Goal: Task Accomplishment & Management: Use online tool/utility

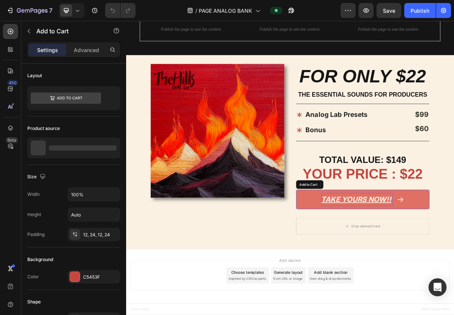
click at [430, 257] on div "TAKE YOURS NOW!!" at bounding box center [443, 266] width 98 height 18
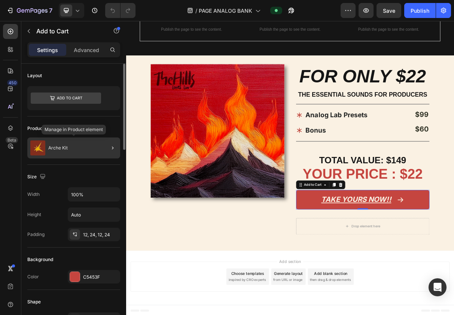
click at [88, 152] on div "Arche Kit" at bounding box center [73, 147] width 93 height 21
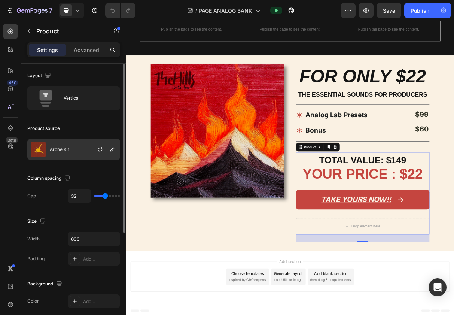
click at [77, 151] on div "Arche Kit" at bounding box center [73, 149] width 93 height 21
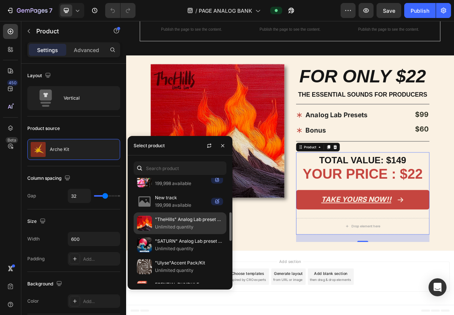
scroll to position [115, 0]
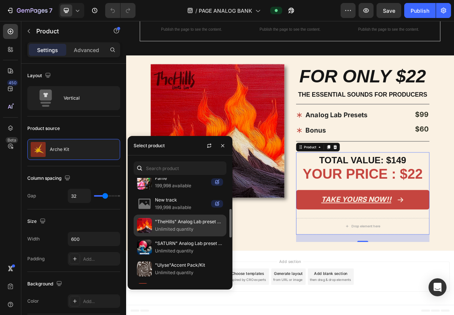
click at [167, 222] on p ""TheHills" Analog Lab preset bank" at bounding box center [189, 221] width 68 height 7
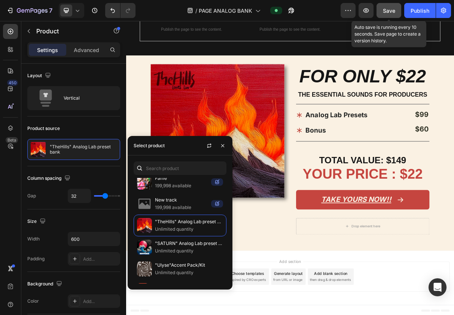
click at [390, 10] on span "Save" at bounding box center [389, 10] width 12 height 6
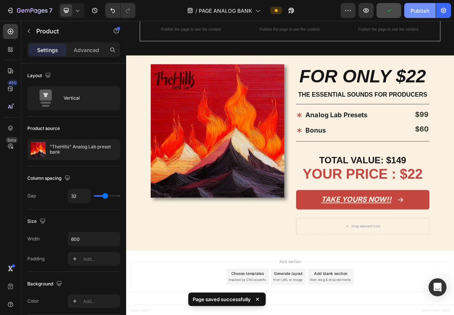
click at [419, 9] on div "Publish" at bounding box center [420, 11] width 19 height 8
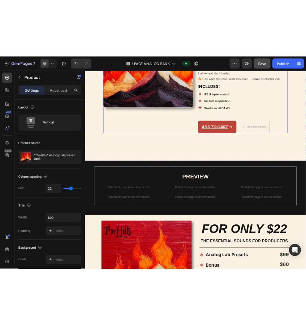
scroll to position [239, 0]
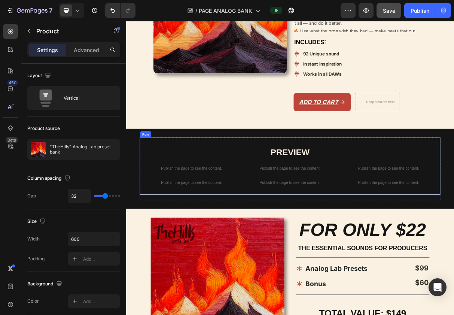
click at [338, 215] on div "PREVIEW Heading Publish the page to see the content. Custom Code Publish the pa…" at bounding box center [351, 220] width 412 height 78
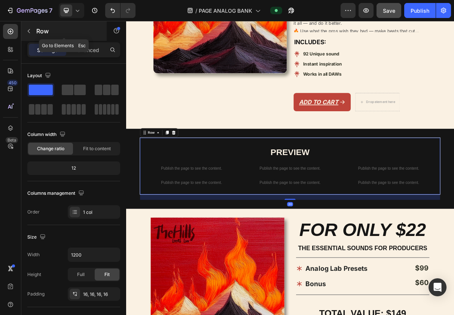
click at [35, 34] on div "Row" at bounding box center [63, 30] width 85 height 19
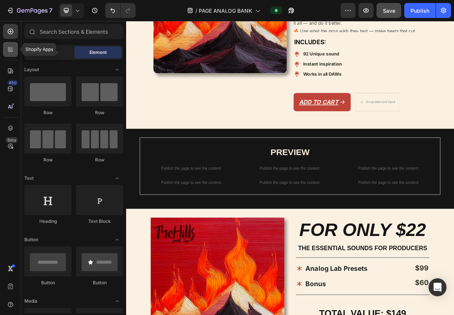
click at [15, 56] on div at bounding box center [10, 49] width 15 height 15
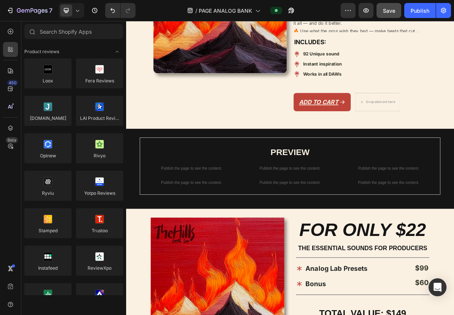
click at [16, 41] on div "450 Beta" at bounding box center [10, 142] width 15 height 237
click at [16, 34] on div at bounding box center [10, 31] width 15 height 15
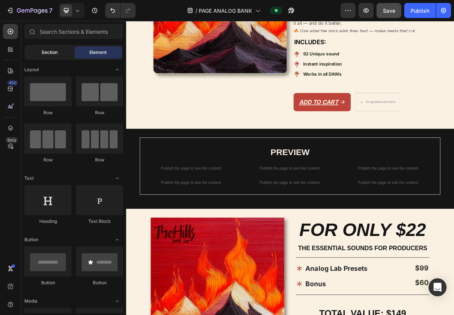
click at [45, 55] on span "Section" at bounding box center [50, 52] width 16 height 7
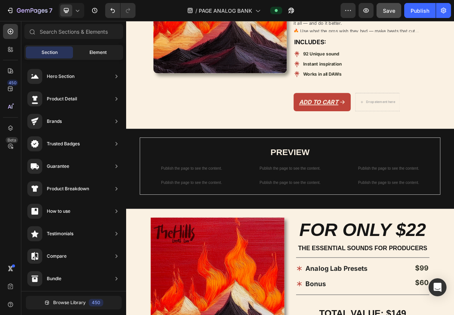
click at [86, 52] on div "Element" at bounding box center [98, 52] width 47 height 12
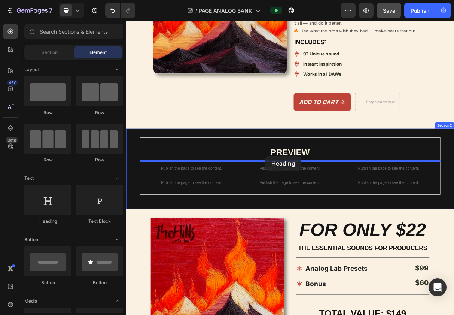
drag, startPoint x: 242, startPoint y: 225, endPoint x: 317, endPoint y: 206, distance: 77.3
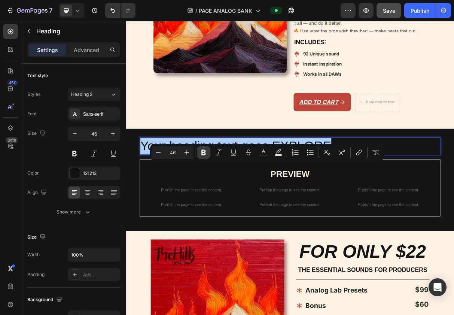
click at [200, 156] on button "Bold" at bounding box center [203, 152] width 13 height 13
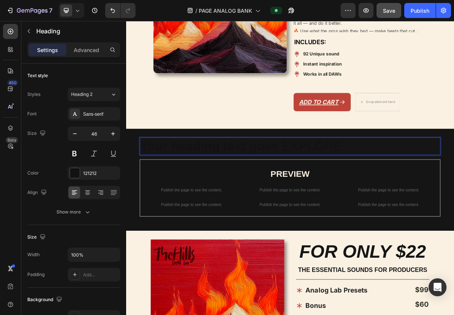
click at [259, 202] on strong "Your heading text goes EXPLORE" at bounding box center [284, 191] width 276 height 19
click at [268, 202] on strong "Your heading text goes EXPLORE" at bounding box center [284, 191] width 276 height 19
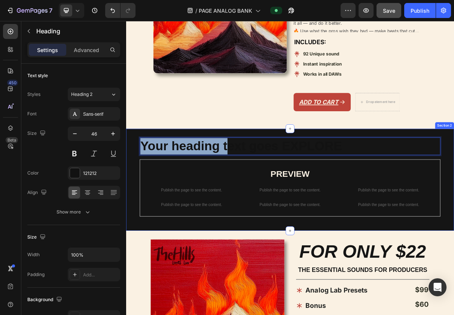
drag, startPoint x: 264, startPoint y: 226, endPoint x: 142, endPoint y: 226, distance: 122.1
click at [142, 226] on div "Your heading text goes EXPLORE Heading 16 PREVIEW Heading Publish the page to s…" at bounding box center [350, 239] width 449 height 140
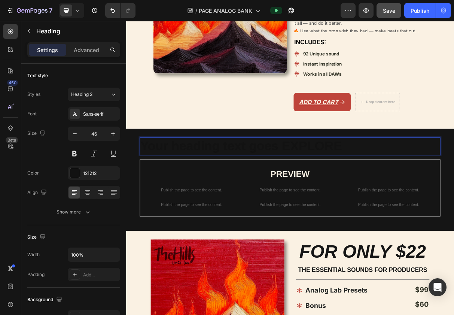
click at [255, 202] on strong "Your heading text goes EXPLORE" at bounding box center [284, 191] width 276 height 19
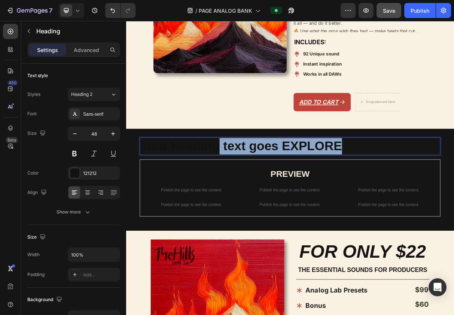
drag, startPoint x: 256, startPoint y: 222, endPoint x: 415, endPoint y: 222, distance: 158.4
click at [415, 202] on strong "Your heading text goes EXPLORE" at bounding box center [284, 191] width 276 height 19
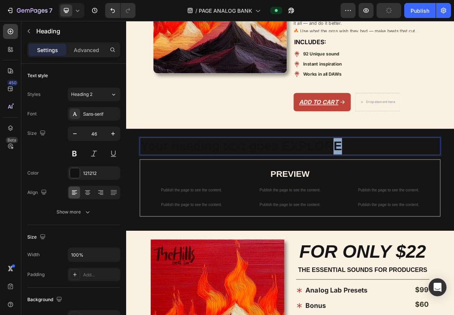
drag, startPoint x: 446, startPoint y: 223, endPoint x: 373, endPoint y: 222, distance: 73.0
click at [373, 204] on p "Your heading text goes EXPLORE" at bounding box center [351, 192] width 410 height 22
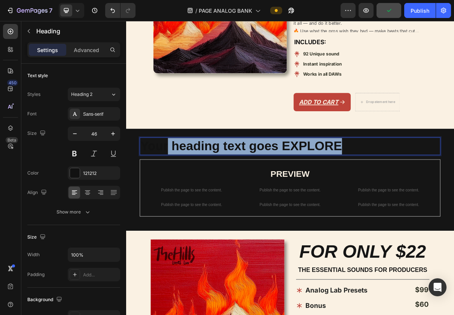
drag, startPoint x: 339, startPoint y: 224, endPoint x: 182, endPoint y: 222, distance: 157.3
click at [181, 202] on strong "Your heading text goes EXPLORE" at bounding box center [284, 191] width 276 height 19
click at [239, 202] on strong "Your heading text goes EXPLORE" at bounding box center [284, 191] width 276 height 19
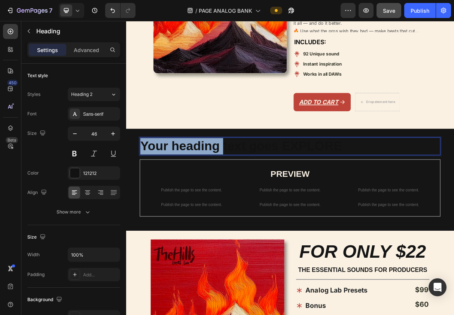
drag, startPoint x: 343, startPoint y: 224, endPoint x: 159, endPoint y: 225, distance: 183.5
click at [159, 202] on strong "Your heading text goes EXPLORE" at bounding box center [284, 191] width 276 height 19
drag, startPoint x: 224, startPoint y: 226, endPoint x: 179, endPoint y: 226, distance: 45.7
click at [179, 202] on strong "text goes EXPLORE" at bounding box center [227, 191] width 163 height 19
click at [213, 202] on strong "text goes EXPLORE" at bounding box center [227, 191] width 163 height 19
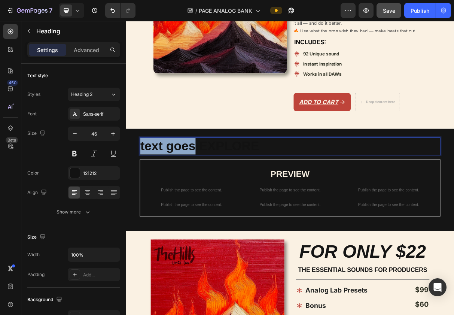
drag, startPoint x: 223, startPoint y: 226, endPoint x: 136, endPoint y: 225, distance: 87.3
click at [136, 226] on div "text goes EXPLORE Heading 16 PREVIEW Heading Publish the page to see the conten…" at bounding box center [350, 239] width 449 height 140
drag, startPoint x: 160, startPoint y: 226, endPoint x: 255, endPoint y: 224, distance: 95.9
click at [255, 204] on p "EXPLORE" at bounding box center [351, 192] width 410 height 22
drag, startPoint x: 255, startPoint y: 224, endPoint x: 125, endPoint y: 224, distance: 130.7
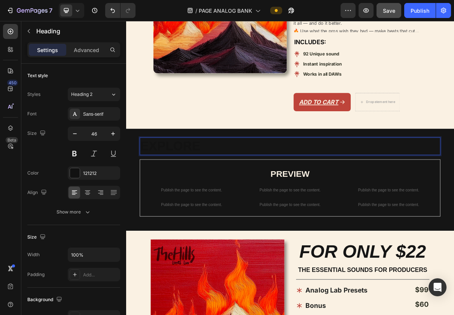
click at [126, 224] on html "Header Image THE HILLS Heading WAY MORE THAN JUST A ANALOG LAB BANK Heading Pub…" at bounding box center [350, 224] width 449 height 884
click at [243, 204] on p "EXPLORE" at bounding box center [351, 192] width 410 height 22
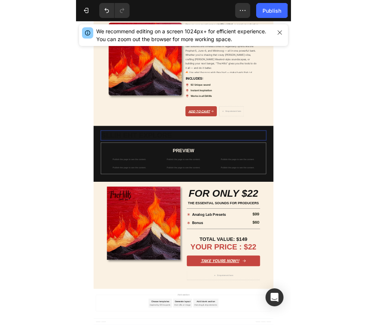
scroll to position [154, 0]
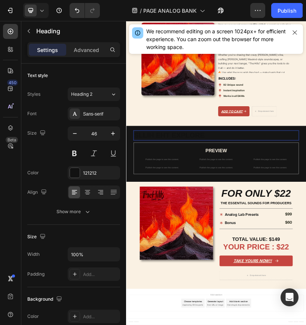
click at [251, 308] on strong "SLLIH EHT EXPLORE" at bounding box center [234, 306] width 176 height 19
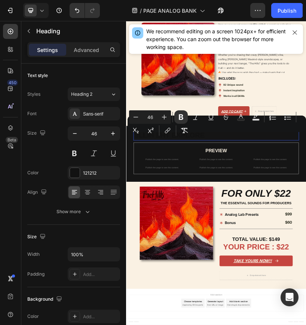
click at [248, 315] on strong "SLLIH EHT EXPLORE" at bounding box center [234, 306] width 176 height 19
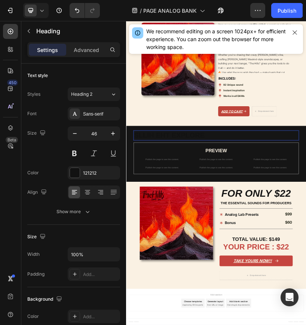
click at [244, 314] on strong "SLLIH EHT EXPLORE" at bounding box center [234, 306] width 176 height 19
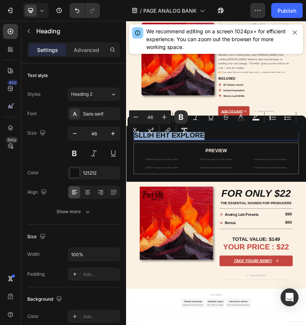
drag, startPoint x: 239, startPoint y: 312, endPoint x: 151, endPoint y: 312, distance: 88.0
click at [151, 312] on strong "SLLIH EHT EXPLORE" at bounding box center [234, 306] width 176 height 19
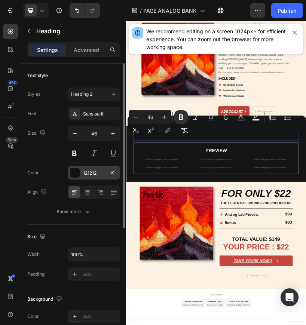
click at [75, 172] on div at bounding box center [75, 173] width 10 height 10
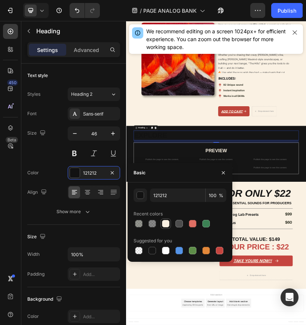
click at [166, 225] on div at bounding box center [165, 223] width 7 height 7
type input "FAF1E3"
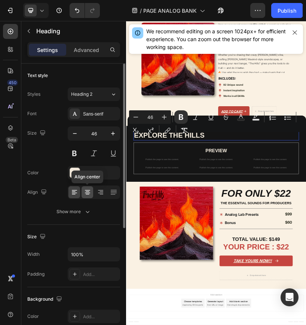
click at [84, 192] on icon at bounding box center [87, 192] width 7 height 7
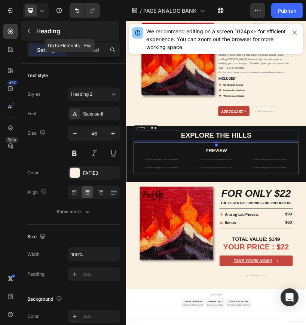
click at [45, 30] on p "Heading" at bounding box center [76, 31] width 81 height 9
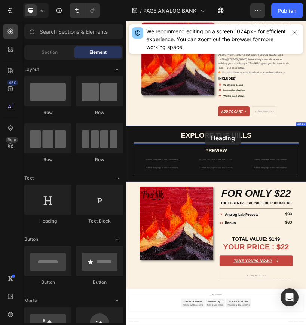
drag, startPoint x: 182, startPoint y: 229, endPoint x: 323, endPoint y: 295, distance: 155.5
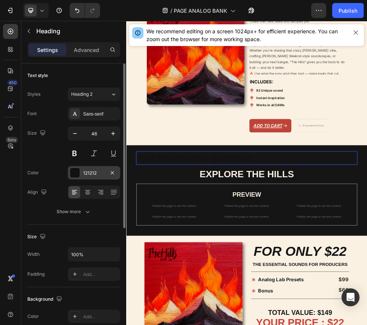
click at [73, 172] on div at bounding box center [75, 173] width 10 height 10
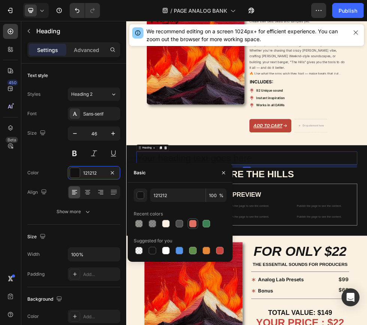
click at [191, 224] on div at bounding box center [192, 223] width 7 height 7
type input "E06F64"
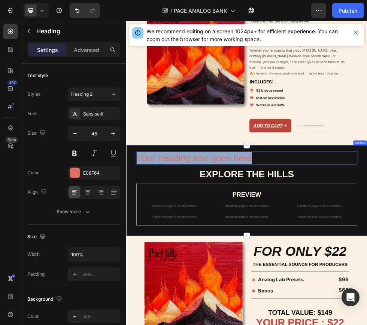
drag, startPoint x: 372, startPoint y: 308, endPoint x: 139, endPoint y: 306, distance: 233.3
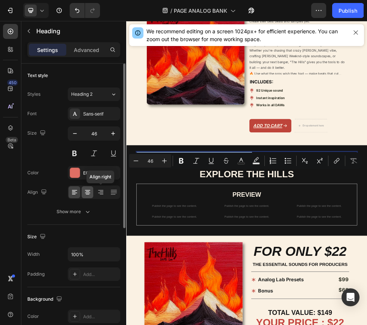
click at [90, 192] on icon at bounding box center [87, 192] width 7 height 7
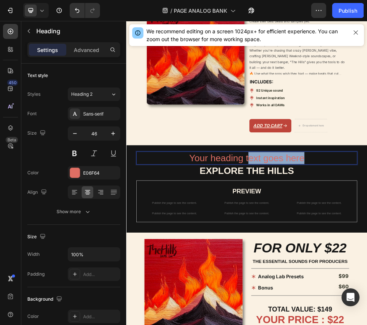
drag, startPoint x: 351, startPoint y: 326, endPoint x: 352, endPoint y: 315, distance: 10.9
click at [352, 289] on div "Your heading text goes here Heading 0" at bounding box center [351, 277] width 412 height 24
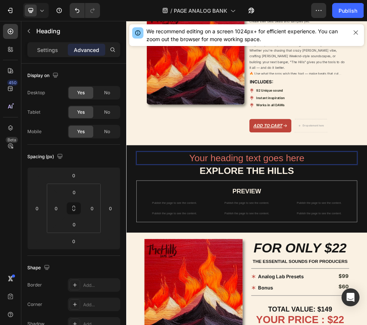
click at [255, 288] on p "Your heading text goes here" at bounding box center [351, 277] width 410 height 22
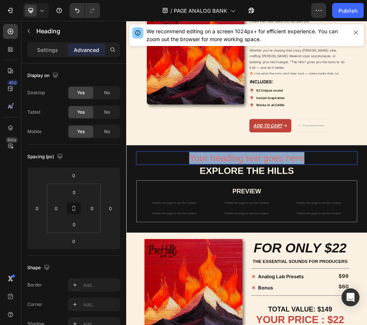
drag, startPoint x: 242, startPoint y: 306, endPoint x: 460, endPoint y: 305, distance: 217.2
click at [454, 288] on p "Your heading text goes here" at bounding box center [351, 277] width 410 height 22
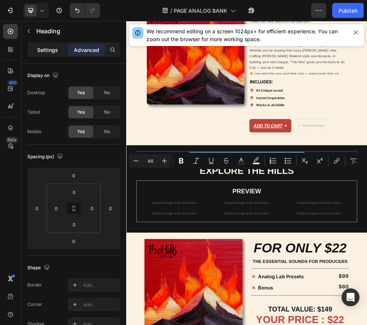
click at [53, 49] on p "Settings" at bounding box center [47, 50] width 21 height 8
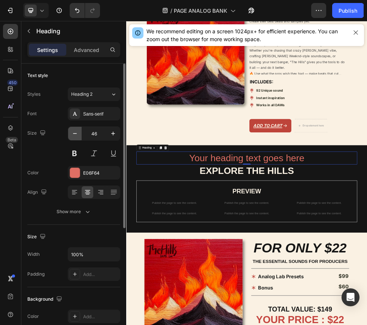
click at [73, 131] on icon "button" at bounding box center [74, 133] width 7 height 7
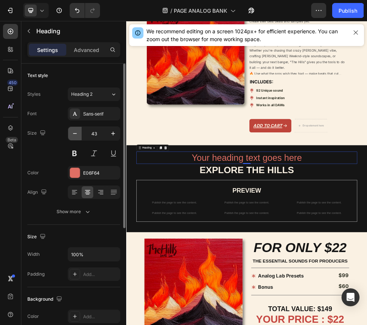
click at [73, 131] on icon "button" at bounding box center [74, 133] width 7 height 7
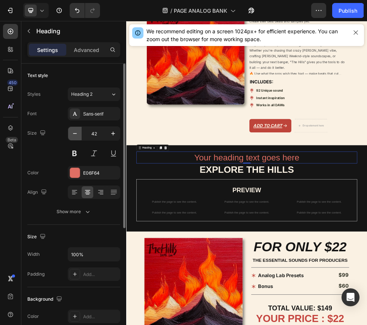
click at [73, 131] on icon "button" at bounding box center [74, 133] width 7 height 7
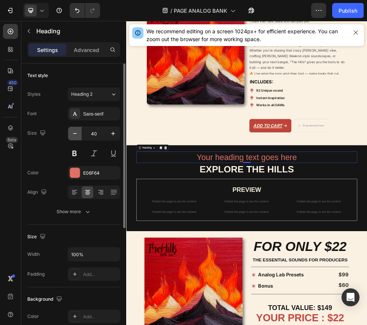
click at [73, 131] on icon "button" at bounding box center [74, 133] width 7 height 7
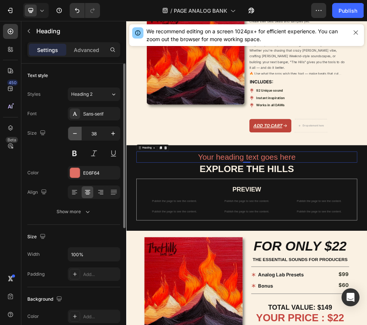
click at [73, 131] on icon "button" at bounding box center [74, 133] width 7 height 7
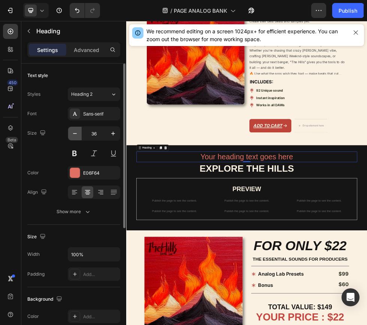
click at [73, 131] on icon "button" at bounding box center [74, 133] width 7 height 7
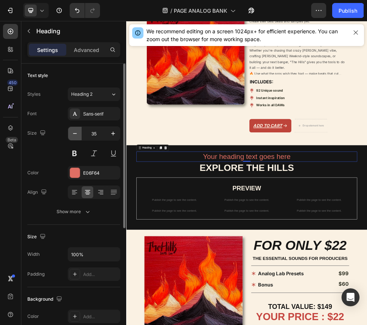
click at [73, 131] on icon "button" at bounding box center [74, 133] width 7 height 7
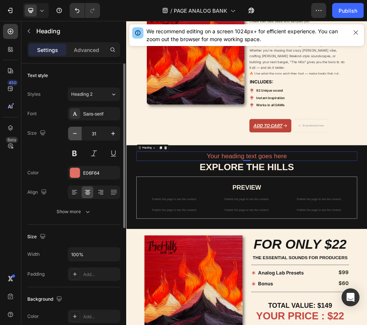
click at [73, 131] on icon "button" at bounding box center [74, 133] width 7 height 7
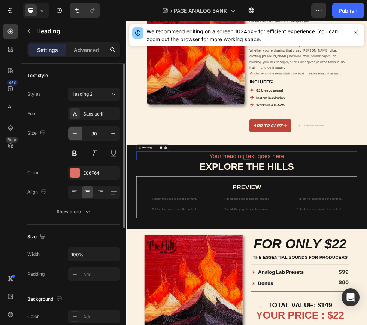
click at [73, 131] on icon "button" at bounding box center [74, 133] width 7 height 7
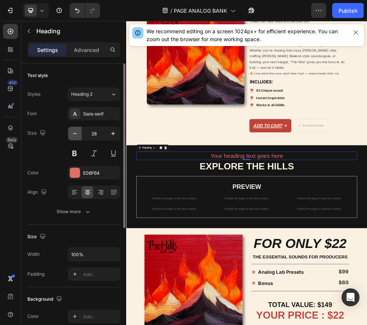
click at [73, 131] on icon "button" at bounding box center [74, 133] width 7 height 7
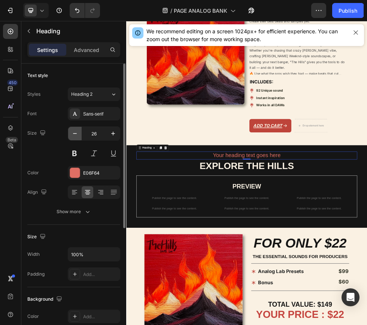
click at [73, 131] on icon "button" at bounding box center [74, 133] width 7 height 7
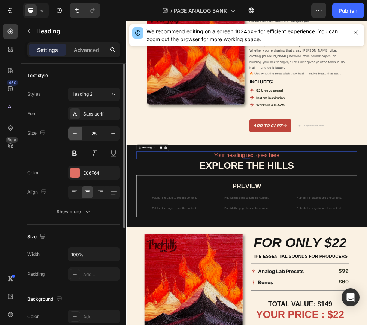
click at [73, 131] on icon "button" at bounding box center [74, 133] width 7 height 7
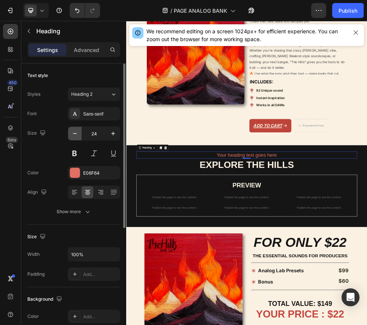
click at [73, 131] on icon "button" at bounding box center [74, 133] width 7 height 7
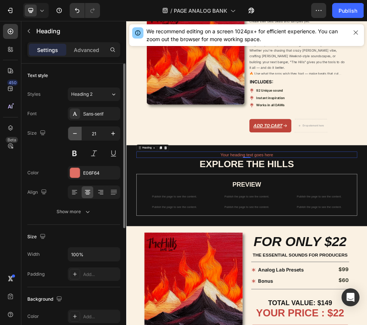
click at [73, 131] on icon "button" at bounding box center [74, 133] width 7 height 7
type input "18"
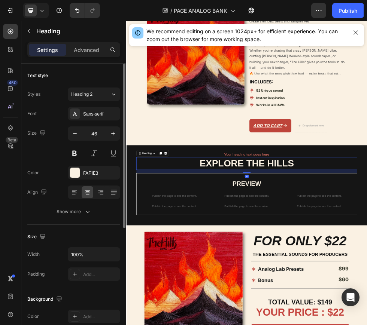
click at [337, 299] on p "⁠⁠⁠⁠⁠⁠⁠ EXPLORE THE HILLS" at bounding box center [351, 287] width 410 height 22
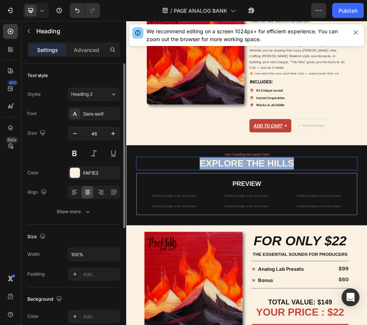
drag, startPoint x: 446, startPoint y: 319, endPoint x: 249, endPoint y: 318, distance: 196.6
click at [249, 299] on p "EXPLORE THE HILLS" at bounding box center [351, 287] width 410 height 22
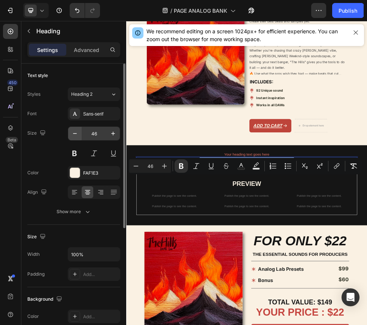
click at [79, 136] on button "button" at bounding box center [74, 133] width 13 height 13
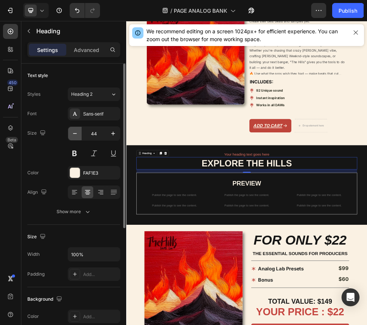
click at [79, 136] on button "button" at bounding box center [74, 133] width 13 height 13
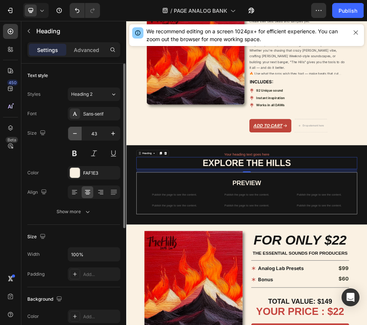
click at [79, 136] on button "button" at bounding box center [74, 133] width 13 height 13
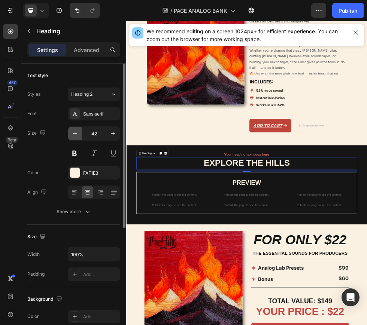
type input "41"
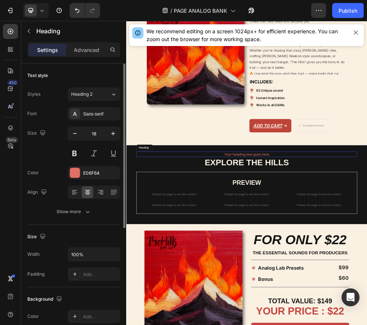
click at [330, 275] on p "Your heading text goes here" at bounding box center [351, 270] width 410 height 9
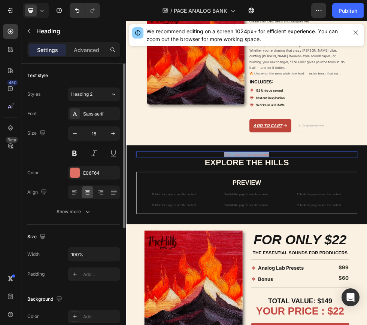
drag, startPoint x: 307, startPoint y: 304, endPoint x: 405, endPoint y: 304, distance: 97.4
click at [405, 275] on p "Your heading text goes here" at bounding box center [351, 270] width 410 height 9
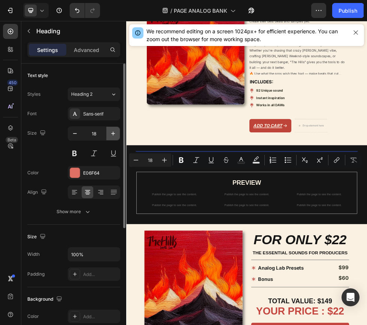
click at [110, 136] on icon "button" at bounding box center [112, 133] width 7 height 7
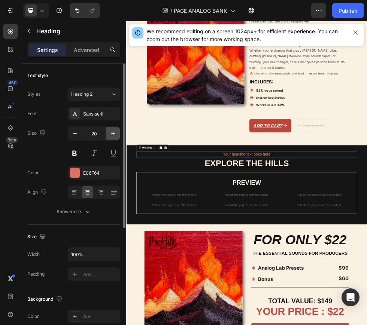
click at [110, 136] on icon "button" at bounding box center [112, 133] width 7 height 7
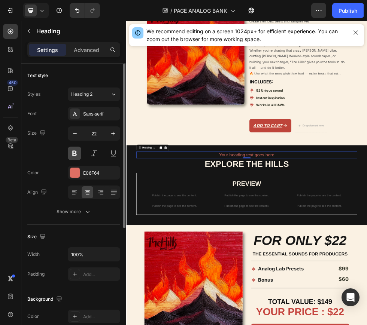
click at [74, 155] on button at bounding box center [74, 153] width 13 height 13
click at [113, 133] on icon "button" at bounding box center [112, 133] width 7 height 7
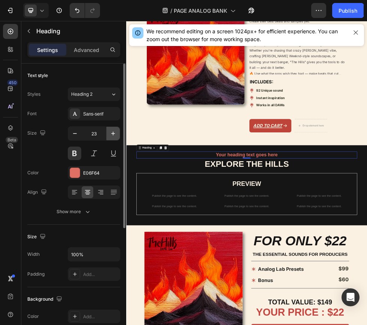
type input "24"
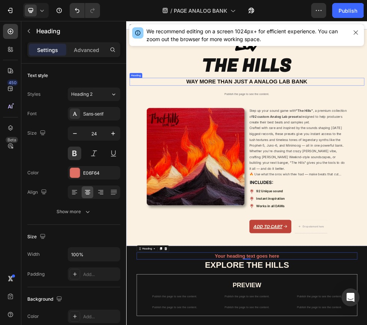
scroll to position [0, 0]
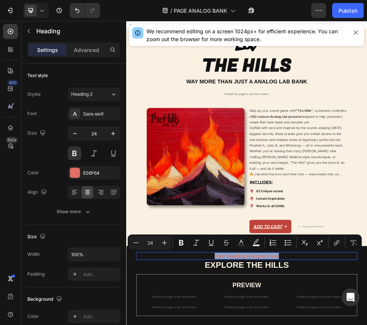
drag, startPoint x: 426, startPoint y: 461, endPoint x: 284, endPoint y: 459, distance: 142.0
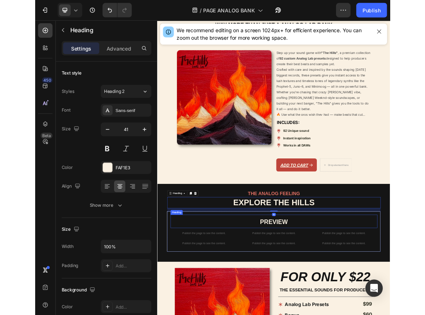
scroll to position [113, 0]
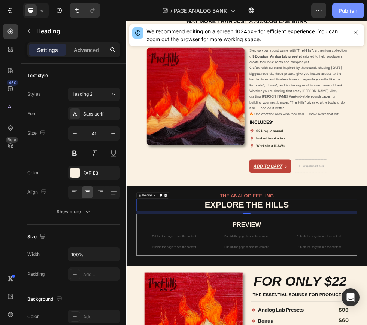
click at [345, 10] on div "Publish" at bounding box center [348, 11] width 19 height 8
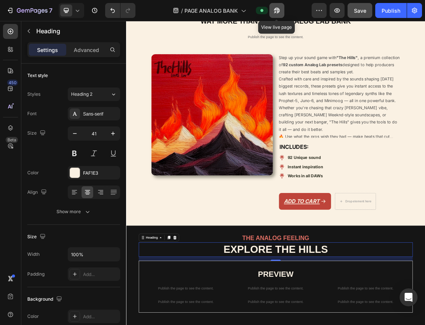
click at [277, 4] on button "button" at bounding box center [277, 10] width 15 height 15
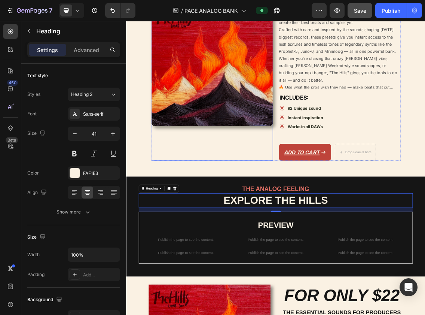
scroll to position [187, 0]
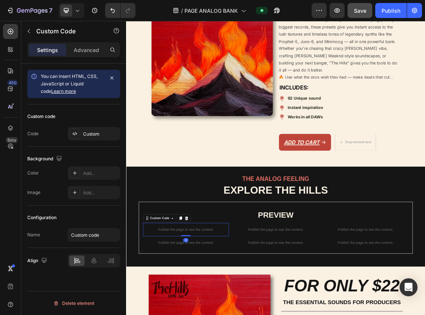
scroll to position [203, 0]
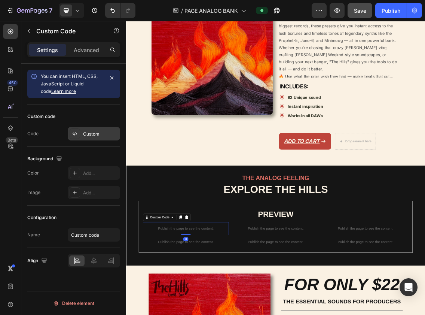
click at [88, 132] on div "Custom" at bounding box center [100, 134] width 35 height 7
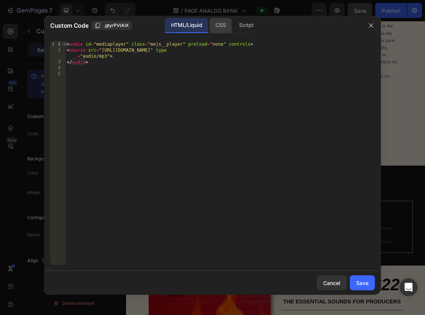
click at [221, 26] on div "CSS" at bounding box center [221, 25] width 22 height 15
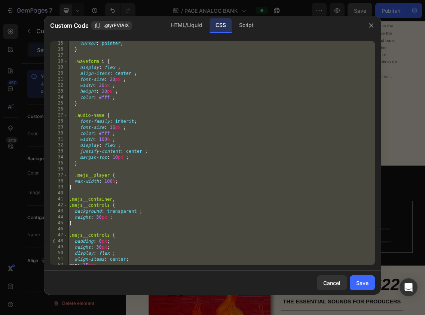
click at [125, 106] on div "cursor : pointer ; } .waveform i { display : flex ; align-items : center ; font…" at bounding box center [221, 158] width 307 height 236
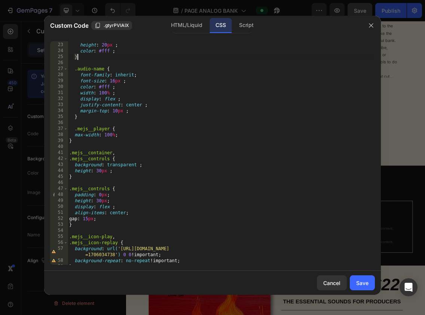
scroll to position [131, 0]
drag, startPoint x: 104, startPoint y: 70, endPoint x: 71, endPoint y: 68, distance: 33.0
click at [71, 68] on div "width : 20 px ; height : 20 px ; color : #fff ; } .audio-name { font-family : i…" at bounding box center [221, 154] width 307 height 236
type textarea ".audio-name {"
click at [183, 22] on div "HTML/Liquid" at bounding box center [186, 25] width 43 height 15
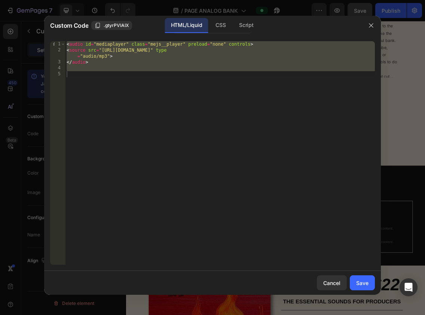
click at [128, 80] on div "< audio id = "mediaplayer" class = "mejs__player" preload = "none" controls > <…" at bounding box center [220, 159] width 310 height 236
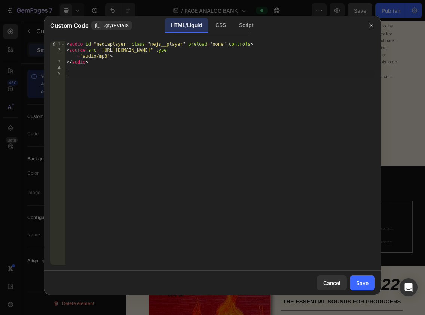
paste textarea ".audio-name"
click at [70, 75] on div "< audio id = "mediaplayer" class = "mejs__player" preload = "none" controls > <…" at bounding box center [220, 159] width 310 height 236
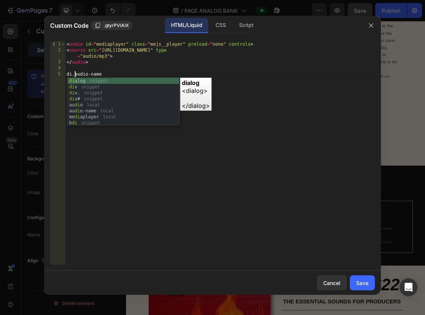
type textarea "div.audio-name"
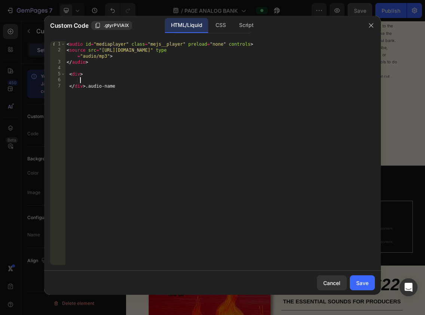
scroll to position [0, 1]
drag, startPoint x: 120, startPoint y: 85, endPoint x: 85, endPoint y: 85, distance: 34.8
click at [85, 85] on div "< audio id = "mediaplayer" class = "mejs__player" preload = "none" controls > <…" at bounding box center [220, 159] width 310 height 236
click at [81, 76] on div "< audio id = "mediaplayer" class = "mejs__player" preload = "none" controls > <…" at bounding box center [220, 159] width 310 height 236
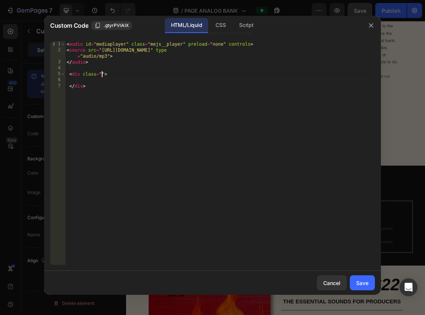
paste textarea ".audio-name"
click at [106, 76] on div "< audio id = "mediaplayer" class = "mejs__player" preload = "none" controls > <…" at bounding box center [220, 159] width 310 height 236
type textarea "<div class="audio-name">"
click at [127, 81] on div "< audio id = "mediaplayer" class = "mejs__player" preload = "none" controls > <…" at bounding box center [220, 159] width 310 height 236
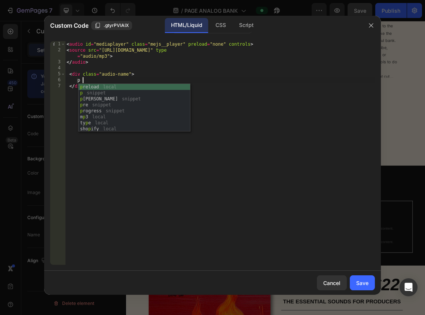
scroll to position [0, 1]
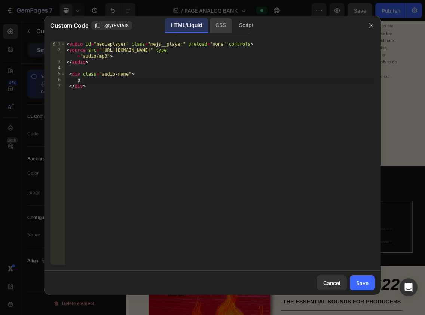
click at [215, 27] on div "CSS" at bounding box center [221, 25] width 22 height 15
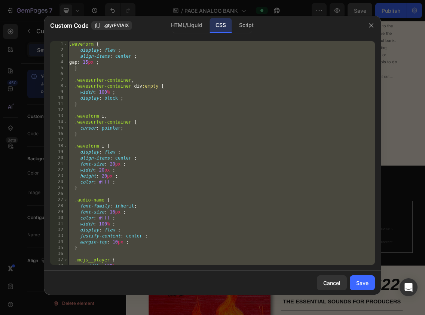
scroll to position [0, 0]
click at [163, 92] on div ".waveform { display : flex ; align-items : center ; gap : 15 px ; } .wavesurfer…" at bounding box center [221, 159] width 307 height 236
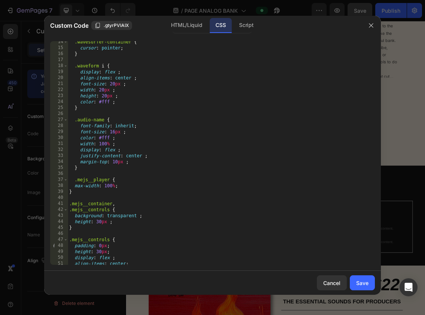
scroll to position [80, 0]
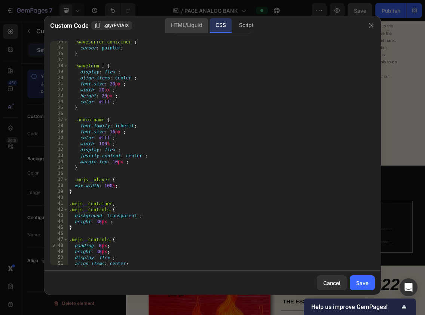
click at [178, 21] on div "HTML/Liquid" at bounding box center [186, 25] width 43 height 15
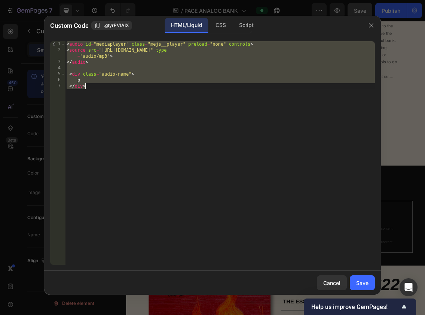
click at [101, 77] on div "< audio id = "mediaplayer" class = "mejs__player" preload = "none" controls > <…" at bounding box center [220, 159] width 310 height 236
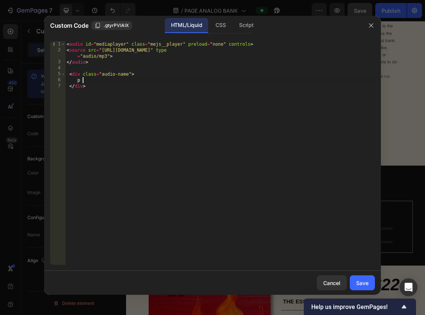
click at [94, 80] on div "< audio id = "mediaplayer" class = "mejs__player" preload = "none" controls > <…" at bounding box center [220, 159] width 310 height 236
type textarea "p"
click at [125, 85] on div "< audio id = "mediaplayer" class = "mejs__player" preload = "none" controls > <…" at bounding box center [220, 159] width 310 height 236
type textarea "</div>"
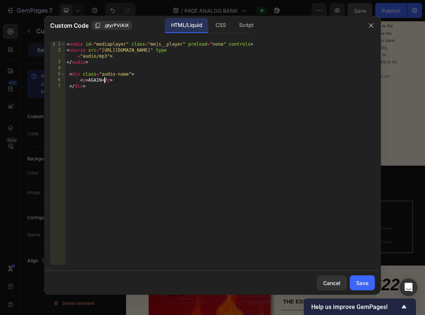
scroll to position [0, 1]
click at [361, 280] on div "Save" at bounding box center [363, 283] width 12 height 8
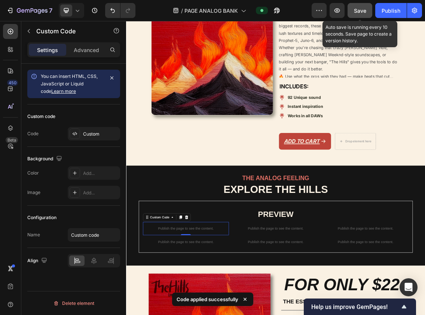
click at [358, 11] on span "Save" at bounding box center [360, 10] width 12 height 6
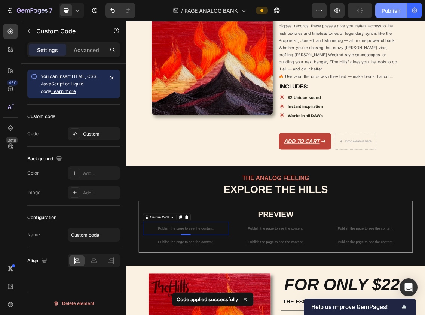
click at [390, 12] on div "Publish" at bounding box center [391, 11] width 19 height 8
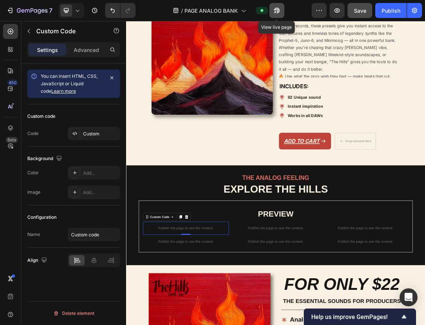
click at [282, 9] on button "button" at bounding box center [277, 10] width 15 height 15
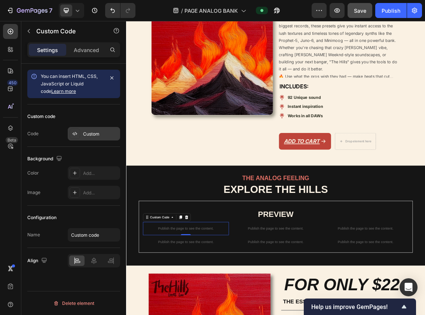
click at [107, 139] on div "Custom" at bounding box center [94, 133] width 52 height 13
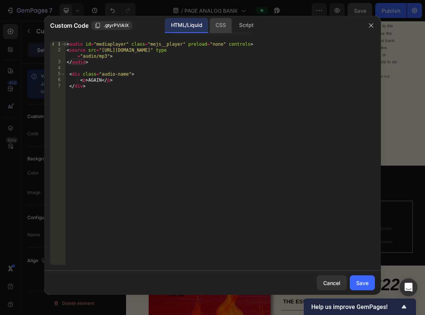
click at [214, 25] on div "CSS" at bounding box center [221, 25] width 22 height 15
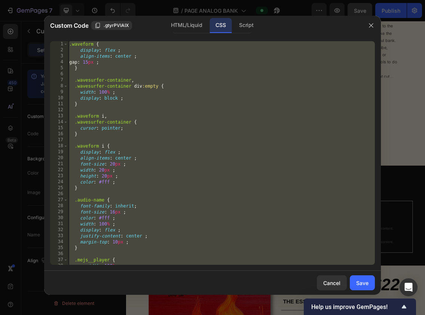
click at [133, 132] on div ".waveform { display : flex ; align-items : center ; gap : 15 px ; } .wavesurfer…" at bounding box center [221, 159] width 307 height 236
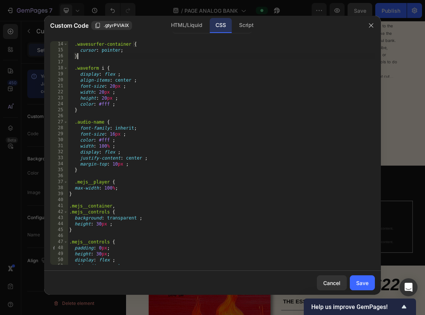
scroll to position [79, 0]
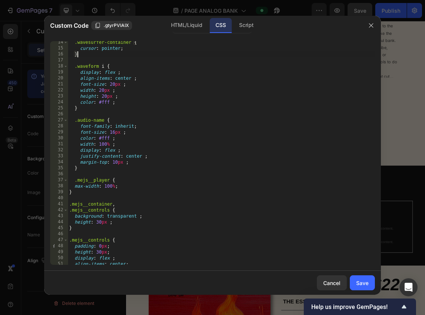
click at [115, 134] on div ".wavesurfer-container { cursor : pointer ; } .waveform i { display : flex ; ali…" at bounding box center [221, 157] width 307 height 236
click at [148, 124] on div ".wavesurfer-container { cursor : pointer ; } .waveform i { display : flex ; ali…" at bounding box center [221, 157] width 307 height 236
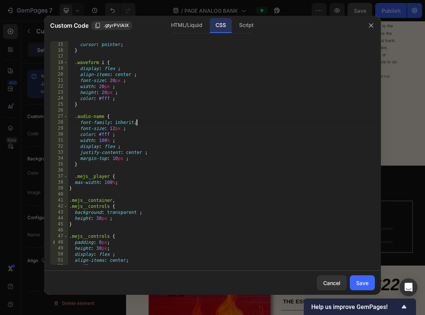
scroll to position [84, 0]
click at [118, 157] on div ".wavesurfer-container { cursor : pointer ; } .waveform i { display : flex ; ali…" at bounding box center [221, 154] width 307 height 236
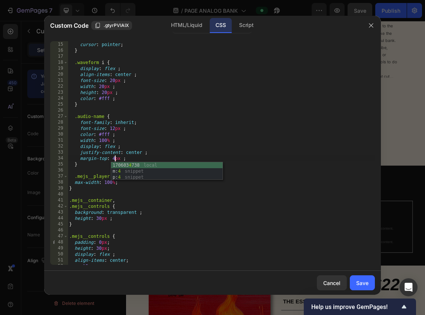
click at [151, 151] on div ".wavesurfer-container { cursor : pointer ; } .waveform i { display : flex ; ali…" at bounding box center [221, 154] width 307 height 236
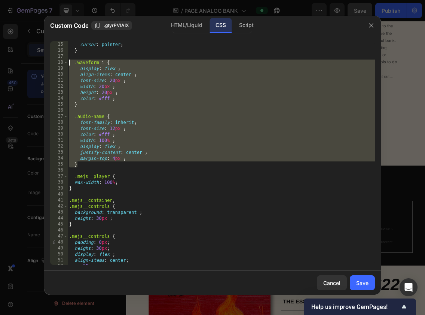
drag, startPoint x: 85, startPoint y: 162, endPoint x: 68, endPoint y: 64, distance: 99.7
click at [68, 64] on div "justify-content: center ; 14 15 16 17 18 19 20 21 22 23 24 25 26 27 28 29 30 31…" at bounding box center [212, 153] width 325 height 224
click at [162, 53] on div ".wavesurfer-container { cursor : pointer ; } .waveform i { display : flex ; ali…" at bounding box center [221, 154] width 307 height 236
type textarea "}"
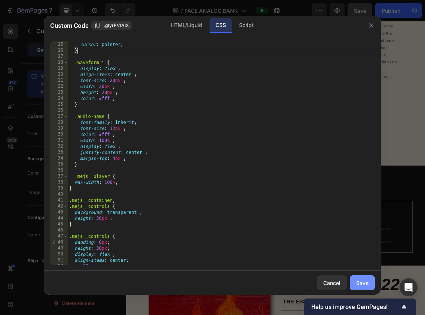
click at [365, 285] on div "Save" at bounding box center [363, 283] width 12 height 8
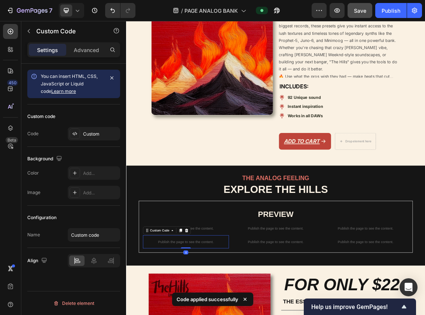
click at [97, 132] on div "Custom" at bounding box center [100, 134] width 35 height 7
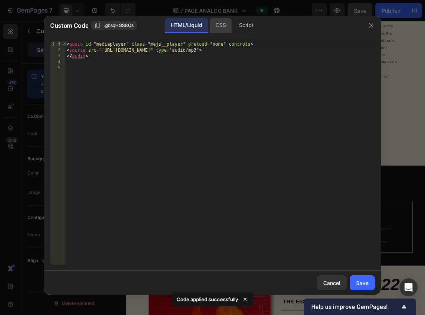
click at [219, 28] on div "CSS" at bounding box center [221, 25] width 22 height 15
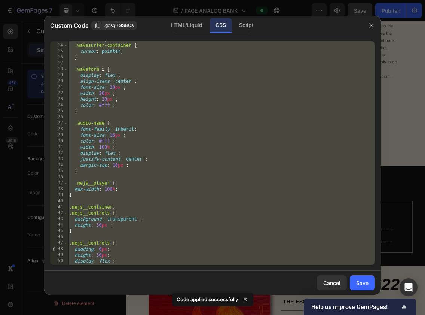
scroll to position [82, 0]
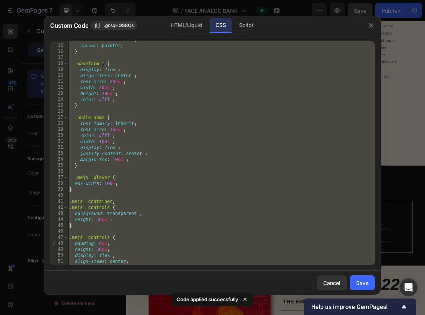
click at [119, 183] on div ".wavesurfer-container { cursor : pointer ; } .waveform i { display : flex ; ali…" at bounding box center [221, 155] width 307 height 236
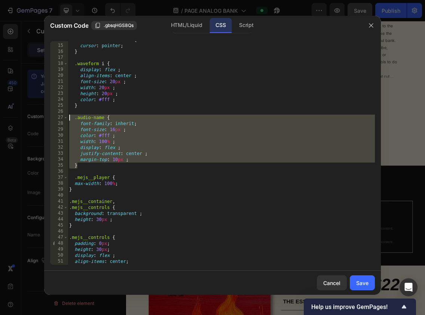
drag, startPoint x: 85, startPoint y: 167, endPoint x: 69, endPoint y: 116, distance: 52.8
click at [69, 116] on div ".wavesurfer-container { cursor : pointer ; } .waveform i { display : flex ; ali…" at bounding box center [221, 155] width 307 height 236
paste textarea "}"
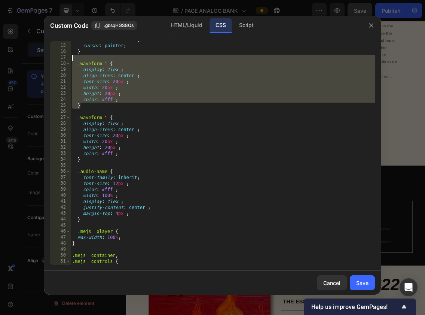
drag, startPoint x: 94, startPoint y: 107, endPoint x: 65, endPoint y: 59, distance: 56.3
click at [65, 59] on div "} 14 15 16 17 18 19 20 21 22 23 24 25 26 27 28 29 30 31 32 33 34 35 36 37 38 39…" at bounding box center [212, 153] width 325 height 224
type textarea ".waveform i {"
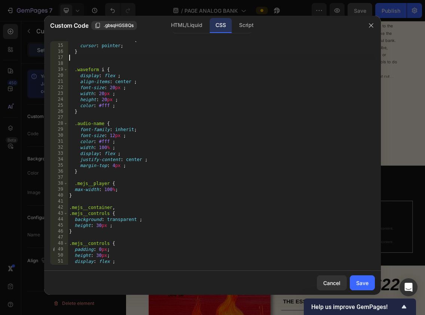
type textarea "}"
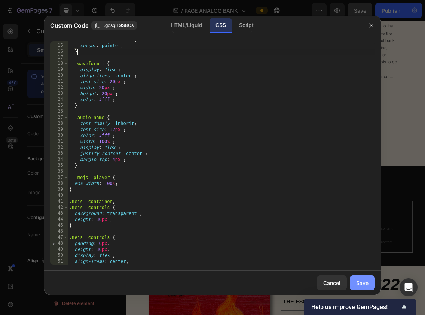
click at [362, 281] on div "Save" at bounding box center [363, 283] width 12 height 8
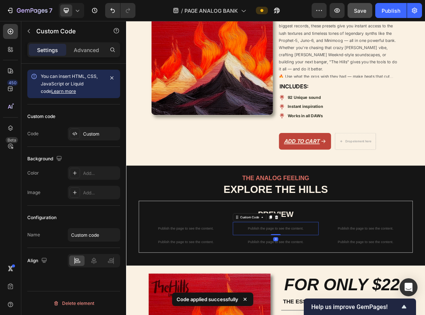
click at [103, 135] on div "Custom" at bounding box center [100, 134] width 35 height 7
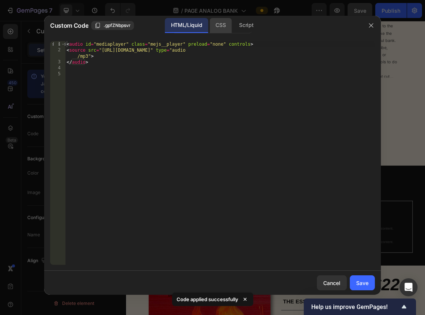
click at [217, 23] on div "CSS" at bounding box center [221, 25] width 22 height 15
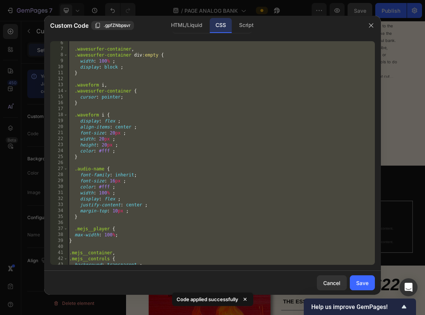
scroll to position [32, 0]
click at [93, 209] on div ".wavesurfer-container , .wavesurfer-container div :empty { width : 100 % ; disp…" at bounding box center [221, 157] width 307 height 236
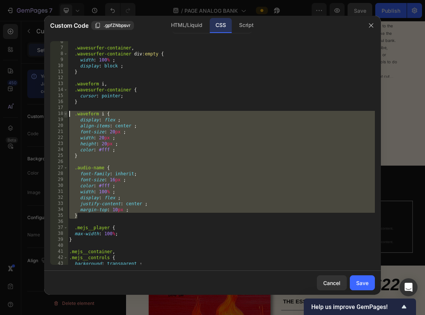
drag, startPoint x: 88, startPoint y: 216, endPoint x: 65, endPoint y: 112, distance: 107.0
click at [65, 112] on div "margin-top: 10px ; 6 7 8 9 10 11 12 13 14 15 16 17 18 19 20 21 22 23 24 25 26 2…" at bounding box center [212, 153] width 325 height 224
paste textarea "}"
type textarea "}"
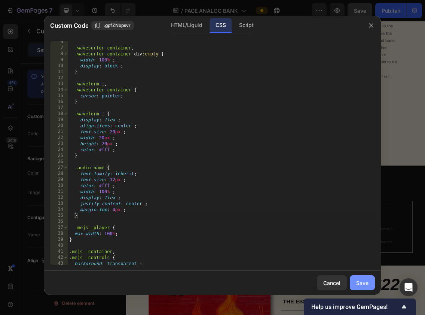
click at [357, 279] on div "Save" at bounding box center [363, 283] width 12 height 8
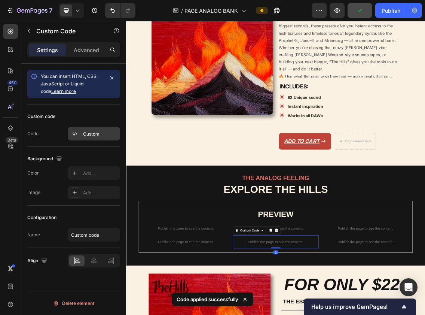
click at [99, 135] on div "Custom" at bounding box center [100, 134] width 35 height 7
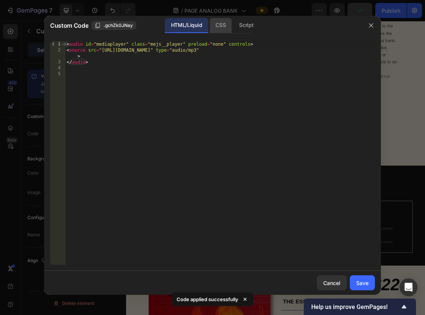
click at [220, 23] on div "CSS" at bounding box center [221, 25] width 22 height 15
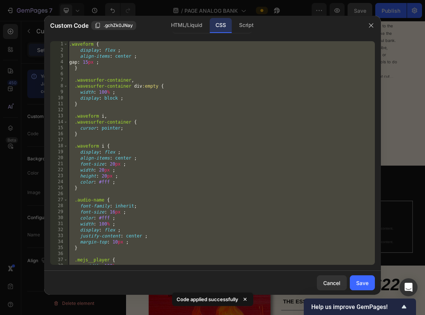
type textarea "}"
click at [122, 138] on div ".waveform { display : flex ; align-items : center ; gap : 15 px ; } .wavesurfer…" at bounding box center [221, 159] width 307 height 236
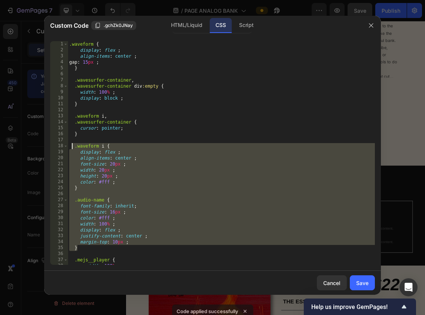
drag, startPoint x: 79, startPoint y: 248, endPoint x: 73, endPoint y: 146, distance: 101.7
click at [73, 146] on div ".waveform { display : flex ; align-items : center ; gap : 15 px ; } .wavesurfer…" at bounding box center [221, 159] width 307 height 236
paste textarea "}"
type textarea "}"
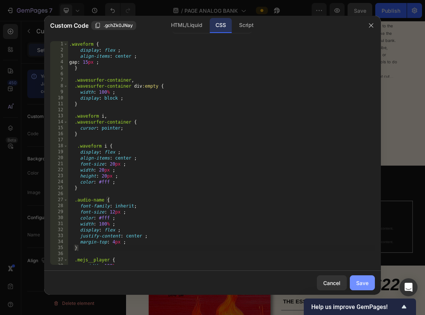
click at [371, 284] on button "Save" at bounding box center [362, 282] width 25 height 15
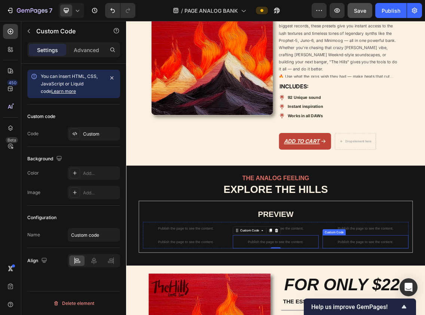
click at [454, 315] on h2 "PREVIEW" at bounding box center [350, 310] width 399 height 26
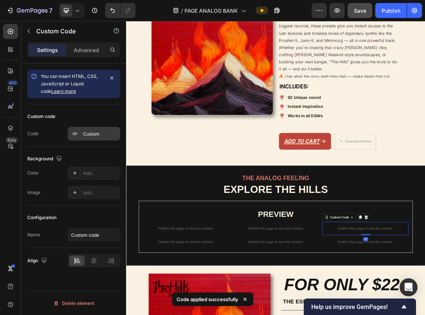
click at [88, 134] on div "Custom" at bounding box center [100, 134] width 35 height 7
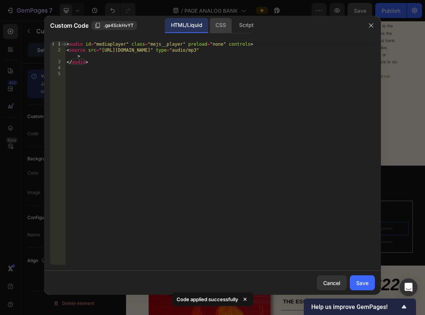
click at [225, 21] on div "CSS" at bounding box center [221, 25] width 22 height 15
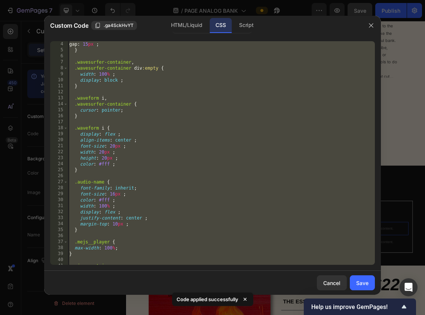
scroll to position [24, 0]
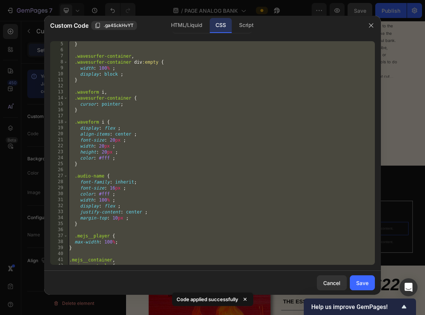
click at [91, 223] on div "} .wavesurfer-container , .wavesurfer-container div :empty { width : 100 % ; di…" at bounding box center [221, 159] width 307 height 236
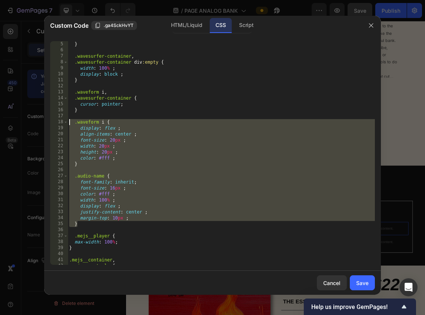
drag, startPoint x: 84, startPoint y: 223, endPoint x: 70, endPoint y: 123, distance: 100.9
click at [70, 123] on div "} .wavesurfer-container , .wavesurfer-container div :empty { width : 100 % ; di…" at bounding box center [221, 159] width 307 height 236
paste textarea "}"
type textarea "}"
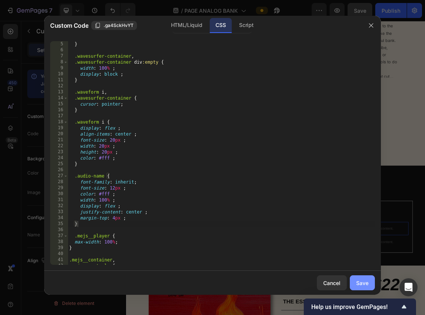
click at [364, 281] on div "Save" at bounding box center [363, 283] width 12 height 8
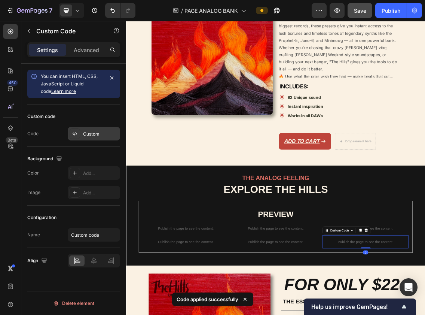
click at [99, 130] on div "Custom" at bounding box center [94, 133] width 52 height 13
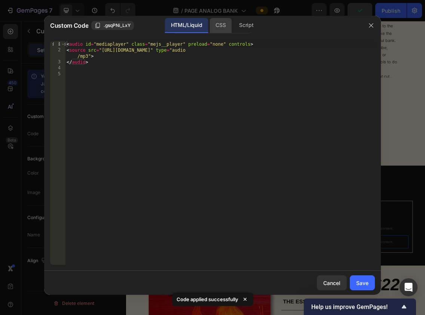
click at [218, 31] on div "CSS" at bounding box center [221, 25] width 22 height 15
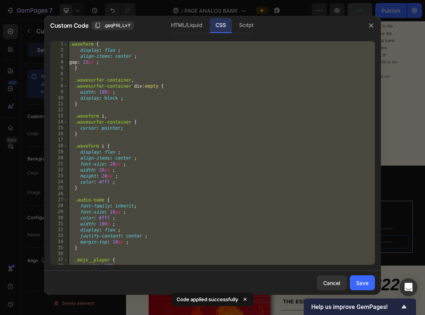
click at [133, 171] on div ".waveform { display : flex ; align-items : center ; gap : 15 px ; } .wavesurfer…" at bounding box center [221, 159] width 307 height 236
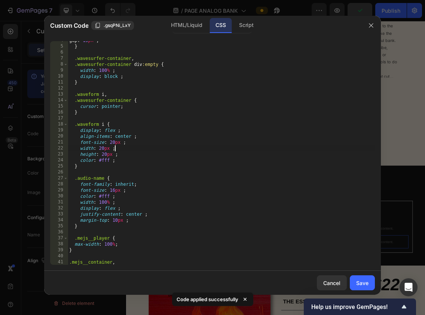
scroll to position [23, 0]
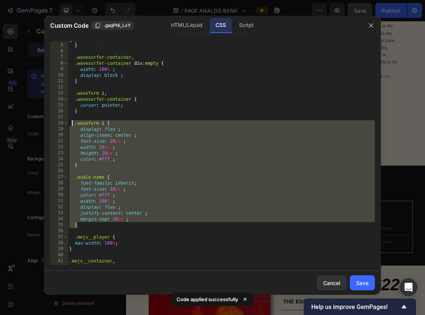
drag, startPoint x: 88, startPoint y: 224, endPoint x: 71, endPoint y: 125, distance: 100.6
click at [71, 125] on div "gap : 15 px ; } .wavesurfer-container , .wavesurfer-container div :empty { widt…" at bounding box center [221, 154] width 307 height 236
paste textarea "}"
type textarea "}"
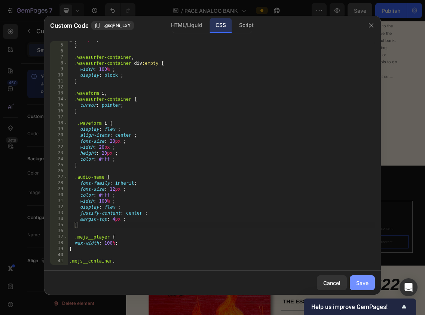
click at [364, 282] on div "Save" at bounding box center [363, 283] width 12 height 8
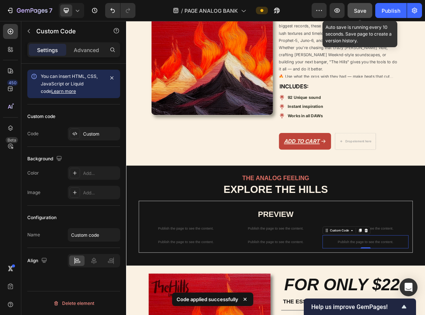
click at [366, 14] on div "Save" at bounding box center [360, 11] width 12 height 8
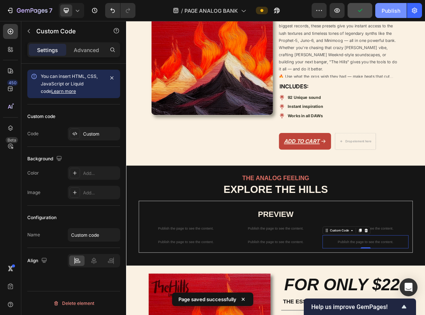
click at [383, 13] on div "Publish" at bounding box center [391, 11] width 19 height 8
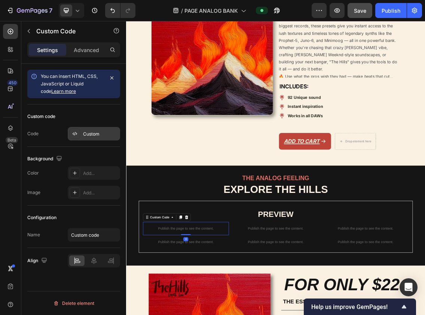
click at [99, 134] on div "Custom" at bounding box center [100, 134] width 35 height 7
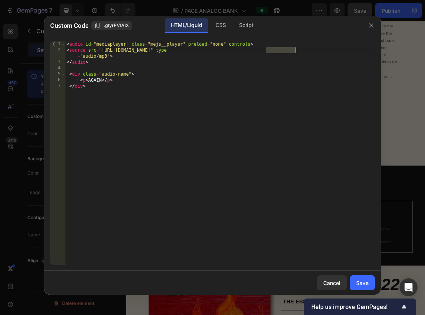
drag, startPoint x: 266, startPoint y: 50, endPoint x: 297, endPoint y: 51, distance: 31.5
click at [297, 50] on div "< audio id = "mediaplayer" class = "mejs__player" preload = "none" controls > <…" at bounding box center [220, 159] width 310 height 236
drag, startPoint x: 299, startPoint y: 52, endPoint x: 266, endPoint y: 51, distance: 32.2
click at [266, 51] on div "< audio id = "mediaplayer" class = "mejs__player" preload = "none" controls > <…" at bounding box center [220, 159] width 310 height 236
click at [100, 76] on div "< audio id = "mediaplayer" class = "mejs__player" preload = "none" controls > <…" at bounding box center [220, 159] width 310 height 236
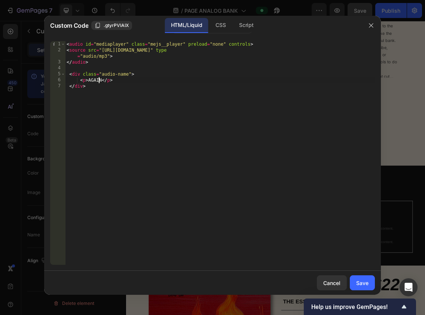
click at [100, 80] on div "< audio id = "mediaplayer" class = "mejs__player" preload = "none" controls > <…" at bounding box center [220, 159] width 310 height 236
paste textarea "BE_NEW_FLUTE"
click at [99, 79] on div "< audio id = "mediaplayer" class = "mejs__player" preload = "none" controls > <…" at bounding box center [220, 159] width 310 height 236
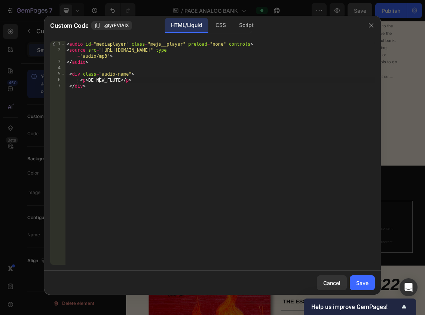
click at [110, 79] on div "< audio id = "mediaplayer" class = "mejs__player" preload = "none" controls > <…" at bounding box center [220, 159] width 310 height 236
type textarea "<p> BE NEW FLUTE</p>"
click at [360, 281] on div "Save" at bounding box center [363, 283] width 12 height 8
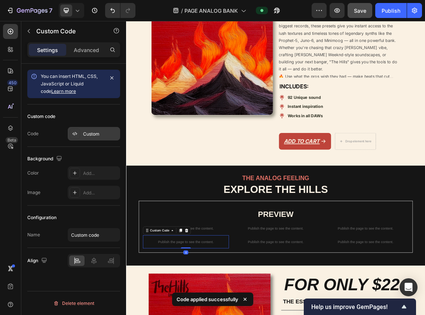
click at [95, 137] on div "Custom" at bounding box center [94, 133] width 52 height 13
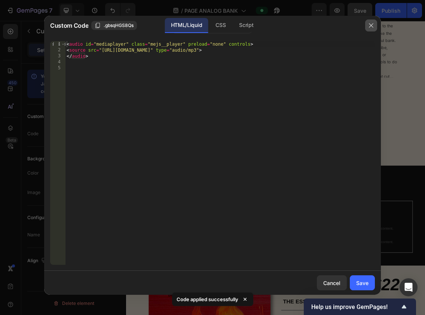
click at [374, 21] on button "button" at bounding box center [372, 25] width 12 height 12
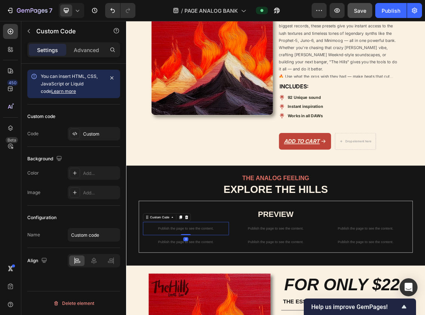
click at [88, 136] on div "Custom" at bounding box center [100, 134] width 35 height 7
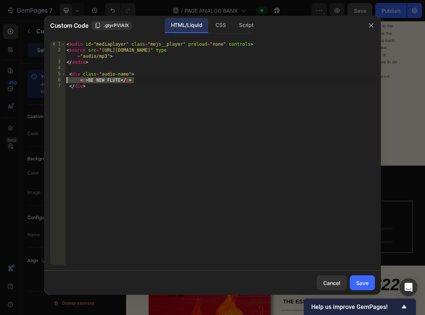
drag, startPoint x: 88, startPoint y: 82, endPoint x: 57, endPoint y: 82, distance: 30.7
click at [57, 82] on div "<p> BE NEW FLUTE</p> 1 2 3 4 5 6 7 < audio id = "mediaplayer" class = "mejs__pl…" at bounding box center [212, 153] width 325 height 224
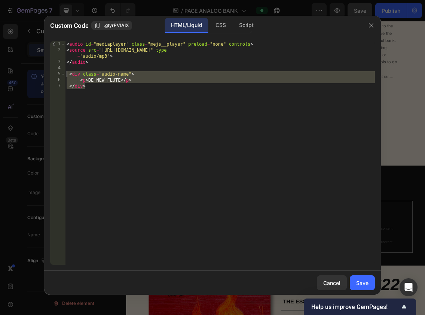
drag, startPoint x: 97, startPoint y: 89, endPoint x: 51, endPoint y: 77, distance: 46.9
click at [51, 77] on div "<p> BE NEW FLUTE</p> 1 2 3 4 5 6 7 < audio id = "mediaplayer" class = "mejs__pl…" at bounding box center [212, 153] width 325 height 224
type textarea "<div class="audio-name"> <p> BE NEW FLUTE</p>"
click at [357, 280] on div "Save" at bounding box center [363, 283] width 12 height 8
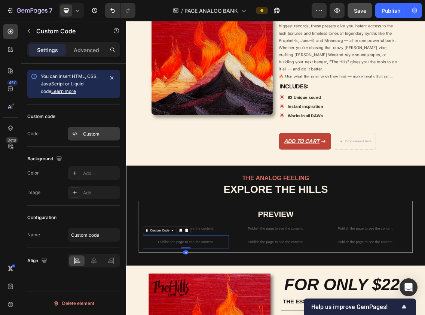
click at [84, 133] on div "Custom" at bounding box center [100, 134] width 35 height 7
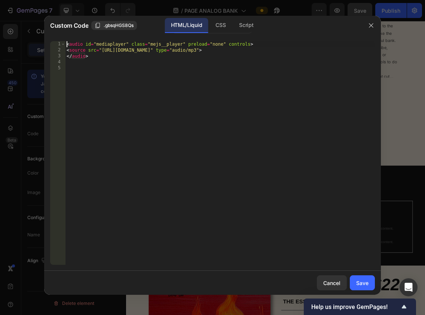
click at [100, 83] on div "< audio id = "mediaplayer" class = "mejs__player" preload = "none" controls > <…" at bounding box center [220, 159] width 310 height 236
paste textarea "</div>"
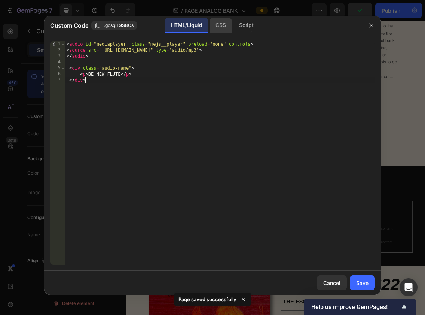
click at [222, 27] on div "CSS" at bounding box center [221, 25] width 22 height 15
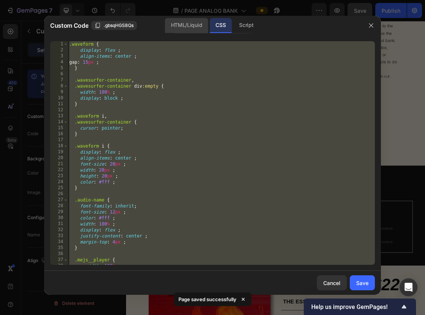
click at [192, 28] on div "HTML/Liquid" at bounding box center [186, 25] width 43 height 15
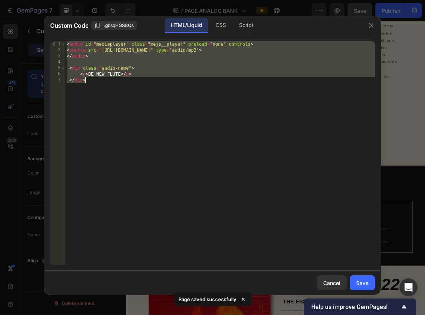
click at [187, 96] on div "< audio id = "mediaplayer" class = "mejs__player" preload = "none" controls > <…" at bounding box center [220, 159] width 310 height 236
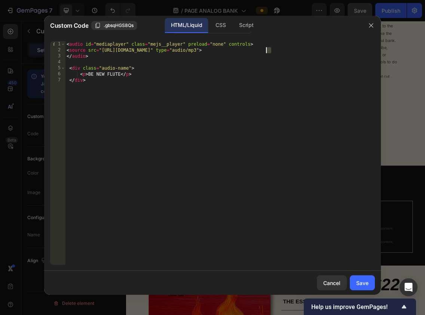
drag, startPoint x: 272, startPoint y: 50, endPoint x: 267, endPoint y: 50, distance: 4.9
click at [267, 50] on div "< audio id = "mediaplayer" class = "mejs__player" preload = "none" controls > <…" at bounding box center [220, 159] width 310 height 236
drag, startPoint x: 123, startPoint y: 74, endPoint x: 91, endPoint y: 73, distance: 32.6
click at [91, 73] on div "< audio id = "mediaplayer" class = "mejs__player" preload = "none" controls > <…" at bounding box center [220, 159] width 310 height 236
paste textarea "F1"
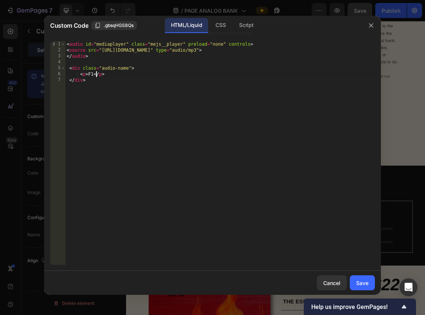
scroll to position [0, 3]
type textarea "<p> F1 </p>"
click at [365, 284] on div "Save" at bounding box center [363, 283] width 12 height 8
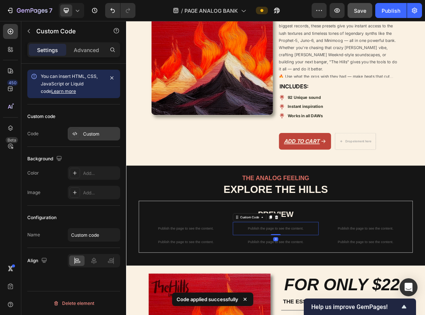
click at [89, 140] on div "Custom" at bounding box center [94, 133] width 52 height 13
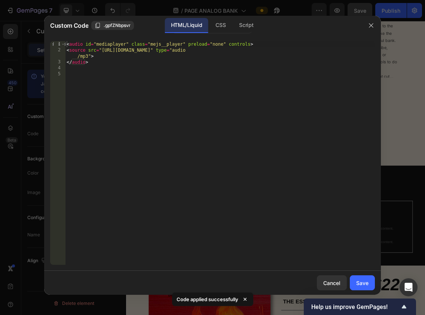
type textarea "<source src="https://cdn.shopify.com/s/files/1/0873/0178/3886/files/HILLS_LANDS…"
click at [273, 49] on div "< audio id = "mediaplayer" class = "mejs__player" preload = "none" controls > <…" at bounding box center [220, 159] width 310 height 236
click at [269, 49] on div "< audio id = "mediaplayer" class = "mejs__player" preload = "none" controls > <…" at bounding box center [220, 159] width 310 height 236
drag, startPoint x: 265, startPoint y: 49, endPoint x: 280, endPoint y: 49, distance: 14.6
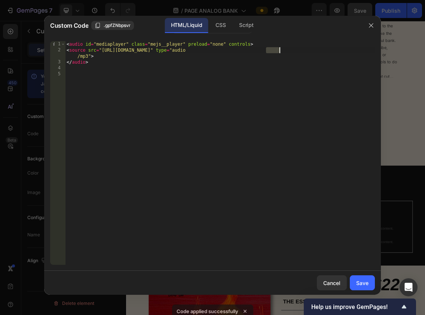
click at [280, 49] on div "< audio id = "mediaplayer" class = "mejs__player" preload = "none" controls > <…" at bounding box center [220, 159] width 310 height 236
click at [373, 26] on icon "button" at bounding box center [372, 25] width 6 height 6
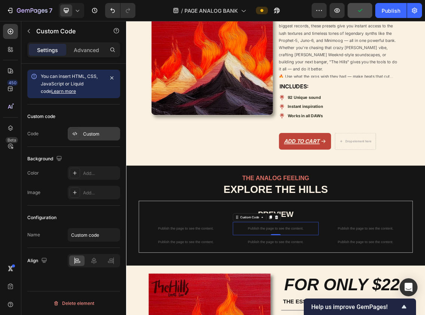
click at [92, 140] on div "Custom" at bounding box center [94, 133] width 52 height 13
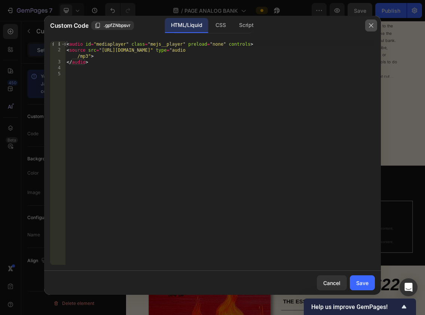
click at [370, 22] on button "button" at bounding box center [372, 25] width 12 height 12
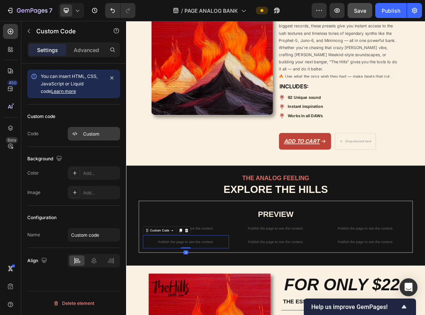
click at [89, 134] on div "Custom" at bounding box center [100, 134] width 35 height 7
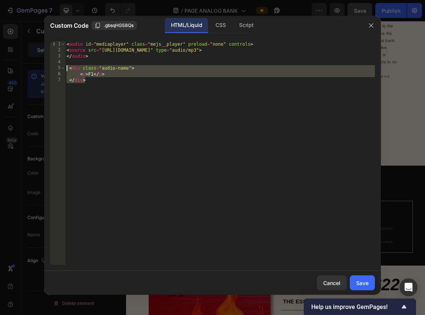
drag, startPoint x: 133, startPoint y: 88, endPoint x: 67, endPoint y: 70, distance: 68.5
click at [67, 70] on div "< audio id = "mediaplayer" class = "mejs__player" preload = "none" controls > <…" at bounding box center [220, 159] width 310 height 236
type textarea "<div class="audio-name"> <p> F1 </p>"
click at [373, 24] on icon "button" at bounding box center [372, 25] width 6 height 6
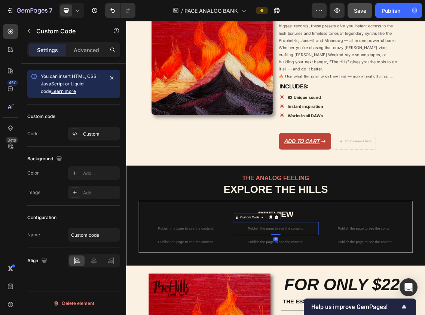
click at [97, 131] on div "Custom" at bounding box center [100, 134] width 35 height 7
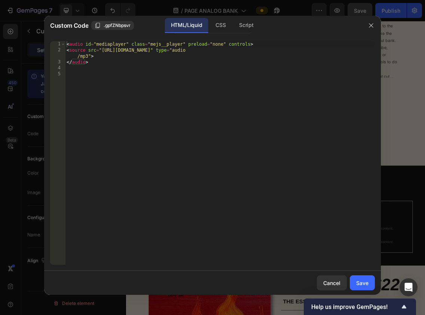
click at [124, 115] on div "< audio id = "mediaplayer" class = "mejs__player" preload = "none" controls > <…" at bounding box center [220, 159] width 310 height 236
paste textarea "</div>"
click at [94, 78] on div "< audio id = "mediaplayer" class = "mejs__player" preload = "none" controls > <…" at bounding box center [220, 159] width 310 height 236
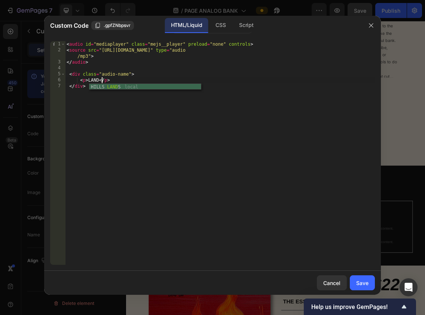
scroll to position [0, 3]
type textarea "<p> LANDS </p>"
click at [361, 279] on div "Save" at bounding box center [363, 283] width 12 height 8
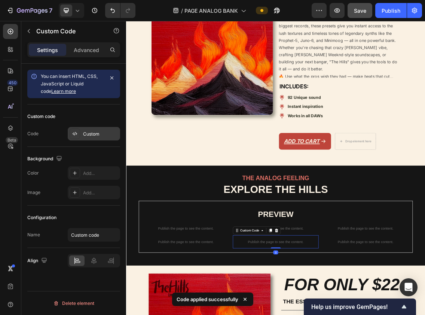
click at [95, 136] on div "Custom" at bounding box center [100, 134] width 35 height 7
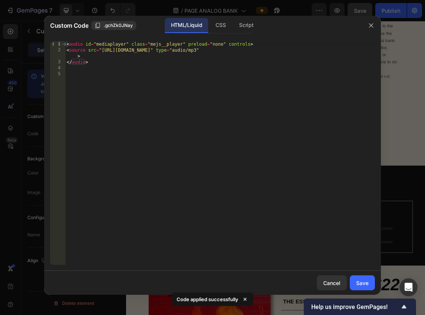
click at [128, 74] on div "< audio id = "mediaplayer" class = "mejs__player" preload = "none" controls > <…" at bounding box center [220, 159] width 310 height 236
paste textarea "</div>"
click at [91, 80] on div "< audio id = "mediaplayer" class = "mejs__player" preload = "none" controls > <…" at bounding box center [220, 159] width 310 height 236
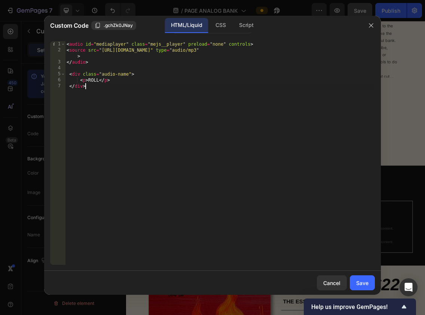
click at [161, 182] on div "< audio id = "mediaplayer" class = "mejs__player" preload = "none" controls > <…" at bounding box center [220, 159] width 310 height 236
type textarea "</div>"
drag, startPoint x: 160, startPoint y: 182, endPoint x: 124, endPoint y: 132, distance: 61.2
click at [124, 132] on div "< audio id = "mediaplayer" class = "mejs__player" preload = "none" controls > <…" at bounding box center [220, 159] width 310 height 236
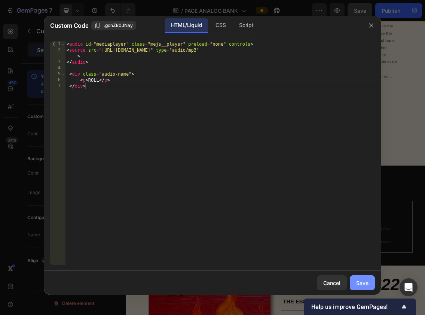
click at [364, 280] on div "Save" at bounding box center [363, 283] width 12 height 8
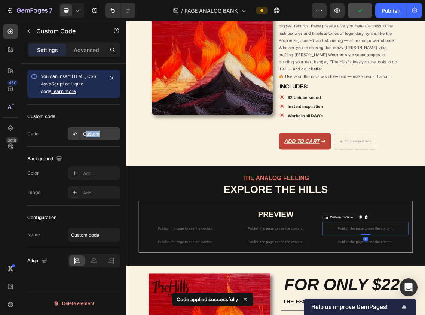
click at [85, 136] on div "Custom" at bounding box center [100, 134] width 35 height 7
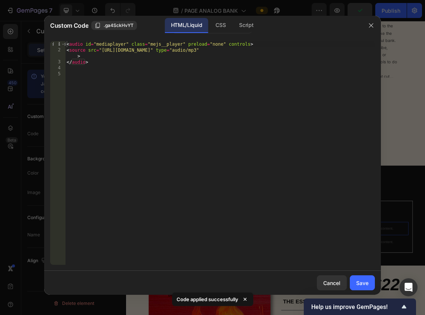
click at [124, 95] on div "< audio id = "mediaplayer" class = "mejs__player" preload = "none" controls > <…" at bounding box center [220, 159] width 310 height 236
paste textarea "</div>"
click at [95, 79] on div "< audio id = "mediaplayer" class = "mejs__player" preload = "none" controls > <…" at bounding box center [220, 159] width 310 height 236
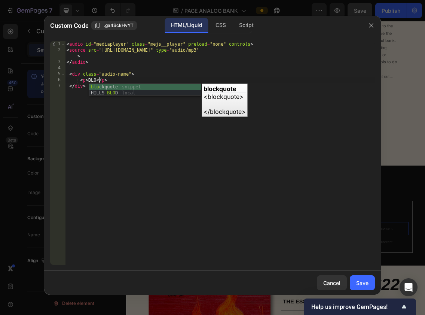
scroll to position [0, 3]
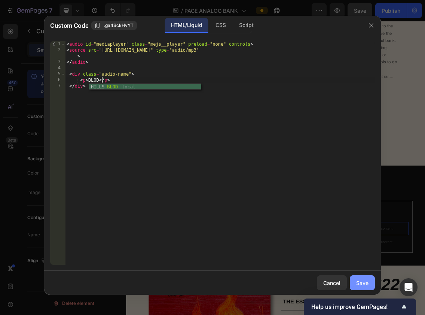
type textarea "<p> BLOD </p>"
click at [368, 283] on div "Save" at bounding box center [363, 283] width 12 height 8
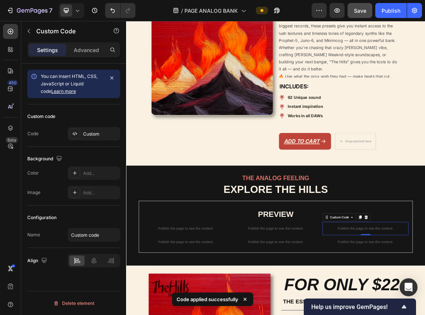
click at [96, 136] on div "Custom" at bounding box center [100, 134] width 35 height 7
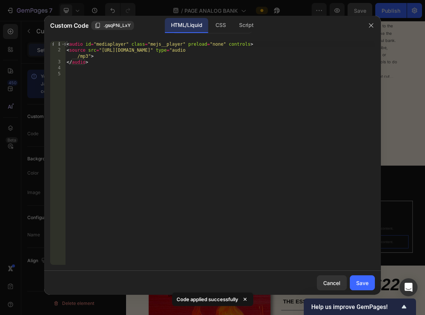
click at [230, 87] on div "< audio id = "mediaplayer" class = "mejs__player" preload = "none" controls > <…" at bounding box center [220, 159] width 310 height 236
paste textarea "</div>"
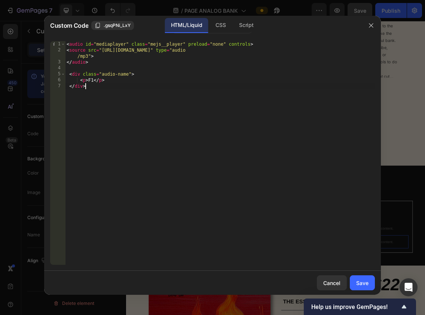
click at [93, 80] on div "< audio id = "mediaplayer" class = "mejs__player" preload = "none" controls > <…" at bounding box center [220, 159] width 310 height 236
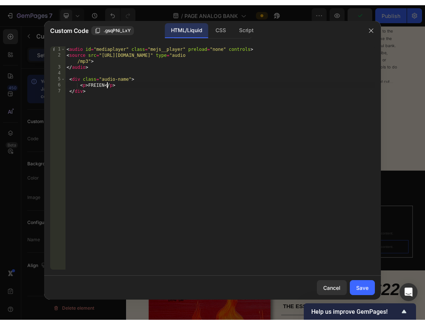
scroll to position [0, 4]
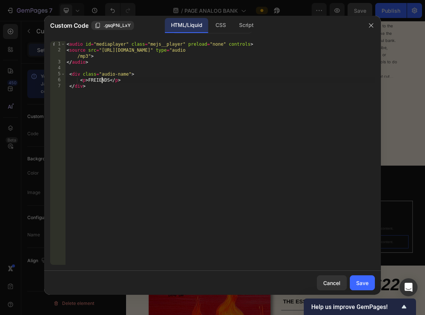
click at [101, 79] on div "< audio id = "mediaplayer" class = "mejs__player" preload = "none" controls > <…" at bounding box center [220, 159] width 310 height 236
click at [98, 79] on div "< audio id = "mediaplayer" class = "mejs__player" preload = "none" controls > <…" at bounding box center [220, 159] width 310 height 236
type textarea "<p> FRIENDS </p>"
click at [362, 288] on button "Save" at bounding box center [362, 282] width 25 height 15
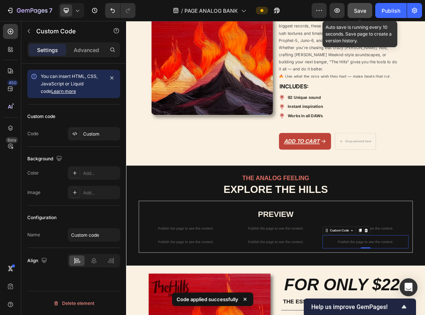
click at [364, 9] on span "Save" at bounding box center [360, 10] width 12 height 6
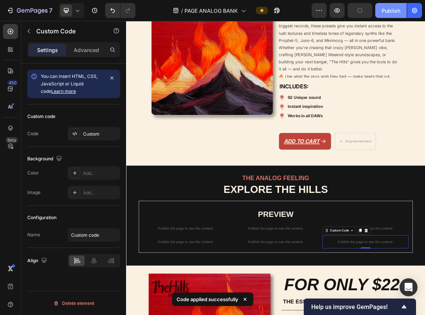
click at [387, 12] on div "Publish" at bounding box center [391, 11] width 19 height 8
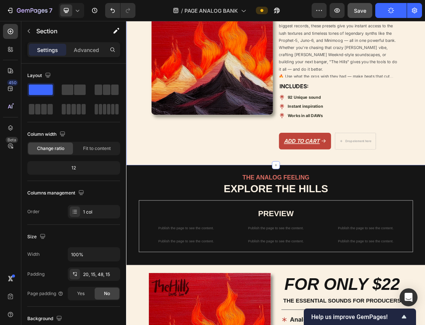
click at [454, 92] on div "Image THE HILLS Heading WAY MORE THAN JUST A ANALOG LAB BANK Heading Publish th…" at bounding box center [351, 30] width 438 height 380
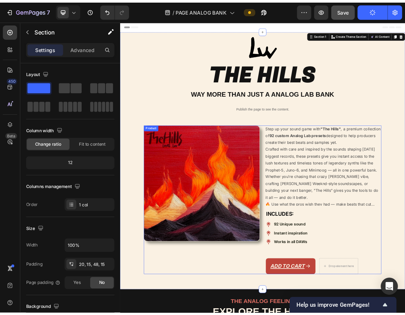
scroll to position [0, 0]
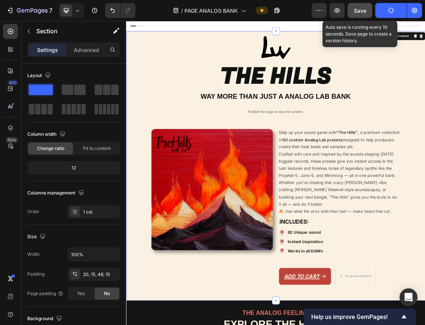
click at [355, 15] on button "Save" at bounding box center [360, 10] width 25 height 15
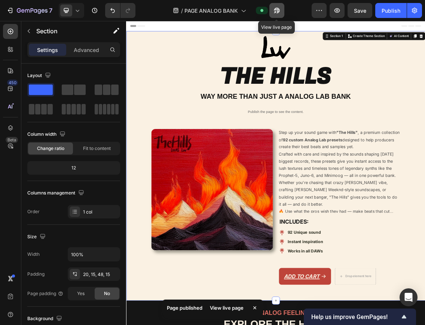
click at [273, 6] on button "button" at bounding box center [277, 10] width 15 height 15
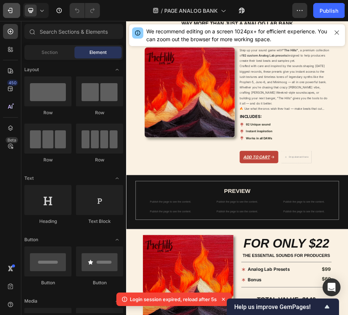
scroll to position [157, 0]
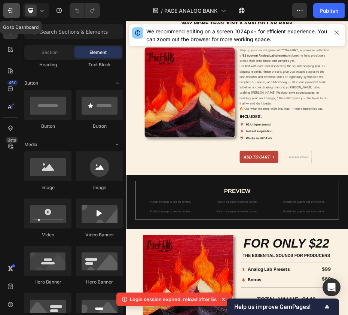
click at [13, 12] on icon "button" at bounding box center [9, 10] width 7 height 7
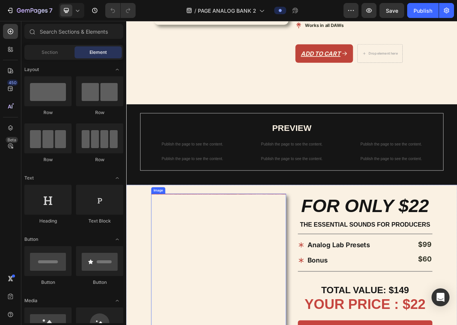
scroll to position [303, 0]
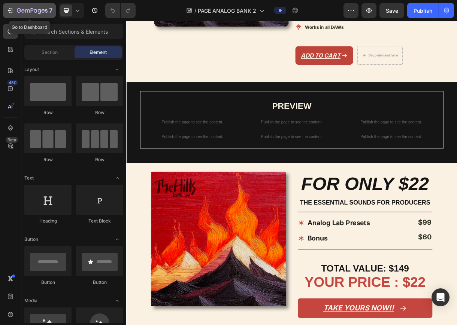
click at [41, 13] on icon "button" at bounding box center [32, 11] width 31 height 6
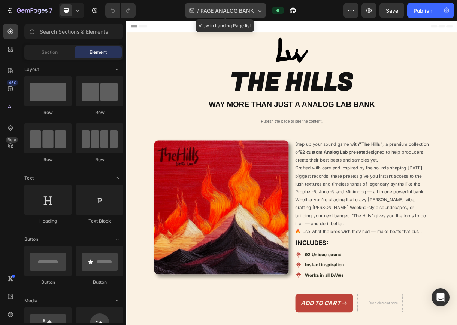
click at [202, 11] on span "PAGE ANALOG BANK" at bounding box center [227, 11] width 54 height 8
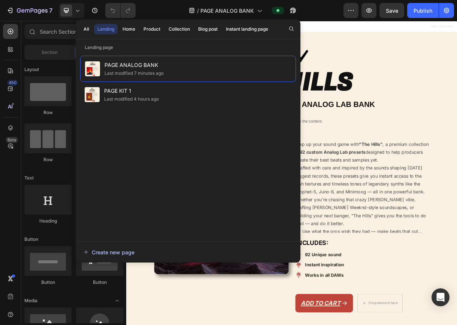
click at [117, 252] on div "Create new page" at bounding box center [109, 253] width 51 height 8
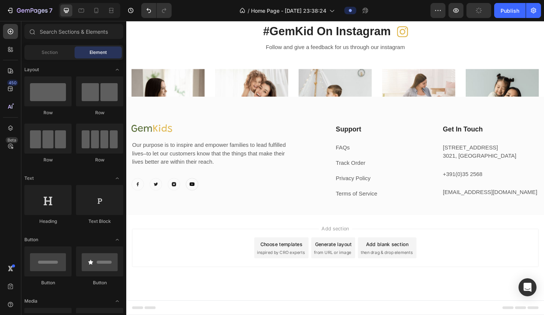
scroll to position [1660, 0]
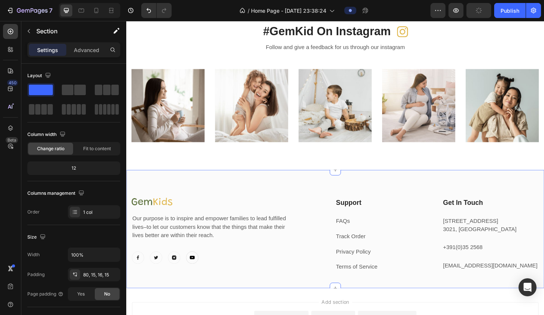
click at [290, 185] on div "Image Our purpose is to inspire and empower families to lead fulfilled lives–to…" at bounding box center [350, 244] width 449 height 127
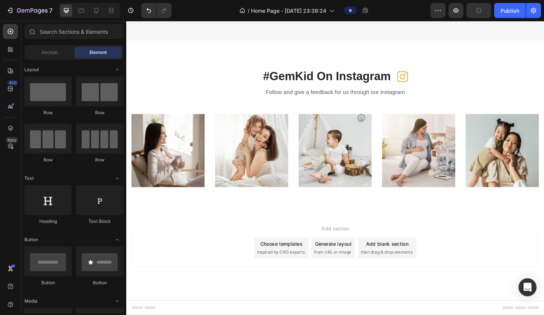
scroll to position [1611, 0]
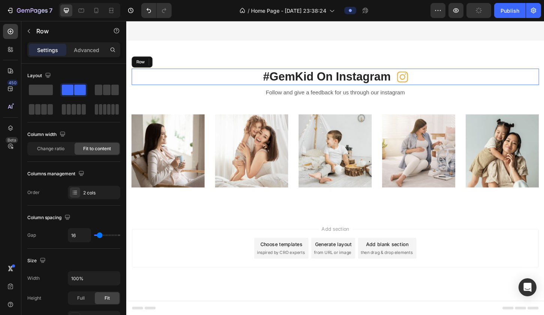
click at [457, 81] on div "#GemKid On Instagram Heading Icon Row" at bounding box center [351, 81] width 438 height 18
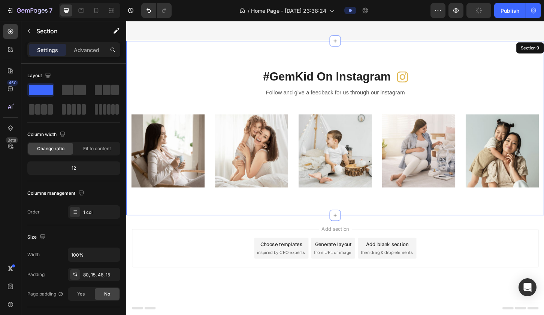
click at [457, 59] on div "#GemKid On Instagram Heading Icon Row 8 Follow and give a feedback for us throu…" at bounding box center [350, 136] width 449 height 188
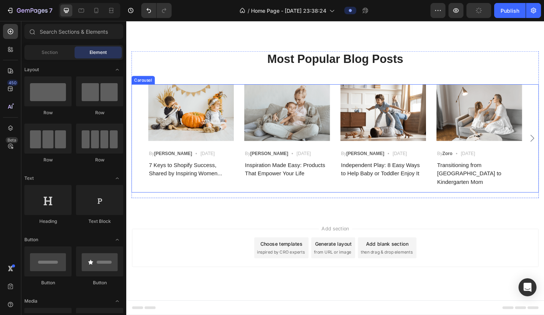
scroll to position [1350, 0]
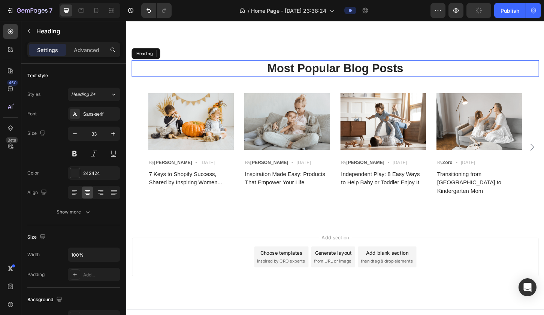
click at [457, 70] on p "Most Popular Blog Posts" at bounding box center [351, 72] width 437 height 16
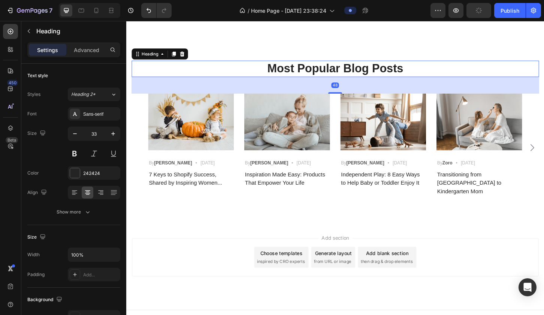
click at [457, 56] on div "Most Popular Blog Posts Heading 48 Image By Robin Text block Icon May 23,2022 T…" at bounding box center [350, 146] width 449 height 188
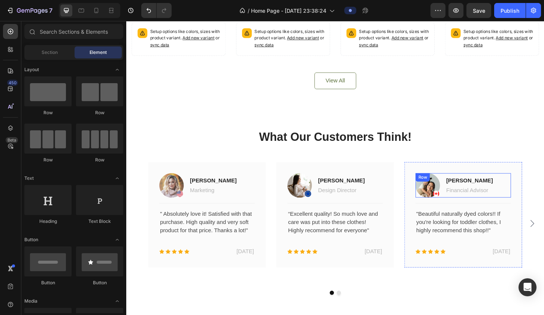
scroll to position [1034, 0]
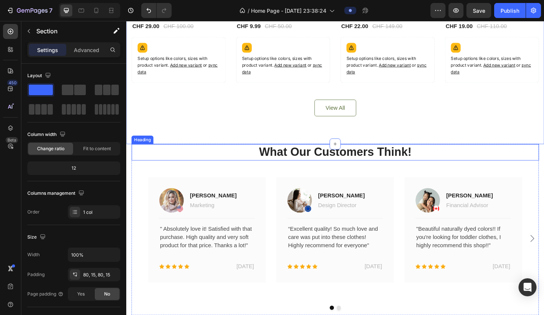
click at [457, 158] on p "What Our Customers Think!" at bounding box center [351, 162] width 437 height 16
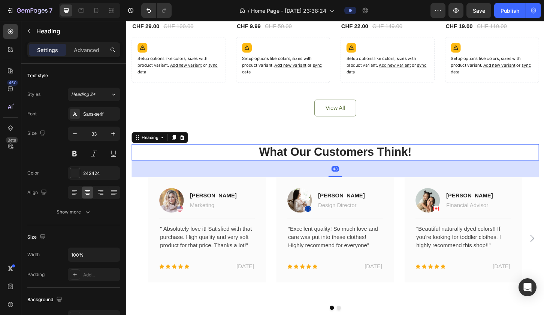
click at [457, 154] on p "What Our Customers Think!" at bounding box center [351, 162] width 437 height 16
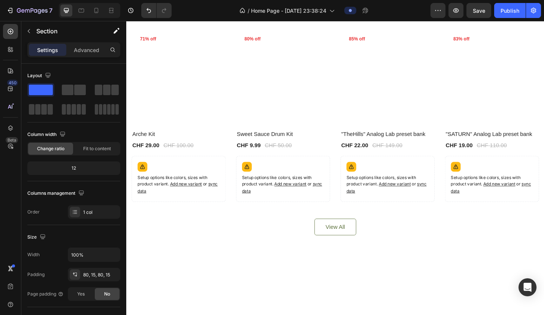
scroll to position [196, 0]
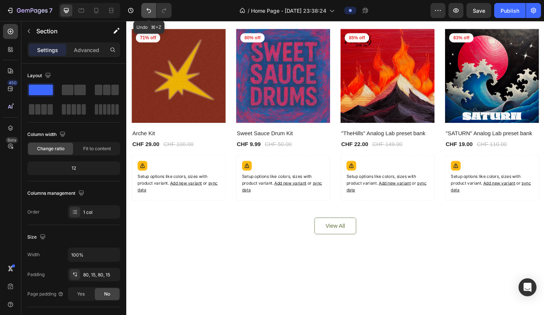
click at [148, 9] on icon "Undo/Redo" at bounding box center [148, 10] width 7 height 7
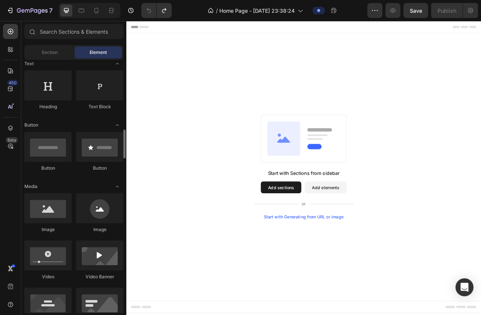
scroll to position [200, 0]
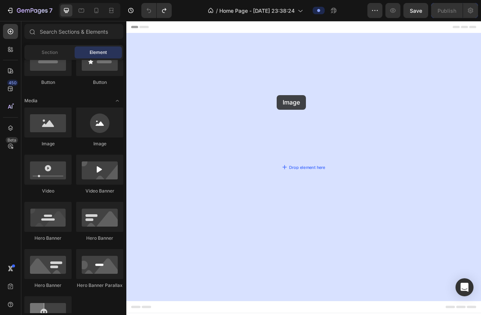
drag, startPoint x: 171, startPoint y: 150, endPoint x: 317, endPoint y: 115, distance: 149.9
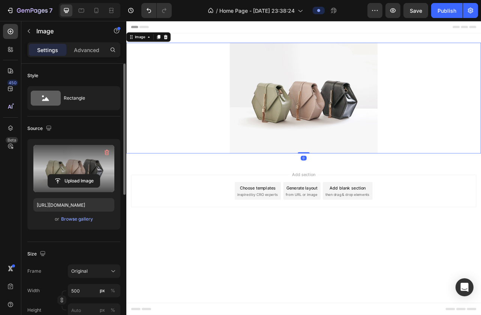
click at [97, 166] on label at bounding box center [73, 168] width 81 height 47
click at [97, 175] on input "file" at bounding box center [74, 181] width 52 height 13
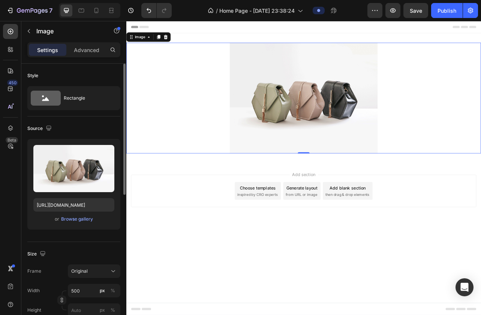
click at [79, 124] on div "Source" at bounding box center [73, 128] width 93 height 12
click at [50, 96] on icon at bounding box center [46, 98] width 30 height 15
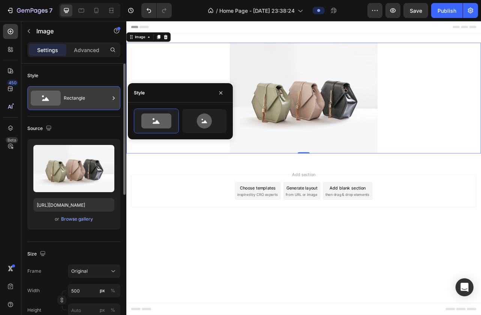
click at [109, 93] on div "Rectangle" at bounding box center [87, 98] width 46 height 17
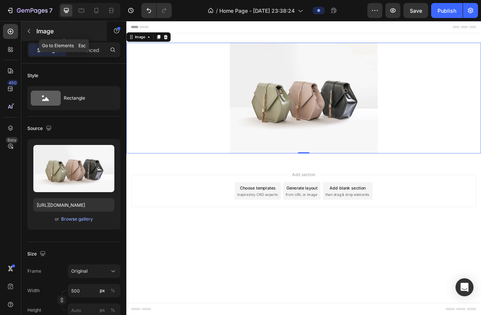
click at [28, 31] on icon "button" at bounding box center [29, 31] width 2 height 4
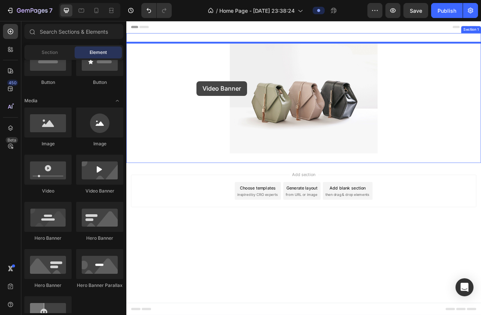
drag, startPoint x: 213, startPoint y: 188, endPoint x: 215, endPoint y: 97, distance: 90.7
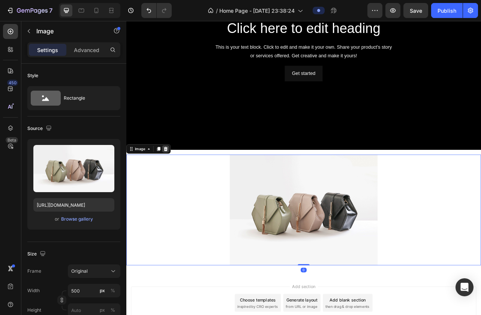
click at [178, 182] on icon at bounding box center [176, 183] width 5 height 5
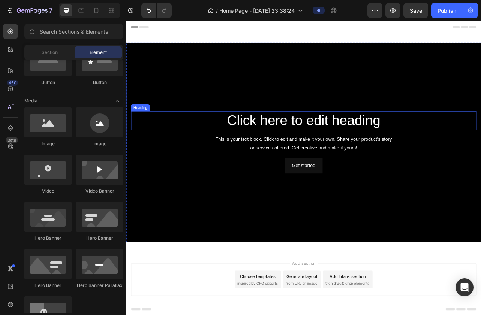
scroll to position [0, 0]
click at [211, 139] on h2 "Click here to edit heading" at bounding box center [350, 147] width 437 height 24
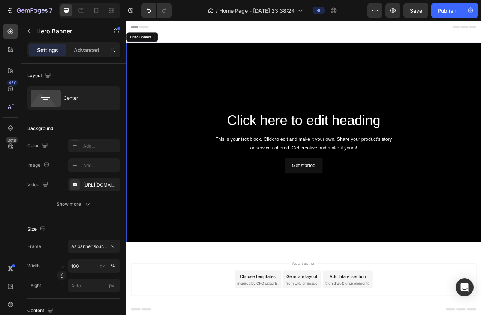
click at [204, 101] on div "Background Image" at bounding box center [350, 174] width 449 height 253
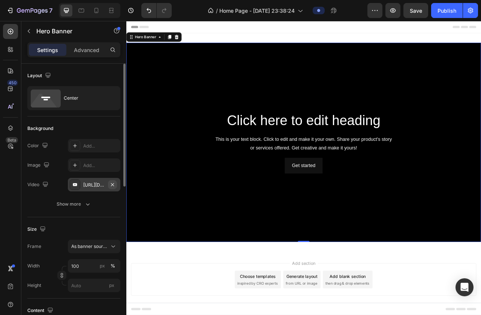
click at [113, 184] on icon "button" at bounding box center [112, 184] width 3 height 3
type input "Auto"
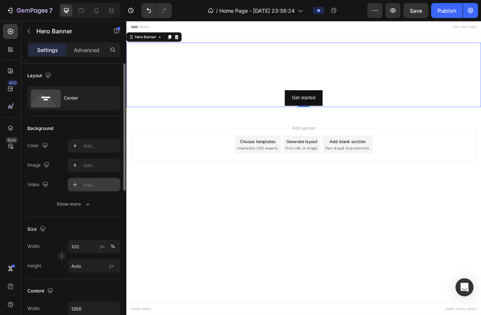
click at [99, 184] on div "Add..." at bounding box center [100, 185] width 35 height 7
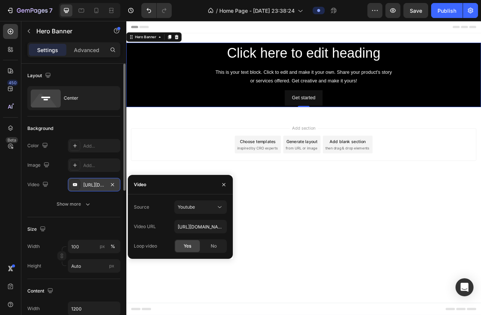
click at [107, 184] on div "https://youtu.be/KOxfzBp72uk" at bounding box center [94, 184] width 52 height 13
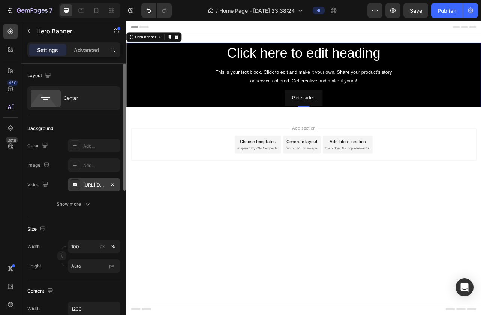
click at [93, 190] on div "https://youtu.be/KOxfzBp72uk" at bounding box center [94, 184] width 52 height 13
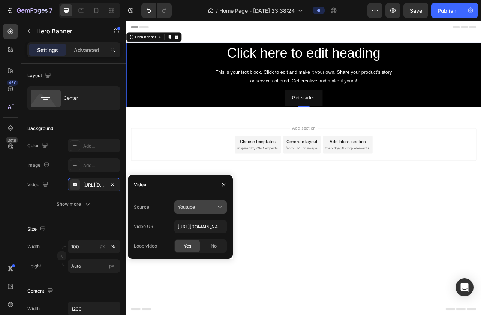
click at [218, 208] on icon at bounding box center [219, 206] width 7 height 7
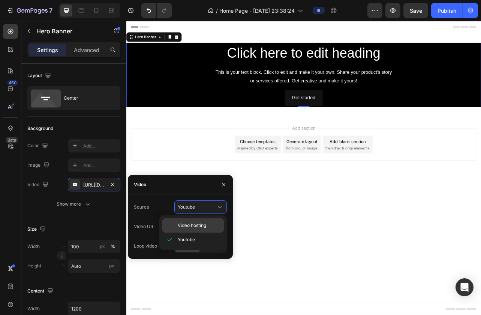
click at [211, 222] on p "Video hosting" at bounding box center [199, 225] width 43 height 7
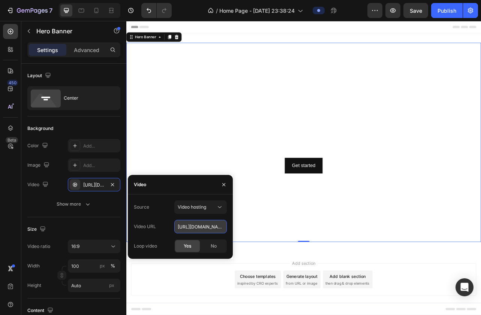
click at [205, 225] on input "https://cdn.shopify.com/videos/c/o/v/92a407d4e0c94a288eb54cac18c387dc.mp4" at bounding box center [200, 226] width 52 height 13
paste input "1c7b07dc93894cf0975d2d14a844a0c6"
type input "[URL][DOMAIN_NAME]"
click at [193, 246] on div "Yes" at bounding box center [187, 246] width 25 height 12
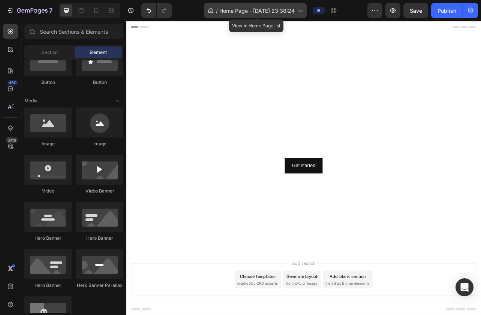
click at [259, 12] on span "Home Page - [DATE] 23:38:24" at bounding box center [256, 11] width 75 height 8
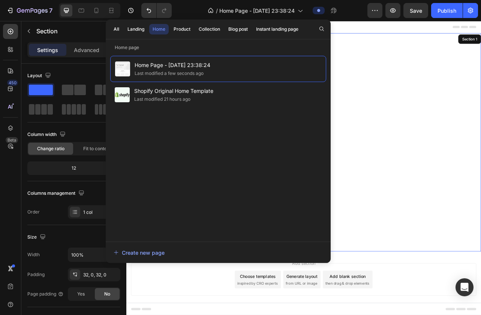
click at [457, 43] on div "Click here to edit heading Heading This is your text block. Click to edit and m…" at bounding box center [350, 174] width 449 height 277
click at [431, 28] on div "Header" at bounding box center [350, 28] width 437 height 15
click at [411, 41] on div "Click here to edit heading Heading This is your text block. Click to edit and m…" at bounding box center [350, 174] width 449 height 277
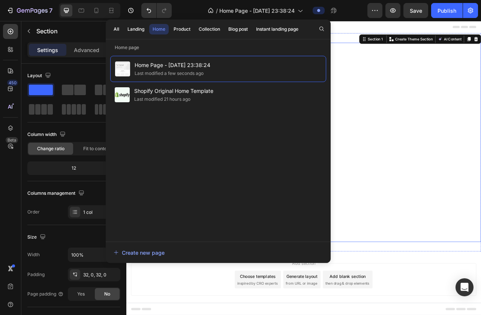
click at [457, 64] on video "Background Image" at bounding box center [350, 174] width 449 height 253
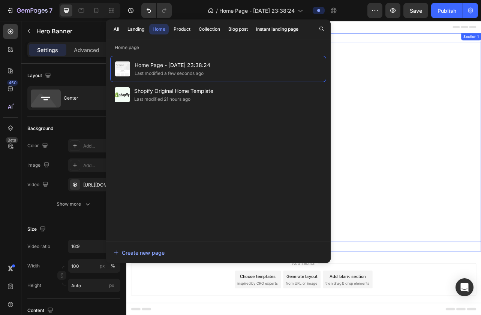
click at [429, 312] on div "Click here to edit heading Heading This is your text block. Click to edit and m…" at bounding box center [350, 174] width 449 height 277
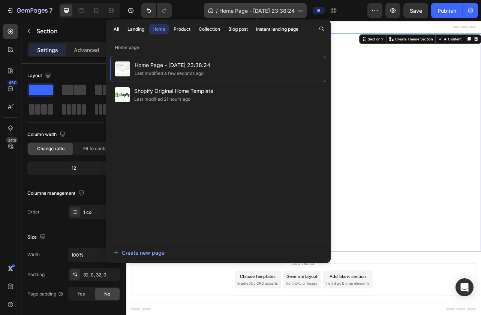
click at [222, 8] on span "Home Page - [DATE] 23:38:24" at bounding box center [256, 11] width 75 height 8
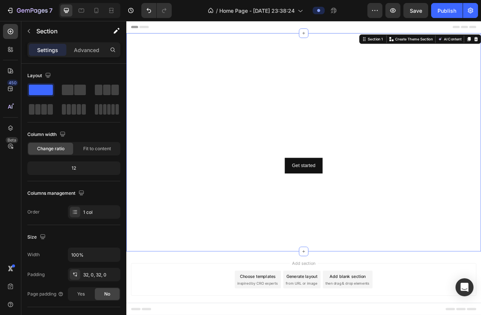
click at [369, 34] on div "Header" at bounding box center [350, 28] width 437 height 15
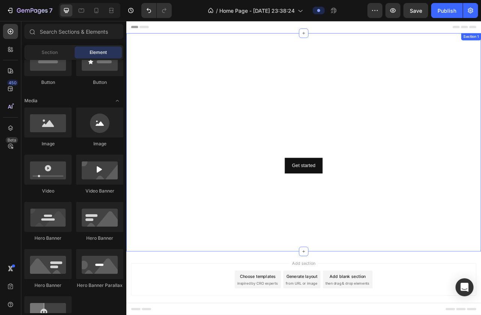
click at [378, 43] on div "Click here to edit heading Heading This is your text block. Click to edit and m…" at bounding box center [350, 174] width 449 height 277
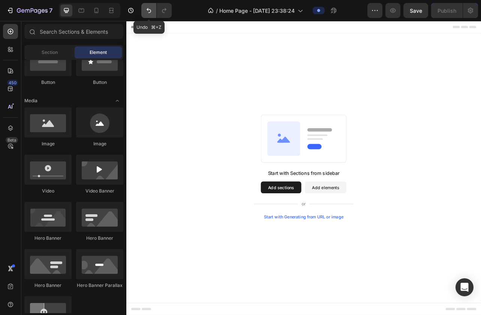
click at [148, 11] on icon "Undo/Redo" at bounding box center [148, 10] width 7 height 7
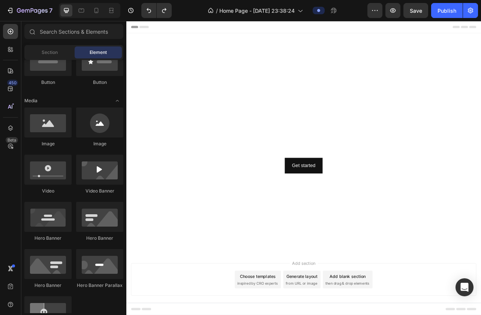
click at [338, 30] on div "Header" at bounding box center [350, 28] width 437 height 15
click at [457, 26] on div "Header" at bounding box center [350, 28] width 437 height 15
click at [457, 7] on icon "button" at bounding box center [469, 10] width 7 height 7
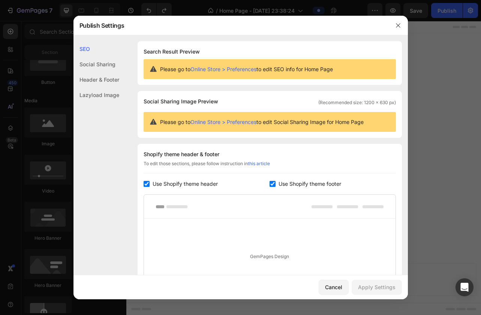
click at [148, 182] on input "checkbox" at bounding box center [146, 184] width 6 height 6
checkbox input "false"
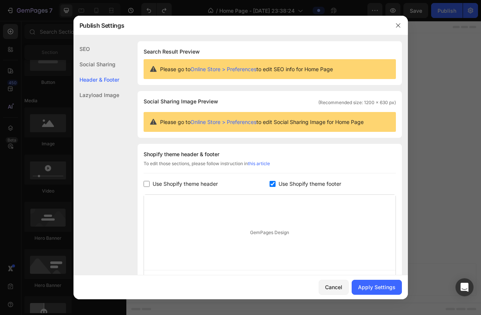
click at [273, 185] on input "checkbox" at bounding box center [272, 184] width 6 height 6
checkbox input "false"
click at [363, 282] on button "Apply Settings" at bounding box center [376, 287] width 50 height 15
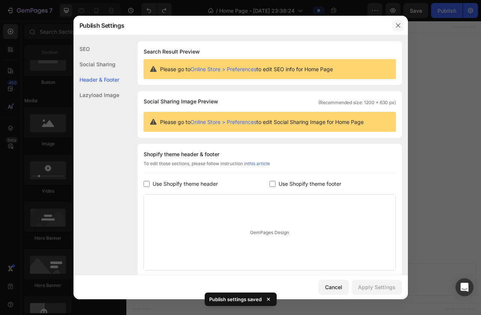
click at [400, 21] on button "button" at bounding box center [398, 25] width 12 height 12
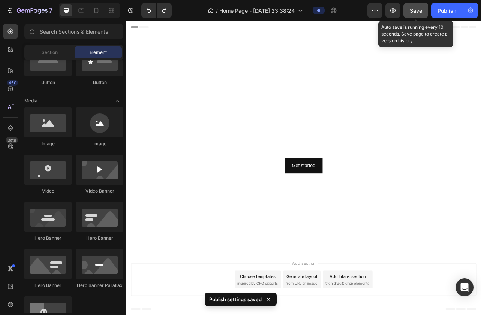
click at [415, 15] on button "Save" at bounding box center [415, 10] width 25 height 15
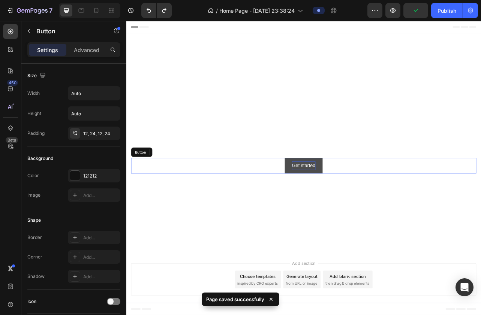
click at [361, 203] on div "Get started" at bounding box center [351, 204] width 30 height 11
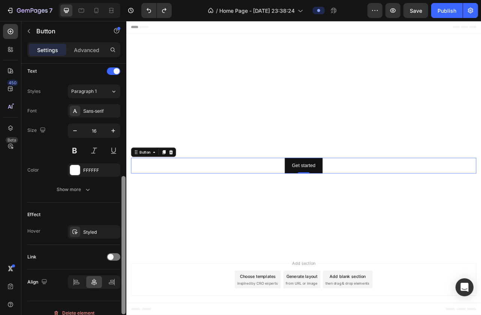
scroll to position [264, 0]
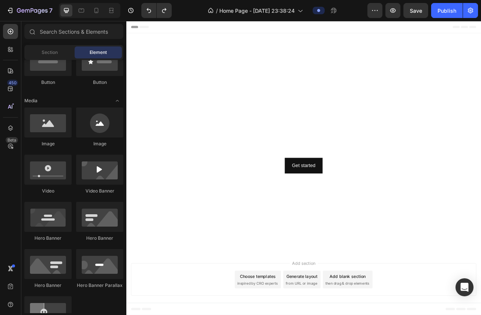
click at [421, 35] on div "Header" at bounding box center [350, 28] width 437 height 15
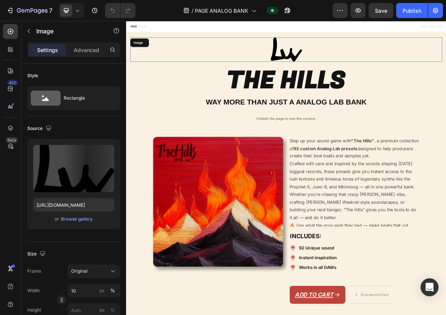
click at [178, 74] on link at bounding box center [351, 61] width 438 height 34
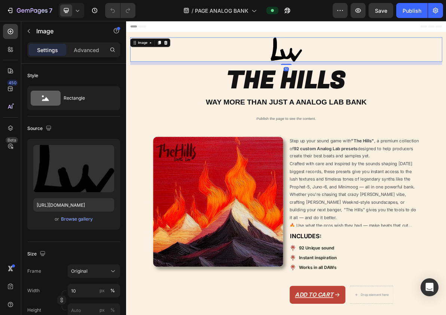
click at [162, 4] on div "/ PAGE ANALOG BANK" at bounding box center [237, 10] width 191 height 15
click at [155, 16] on div "/ PAGE ANALOG BANK" at bounding box center [237, 10] width 191 height 15
click at [74, 13] on icon at bounding box center [77, 10] width 7 height 7
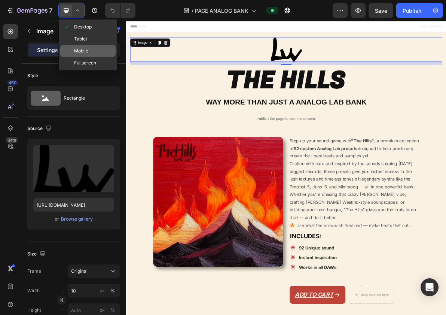
click at [79, 52] on span "Mobile" at bounding box center [81, 50] width 14 height 7
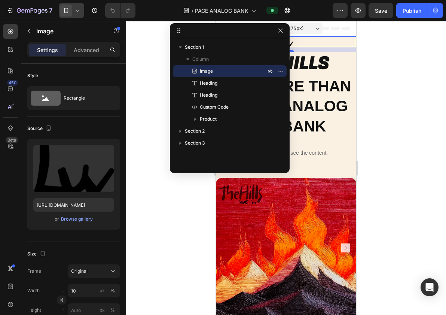
click at [155, 203] on div at bounding box center [286, 168] width 320 height 294
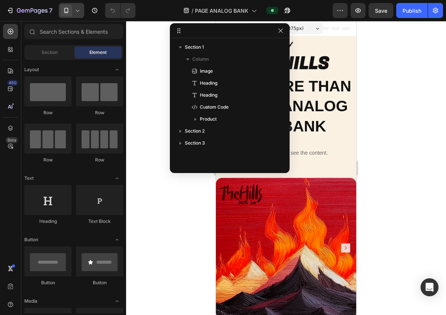
click at [210, 211] on div at bounding box center [286, 168] width 320 height 294
click at [217, 210] on img at bounding box center [286, 248] width 140 height 140
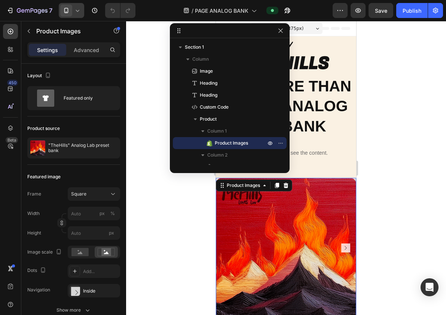
click at [222, 210] on img at bounding box center [286, 248] width 140 height 140
click at [172, 192] on div at bounding box center [286, 168] width 320 height 294
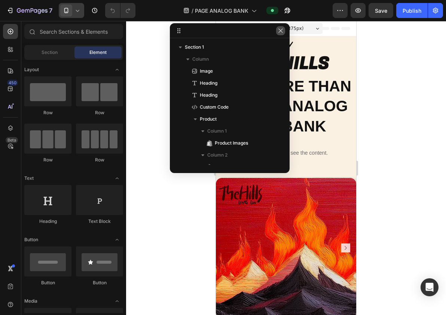
click at [280, 27] on button "button" at bounding box center [280, 30] width 9 height 9
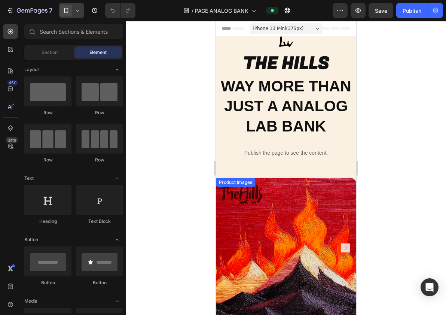
click at [231, 219] on img at bounding box center [286, 248] width 140 height 140
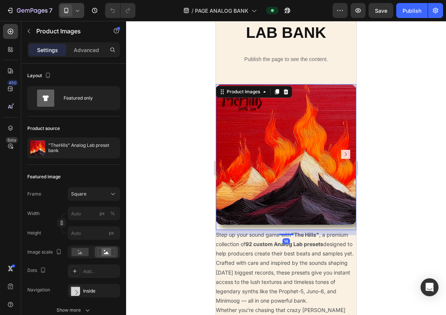
scroll to position [96, 0]
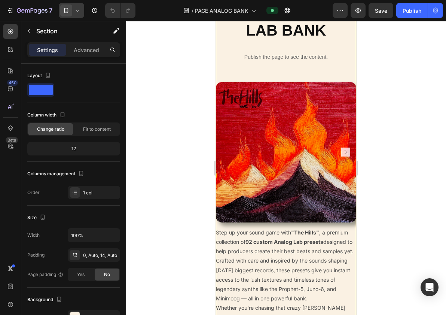
click at [245, 73] on div "Image THE HILLS Heading WAY MORE THAN JUST A ANALOG LAB BANK Heading Publish th…" at bounding box center [286, 206] width 140 height 532
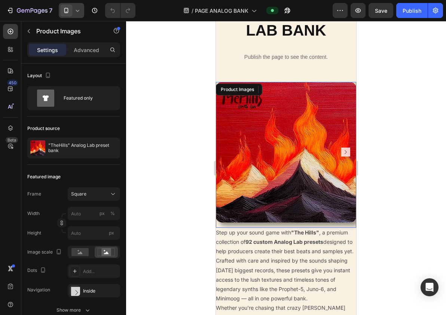
click at [221, 93] on div "Product Images" at bounding box center [286, 152] width 140 height 140
click at [89, 43] on div "Settings Advanced" at bounding box center [73, 49] width 93 height 15
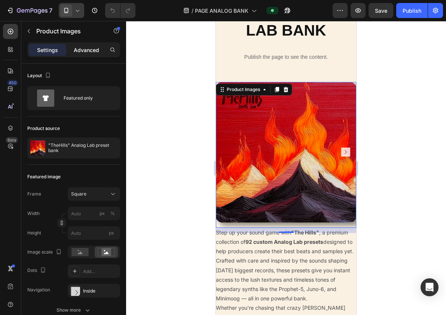
click at [89, 47] on p "Advanced" at bounding box center [86, 50] width 25 height 8
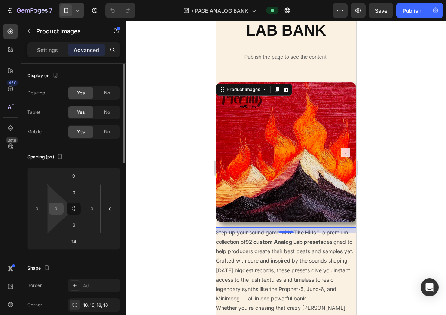
click at [50, 207] on div "0" at bounding box center [56, 209] width 15 height 12
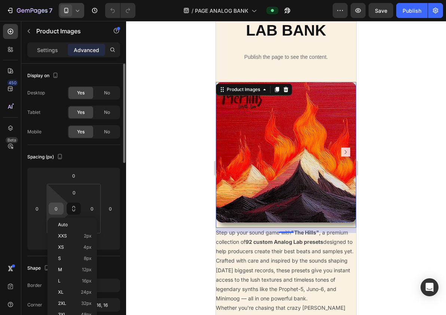
click at [55, 209] on input "0" at bounding box center [56, 208] width 11 height 11
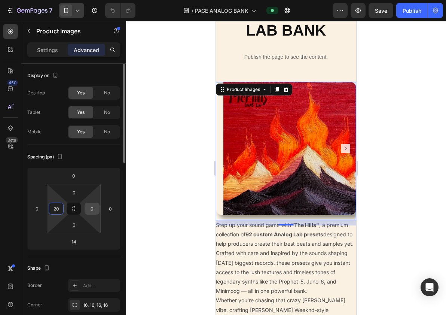
type input "20"
click at [99, 208] on div "0" at bounding box center [92, 209] width 15 height 12
click at [95, 208] on input "0" at bounding box center [92, 208] width 11 height 11
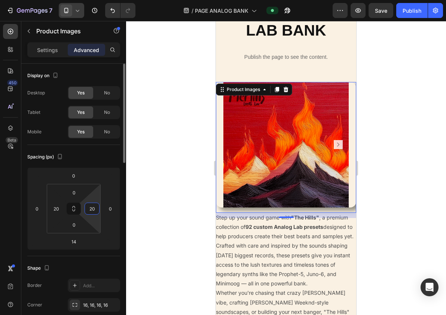
type input "2"
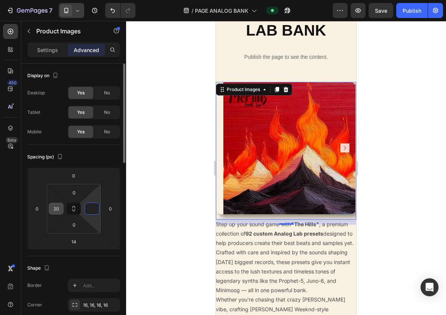
type input "0"
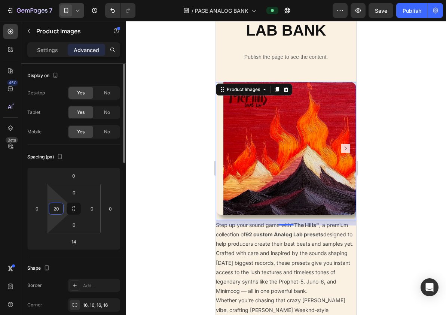
click at [57, 207] on input "20" at bounding box center [56, 208] width 11 height 11
type input "0"
click at [45, 0] on html "7 Version history / PAGE ANALOG BANK Preview Save Publish 450 Beta Sections(18)…" at bounding box center [223, 0] width 446 height 0
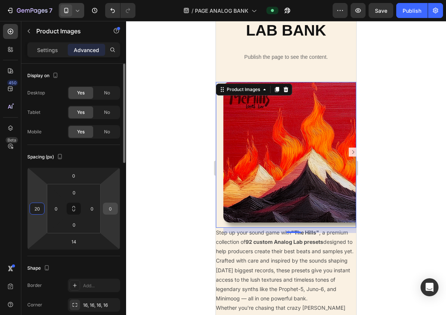
type input "20"
click at [115, 208] on input "0" at bounding box center [110, 208] width 11 height 11
type input "20"
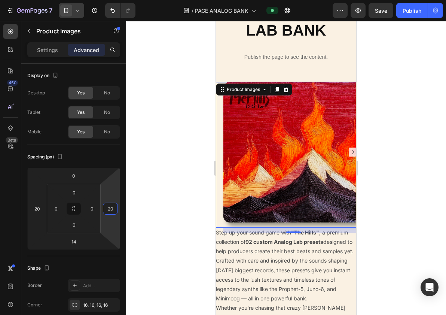
click at [141, 211] on div at bounding box center [286, 168] width 320 height 294
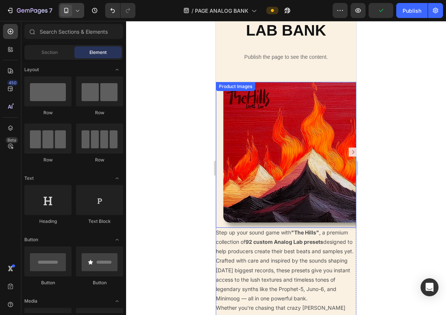
click at [228, 134] on img at bounding box center [294, 152] width 140 height 140
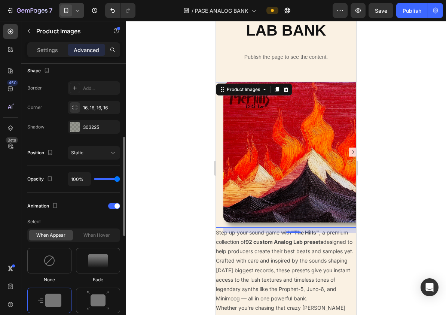
scroll to position [200, 0]
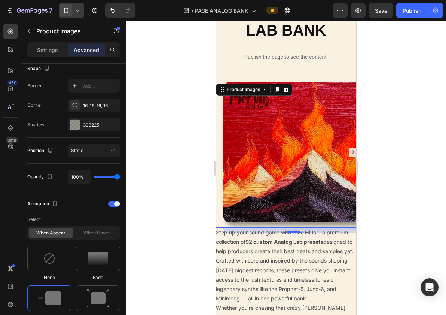
click at [316, 112] on img at bounding box center [294, 152] width 140 height 140
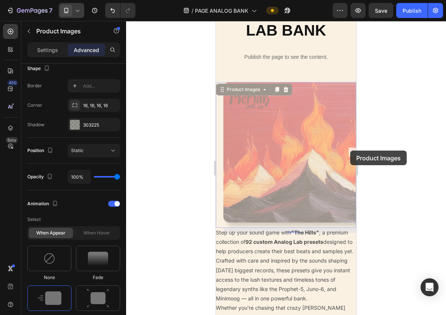
drag, startPoint x: 351, startPoint y: 151, endPoint x: 345, endPoint y: 151, distance: 6.0
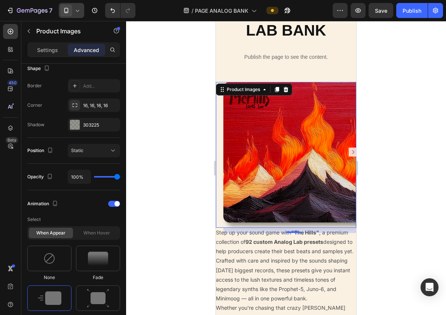
click at [400, 177] on div at bounding box center [286, 168] width 320 height 294
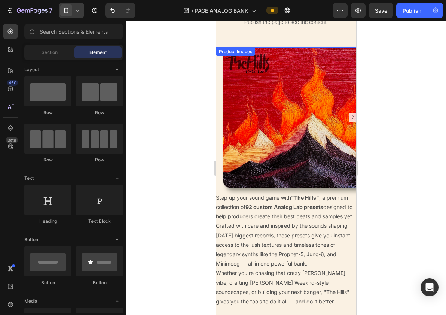
scroll to position [143, 0]
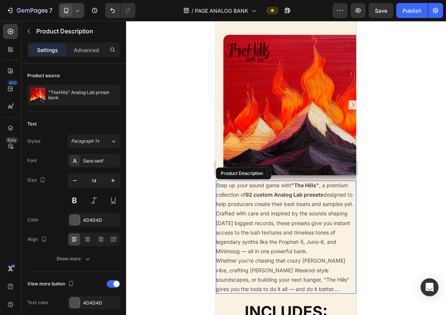
click at [321, 203] on p "Step up your sound game with "The Hills" , a premium collection of 92 custom An…" at bounding box center [285, 194] width 138 height 25
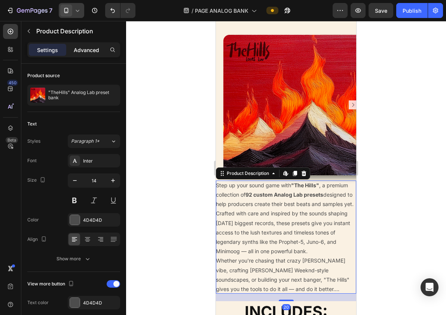
click at [97, 46] on p "Advanced" at bounding box center [86, 50] width 25 height 8
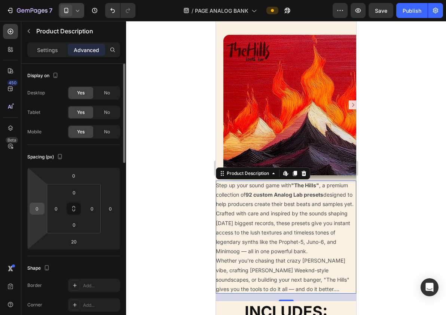
click at [34, 206] on input "0" at bounding box center [36, 208] width 11 height 11
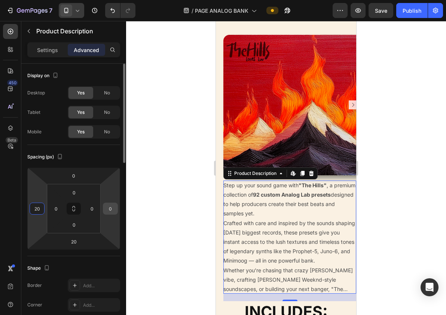
type input "20"
click at [107, 203] on input "0" at bounding box center [110, 208] width 11 height 11
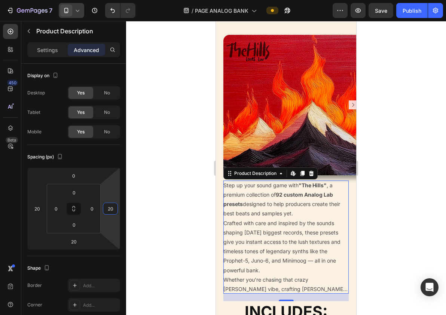
type input "20"
click at [179, 197] on div at bounding box center [286, 168] width 320 height 294
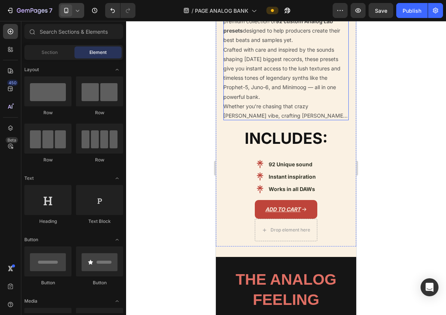
scroll to position [319, 0]
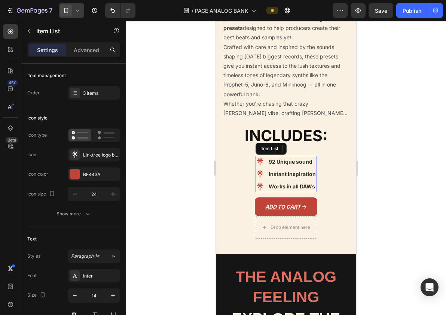
click at [264, 169] on icon at bounding box center [260, 173] width 9 height 9
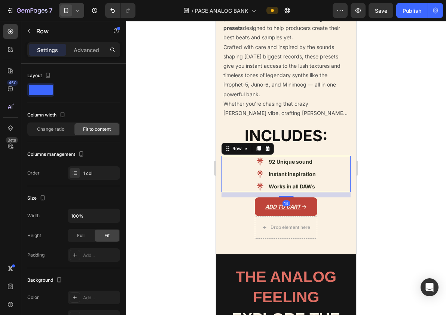
click at [254, 176] on div "92 Unique sound Instant inspiration Works in all DAWs Item List Row 14" at bounding box center [286, 174] width 129 height 37
click at [72, 12] on span at bounding box center [66, 10] width 12 height 12
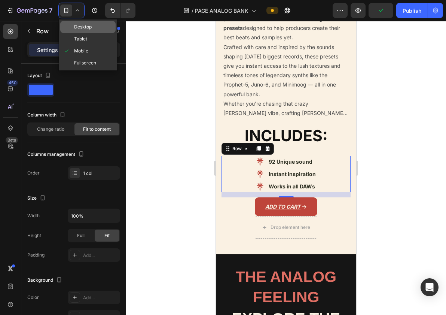
click at [77, 27] on span "Desktop" at bounding box center [83, 26] width 18 height 7
type input "1200"
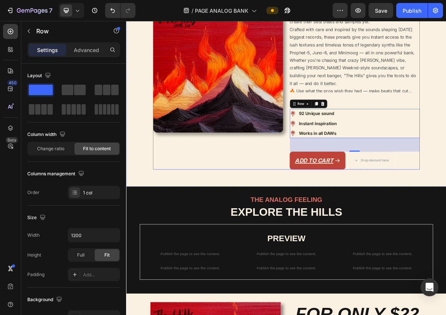
scroll to position [133, 0]
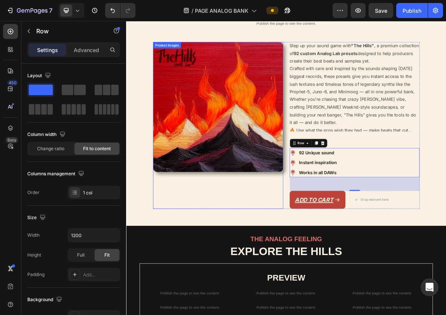
click at [159, 178] on div "Image THE HILLS Heading WAY MORE THAN JUST A ANALOG LAB BANK Heading Publish th…" at bounding box center [351, 100] width 438 height 380
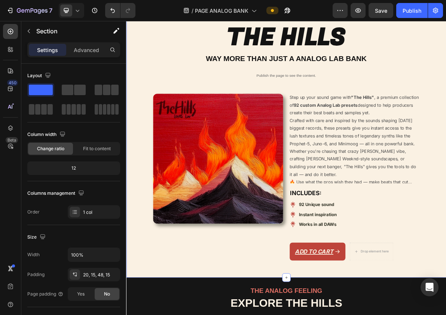
scroll to position [58, 0]
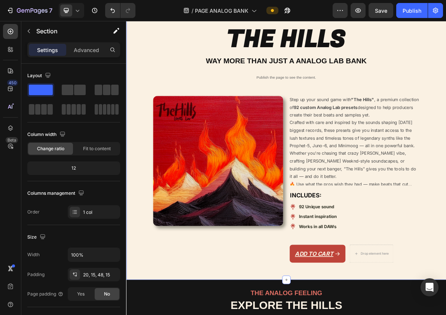
click at [143, 118] on div "Image THE HILLS Heading WAY MORE THAN JUST A ANALOG LAB BANK Heading Publish th…" at bounding box center [351, 176] width 438 height 380
click at [69, 13] on icon at bounding box center [66, 10] width 7 height 7
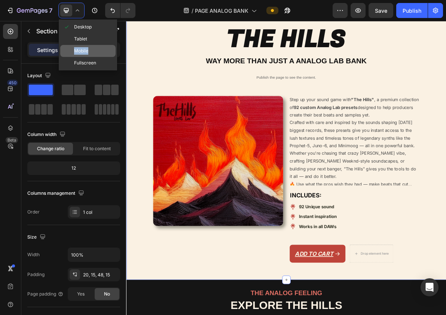
click at [76, 53] on span "Mobile" at bounding box center [81, 50] width 14 height 7
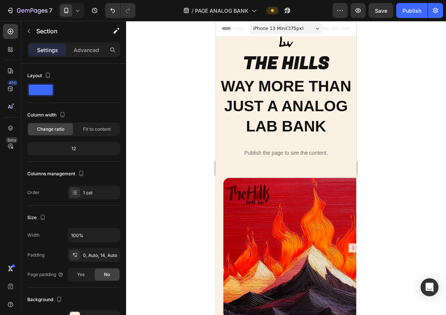
scroll to position [-1, 0]
click at [284, 203] on img at bounding box center [294, 248] width 140 height 140
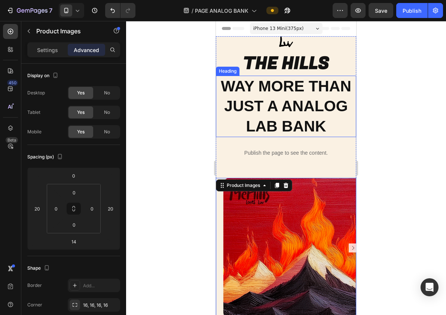
click at [296, 86] on h2 "WAY MORE THAN JUST A ANALOG LAB BANK" at bounding box center [286, 106] width 140 height 61
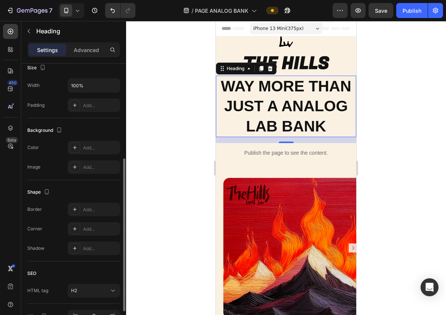
scroll to position [213, 0]
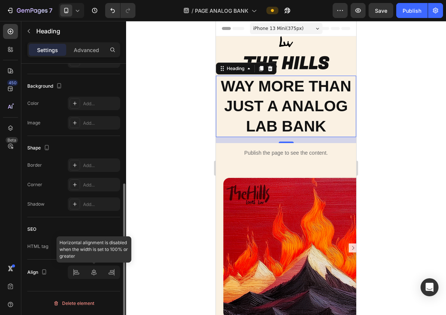
click at [91, 272] on div at bounding box center [94, 272] width 52 height 13
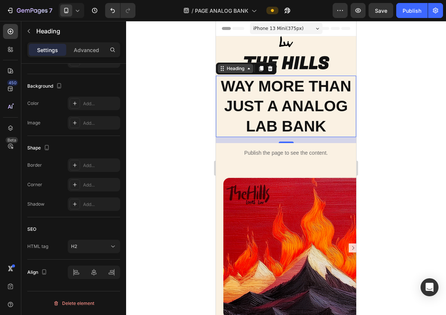
click at [238, 68] on div "Heading" at bounding box center [235, 68] width 21 height 7
click at [246, 69] on div "Heading" at bounding box center [235, 68] width 21 height 7
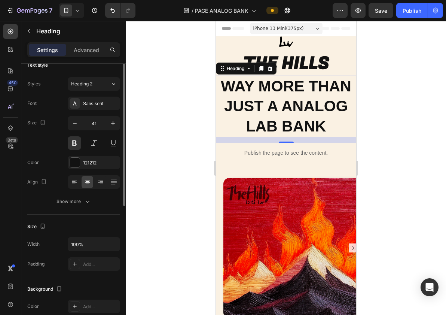
scroll to position [0, 0]
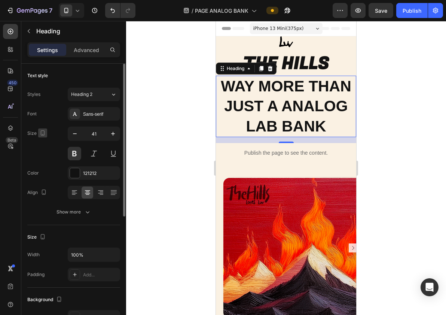
click at [43, 133] on icon "button" at bounding box center [42, 132] width 7 height 7
click at [42, 133] on icon "button" at bounding box center [42, 132] width 7 height 7
click at [81, 217] on button "Show more" at bounding box center [73, 211] width 93 height 13
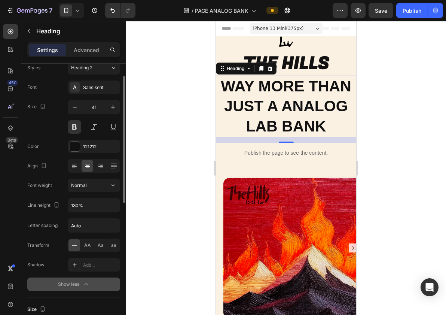
scroll to position [29, 0]
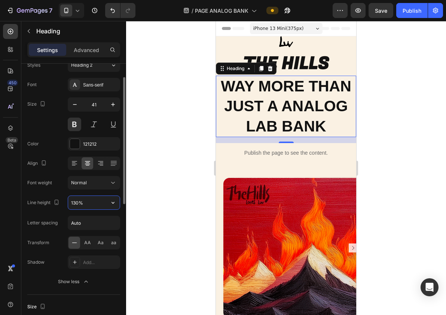
drag, startPoint x: 86, startPoint y: 203, endPoint x: 69, endPoint y: 203, distance: 17.2
click at [69, 203] on input "130%" at bounding box center [94, 202] width 52 height 13
click at [75, 203] on input "130%" at bounding box center [94, 202] width 52 height 13
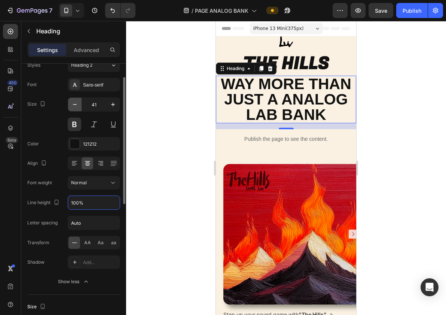
type input "100%"
click at [75, 105] on icon "button" at bounding box center [74, 104] width 7 height 7
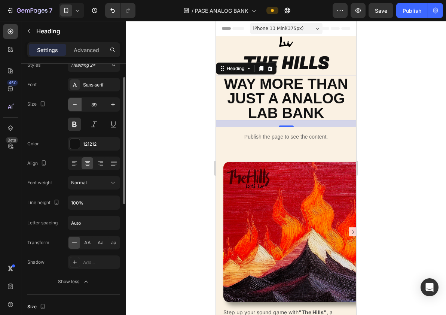
click at [75, 105] on icon "button" at bounding box center [74, 104] width 7 height 7
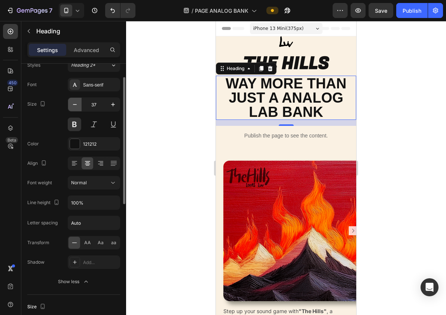
click at [75, 105] on icon "button" at bounding box center [74, 104] width 7 height 7
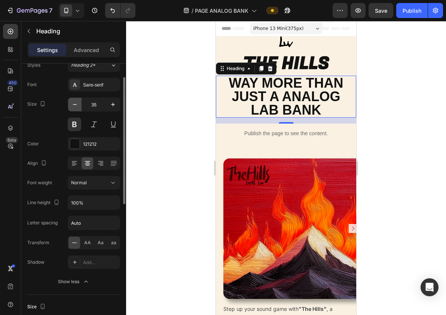
click at [75, 105] on icon "button" at bounding box center [74, 104] width 7 height 7
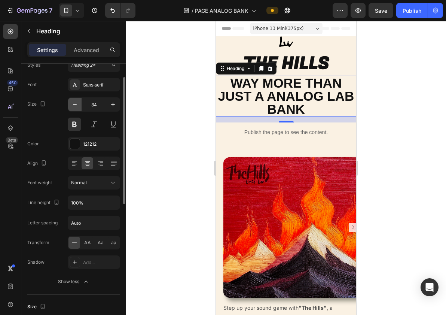
click at [75, 105] on icon "button" at bounding box center [74, 104] width 7 height 7
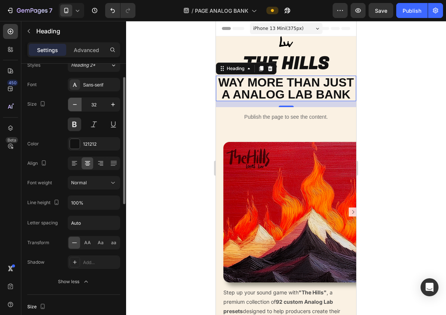
click at [75, 105] on icon "button" at bounding box center [74, 104] width 7 height 7
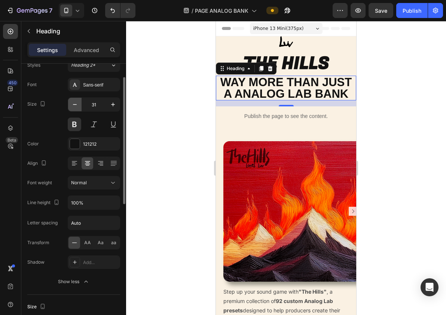
click at [75, 105] on icon "button" at bounding box center [74, 104] width 7 height 7
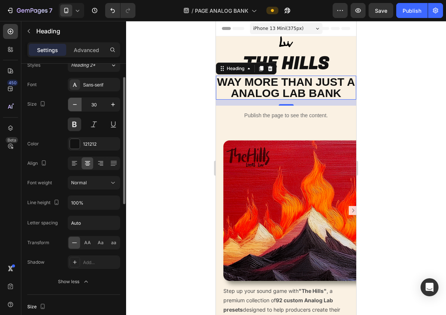
click at [75, 105] on icon "button" at bounding box center [74, 104] width 7 height 7
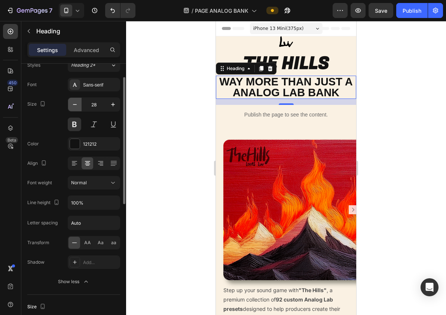
click at [75, 105] on icon "button" at bounding box center [74, 104] width 7 height 7
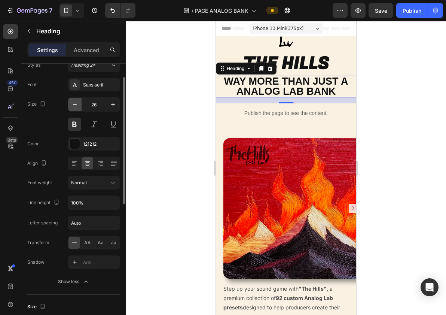
click at [75, 105] on icon "button" at bounding box center [74, 104] width 7 height 7
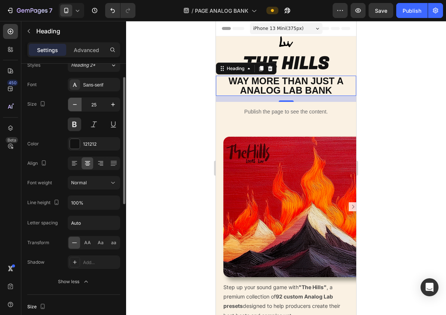
click at [75, 105] on icon "button" at bounding box center [74, 104] width 7 height 7
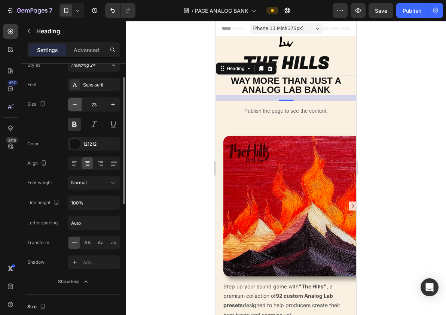
click at [75, 105] on icon "button" at bounding box center [74, 104] width 7 height 7
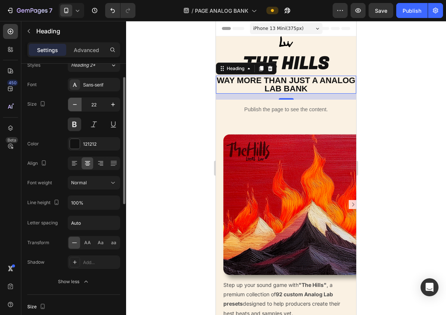
click at [75, 105] on icon "button" at bounding box center [74, 104] width 7 height 7
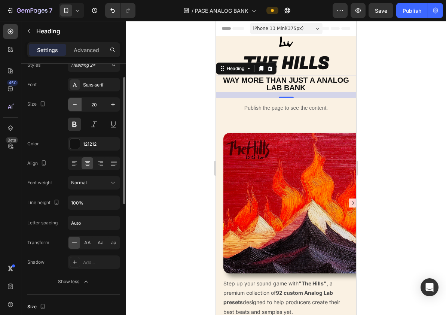
click at [75, 105] on icon "button" at bounding box center [74, 104] width 7 height 7
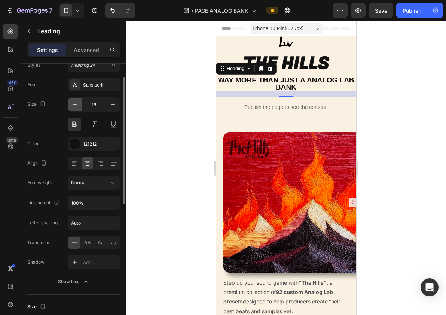
click at [75, 105] on icon "button" at bounding box center [74, 104] width 7 height 7
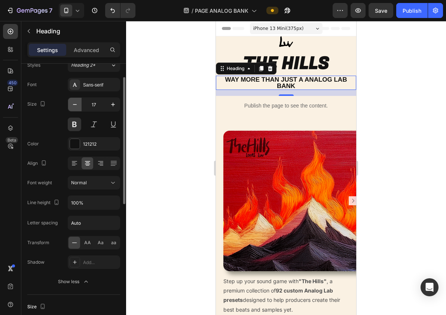
click at [75, 105] on icon "button" at bounding box center [74, 104] width 7 height 7
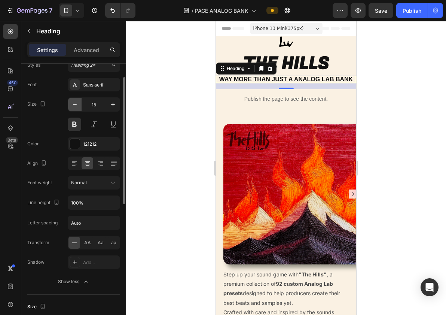
click at [75, 105] on icon "button" at bounding box center [74, 104] width 7 height 7
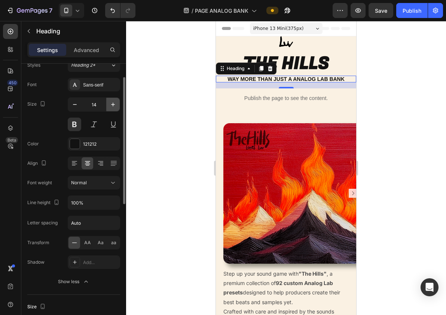
click at [109, 104] on button "button" at bounding box center [112, 104] width 13 height 13
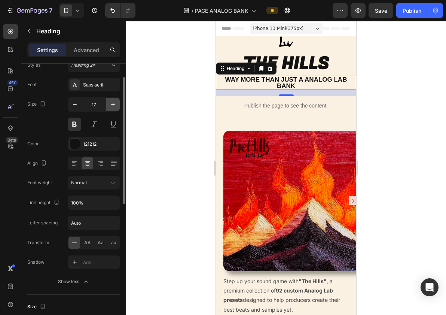
click at [109, 104] on button "button" at bounding box center [112, 104] width 13 height 13
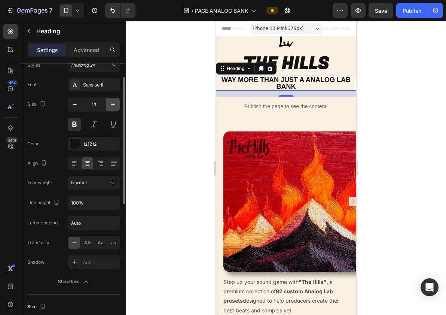
click at [109, 104] on button "button" at bounding box center [112, 104] width 13 height 13
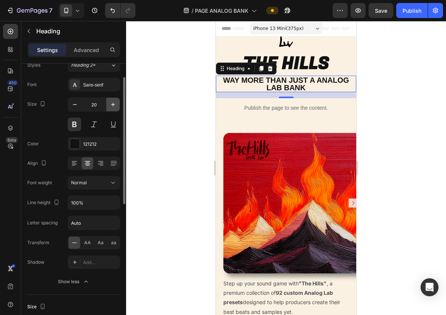
click at [109, 104] on button "button" at bounding box center [112, 104] width 13 height 13
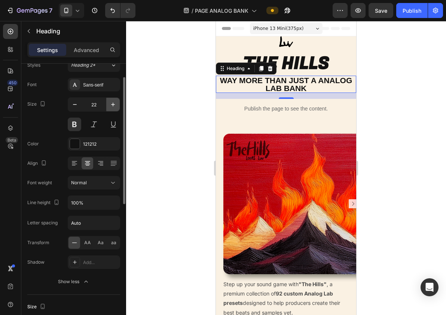
click at [109, 104] on button "button" at bounding box center [112, 104] width 13 height 13
type input "23"
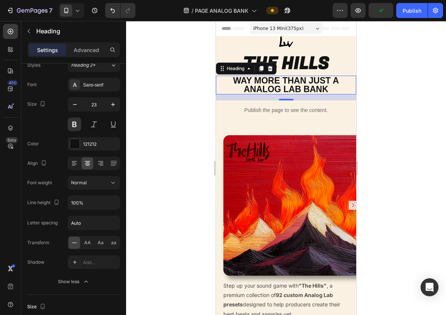
click at [153, 104] on div at bounding box center [286, 168] width 320 height 294
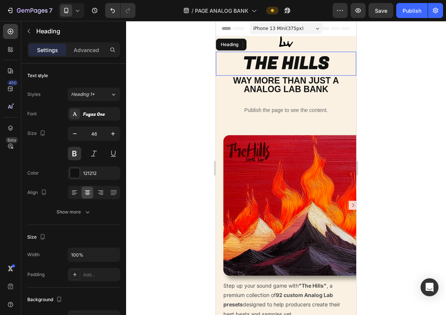
click at [261, 63] on h2 "THE HILLS" at bounding box center [286, 64] width 140 height 24
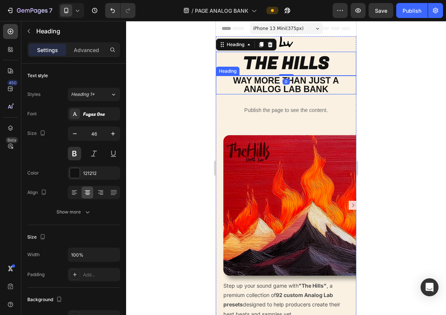
click at [195, 91] on div at bounding box center [286, 168] width 320 height 294
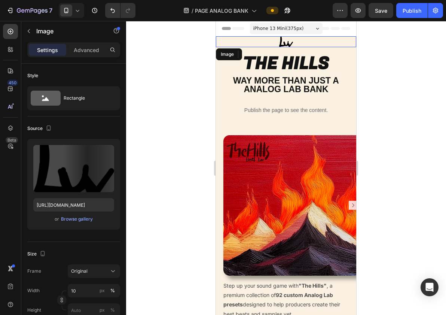
click at [291, 43] on img at bounding box center [286, 41] width 14 height 11
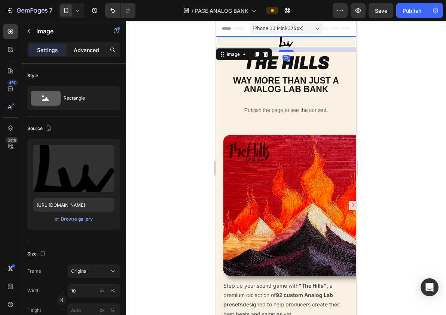
click at [90, 52] on p "Advanced" at bounding box center [86, 50] width 25 height 8
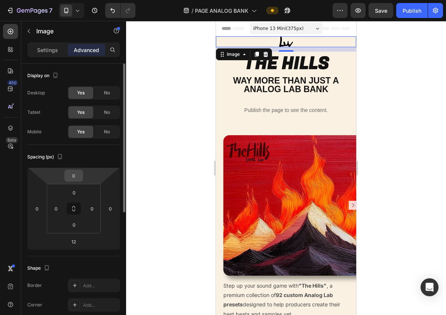
click at [78, 172] on input "0" at bounding box center [73, 175] width 15 height 11
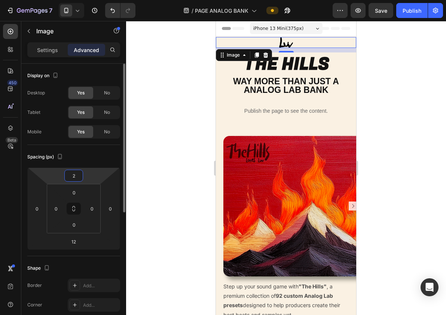
type input "20"
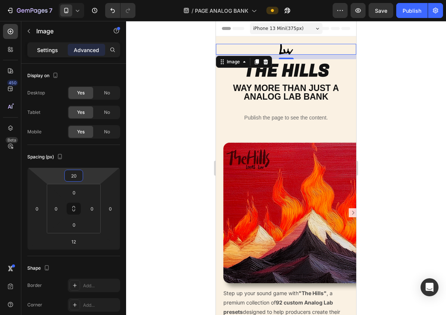
click at [50, 45] on div "Settings" at bounding box center [47, 50] width 37 height 12
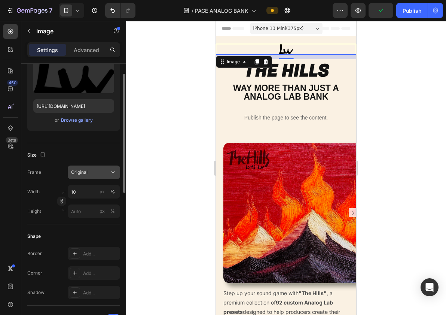
scroll to position [130, 0]
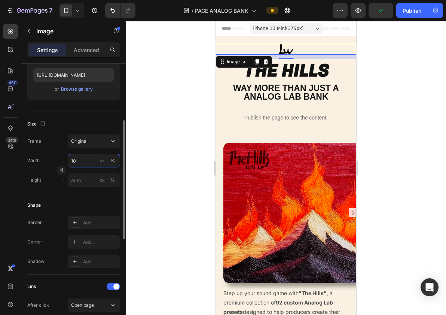
click at [84, 160] on input "10" at bounding box center [94, 160] width 52 height 13
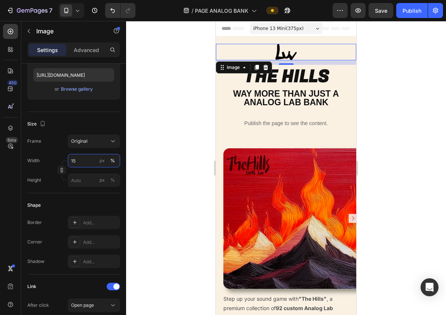
type input "15"
click at [141, 152] on div at bounding box center [286, 168] width 320 height 294
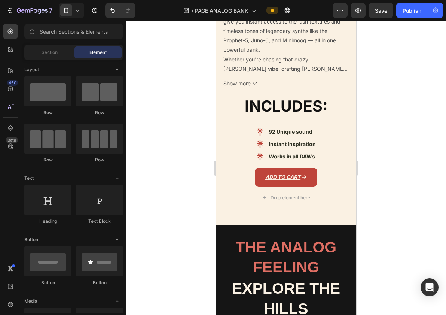
scroll to position [334, 0]
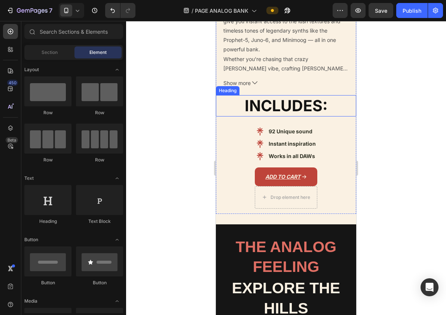
click at [305, 107] on strong "INCLUDES:" at bounding box center [286, 105] width 83 height 19
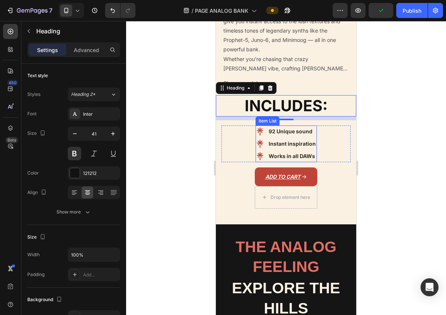
click at [284, 146] on strong "Instant inspiration" at bounding box center [292, 143] width 47 height 6
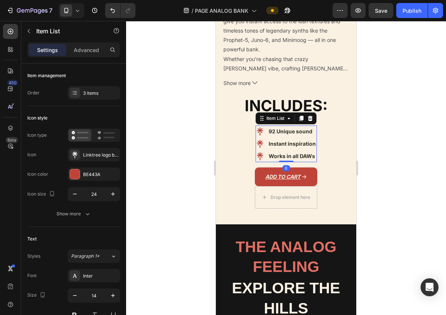
click at [315, 127] on p "92 Unique sound" at bounding box center [292, 131] width 47 height 9
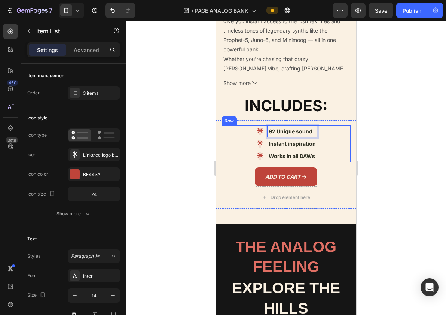
click at [319, 130] on div "92 Unique sound Instant inspiration Works in all DAWs Item List 0 Row" at bounding box center [286, 143] width 129 height 37
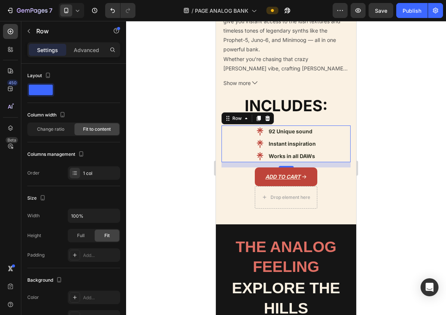
click at [246, 142] on div "92 Unique sound Instant inspiration Works in all DAWs Item List Row 14" at bounding box center [286, 143] width 129 height 37
click at [261, 145] on icon at bounding box center [260, 143] width 9 height 9
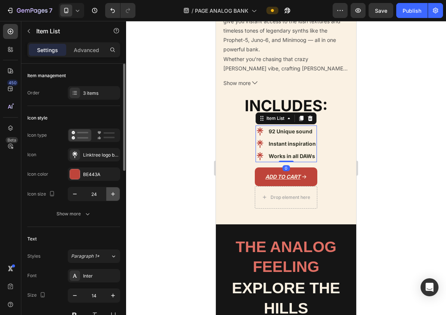
click at [113, 194] on icon "button" at bounding box center [113, 194] width 4 height 4
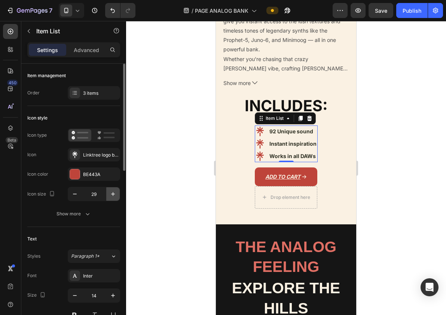
click at [113, 194] on icon "button" at bounding box center [113, 194] width 4 height 4
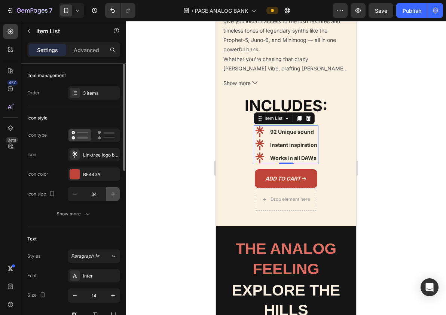
click at [113, 194] on icon "button" at bounding box center [113, 194] width 4 height 4
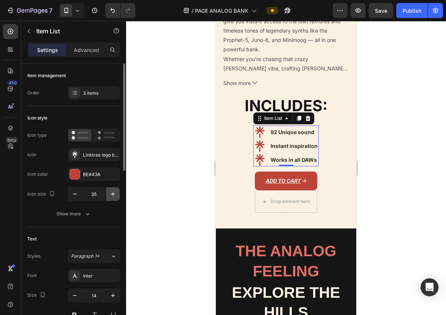
click at [113, 194] on icon "button" at bounding box center [113, 194] width 4 height 4
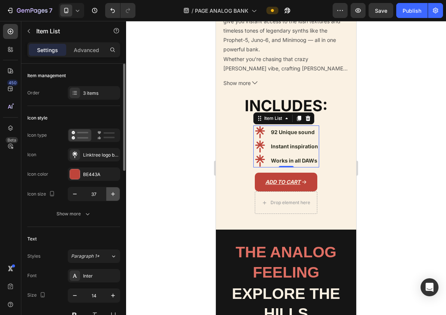
click at [113, 194] on icon "button" at bounding box center [113, 194] width 4 height 4
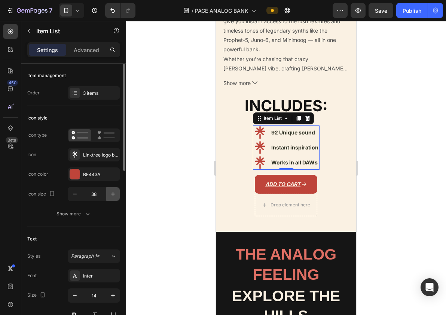
click at [113, 194] on icon "button" at bounding box center [113, 194] width 4 height 4
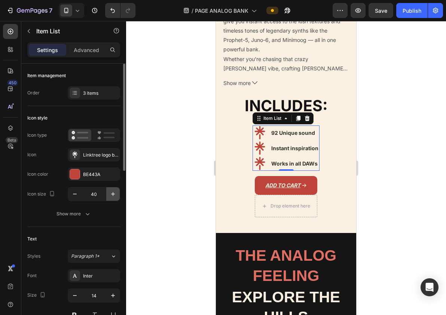
click at [113, 194] on icon "button" at bounding box center [113, 194] width 4 height 4
type input "41"
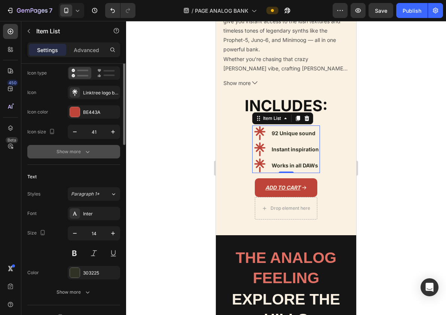
scroll to position [72, 0]
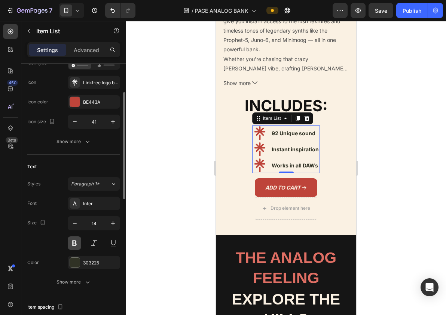
click at [75, 243] on button at bounding box center [74, 242] width 13 height 13
click at [70, 243] on button at bounding box center [74, 242] width 13 height 13
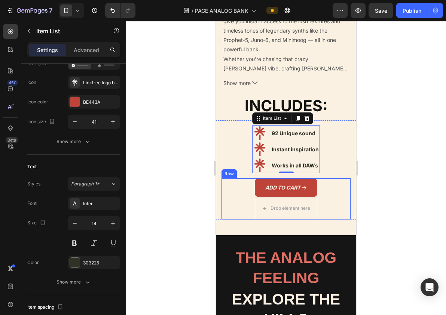
click at [228, 192] on div "Add to cart Add to Cart Drop element here Row" at bounding box center [286, 198] width 129 height 41
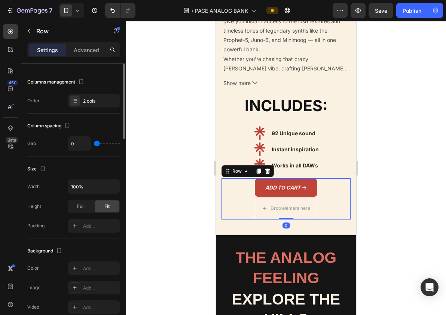
scroll to position [0, 0]
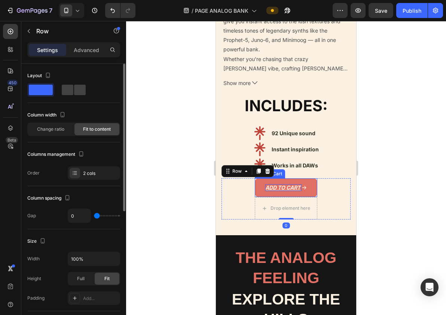
click at [272, 187] on div "Add to cart" at bounding box center [284, 187] width 36 height 7
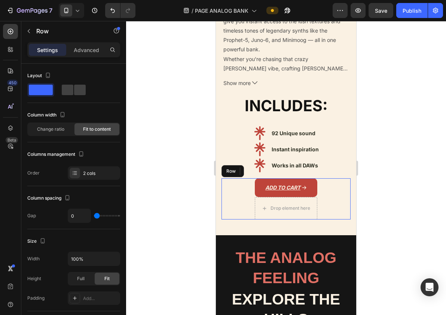
click at [237, 190] on div "Add to cart Add to Cart 0 Drop element here Row" at bounding box center [286, 198] width 129 height 41
click at [211, 149] on div at bounding box center [286, 168] width 320 height 294
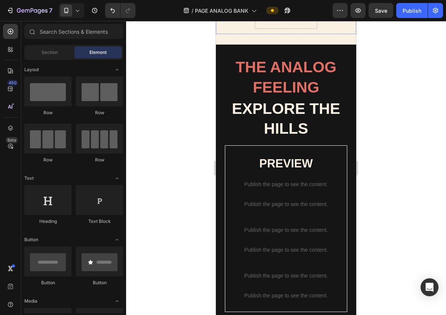
scroll to position [525, 0]
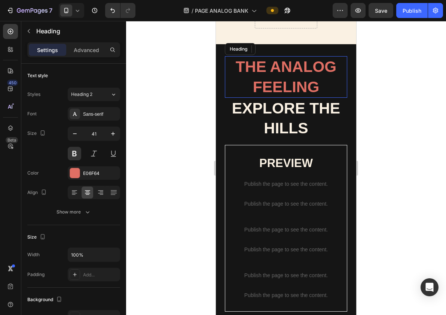
click at [266, 80] on h2 "THE ANALOG FEELING" at bounding box center [286, 77] width 122 height 42
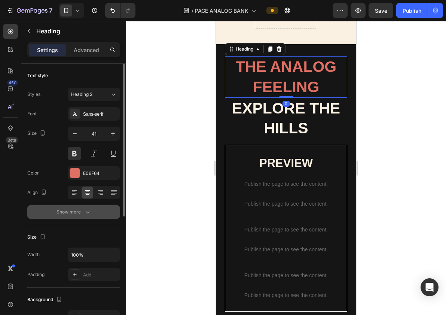
click at [66, 218] on button "Show more" at bounding box center [73, 211] width 93 height 13
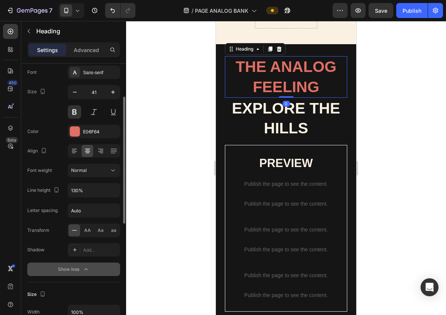
scroll to position [51, 0]
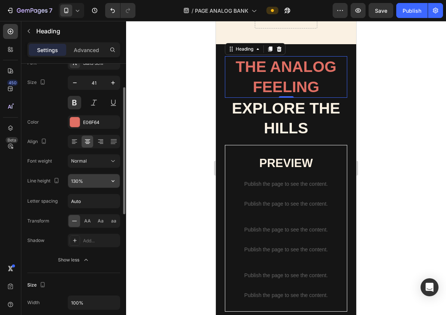
click at [76, 181] on input "130%" at bounding box center [94, 180] width 52 height 13
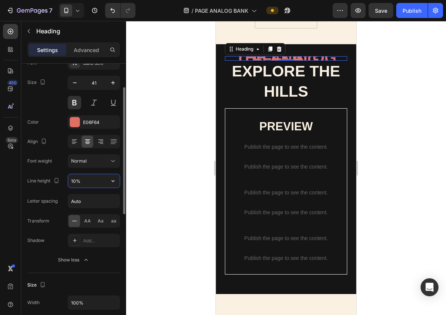
type input "100%"
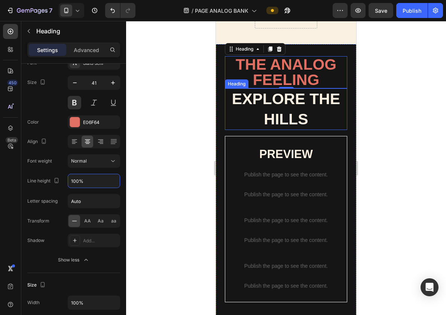
click at [275, 107] on strong "EXPLORE THE HILLS" at bounding box center [286, 108] width 108 height 37
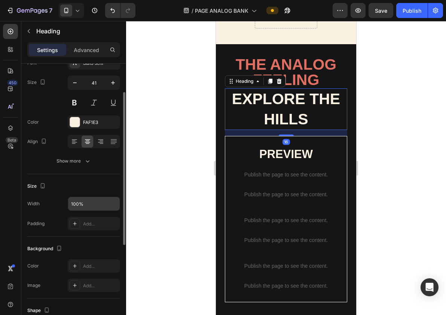
click at [88, 202] on input "100%" at bounding box center [94, 203] width 52 height 13
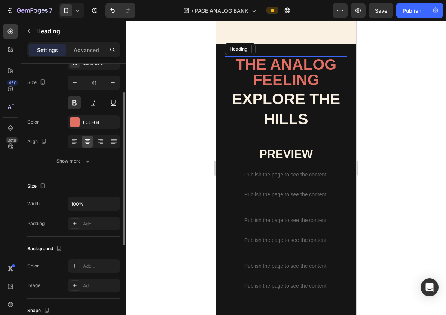
click at [262, 60] on h2 "THE ANALOG FEELING" at bounding box center [286, 72] width 122 height 32
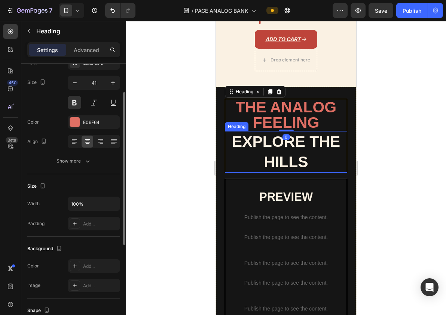
scroll to position [482, 0]
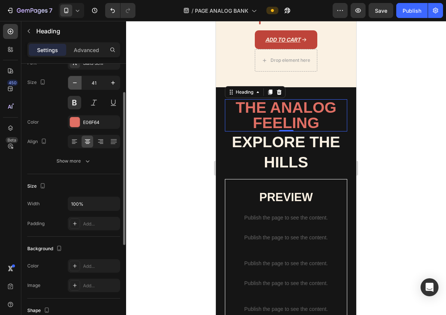
click at [74, 81] on icon "button" at bounding box center [74, 82] width 7 height 7
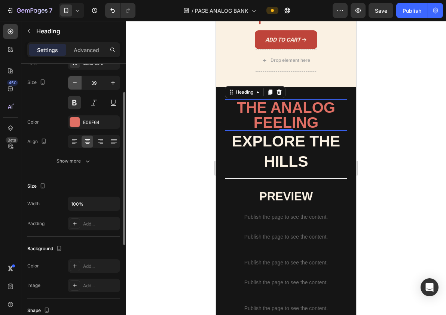
click at [74, 81] on icon "button" at bounding box center [74, 82] width 7 height 7
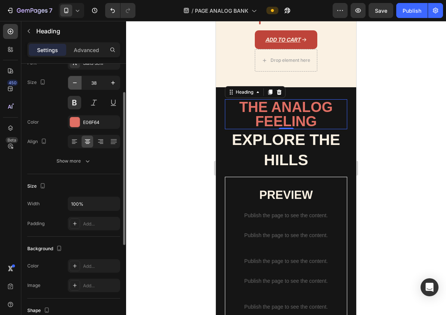
click at [74, 81] on icon "button" at bounding box center [74, 82] width 7 height 7
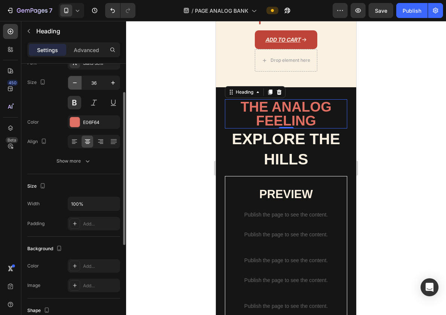
click at [74, 81] on icon "button" at bounding box center [74, 82] width 7 height 7
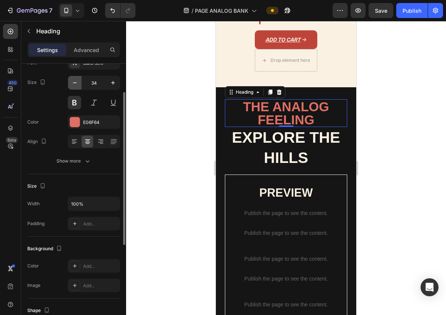
click at [74, 81] on icon "button" at bounding box center [74, 82] width 7 height 7
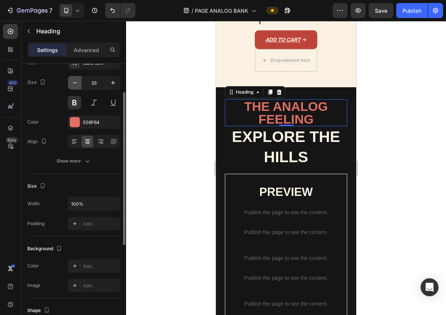
click at [74, 81] on icon "button" at bounding box center [74, 82] width 7 height 7
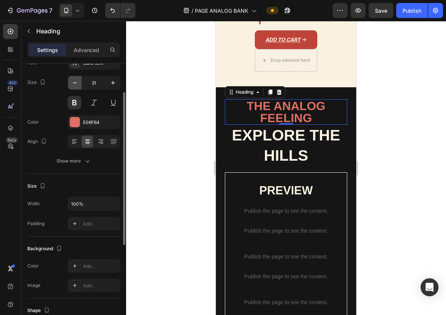
click at [74, 81] on icon "button" at bounding box center [74, 82] width 7 height 7
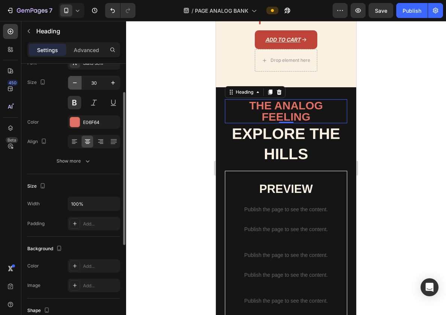
click at [74, 81] on icon "button" at bounding box center [74, 82] width 7 height 7
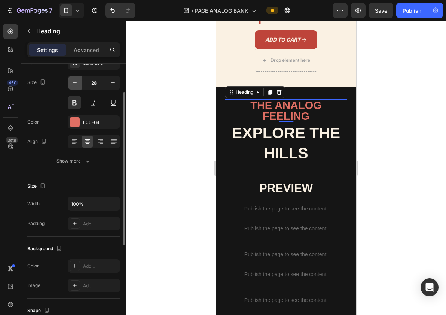
click at [74, 81] on icon "button" at bounding box center [74, 82] width 7 height 7
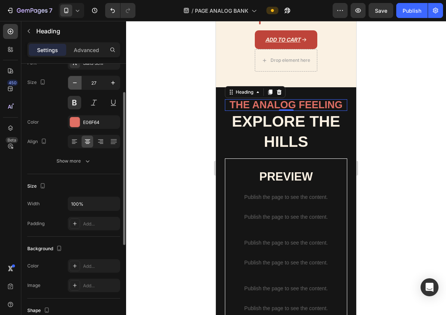
click at [74, 81] on icon "button" at bounding box center [74, 82] width 7 height 7
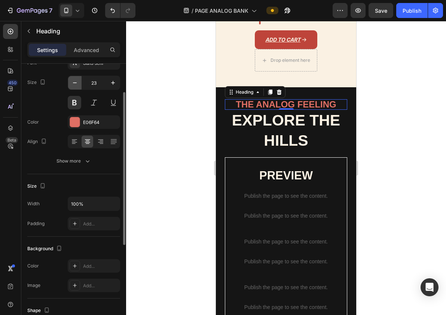
click at [74, 81] on icon "button" at bounding box center [74, 82] width 7 height 7
type input "22"
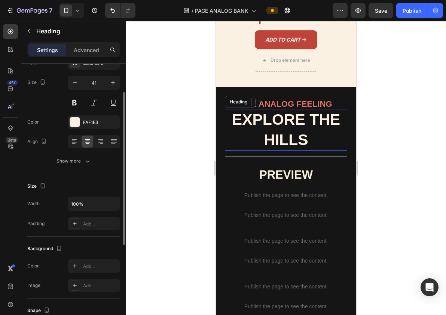
drag, startPoint x: 271, startPoint y: 122, endPoint x: 382, endPoint y: 143, distance: 113.7
click at [271, 122] on strong "EXPLORE THE HILLS" at bounding box center [286, 129] width 108 height 37
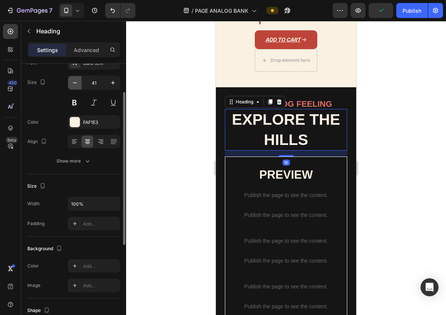
click at [73, 84] on icon "button" at bounding box center [74, 82] width 7 height 7
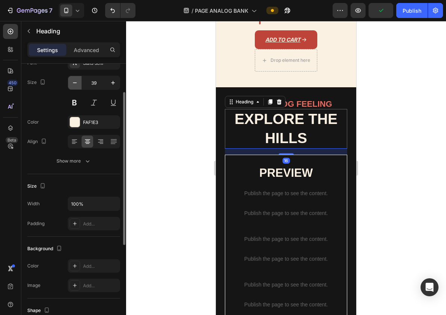
click at [73, 84] on icon "button" at bounding box center [74, 82] width 7 height 7
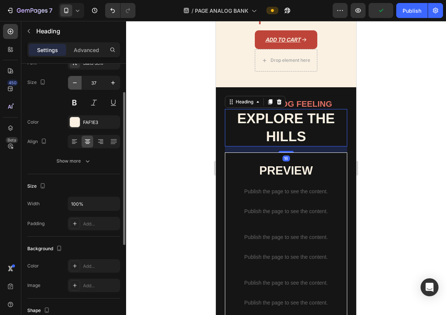
click at [73, 84] on icon "button" at bounding box center [74, 82] width 7 height 7
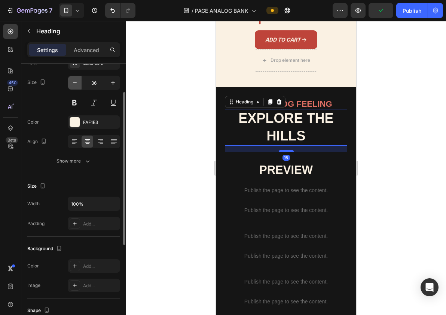
click at [73, 84] on icon "button" at bounding box center [74, 82] width 7 height 7
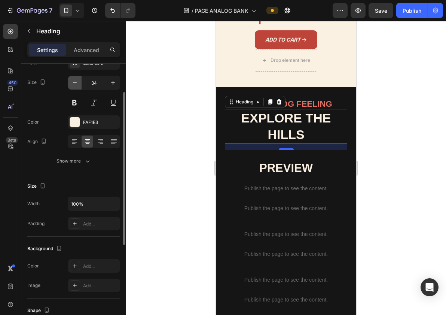
click at [73, 84] on icon "button" at bounding box center [74, 82] width 7 height 7
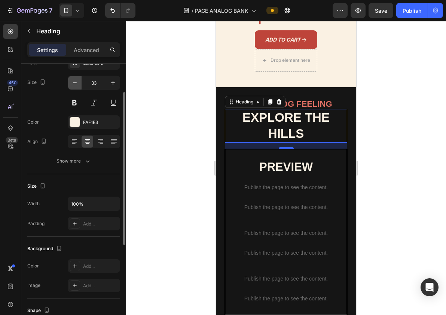
click at [73, 84] on icon "button" at bounding box center [74, 82] width 7 height 7
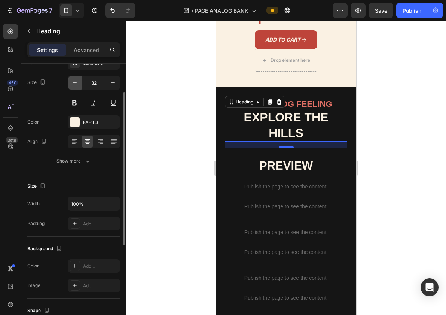
click at [73, 84] on icon "button" at bounding box center [74, 82] width 7 height 7
type input "31"
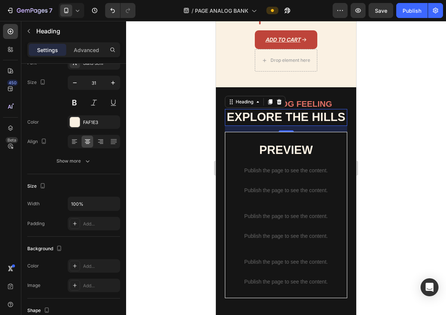
click at [193, 105] on div at bounding box center [286, 168] width 320 height 294
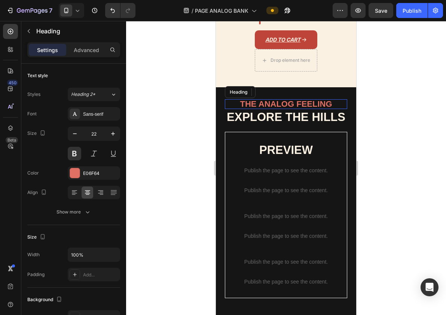
drag, startPoint x: 267, startPoint y: 101, endPoint x: 331, endPoint y: 125, distance: 67.6
click at [267, 101] on h2 "THE ANALOG FEELING" at bounding box center [286, 104] width 122 height 10
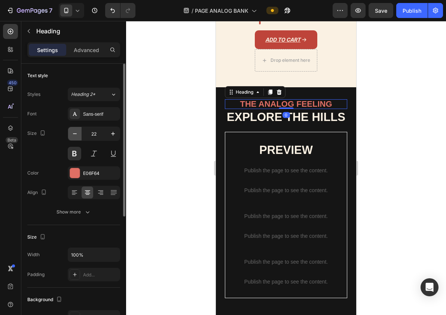
click at [74, 134] on icon "button" at bounding box center [74, 133] width 7 height 7
type input "20"
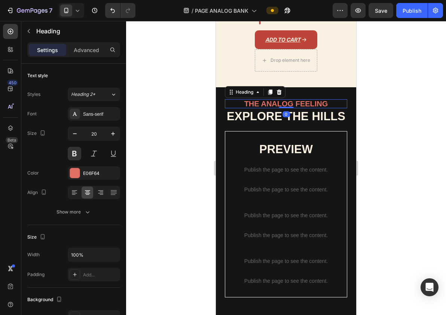
click at [166, 139] on div at bounding box center [286, 168] width 320 height 294
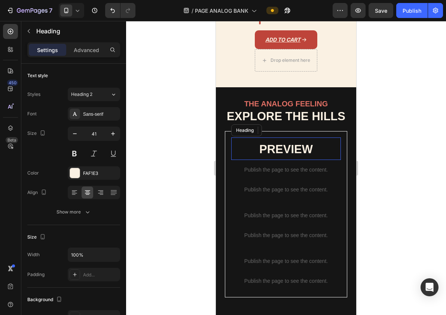
click at [261, 148] on strong "PREVIEW" at bounding box center [287, 149] width 54 height 13
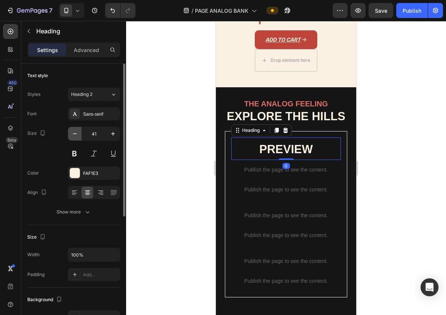
click at [73, 137] on icon "button" at bounding box center [74, 133] width 7 height 7
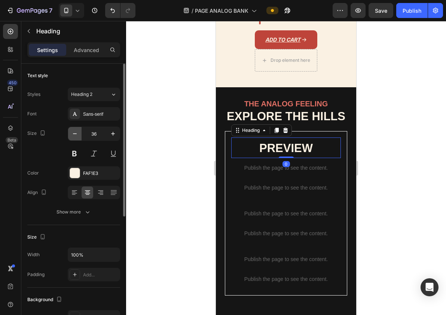
click at [73, 137] on icon "button" at bounding box center [74, 133] width 7 height 7
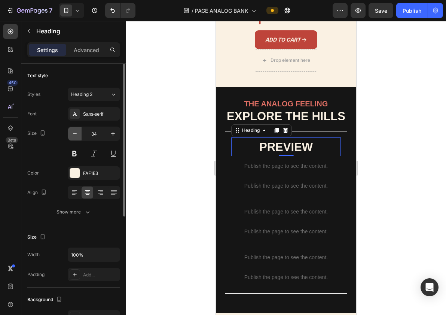
click at [73, 137] on icon "button" at bounding box center [74, 133] width 7 height 7
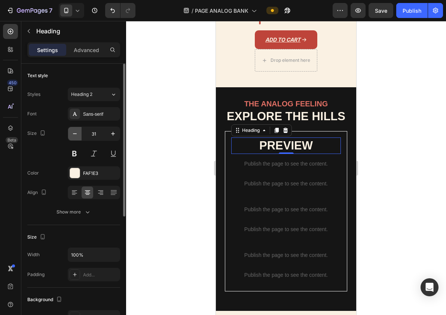
click at [73, 137] on icon "button" at bounding box center [74, 133] width 7 height 7
type input "29"
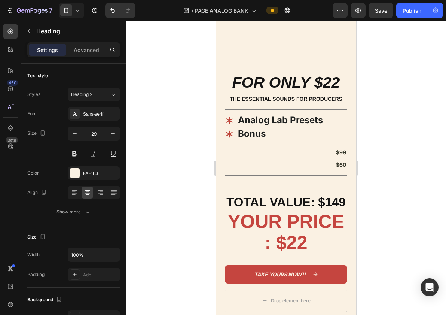
scroll to position [864, 0]
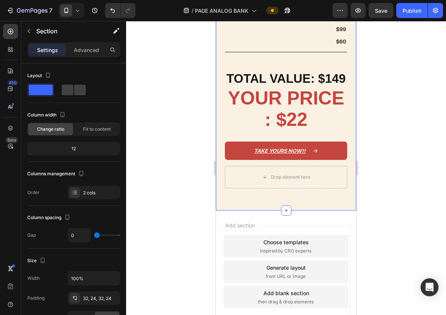
click at [349, 144] on div "Image FOR ONLY $22 Heading THE ESSENTIAL SOUNDS FOR PRODUCERS Text Block Title …" at bounding box center [286, 68] width 140 height 283
click at [345, 32] on strong "$99" at bounding box center [341, 29] width 10 height 6
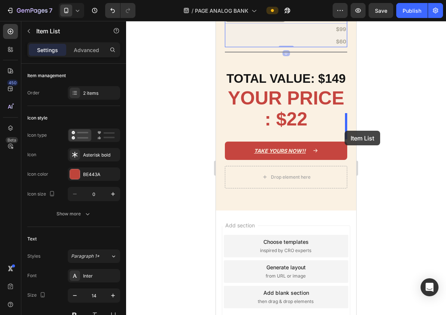
drag, startPoint x: 318, startPoint y: 146, endPoint x: 345, endPoint y: 131, distance: 31.5
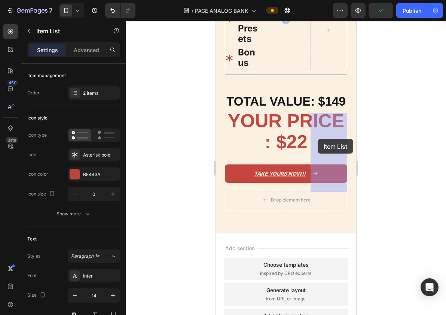
drag, startPoint x: 301, startPoint y: 127, endPoint x: 318, endPoint y: 139, distance: 21.0
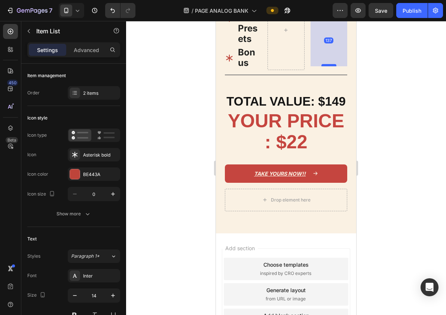
drag, startPoint x: 328, startPoint y: 136, endPoint x: 324, endPoint y: 188, distance: 51.4
click at [324, 66] on div at bounding box center [329, 65] width 15 height 2
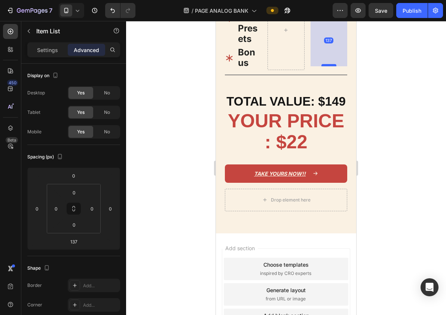
type input "100%"
drag, startPoint x: 324, startPoint y: 188, endPoint x: 325, endPoint y: 140, distance: 47.9
click at [325, 18] on div at bounding box center [329, 17] width 15 height 2
type input "9"
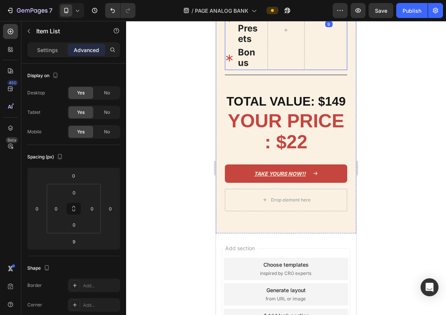
click at [276, 70] on div at bounding box center [286, 30] width 37 height 79
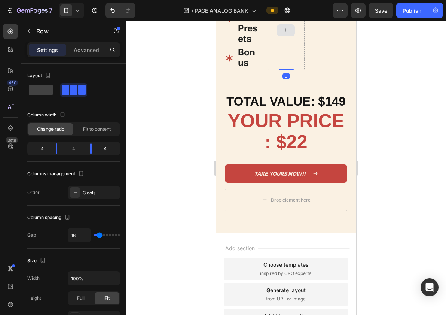
click at [276, 70] on div at bounding box center [286, 30] width 37 height 79
click at [110, 15] on button "Undo/Redo" at bounding box center [112, 10] width 15 height 15
click at [111, 11] on icon "Undo/Redo" at bounding box center [112, 10] width 7 height 7
click at [112, 8] on icon "Undo/Redo" at bounding box center [112, 10] width 7 height 7
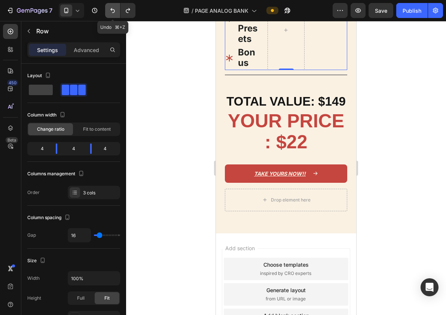
click at [112, 8] on icon "Undo/Redo" at bounding box center [112, 10] width 7 height 7
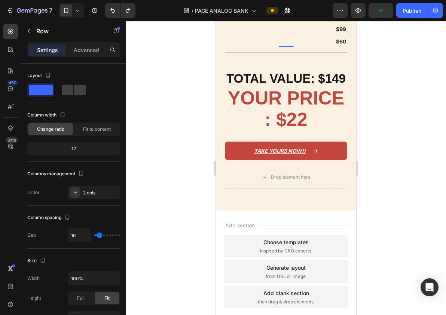
click at [300, 16] on p "Bonus" at bounding box center [280, 10] width 85 height 10
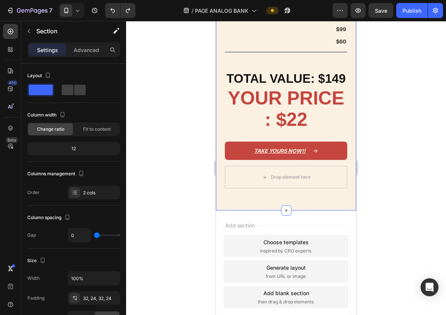
click at [348, 112] on div "Image FOR ONLY $22 Heading THE ESSENTIAL SOUNDS FOR PRODUCERS Text Block Title …" at bounding box center [286, 68] width 140 height 283
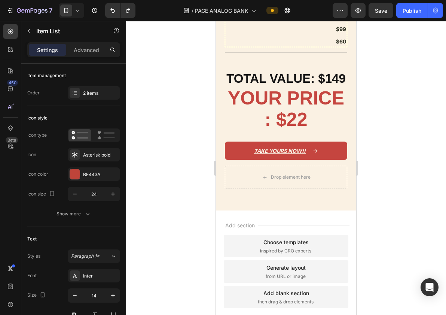
click at [344, 17] on div "Analog Lab Presets Bonus" at bounding box center [286, 4] width 122 height 26
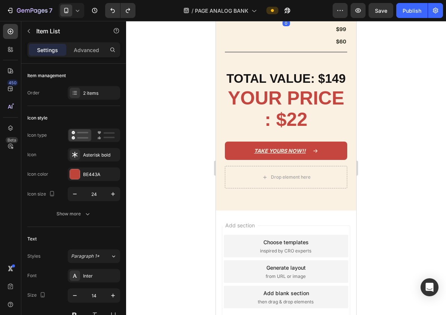
click at [347, 17] on div "Analog Lab Presets Bonus" at bounding box center [286, 4] width 122 height 26
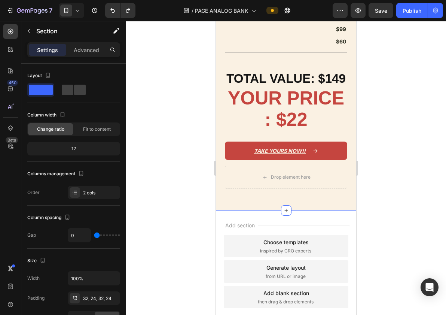
click at [225, 138] on div "Image FOR ONLY $22 Heading THE ESSENTIAL SOUNDS FOR PRODUCERS Text Block Title …" at bounding box center [286, 68] width 140 height 283
click at [227, 17] on div "Bonus" at bounding box center [274, 10] width 99 height 13
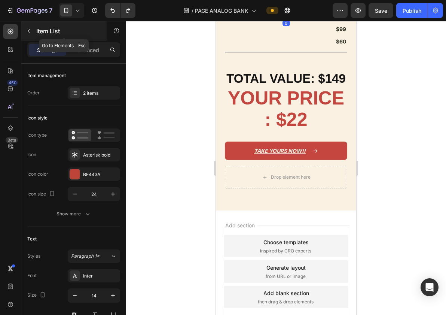
click at [35, 30] on div "Item List" at bounding box center [63, 30] width 85 height 19
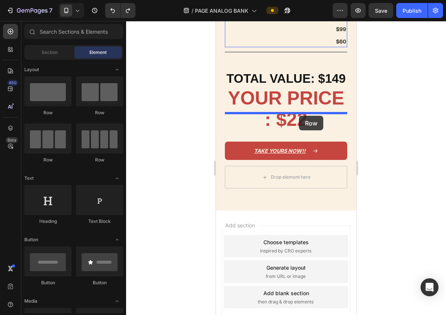
drag, startPoint x: 307, startPoint y: 113, endPoint x: 299, endPoint y: 116, distance: 8.5
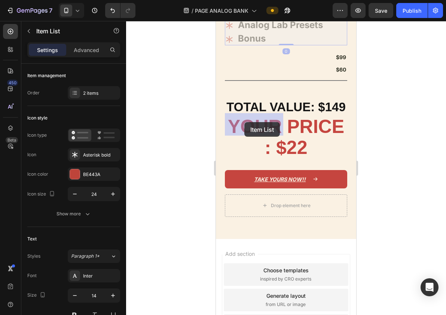
drag, startPoint x: 239, startPoint y: 137, endPoint x: 245, endPoint y: 122, distance: 15.4
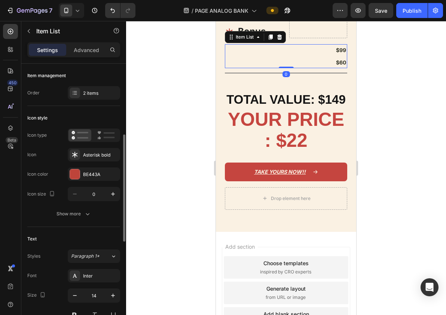
scroll to position [51, 0]
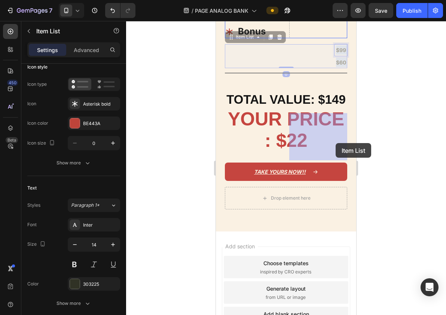
drag, startPoint x: 345, startPoint y: 168, endPoint x: 336, endPoint y: 143, distance: 26.8
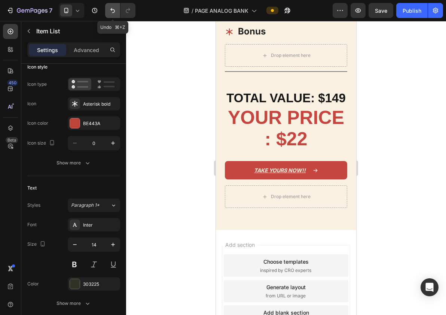
click at [112, 11] on icon "Undo/Redo" at bounding box center [112, 10] width 7 height 7
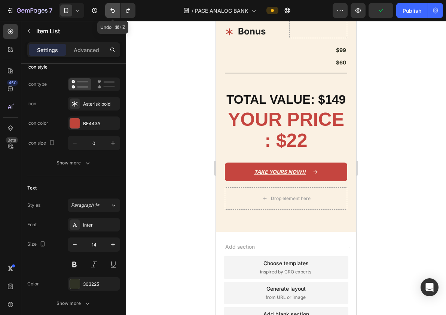
click at [112, 11] on icon "Undo/Redo" at bounding box center [112, 10] width 7 height 7
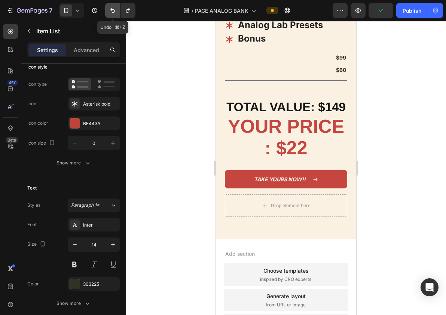
click at [112, 11] on icon "Undo/Redo" at bounding box center [112, 10] width 7 height 7
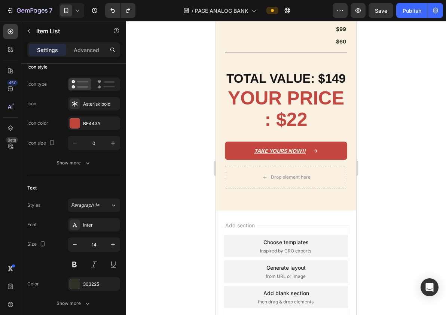
click at [338, 32] on strong "$99" at bounding box center [341, 29] width 10 height 6
click at [328, 47] on div "$99 $60" at bounding box center [286, 35] width 122 height 24
click at [340, 32] on strong "$99" at bounding box center [341, 29] width 10 height 6
drag, startPoint x: 333, startPoint y: 154, endPoint x: 339, endPoint y: 159, distance: 8.0
click at [339, 47] on div "$99 $60" at bounding box center [339, 35] width 15 height 24
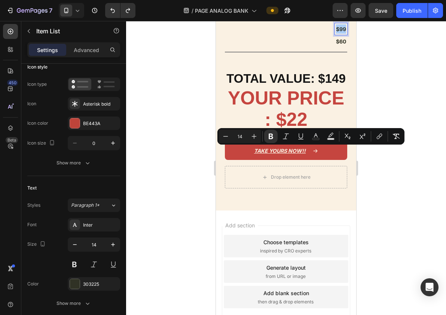
click at [376, 152] on div at bounding box center [286, 168] width 320 height 294
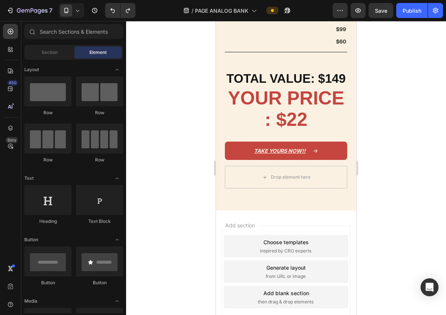
click at [376, 160] on div at bounding box center [286, 168] width 320 height 294
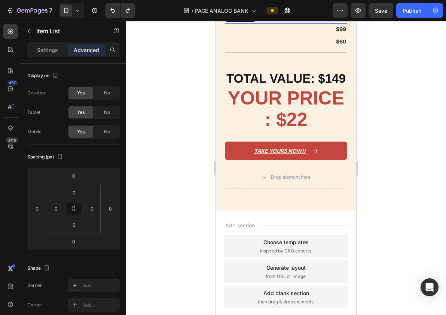
click at [342, 32] on strong "$99" at bounding box center [341, 29] width 10 height 6
click at [54, 43] on div "Settings Advanced" at bounding box center [73, 49] width 93 height 15
click at [54, 46] on p "Settings" at bounding box center [47, 50] width 21 height 8
type input "8"
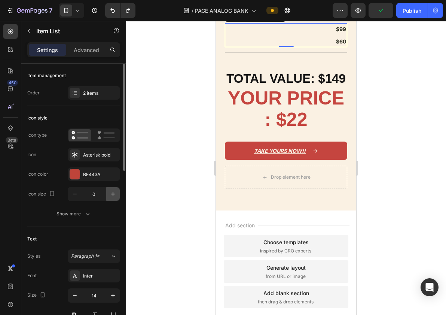
click at [110, 194] on icon "button" at bounding box center [112, 193] width 7 height 7
click at [69, 194] on button "button" at bounding box center [74, 193] width 13 height 13
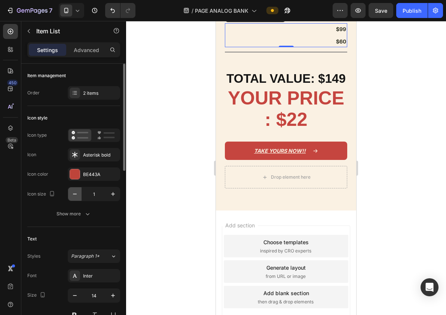
click at [69, 194] on button "button" at bounding box center [74, 193] width 13 height 13
type input "0"
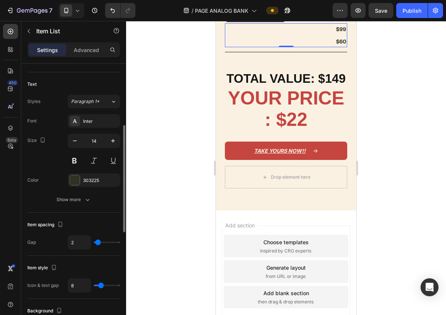
scroll to position [155, 0]
click at [110, 142] on icon "button" at bounding box center [112, 140] width 7 height 7
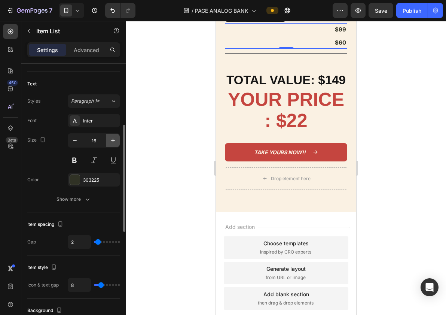
click at [110, 142] on icon "button" at bounding box center [112, 140] width 7 height 7
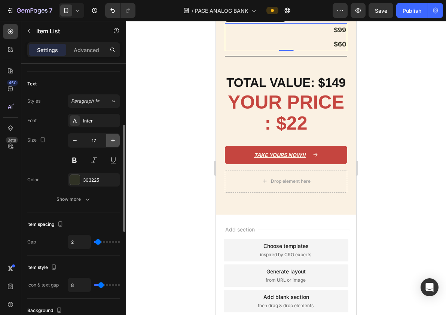
click at [110, 142] on icon "button" at bounding box center [112, 140] width 7 height 7
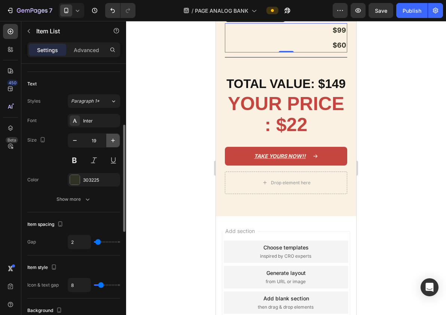
click at [110, 142] on icon "button" at bounding box center [112, 140] width 7 height 7
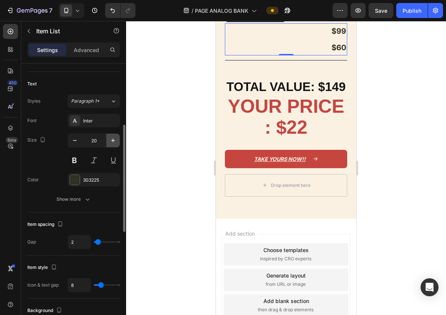
click at [110, 142] on icon "button" at bounding box center [112, 140] width 7 height 7
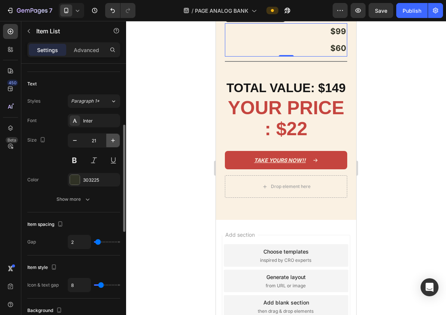
click at [110, 142] on icon "button" at bounding box center [112, 140] width 7 height 7
type input "22"
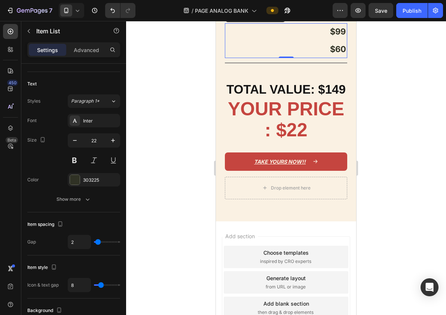
click at [181, 151] on div at bounding box center [286, 168] width 320 height 294
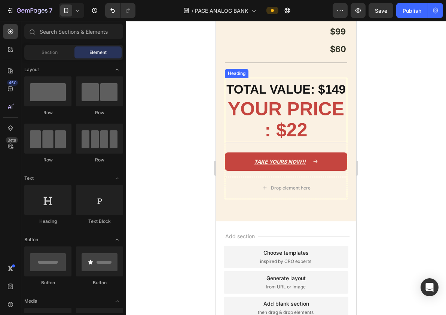
click at [264, 140] on span "YOUR PRICE : $22" at bounding box center [286, 120] width 116 height 42
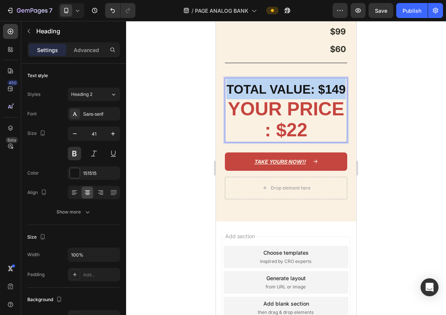
drag, startPoint x: 229, startPoint y: 209, endPoint x: 366, endPoint y: 211, distance: 137.5
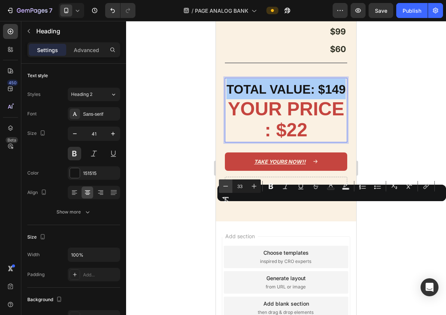
click at [226, 188] on icon "Editor contextual toolbar" at bounding box center [225, 185] width 7 height 7
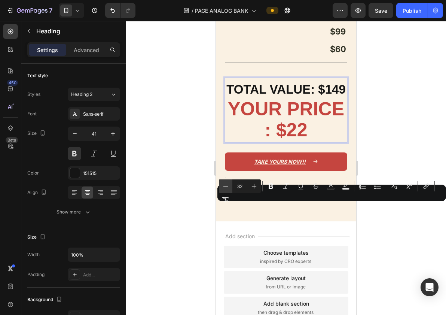
click at [226, 188] on icon "Editor contextual toolbar" at bounding box center [225, 185] width 7 height 7
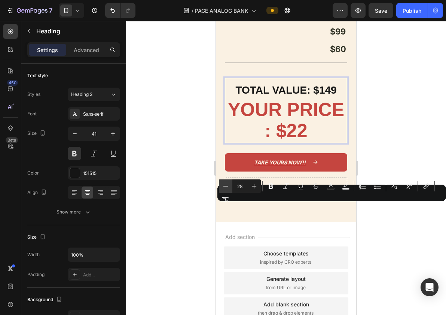
click at [226, 188] on icon "Editor contextual toolbar" at bounding box center [225, 185] width 7 height 7
type input "27"
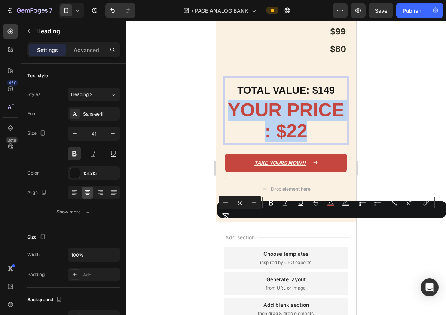
drag, startPoint x: 231, startPoint y: 234, endPoint x: 311, endPoint y: 250, distance: 81.8
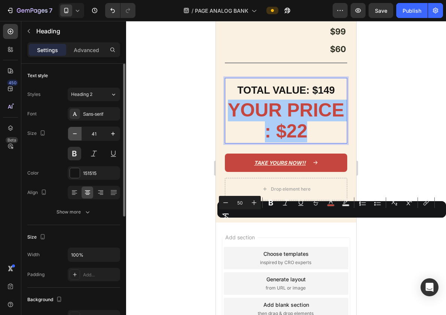
click at [73, 134] on icon "button" at bounding box center [74, 133] width 7 height 7
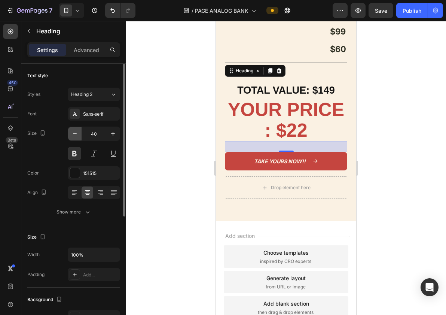
click at [73, 134] on icon "button" at bounding box center [74, 133] width 7 height 7
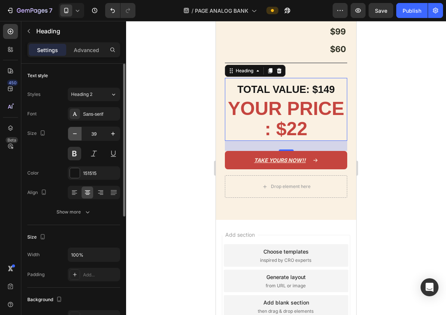
type input "38"
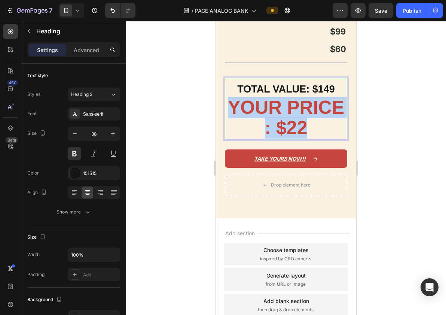
drag, startPoint x: 312, startPoint y: 247, endPoint x: 225, endPoint y: 220, distance: 91.5
click at [225, 139] on h2 "TOTAL VALUE: $149 YOUR PRICE : $22" at bounding box center [286, 108] width 122 height 61
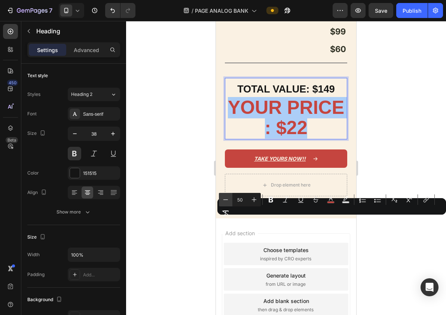
click at [228, 200] on icon "Editor contextual toolbar" at bounding box center [225, 199] width 7 height 7
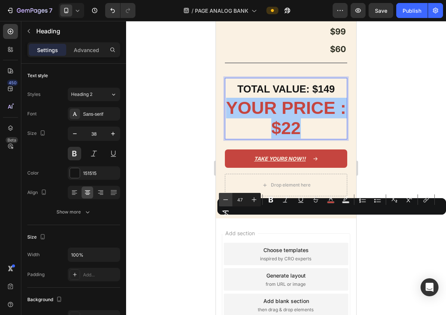
click at [228, 200] on icon "Editor contextual toolbar" at bounding box center [225, 199] width 7 height 7
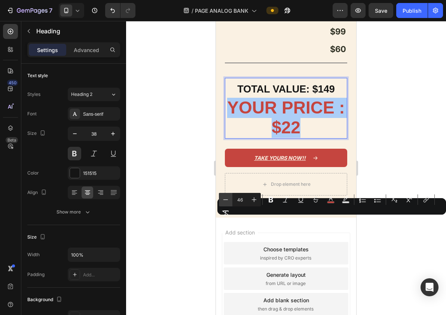
click at [228, 200] on icon "Editor contextual toolbar" at bounding box center [225, 199] width 7 height 7
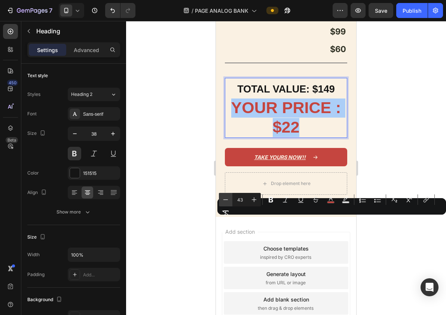
click at [228, 200] on icon "Editor contextual toolbar" at bounding box center [225, 199] width 7 height 7
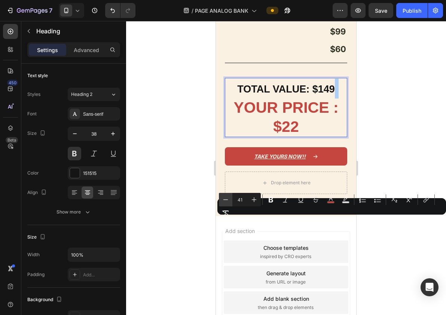
click at [228, 200] on icon "Editor contextual toolbar" at bounding box center [225, 199] width 7 height 7
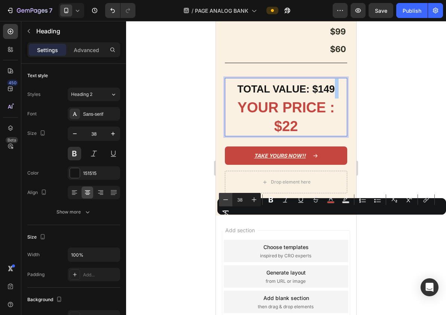
click at [228, 200] on icon "Editor contextual toolbar" at bounding box center [225, 199] width 7 height 7
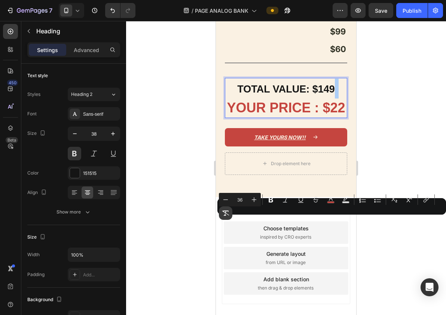
click at [226, 219] on button "Remove Format" at bounding box center [225, 212] width 13 height 13
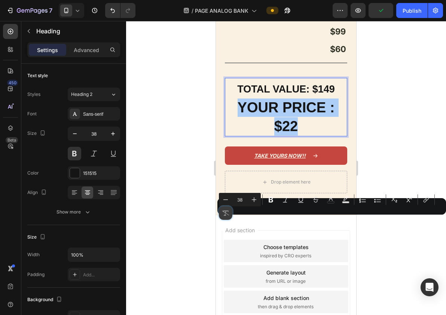
click at [226, 217] on button "Remove Format" at bounding box center [225, 212] width 13 height 13
click at [227, 209] on button "Remove Format" at bounding box center [225, 212] width 13 height 13
click at [250, 200] on button "Plus" at bounding box center [254, 199] width 13 height 13
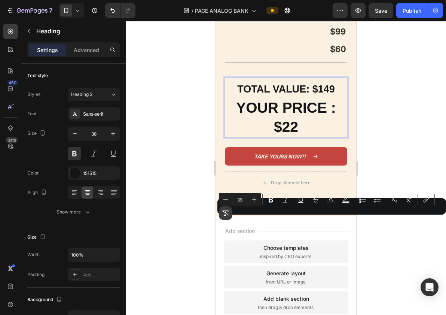
click at [225, 213] on icon "Editor contextual toolbar" at bounding box center [225, 212] width 7 height 7
type input "38"
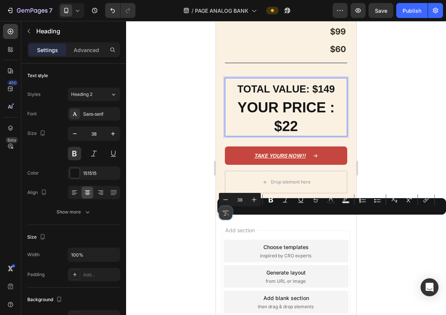
click at [225, 213] on icon "Editor contextual toolbar" at bounding box center [225, 212] width 7 height 7
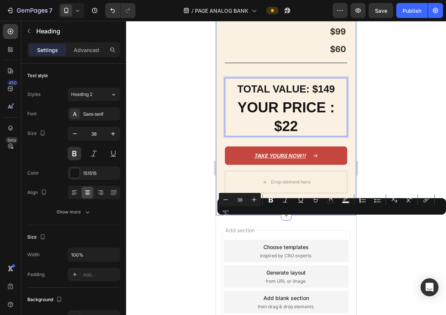
click at [210, 231] on div at bounding box center [286, 168] width 320 height 294
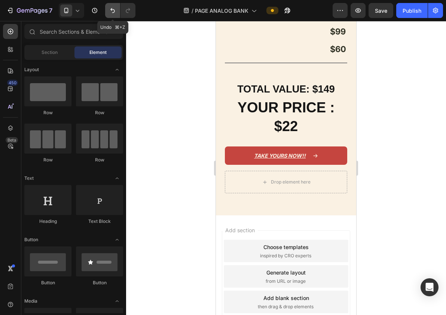
click at [113, 9] on icon "Undo/Redo" at bounding box center [112, 10] width 4 height 5
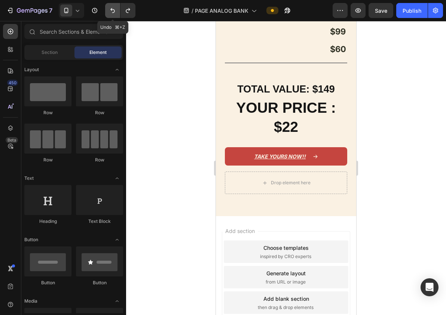
click at [113, 9] on icon "Undo/Redo" at bounding box center [112, 10] width 4 height 5
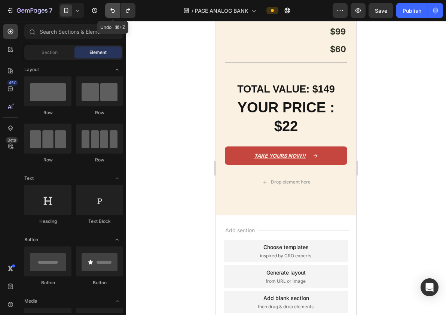
click at [113, 9] on icon "Undo/Redo" at bounding box center [112, 10] width 4 height 5
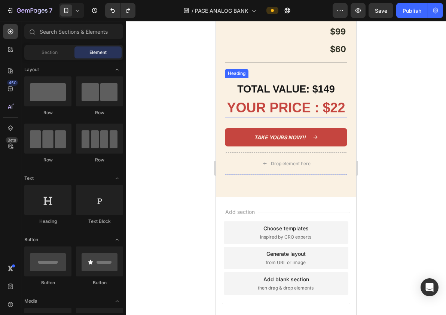
click at [316, 95] on span "TOTAL VALUE: $149" at bounding box center [286, 89] width 98 height 11
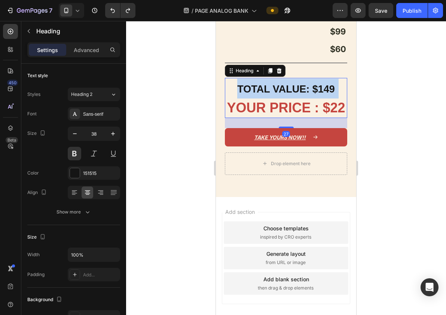
click at [316, 95] on span "TOTAL VALUE: $149" at bounding box center [286, 89] width 98 height 11
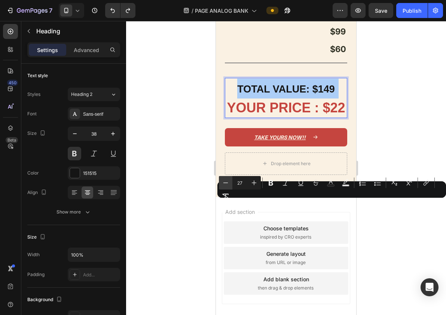
click at [228, 179] on icon "Editor contextual toolbar" at bounding box center [225, 182] width 7 height 7
type input "25"
click at [274, 186] on icon "Editor contextual toolbar" at bounding box center [270, 182] width 7 height 7
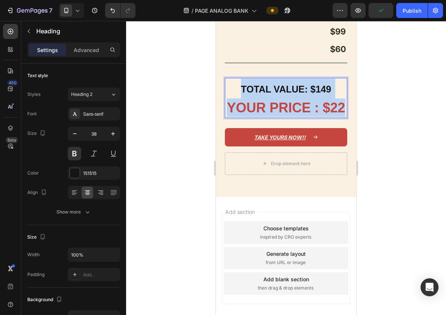
drag, startPoint x: 242, startPoint y: 213, endPoint x: 346, endPoint y: 231, distance: 105.7
click at [346, 117] on p "TOTAL VALUE: $149 YOUR PRICE : $22" at bounding box center [286, 98] width 121 height 39
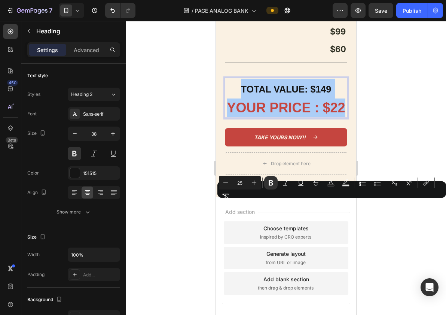
click at [193, 228] on div at bounding box center [286, 168] width 320 height 294
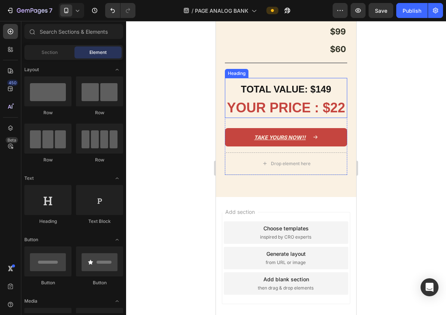
click at [246, 115] on span "YOUR PRICE : $22" at bounding box center [286, 107] width 118 height 15
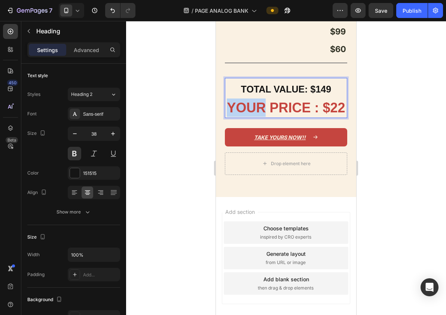
click at [231, 115] on span "YOUR PRICE : $22" at bounding box center [286, 107] width 118 height 15
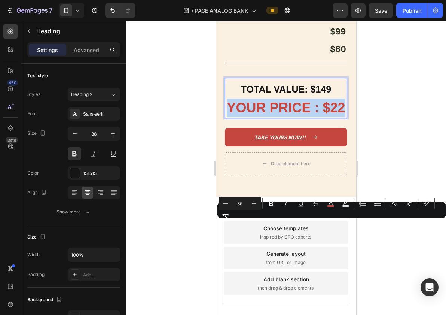
drag, startPoint x: 228, startPoint y: 228, endPoint x: 339, endPoint y: 228, distance: 110.5
click at [339, 115] on span "YOUR PRICE : $22" at bounding box center [286, 107] width 118 height 15
click at [272, 203] on icon "Editor contextual toolbar" at bounding box center [271, 204] width 4 height 6
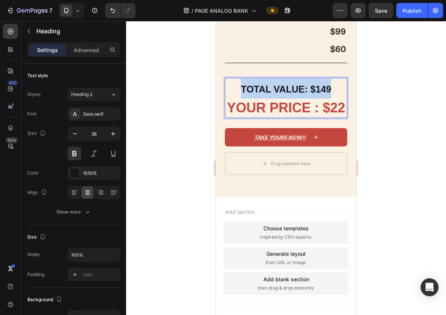
drag, startPoint x: 237, startPoint y: 209, endPoint x: 330, endPoint y: 209, distance: 92.5
click at [330, 117] on p "TOTAL VALUE: $149 YOUR PRICE : $22" at bounding box center [286, 98] width 121 height 39
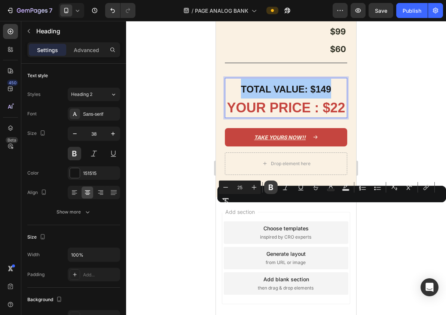
click at [273, 189] on icon "Editor contextual toolbar" at bounding box center [271, 188] width 4 height 6
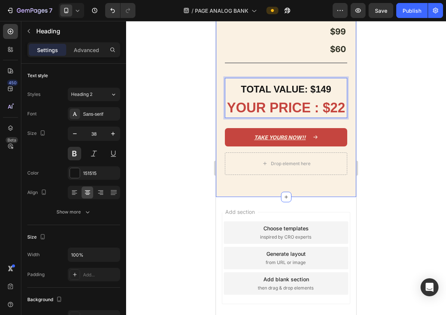
click at [185, 231] on div at bounding box center [286, 168] width 320 height 294
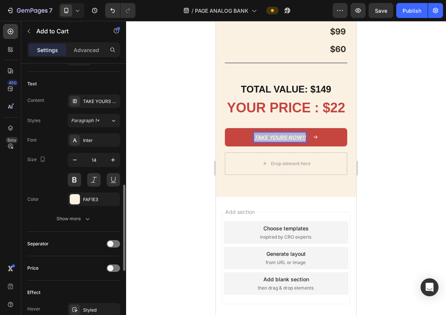
scroll to position [387, 0]
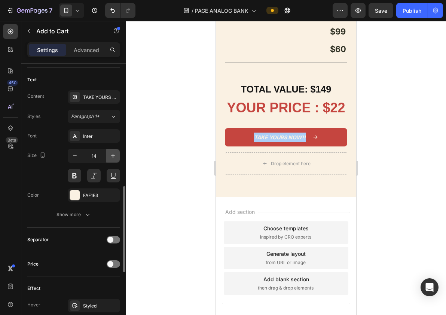
click at [111, 155] on icon "button" at bounding box center [112, 155] width 7 height 7
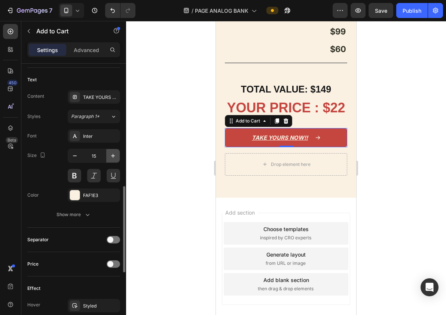
click at [111, 155] on icon "button" at bounding box center [112, 155] width 7 height 7
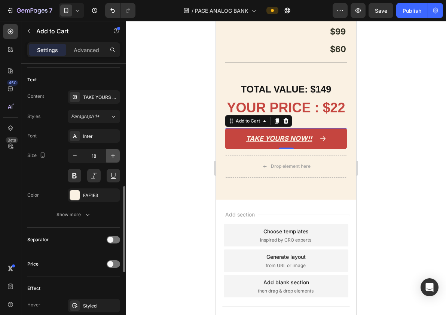
click at [111, 155] on icon "button" at bounding box center [112, 155] width 7 height 7
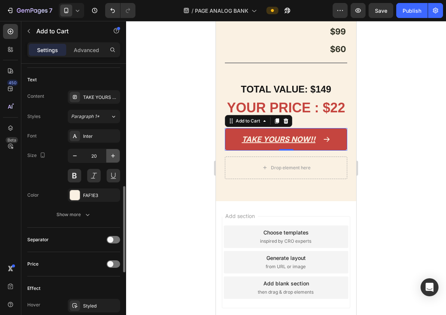
click at [111, 155] on icon "button" at bounding box center [112, 155] width 7 height 7
type input "22"
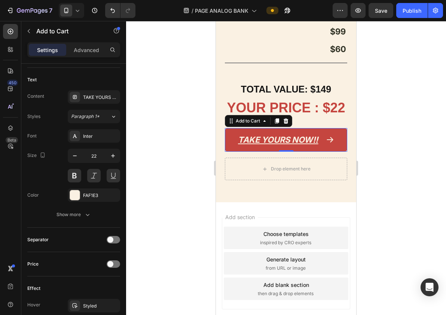
click at [196, 215] on div at bounding box center [286, 168] width 320 height 294
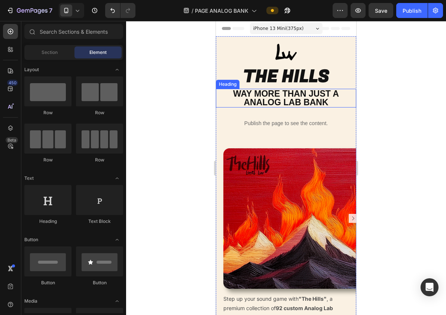
scroll to position [0, 0]
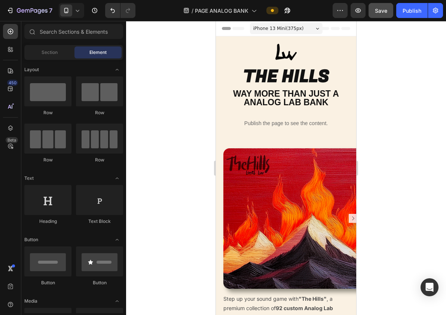
click at [381, 13] on span "Save" at bounding box center [381, 10] width 12 height 6
click at [401, 14] on button "Publish" at bounding box center [412, 10] width 31 height 15
click at [73, 14] on div at bounding box center [71, 10] width 25 height 15
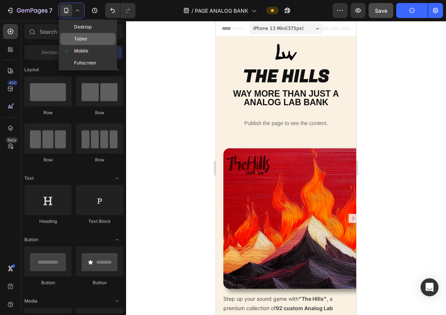
click at [84, 39] on span "Tablet" at bounding box center [80, 38] width 13 height 7
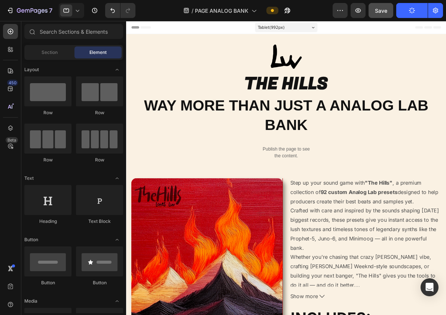
click at [76, 10] on icon at bounding box center [77, 10] width 7 height 7
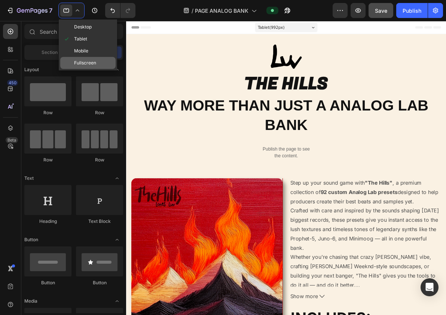
click at [88, 65] on span "Fullscreen" at bounding box center [85, 62] width 22 height 7
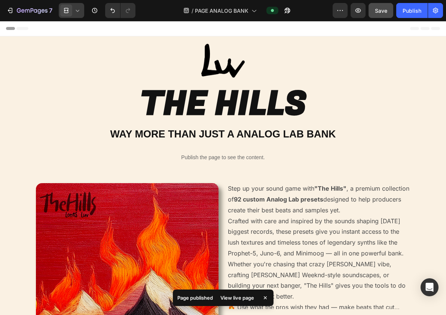
click at [73, 9] on div at bounding box center [71, 10] width 25 height 15
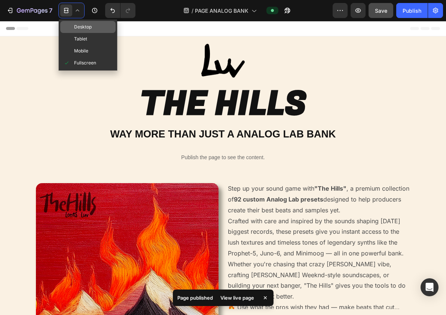
click at [87, 25] on span "Desktop" at bounding box center [83, 26] width 18 height 7
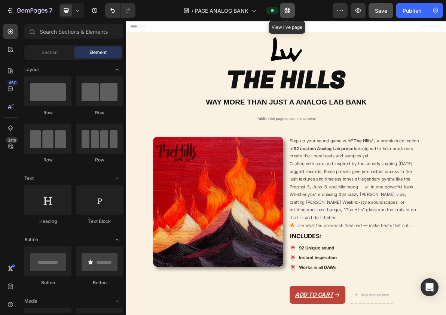
click at [290, 9] on icon "button" at bounding box center [288, 11] width 6 height 6
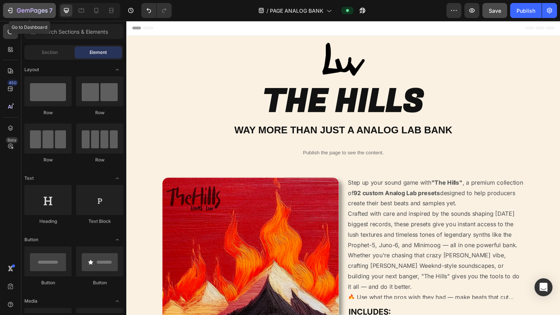
click at [17, 7] on div "7" at bounding box center [35, 10] width 36 height 9
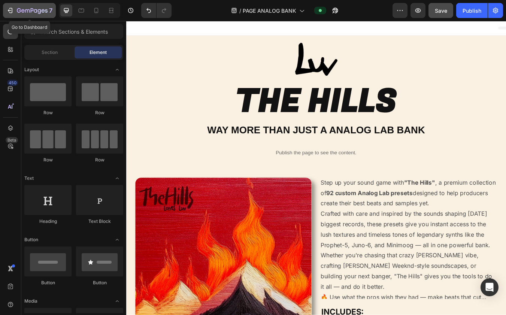
click at [33, 8] on icon "button" at bounding box center [32, 11] width 31 height 6
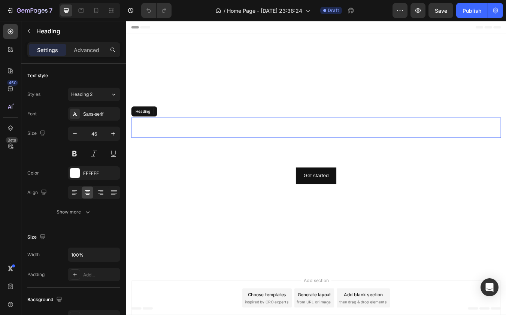
click at [320, 144] on h2 "Click here to edit heading" at bounding box center [350, 147] width 437 height 24
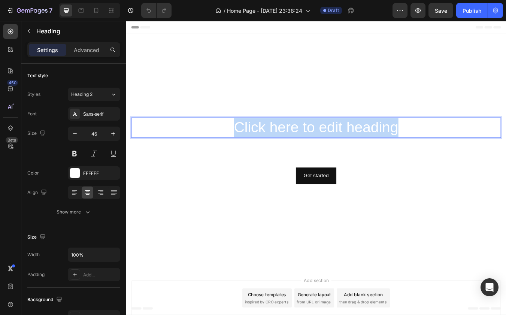
drag, startPoint x: 449, startPoint y: 151, endPoint x: 252, endPoint y: 146, distance: 197.4
click at [252, 146] on p "Click here to edit heading" at bounding box center [351, 147] width 436 height 22
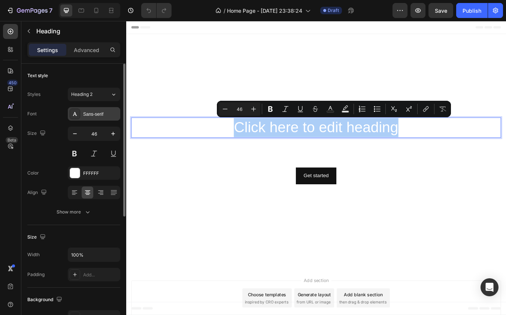
click at [104, 113] on div "Sans-serif" at bounding box center [100, 114] width 35 height 7
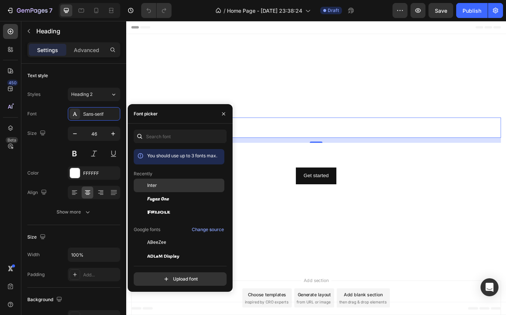
click at [158, 185] on div "Inter" at bounding box center [185, 185] width 76 height 7
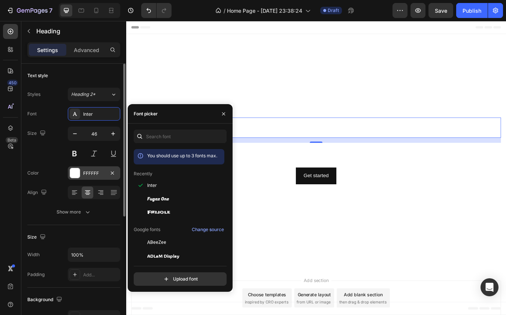
click at [76, 172] on div at bounding box center [75, 173] width 10 height 10
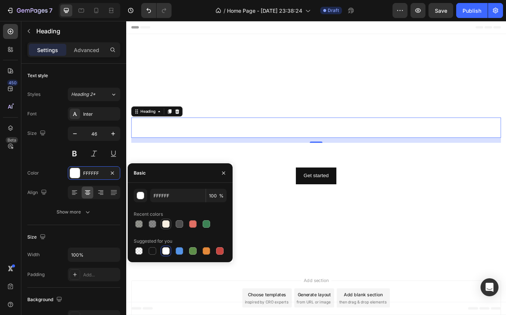
click at [164, 225] on div at bounding box center [165, 223] width 7 height 7
type input "FAF1E3"
click at [78, 151] on button at bounding box center [74, 153] width 13 height 13
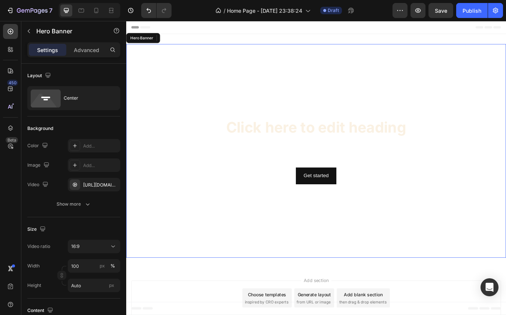
click at [278, 112] on video "Background Image" at bounding box center [350, 174] width 449 height 253
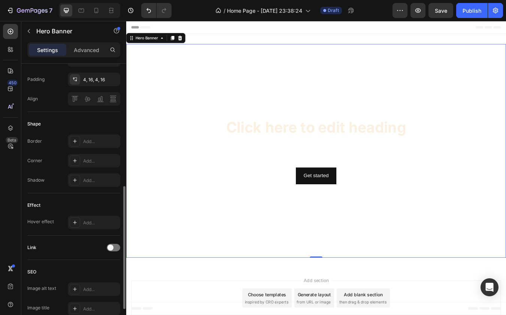
scroll to position [270, 0]
click at [74, 222] on icon at bounding box center [75, 221] width 6 height 6
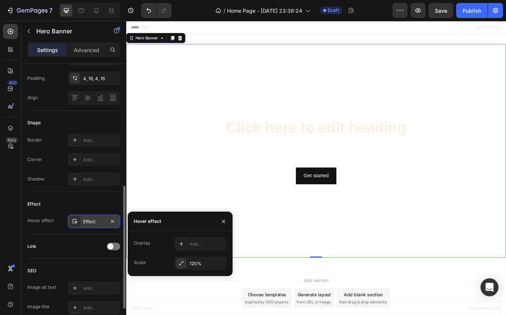
click at [117, 224] on div "Effect" at bounding box center [94, 221] width 52 height 13
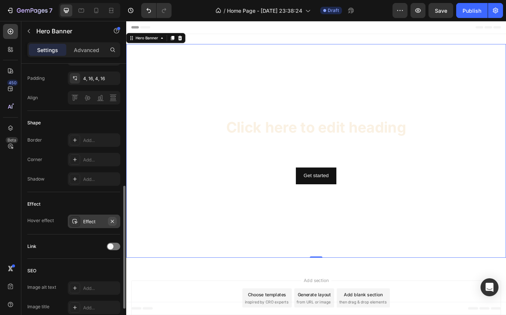
click at [115, 222] on button "button" at bounding box center [112, 221] width 9 height 9
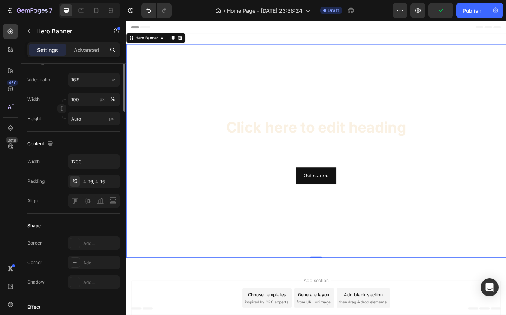
scroll to position [0, 0]
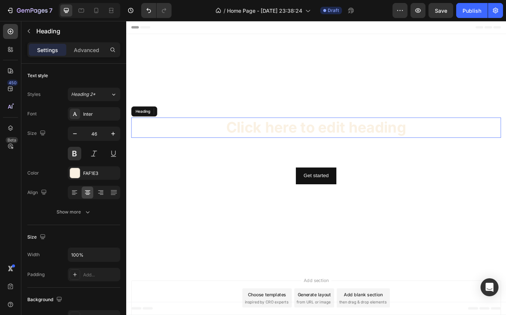
click at [182, 151] on p "Click here to edit heading" at bounding box center [351, 147] width 436 height 22
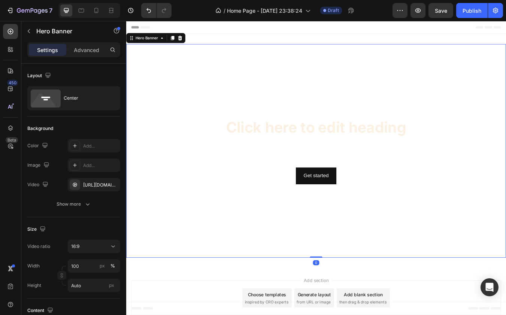
click at [212, 99] on div "Overlay" at bounding box center [350, 174] width 449 height 253
click at [90, 54] on div "Advanced" at bounding box center [86, 50] width 37 height 12
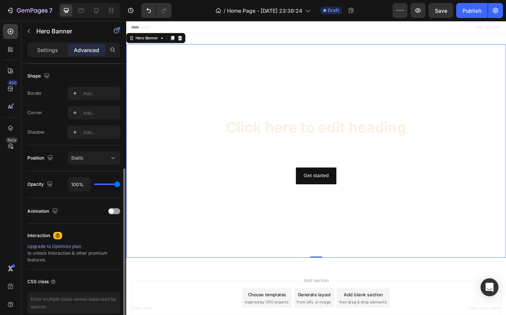
scroll to position [195, 0]
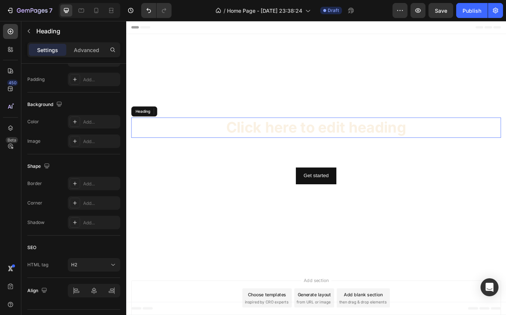
click at [259, 154] on p "Click here to edit heading" at bounding box center [351, 147] width 436 height 22
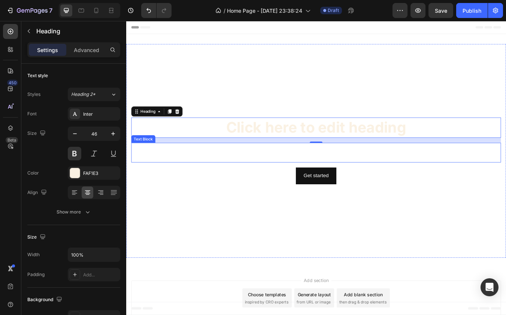
click at [316, 173] on div "This is your text block. Click to edit and make it your own. Share your product…" at bounding box center [350, 176] width 437 height 23
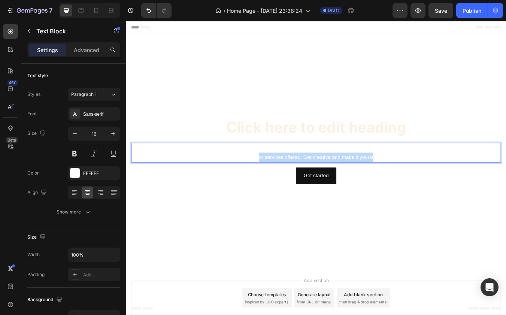
click at [299, 180] on p "This is your text block. Click to edit and make it your own. Share your product…" at bounding box center [351, 177] width 436 height 22
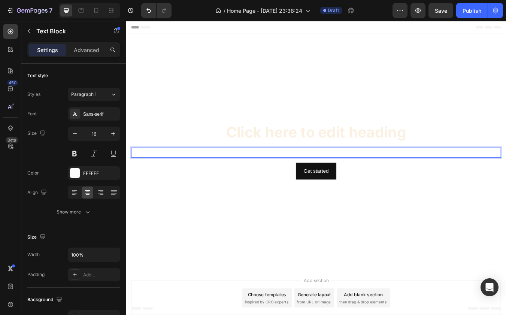
click at [357, 177] on p "Analog lab, one shots" at bounding box center [351, 177] width 436 height 11
click at [369, 178] on p "Analog lab, One shots" at bounding box center [351, 177] width 436 height 11
click at [380, 176] on p "Analog lab, One Shots" at bounding box center [351, 177] width 436 height 11
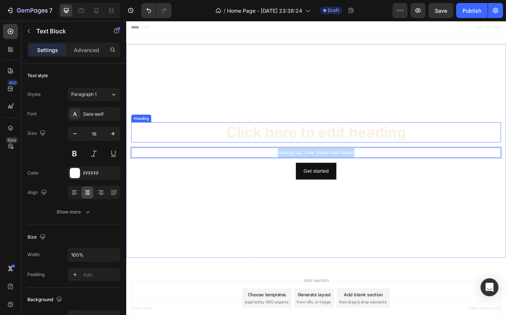
drag, startPoint x: 400, startPoint y: 177, endPoint x: 281, endPoint y: 159, distance: 120.8
click at [281, 159] on div "Click here to edit heading Heading Analog lab, One Shots And More!! Text Block …" at bounding box center [350, 175] width 437 height 68
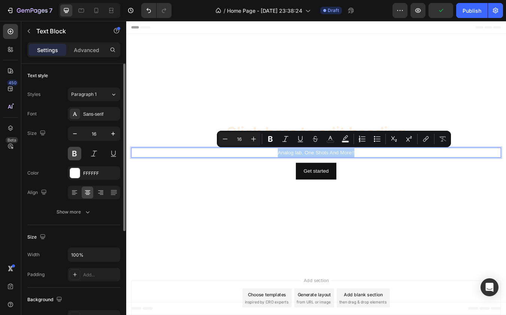
click at [75, 150] on button at bounding box center [74, 153] width 13 height 13
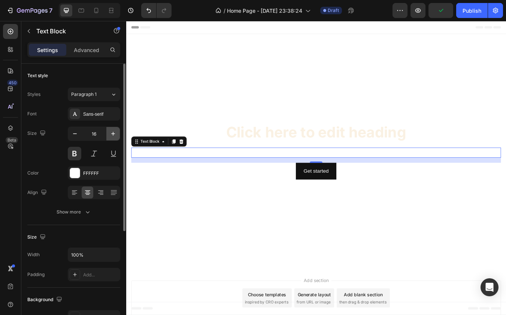
click at [116, 132] on icon "button" at bounding box center [112, 133] width 7 height 7
type input "19"
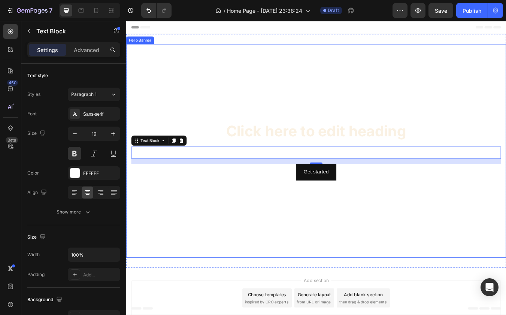
click at [186, 123] on div "Overlay" at bounding box center [350, 174] width 449 height 253
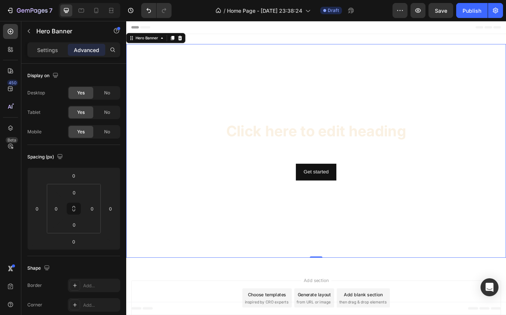
click at [162, 81] on div "Overlay" at bounding box center [350, 174] width 449 height 253
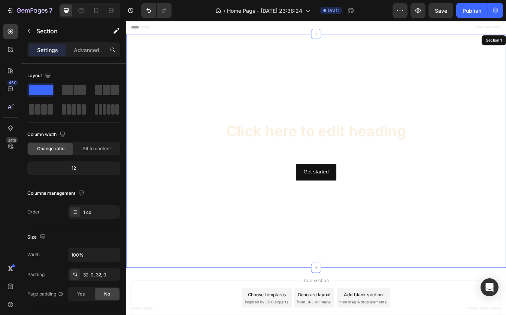
click at [228, 38] on div "Click here to edit heading Heading Analog lab, One Shots And More!! Text Block …" at bounding box center [350, 174] width 449 height 277
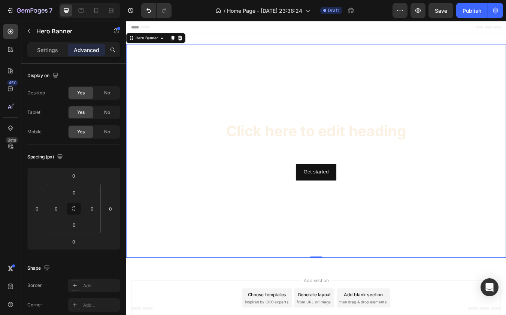
click at [194, 72] on div "Overlay" at bounding box center [350, 174] width 449 height 253
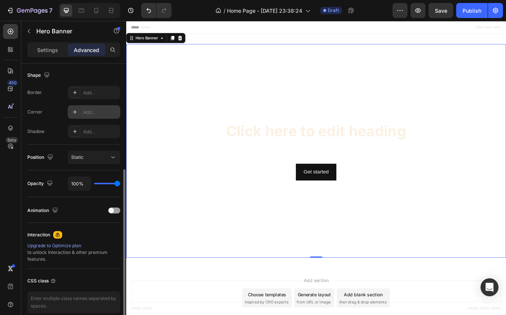
scroll to position [194, 0]
drag, startPoint x: 112, startPoint y: 184, endPoint x: 104, endPoint y: 184, distance: 7.9
click at [104, 184] on div "100%" at bounding box center [94, 183] width 52 height 14
type input "85%"
type input "85"
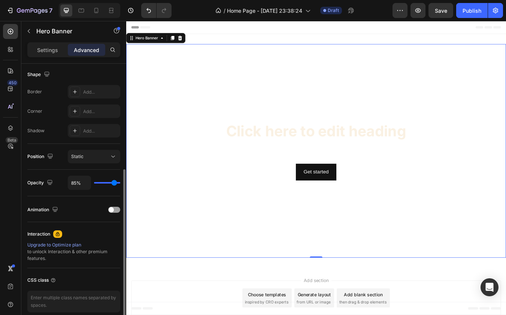
type input "83%"
type input "83"
type input "80%"
type input "80"
type input "76%"
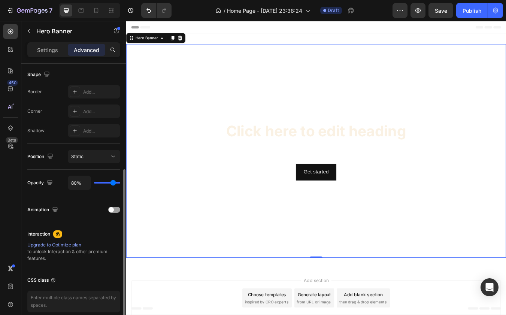
type input "76"
type input "71%"
type input "71"
type input "69%"
type input "69"
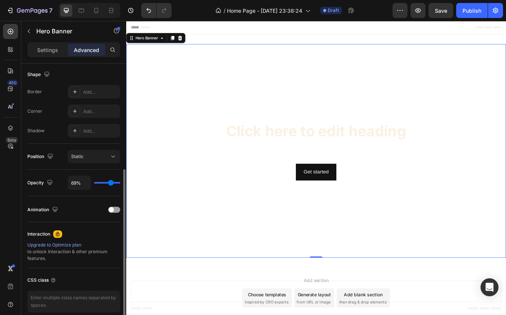
type input "68%"
type input "68"
type input "66%"
type input "66"
type input "64%"
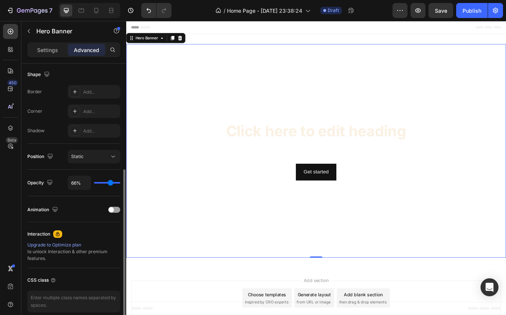
type input "64"
type input "62%"
type input "62"
type input "59%"
type input "59"
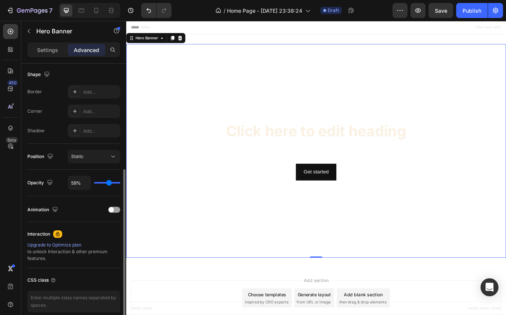
type input "55%"
type input "55"
type input "50%"
type input "50"
type input "48%"
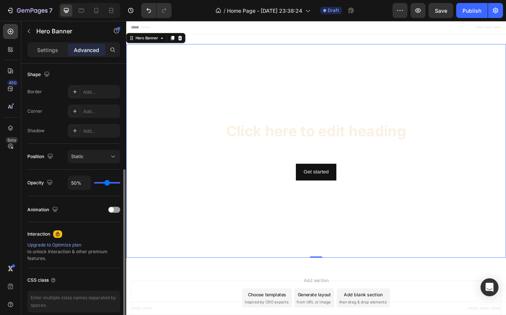
type input "48"
type input "45%"
type input "45"
type input "41%"
type input "41"
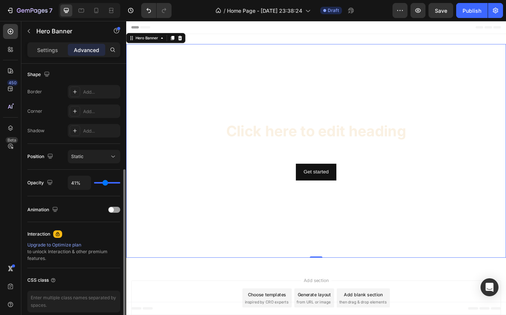
type input "38%"
type input "38"
type input "34%"
type input "34"
type input "32%"
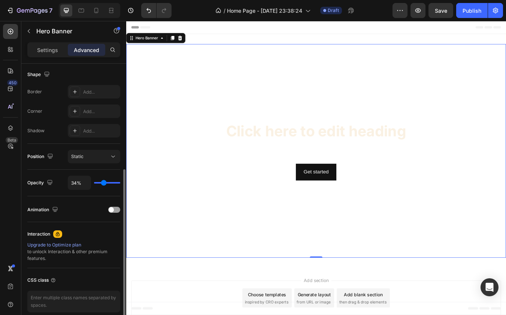
type input "32"
type input "31%"
type input "31"
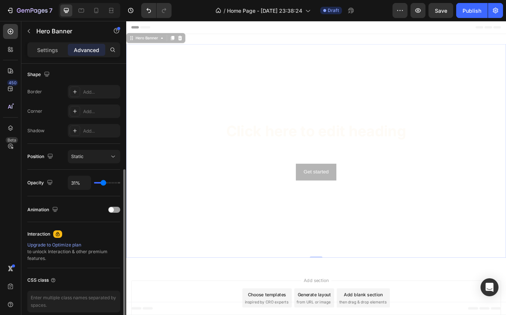
type input "29%"
type input "29"
type input "31%"
drag, startPoint x: 114, startPoint y: 182, endPoint x: 102, endPoint y: 182, distance: 11.6
type input "31"
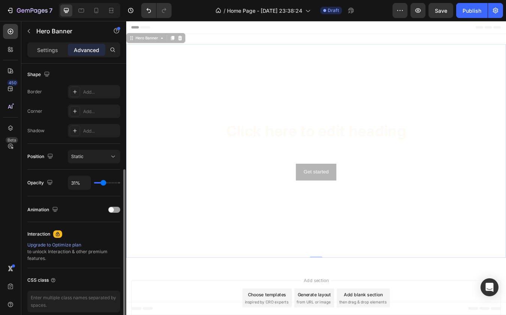
click at [102, 182] on input "range" at bounding box center [107, 182] width 26 height 1
click at [79, 184] on input "31%" at bounding box center [79, 182] width 22 height 13
click at [55, 183] on div "Opacity 31%" at bounding box center [73, 183] width 93 height 14
click at [49, 182] on icon "button" at bounding box center [49, 182] width 5 height 5
click at [49, 181] on icon "button" at bounding box center [49, 182] width 7 height 7
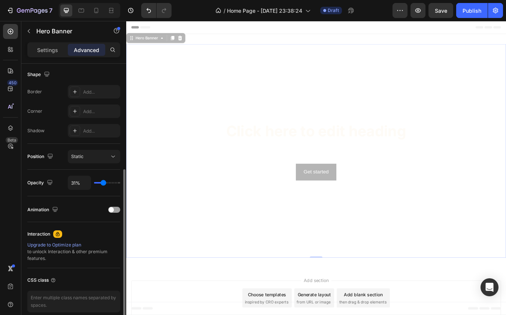
type input "18%"
type input "18"
type input "20%"
type input "20"
type input "25%"
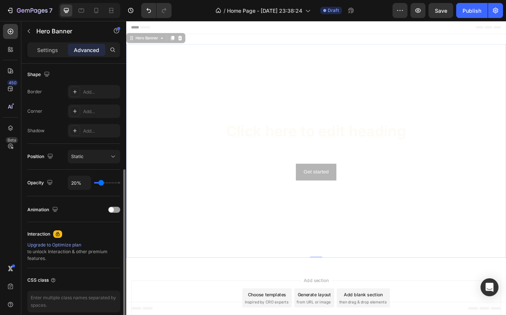
type input "25"
type input "27%"
type input "27"
type input "29%"
type input "29"
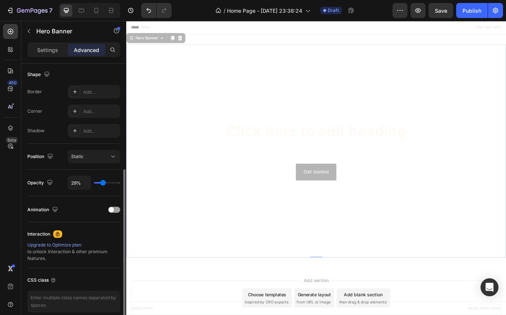
type input "32%"
type input "32"
type input "34%"
type input "34"
type input "36%"
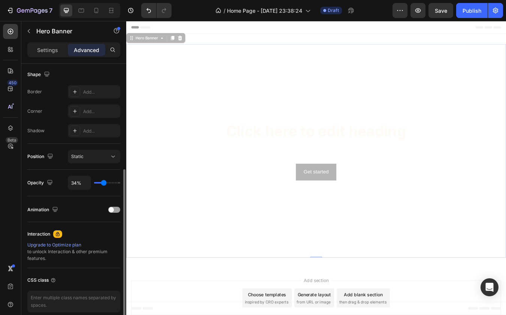
type input "36"
type input "39%"
type input "39"
type input "41%"
type input "41"
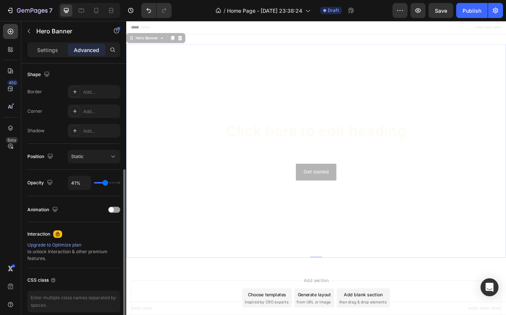
type input "43%"
type input "43"
type input "45%"
type input "45"
type input "46%"
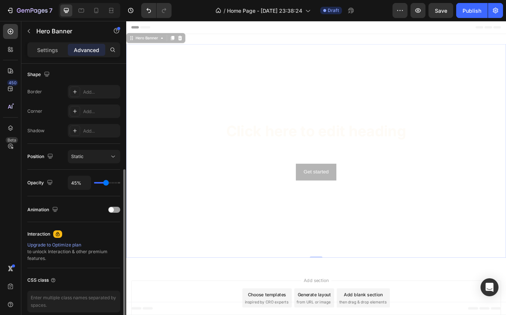
type input "46"
type input "48%"
type input "48"
type input "50%"
type input "50"
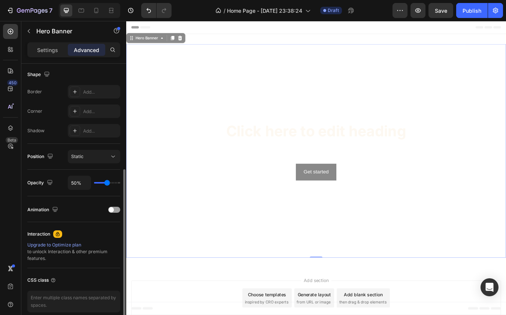
type input "52%"
type input "52"
type input "54%"
type input "54"
type input "55%"
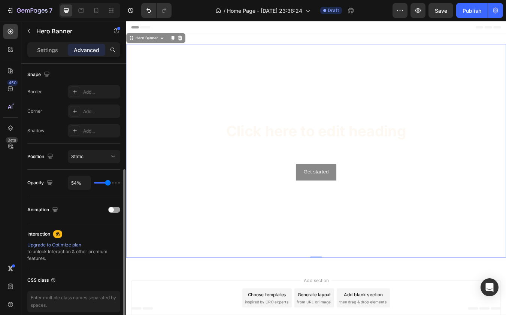
type input "55"
type input "57%"
type input "57"
type input "59%"
type input "59"
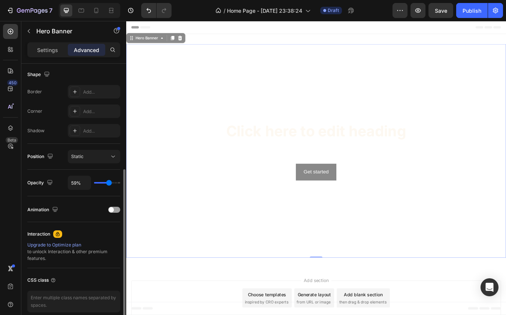
type input "61%"
type input "61"
type input "62%"
type input "62"
type input "64%"
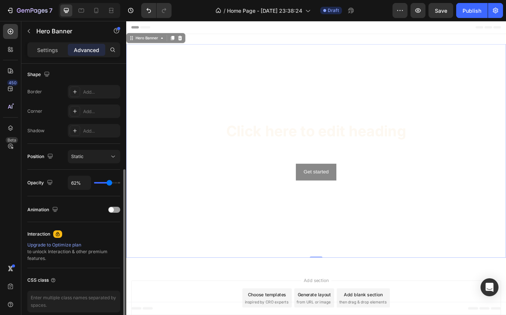
type input "64"
type input "66%"
type input "66"
type input "64%"
type input "64"
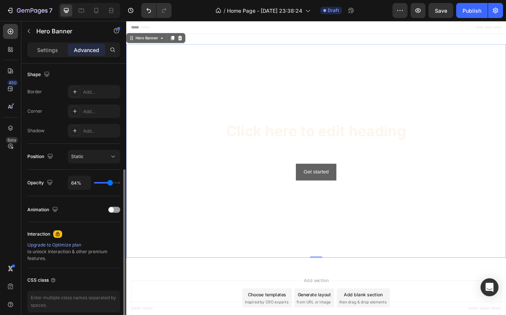
type input "62%"
type input "62"
type input "61%"
type input "61"
type input "59%"
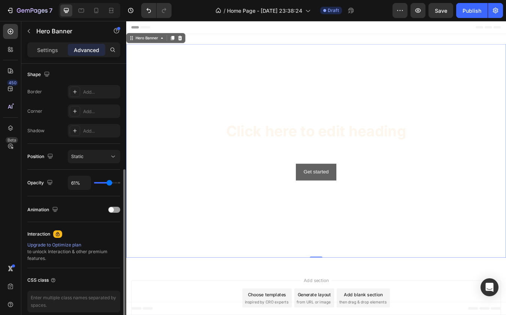
type input "59"
type input "57%"
type input "57"
type input "55%"
type input "55"
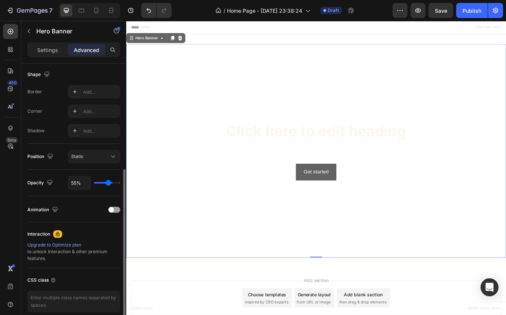
type input "54%"
type input "54"
type input "50%"
type input "50"
type input "46%"
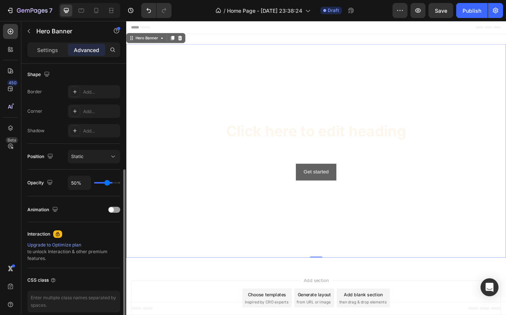
type input "46"
type input "43%"
type input "43"
type input "41%"
type input "41"
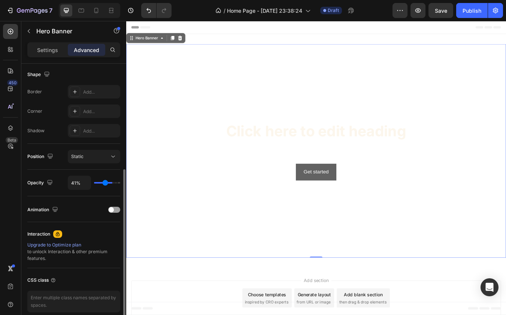
type input "38%"
type input "38"
type input "34%"
type input "34"
type input "32%"
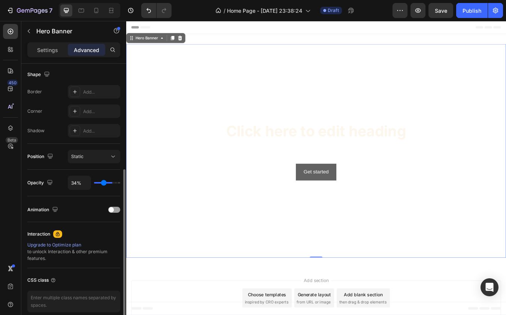
type input "32"
type input "31%"
type input "31"
type input "27%"
type input "27"
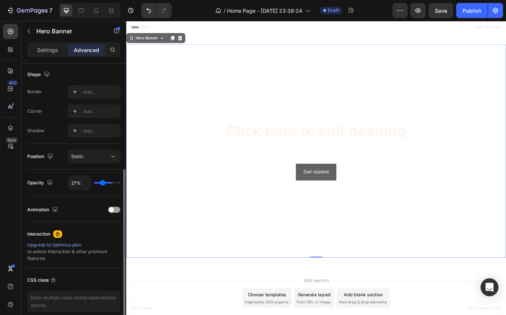
type input "25%"
type input "25"
type input "24%"
type input "24"
type input "0%"
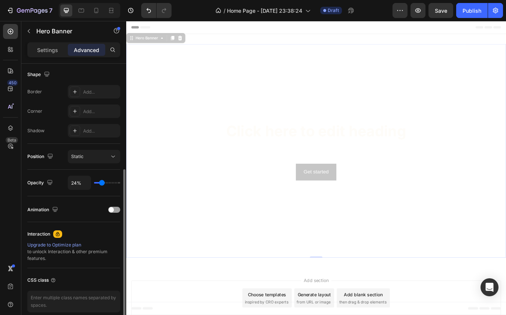
type input "0"
type input "1%"
type input "1"
type input "3%"
type input "3"
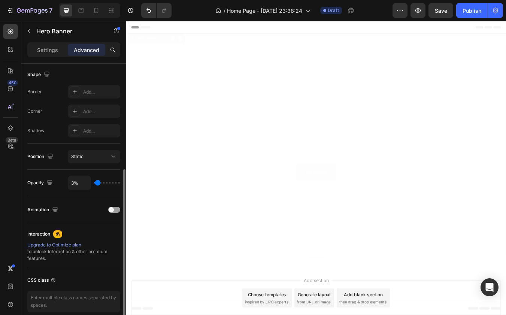
type input "6%"
type input "6"
type input "10%"
type input "10"
type input "13%"
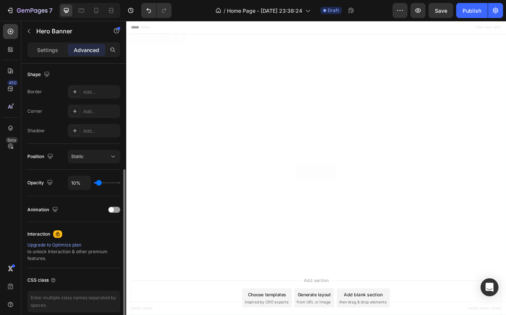
type input "13"
type input "15%"
type input "15"
type input "18%"
type input "18"
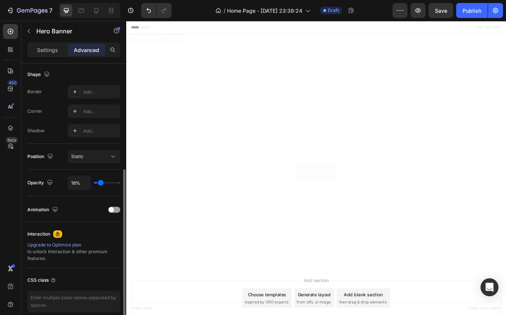
type input "20%"
type input "20"
type input "22%"
type input "22"
type input "24%"
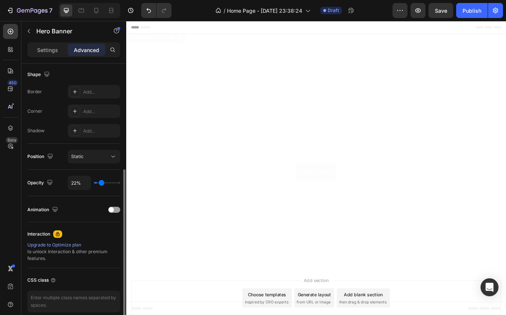
type input "24"
type input "25%"
type input "25"
type input "27%"
type input "27"
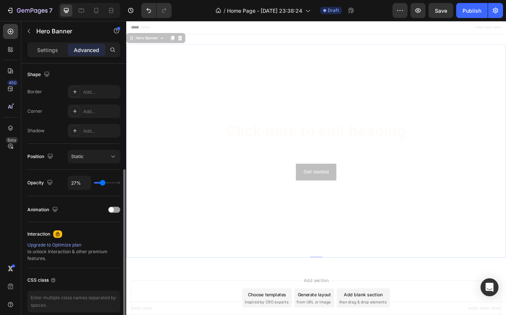
type input "29%"
type input "29"
type input "31%"
type input "31"
type input "32%"
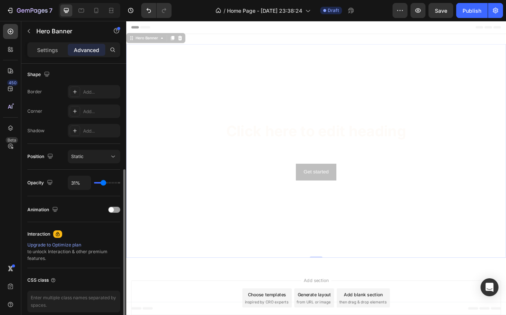
type input "32"
type input "36%"
type input "36"
type input "39%"
type input "39"
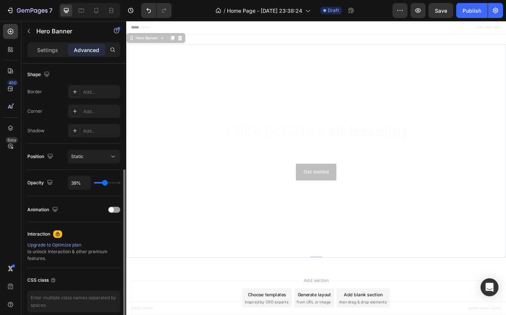
type input "41%"
type input "41"
type input "45%"
type input "45"
type input "48%"
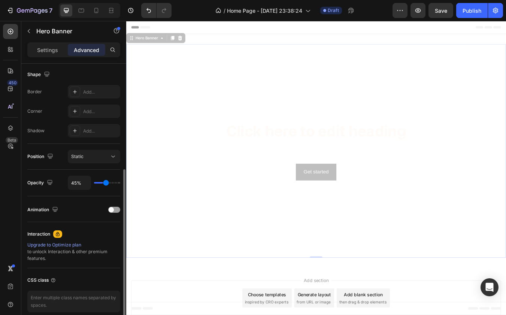
type input "48"
type input "52%"
type input "52"
type input "54%"
type input "54"
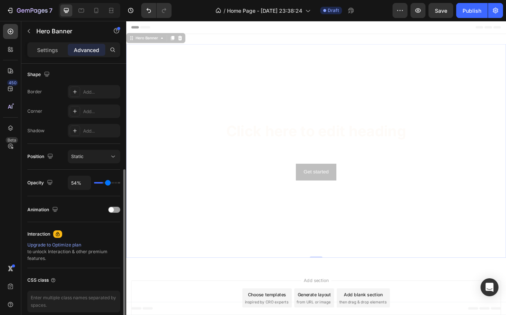
type input "55%"
type input "55"
type input "57%"
type input "57"
type input "59%"
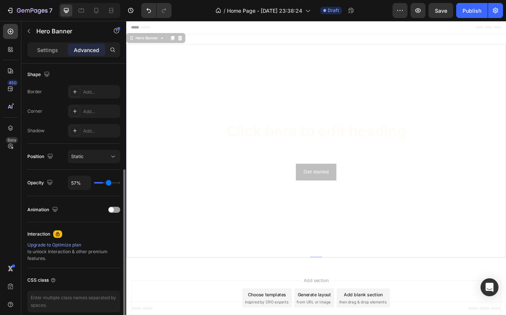
type input "59"
type input "61%"
type input "61"
type input "62%"
type input "62"
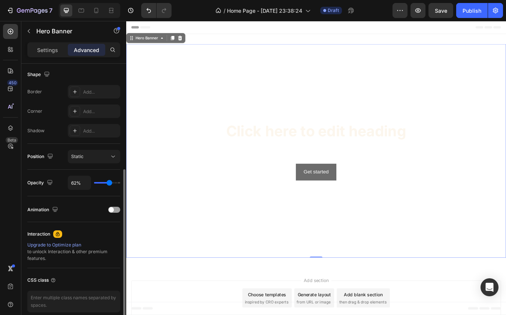
type input "64%"
type input "64"
type input "66%"
type input "66"
type input "68%"
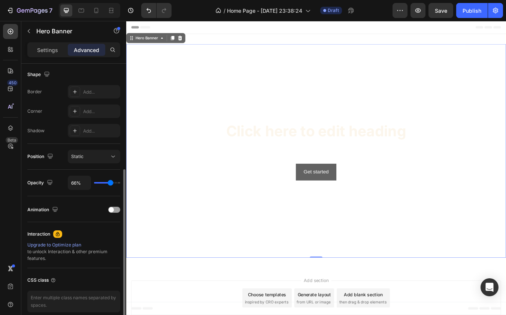
type input "68"
type input "69%"
type input "69"
type input "71%"
type input "71"
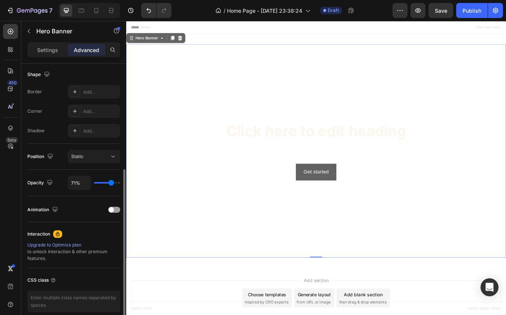
type input "75%"
type input "75"
type input "76%"
type input "76"
drag, startPoint x: 100, startPoint y: 181, endPoint x: 131, endPoint y: 180, distance: 31.5
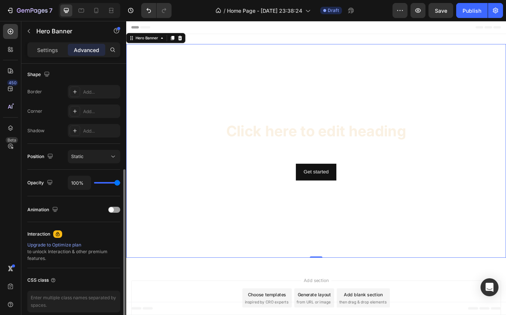
click at [131, 0] on div "7 Version history / Home Page - [DATE] 23:38:24 Draft Preview Save Publish 450 …" at bounding box center [253, 0] width 506 height 0
click at [155, 110] on div "Overlay" at bounding box center [350, 174] width 449 height 253
click at [160, 75] on div "Overlay" at bounding box center [350, 174] width 449 height 253
click at [160, 37] on div "Hero Banner" at bounding box center [150, 41] width 45 height 9
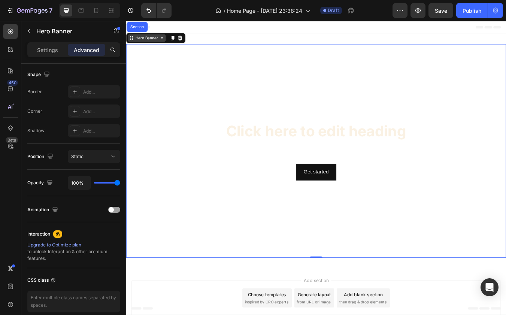
click at [160, 41] on div "Hero Banner" at bounding box center [151, 41] width 30 height 7
click at [163, 67] on div "Overlay" at bounding box center [350, 174] width 449 height 253
click at [42, 45] on div "Settings" at bounding box center [47, 50] width 37 height 12
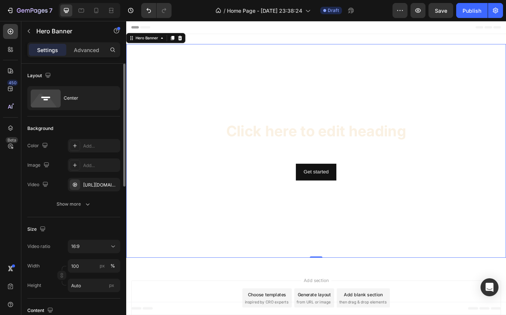
scroll to position [2, 0]
click at [148, 109] on div "Overlay" at bounding box center [350, 174] width 449 height 253
click at [165, 63] on div "Overlay" at bounding box center [350, 174] width 449 height 253
click at [237, 102] on div "Overlay" at bounding box center [350, 174] width 449 height 253
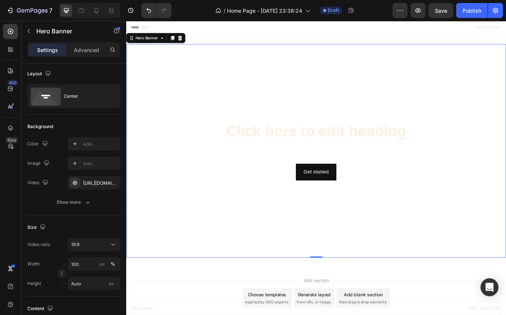
click at [237, 102] on div "Overlay" at bounding box center [350, 174] width 449 height 253
click at [269, 102] on div "Overlay" at bounding box center [350, 174] width 449 height 253
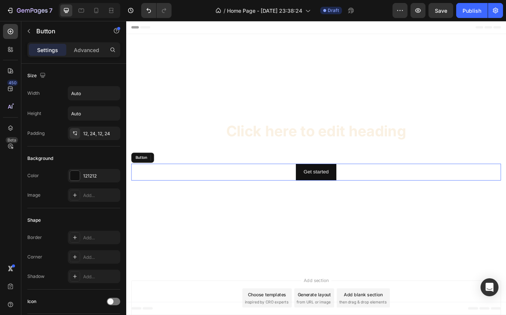
click at [238, 193] on div "Get started Button" at bounding box center [350, 200] width 437 height 20
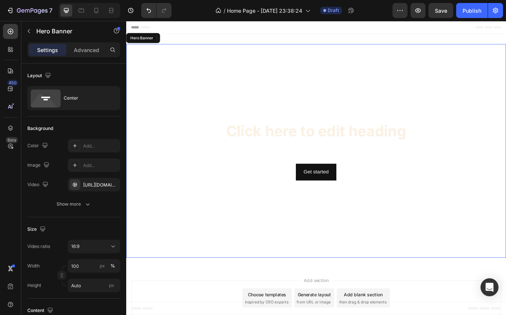
click at [276, 112] on div "Overlay" at bounding box center [350, 174] width 449 height 253
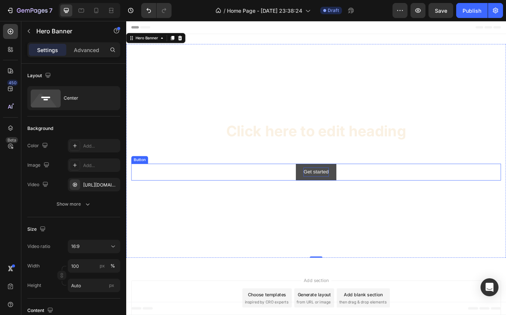
click at [343, 201] on div "Get started" at bounding box center [351, 199] width 30 height 11
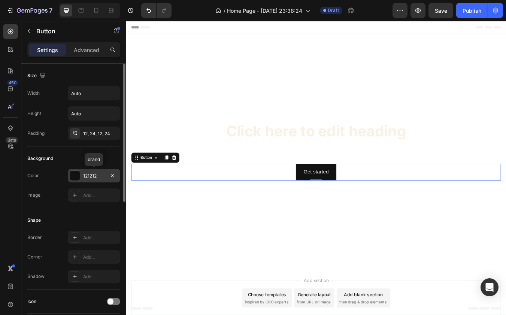
click at [76, 177] on div at bounding box center [75, 176] width 10 height 10
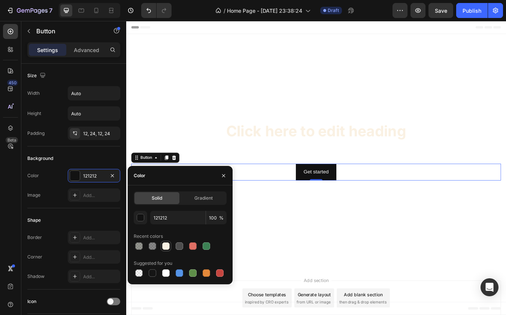
click at [166, 247] on div at bounding box center [165, 245] width 7 height 7
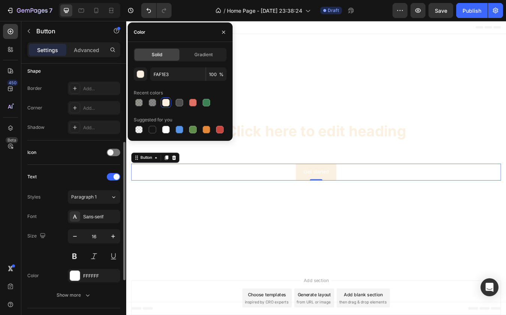
scroll to position [166, 0]
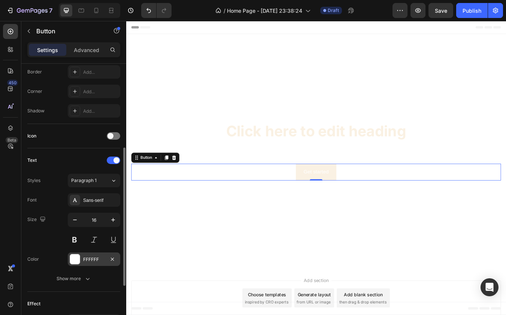
click at [76, 259] on div at bounding box center [75, 259] width 10 height 10
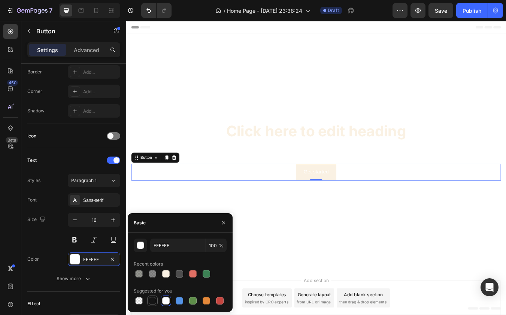
click at [154, 305] on div at bounding box center [152, 300] width 9 height 9
click at [351, 195] on div "Get started" at bounding box center [351, 199] width 30 height 11
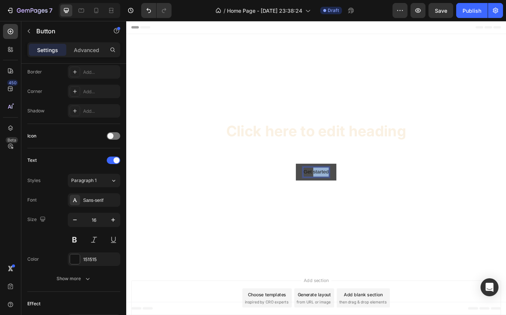
click at [351, 195] on p "Get started" at bounding box center [351, 199] width 30 height 11
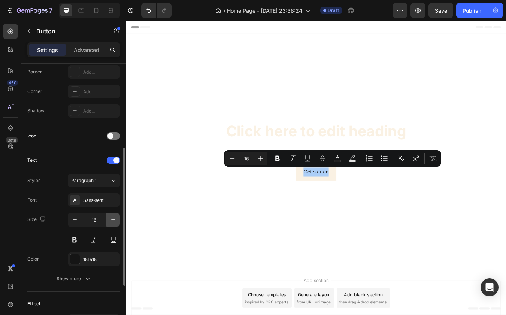
click at [108, 217] on button "button" at bounding box center [112, 219] width 13 height 13
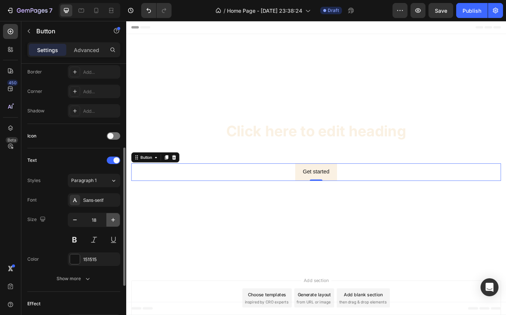
click at [108, 217] on button "button" at bounding box center [112, 219] width 13 height 13
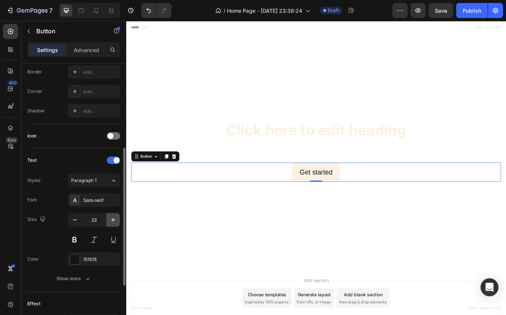
click at [108, 217] on button "button" at bounding box center [112, 219] width 13 height 13
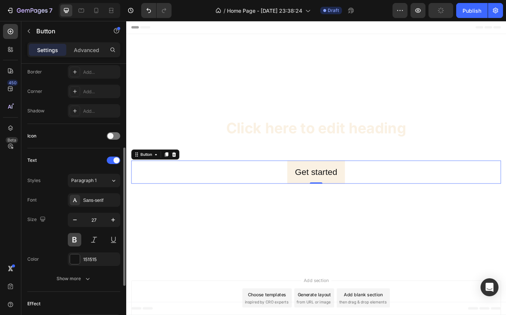
click at [73, 242] on button at bounding box center [74, 239] width 13 height 13
click at [95, 198] on div "Sans-serif" at bounding box center [100, 200] width 35 height 7
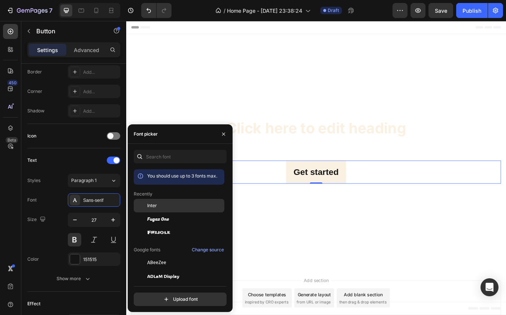
click at [170, 204] on div "Inter" at bounding box center [185, 205] width 76 height 7
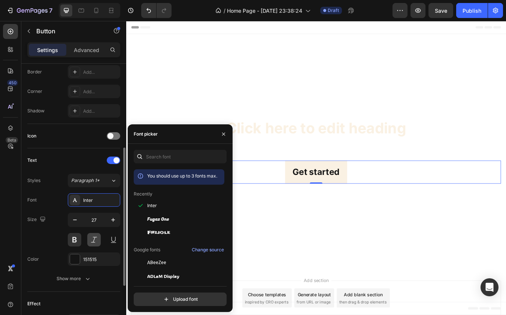
click at [97, 240] on button at bounding box center [93, 239] width 13 height 13
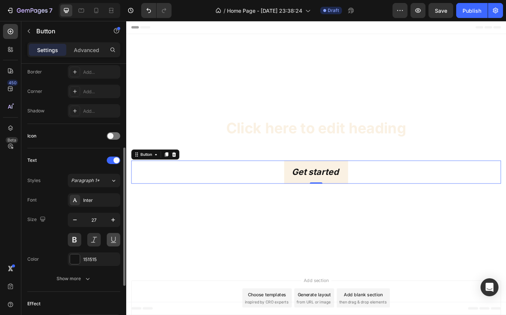
click at [110, 240] on button at bounding box center [113, 239] width 13 height 13
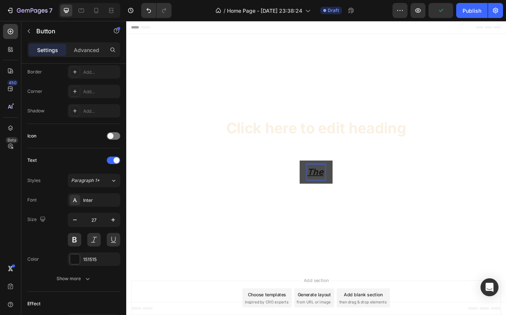
click at [351, 199] on button "The" at bounding box center [350, 199] width 39 height 27
click at [351, 199] on button "The Hills" at bounding box center [351, 199] width 62 height 27
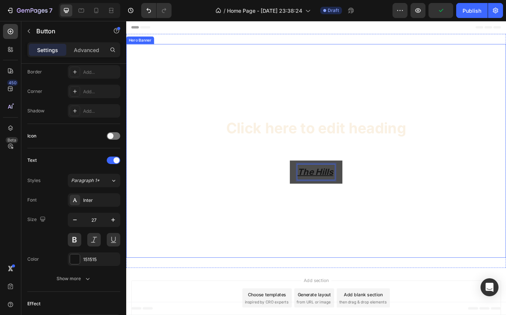
click at [351, 199] on button "The Hills" at bounding box center [351, 199] width 62 height 27
click at [351, 199] on button "The Hills Analog" at bounding box center [351, 199] width 100 height 27
click at [351, 199] on button "The Hills Analog Lab" at bounding box center [351, 199] width 120 height 27
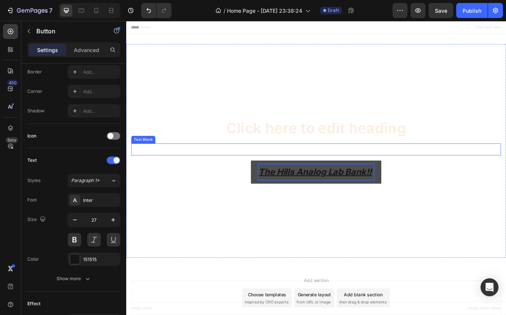
click at [361, 172] on p "Analog lab, One Shots And More!!" at bounding box center [351, 173] width 436 height 13
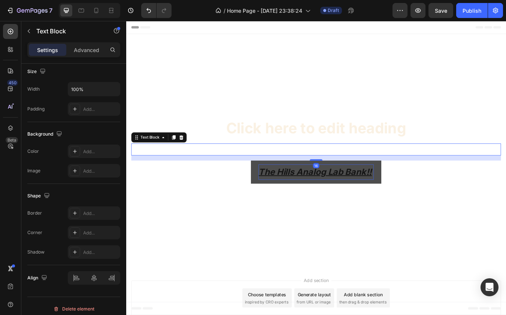
scroll to position [0, 0]
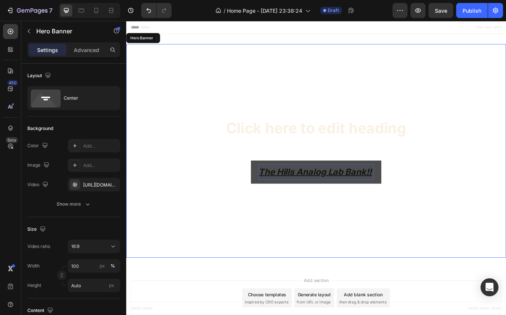
click at [350, 243] on div "Overlay" at bounding box center [350, 174] width 449 height 253
click at [349, 193] on p "The Hills Analog Lab Bank!!" at bounding box center [351, 200] width 136 height 18
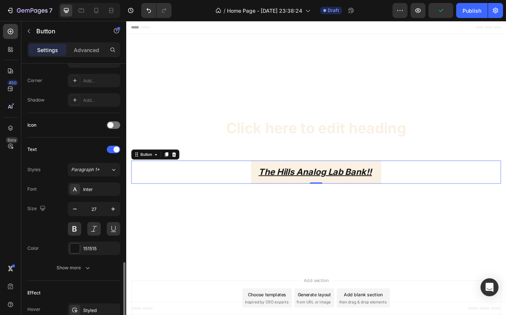
scroll to position [264, 0]
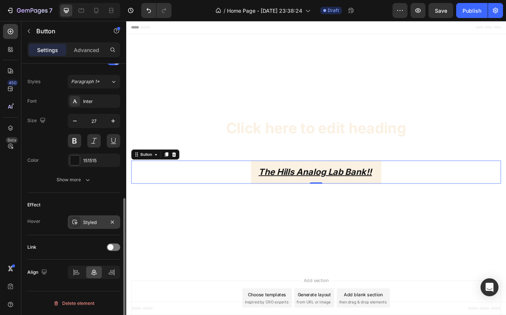
click at [93, 224] on div "Styled" at bounding box center [94, 222] width 22 height 7
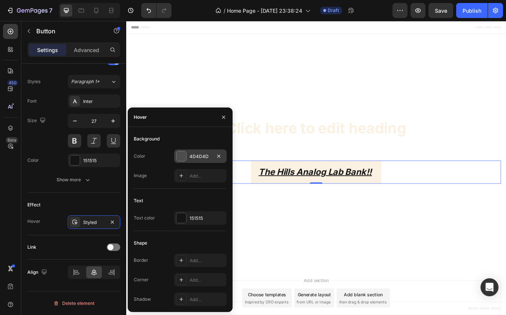
click at [181, 155] on div at bounding box center [181, 156] width 10 height 10
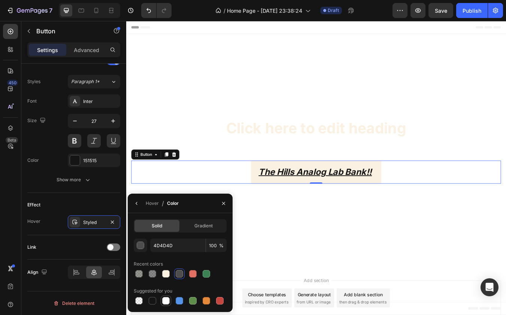
click at [163, 296] on div at bounding box center [165, 300] width 9 height 9
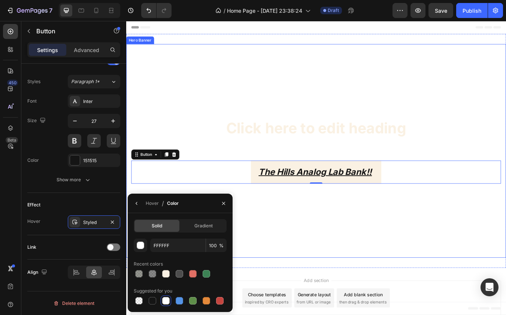
click at [270, 231] on div "Overlay" at bounding box center [350, 174] width 449 height 253
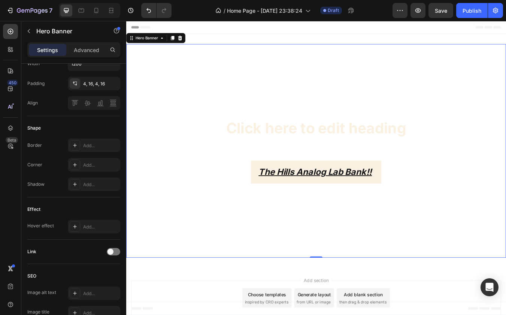
scroll to position [0, 0]
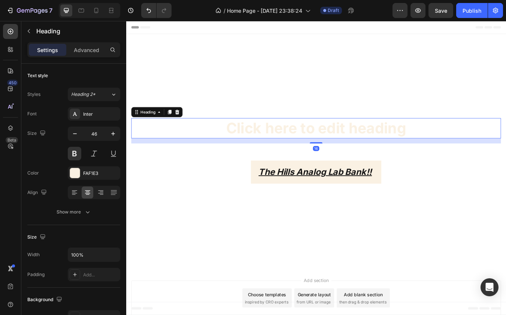
click at [298, 154] on p "Click here to edit heading" at bounding box center [351, 148] width 436 height 22
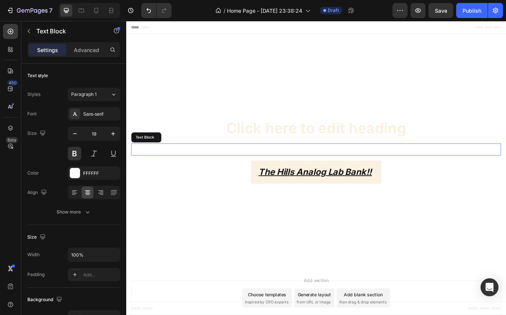
click at [303, 171] on p "Analog lab, One Shots And More!!" at bounding box center [351, 173] width 436 height 13
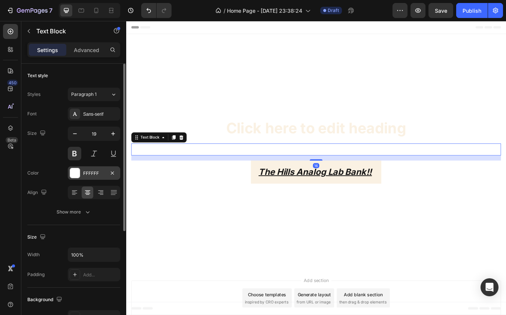
click at [75, 173] on div at bounding box center [75, 173] width 10 height 10
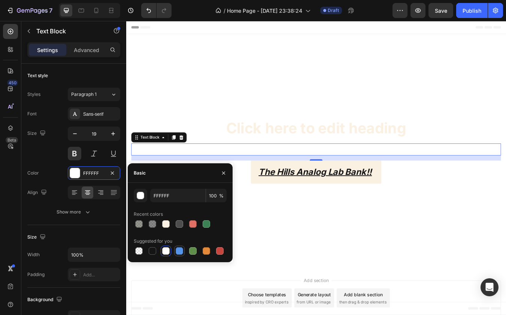
click at [181, 252] on div at bounding box center [179, 250] width 7 height 7
click at [194, 224] on div at bounding box center [192, 223] width 7 height 7
click at [175, 222] on div at bounding box center [179, 224] width 10 height 10
click at [160, 225] on div at bounding box center [180, 224] width 93 height 10
click at [163, 224] on div at bounding box center [165, 223] width 7 height 7
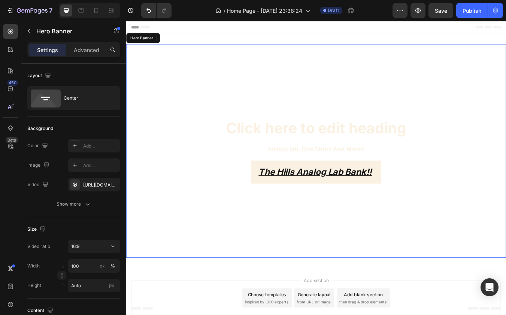
click at [279, 128] on div "Overlay" at bounding box center [350, 174] width 449 height 253
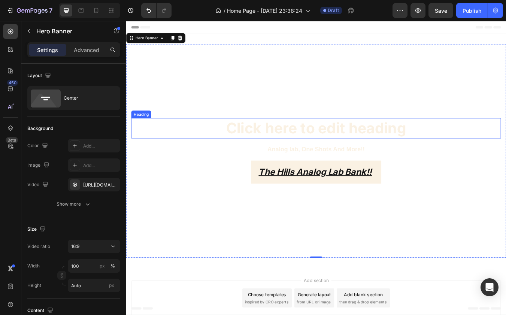
click at [279, 145] on p "Click here to edit heading" at bounding box center [351, 148] width 436 height 22
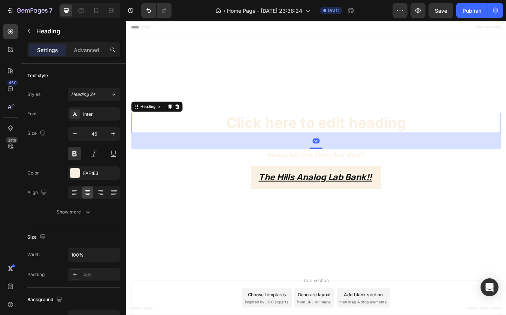
drag, startPoint x: 354, startPoint y: 164, endPoint x: 355, endPoint y: 177, distance: 12.8
click at [355, 177] on div "Click here to edit heading Heading 50 Analog lab, One Shots And More!! Text Blo…" at bounding box center [350, 175] width 437 height 90
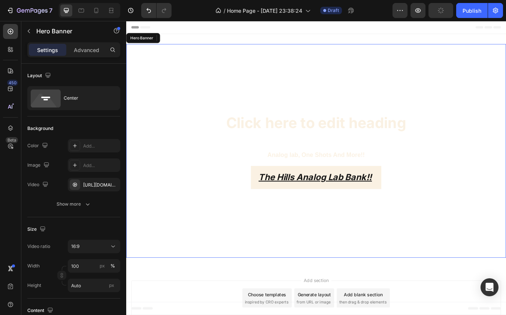
click at [304, 111] on div "Overlay" at bounding box center [350, 174] width 449 height 253
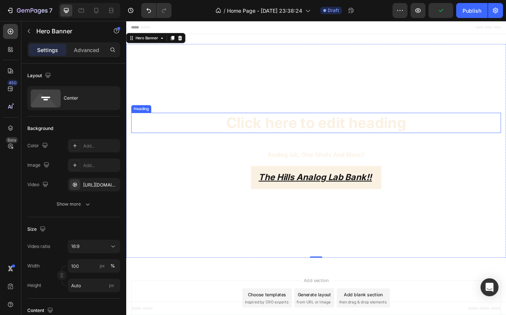
click at [361, 137] on p "Click here to edit heading" at bounding box center [351, 141] width 436 height 22
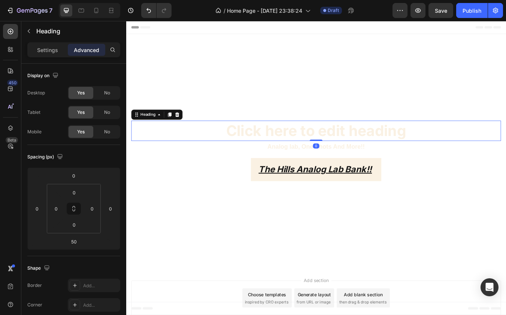
drag, startPoint x: 354, startPoint y: 172, endPoint x: 355, endPoint y: 138, distance: 33.7
click at [355, 138] on div "Click here to edit heading Heading 0 Analog lab, One Shots And More!! Text Bloc…" at bounding box center [350, 174] width 449 height 75
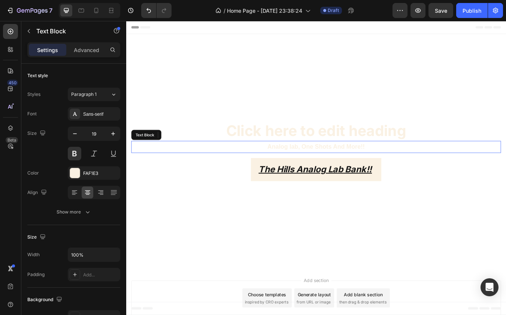
click at [358, 171] on p "Analog lab, One Shots And More!!" at bounding box center [351, 170] width 436 height 13
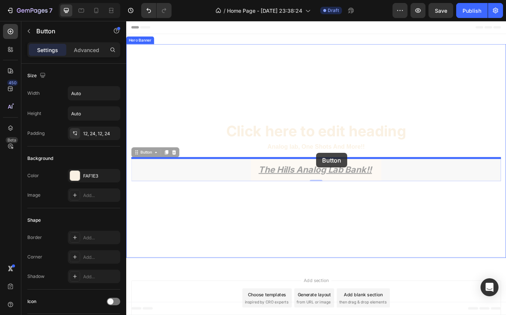
drag, startPoint x: 351, startPoint y: 185, endPoint x: 351, endPoint y: 177, distance: 8.2
click at [351, 177] on div "Header Click here to edit heading Heading Analog lab, One Shots And More!! Text…" at bounding box center [350, 204] width 449 height 366
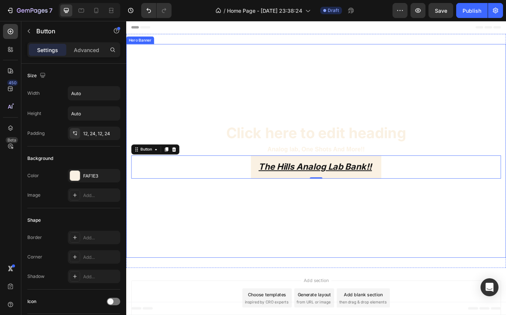
click at [361, 102] on div "Overlay" at bounding box center [350, 174] width 449 height 253
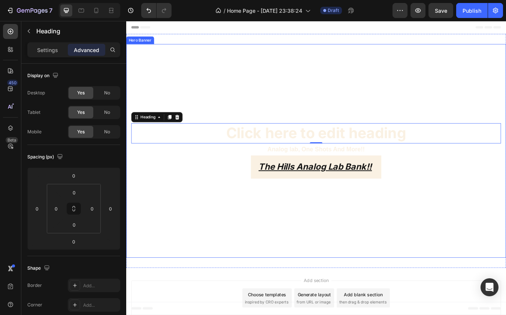
click at [367, 109] on div "Overlay" at bounding box center [350, 174] width 449 height 253
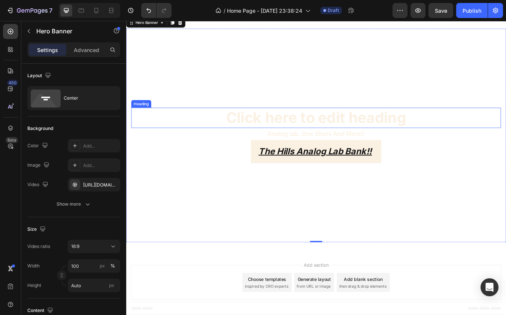
scroll to position [18, 0]
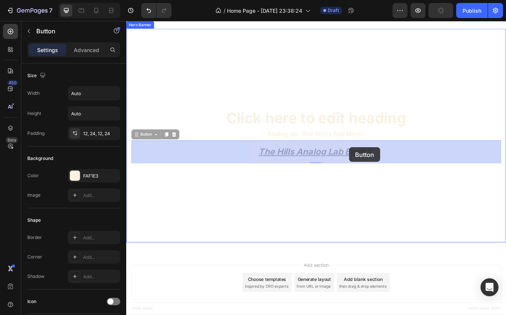
drag, startPoint x: 390, startPoint y: 163, endPoint x: 390, endPoint y: 170, distance: 7.1
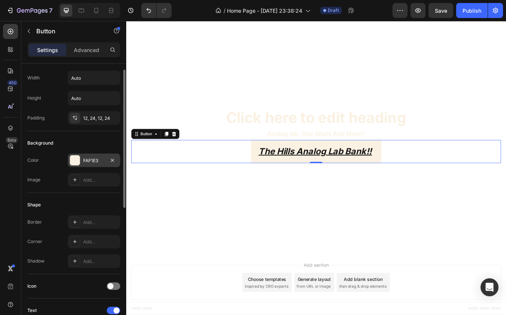
scroll to position [24, 0]
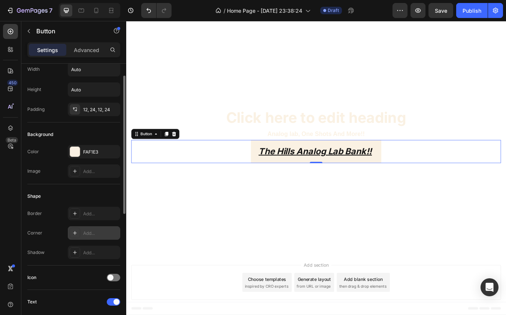
click at [87, 228] on div "Add..." at bounding box center [94, 232] width 52 height 13
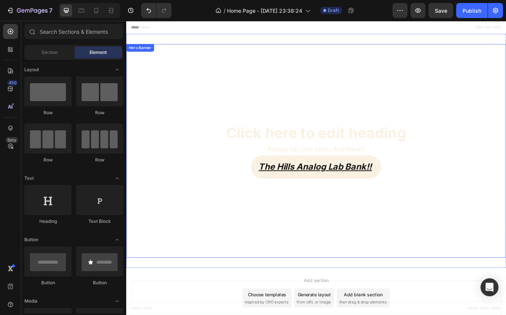
scroll to position [18, 0]
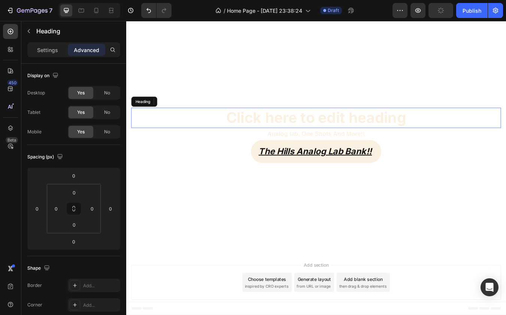
click at [331, 135] on p "Click here to edit heading" at bounding box center [351, 135] width 436 height 22
click at [323, 130] on p "Click here to edit heading" at bounding box center [351, 135] width 436 height 22
click at [322, 133] on p "Click here to edit heading" at bounding box center [351, 135] width 436 height 22
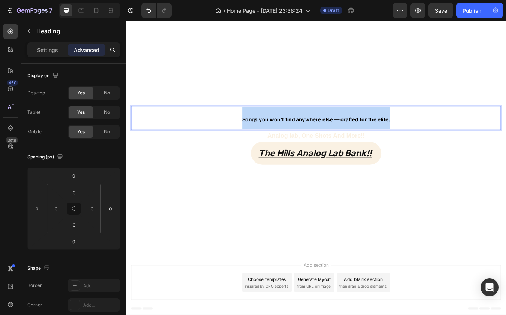
drag, startPoint x: 442, startPoint y: 135, endPoint x: 261, endPoint y: 135, distance: 181.7
click at [261, 135] on p "Songs you won’t find anywhere else — crafted for the elite." at bounding box center [351, 135] width 436 height 27
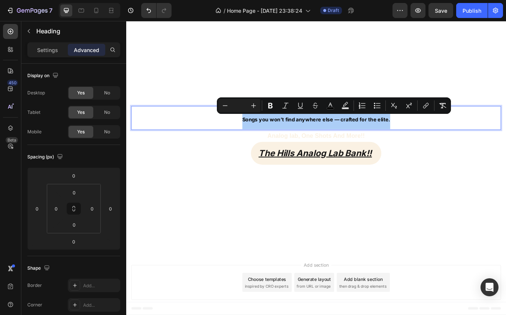
click at [242, 104] on input "Editor contextual toolbar" at bounding box center [239, 105] width 15 height 9
click at [255, 106] on icon "Editor contextual toolbar" at bounding box center [253, 105] width 7 height 7
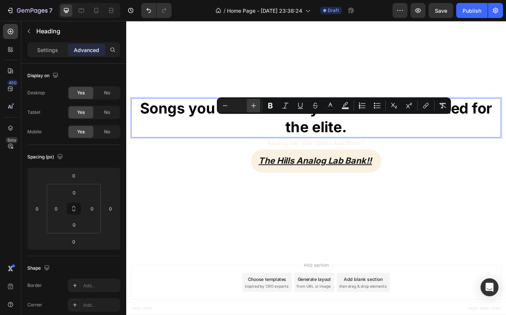
click at [255, 106] on icon "Editor contextual toolbar" at bounding box center [253, 105] width 7 height 7
click at [228, 107] on icon "Editor contextual toolbar" at bounding box center [224, 105] width 7 height 7
click at [224, 108] on icon "Editor contextual toolbar" at bounding box center [224, 105] width 7 height 7
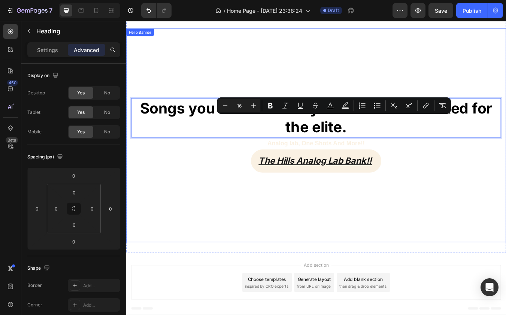
click at [252, 88] on div "Overlay" at bounding box center [350, 156] width 449 height 253
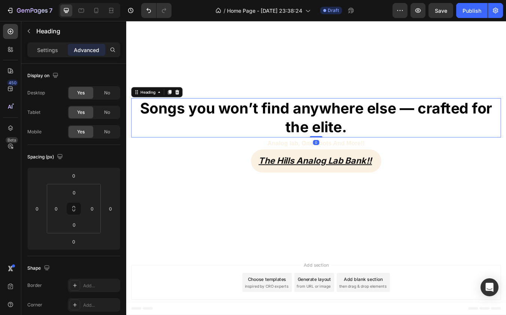
click at [292, 123] on span "Songs you won’t find anywhere else — crafted for the elite." at bounding box center [351, 134] width 417 height 43
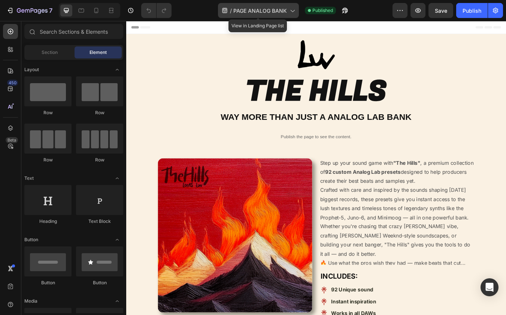
click at [234, 7] on span "PAGE ANALOG BANK" at bounding box center [260, 11] width 54 height 8
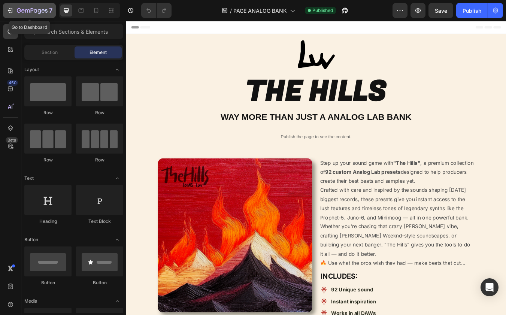
click at [48, 16] on button "7" at bounding box center [29, 10] width 53 height 15
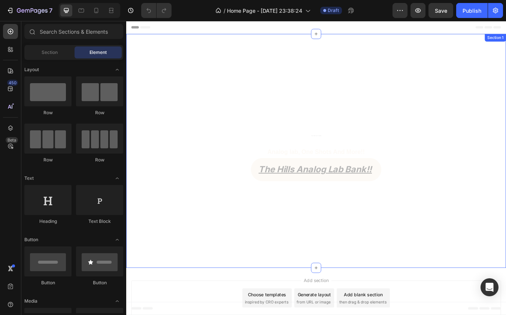
click at [257, 36] on div "Header" at bounding box center [350, 28] width 449 height 15
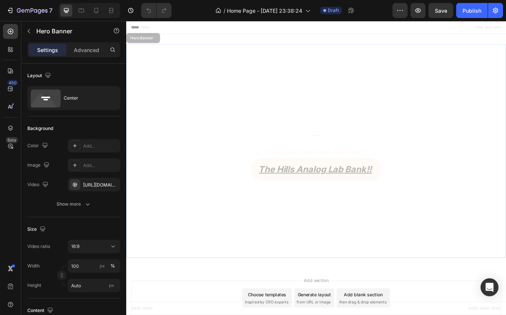
click at [261, 101] on div "Overlay" at bounding box center [350, 174] width 449 height 253
click at [228, 91] on div "Overlay" at bounding box center [350, 174] width 449 height 253
click at [336, 171] on p "Analog lab, One Shots And More!!" at bounding box center [351, 176] width 436 height 13
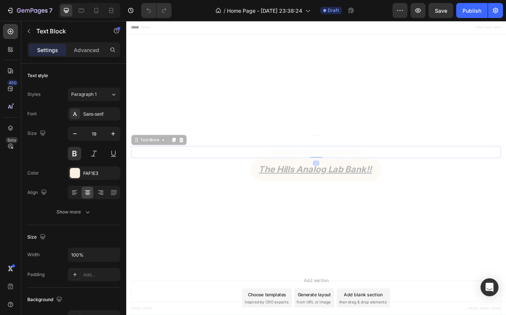
click at [336, 171] on p "Analog lab, One Shots And More!!" at bounding box center [351, 176] width 436 height 13
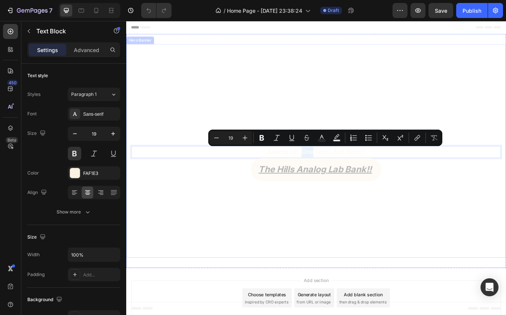
click at [336, 134] on div "Overlay" at bounding box center [350, 174] width 449 height 253
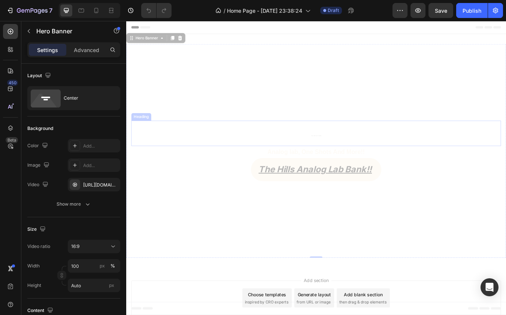
click at [336, 152] on h2 "Songs you won’t find anywhere else — crafted for the elite." at bounding box center [350, 154] width 437 height 30
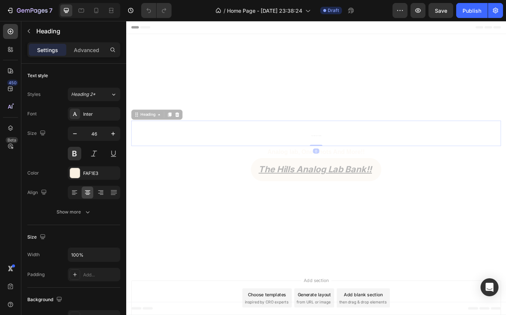
click at [336, 152] on h2 "Songs you won’t find anywhere else — crafted for the elite." at bounding box center [350, 154] width 437 height 30
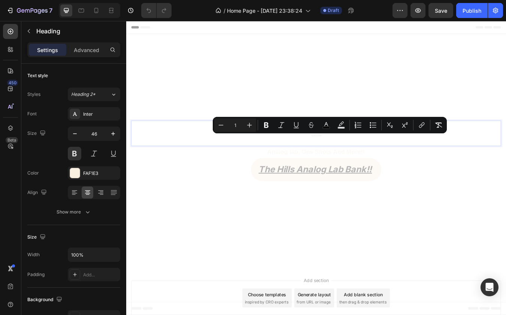
click at [337, 156] on p "Songs you won’t find anywhere else — crafted for the elite." at bounding box center [351, 154] width 436 height 28
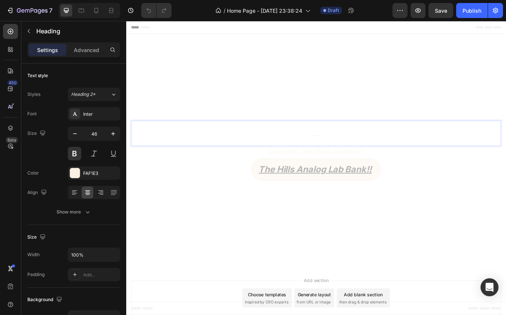
click at [337, 156] on p "Songs you won’t find anywhere else — crafted for the elite." at bounding box center [351, 154] width 436 height 28
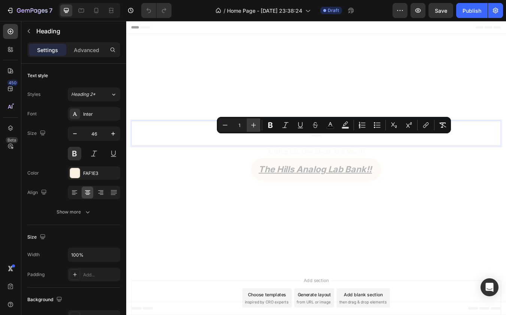
click at [253, 121] on button "Plus" at bounding box center [253, 124] width 13 height 13
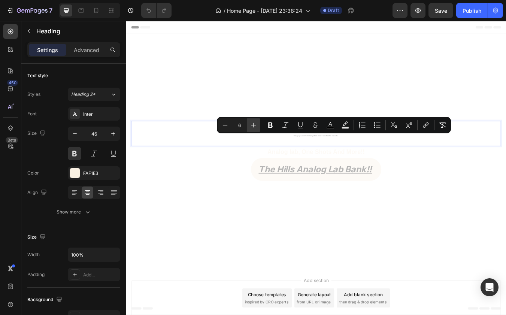
click at [253, 121] on button "Plus" at bounding box center [253, 124] width 13 height 13
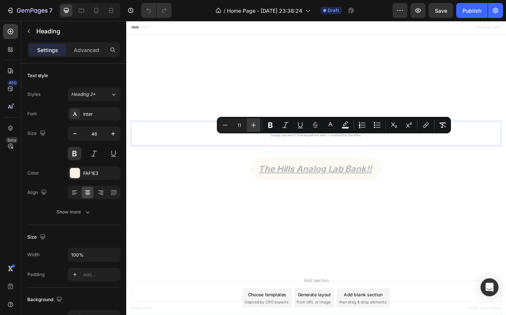
click at [253, 121] on button "Plus" at bounding box center [253, 124] width 13 height 13
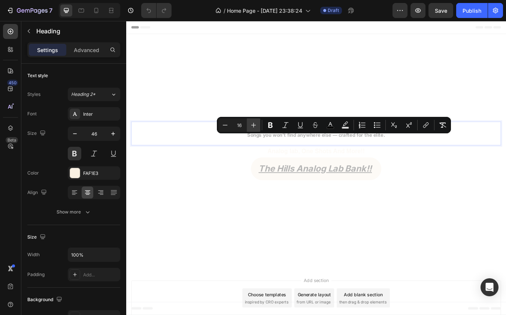
click at [253, 121] on button "Plus" at bounding box center [253, 124] width 13 height 13
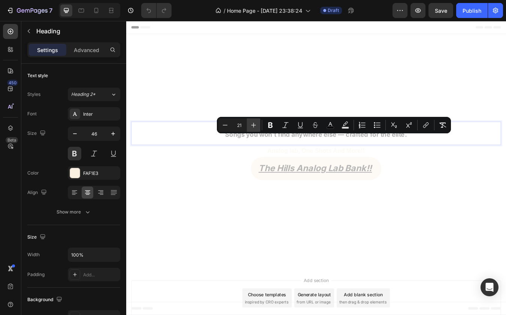
click at [253, 121] on button "Plus" at bounding box center [253, 124] width 13 height 13
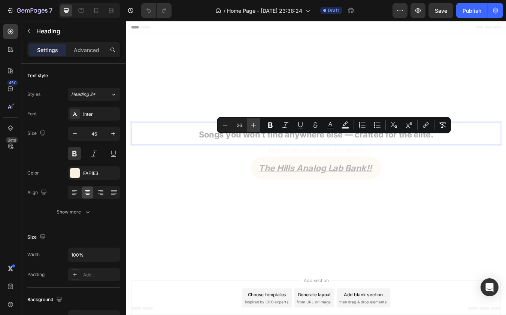
click at [253, 121] on button "Plus" at bounding box center [253, 124] width 13 height 13
type input "30"
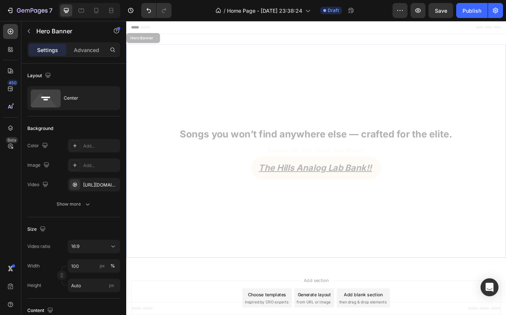
click at [257, 103] on div "Overlay" at bounding box center [350, 174] width 449 height 253
click at [88, 46] on p "Advanced" at bounding box center [86, 50] width 25 height 8
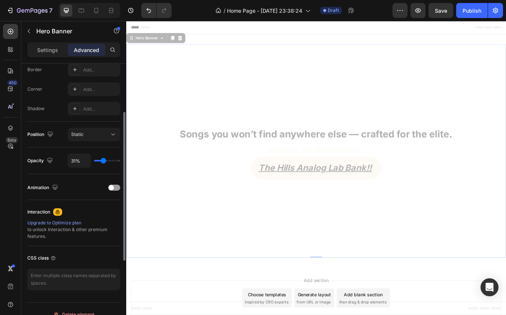
scroll to position [227, 0]
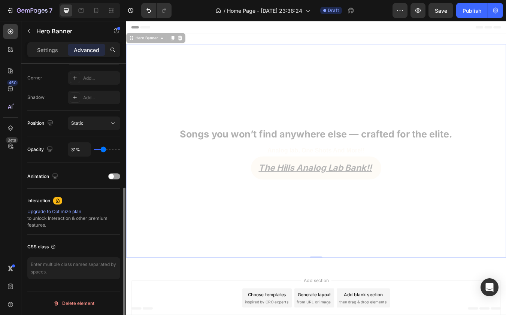
type input "27%"
type input "27"
type input "38%"
type input "38"
type input "50%"
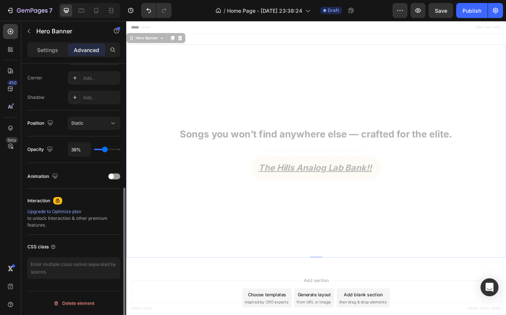
type input "50"
type input "92%"
type input "92"
type input "100%"
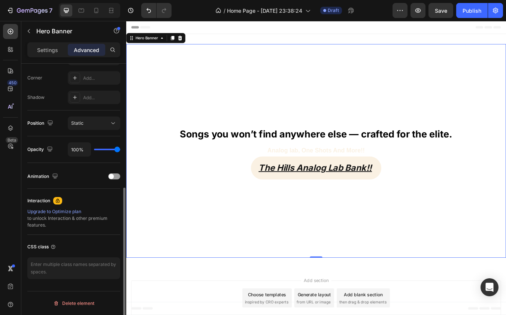
drag, startPoint x: 101, startPoint y: 148, endPoint x: 140, endPoint y: 148, distance: 38.6
type input "100"
click at [140, 0] on div "7 Version history / Home Page - Sep 26, 23:38:24 Draft Preview Save Publish 450…" at bounding box center [253, 0] width 506 height 0
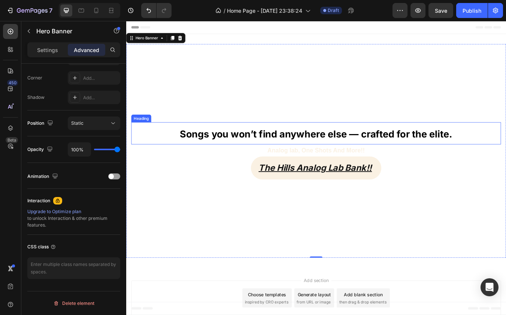
click at [229, 149] on span "Songs you won’t find anywhere else — crafted for the elite." at bounding box center [351, 154] width 322 height 13
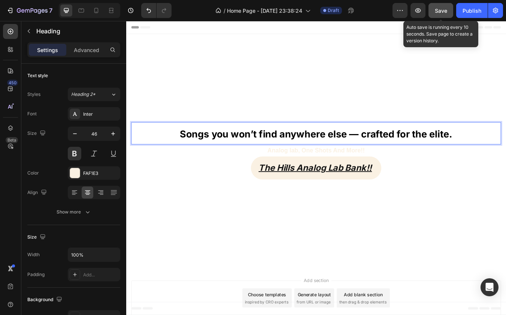
click at [436, 7] on span "Save" at bounding box center [441, 10] width 12 height 6
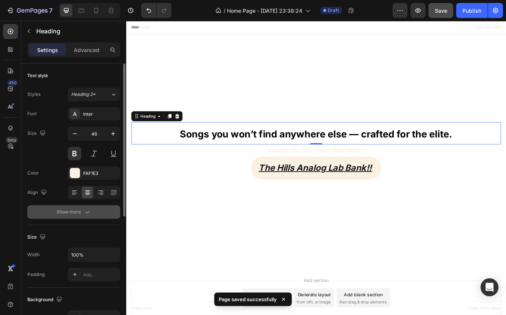
click at [76, 214] on div "Show more" at bounding box center [74, 211] width 35 height 7
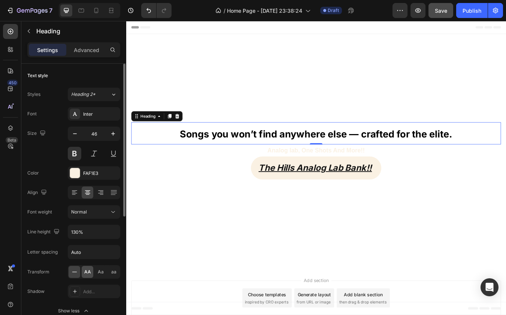
click at [87, 271] on span "AA" at bounding box center [87, 272] width 7 height 7
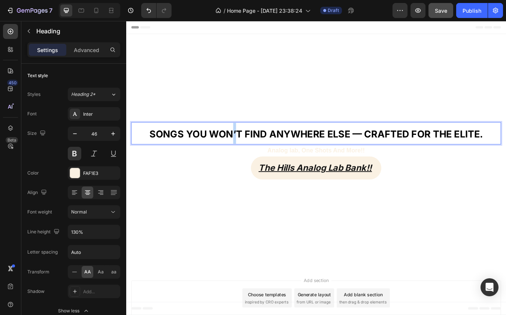
click at [250, 155] on span "Songs you won’t find anywhere else — crafted for the elite." at bounding box center [351, 154] width 395 height 13
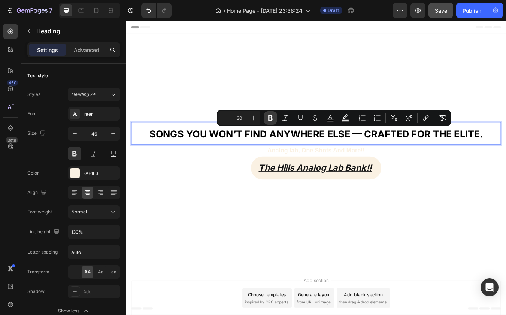
click at [268, 118] on icon "Editor contextual toolbar" at bounding box center [270, 117] width 7 height 7
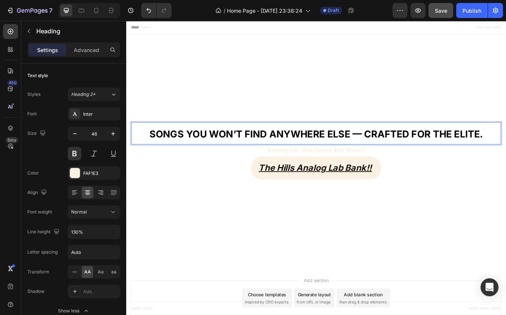
click at [213, 152] on strong "Songs you won’t find anywhere else — crafted for the elite." at bounding box center [351, 154] width 395 height 13
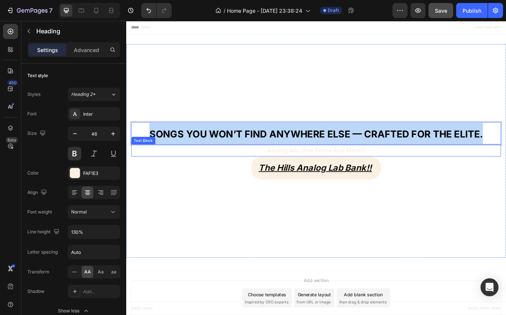
drag, startPoint x: 252, startPoint y: 144, endPoint x: 560, endPoint y: 167, distance: 308.7
click at [506, 167] on div "Songs you won’t find anywhere else — crafted for the elite. Heading 0 Analog la…" at bounding box center [350, 175] width 437 height 68
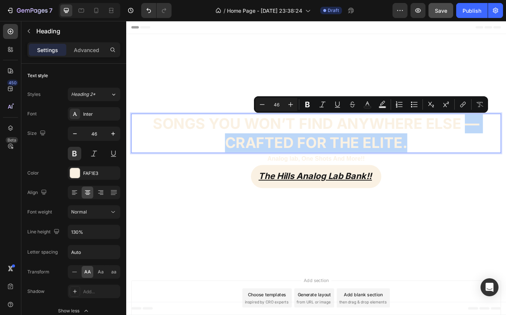
drag, startPoint x: 479, startPoint y: 169, endPoint x: 525, endPoint y: 140, distance: 54.0
click at [506, 140] on p "Songs you won’t find anywhere else — crafted for the elite." at bounding box center [351, 153] width 436 height 45
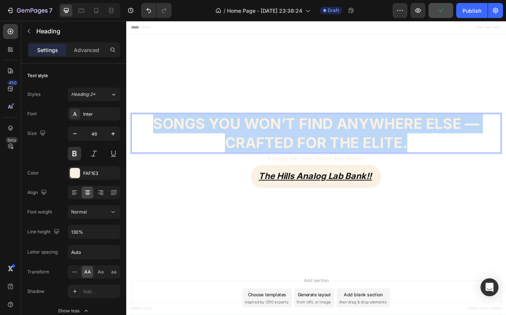
drag, startPoint x: 472, startPoint y: 158, endPoint x: 155, endPoint y: 137, distance: 317.9
click at [155, 137] on p "Songs you won’t find anywhere else — crafted for the elite." at bounding box center [351, 153] width 436 height 45
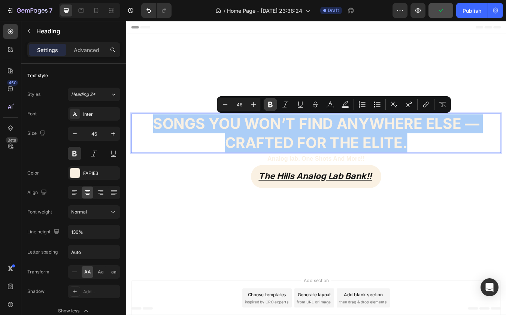
click at [274, 106] on button "Bold" at bounding box center [270, 104] width 13 height 13
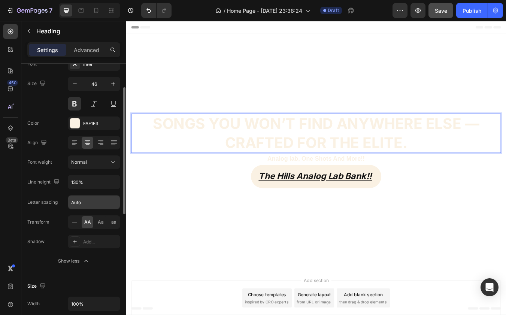
scroll to position [50, 0]
click at [104, 165] on div "Normal" at bounding box center [94, 161] width 46 height 7
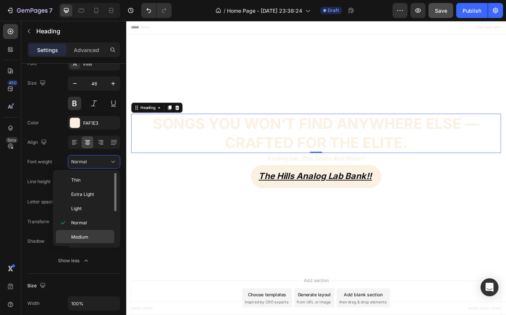
click at [98, 236] on p "Medium" at bounding box center [91, 237] width 40 height 7
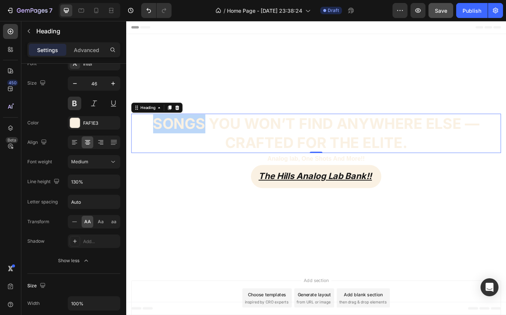
click at [185, 135] on strong "Songs you won’t find anywhere else — crafted for the elite." at bounding box center [351, 153] width 386 height 43
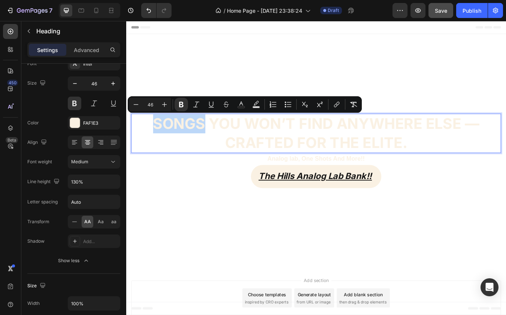
click at [162, 143] on strong "Songs you won’t find anywhere else — crafted for the elite." at bounding box center [351, 153] width 386 height 43
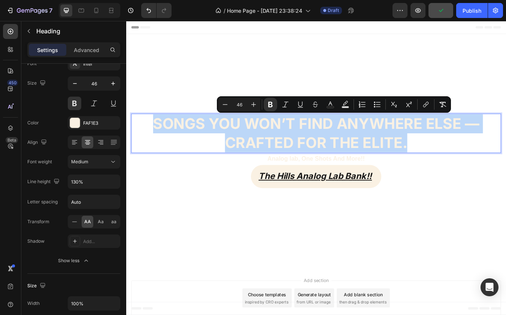
drag, startPoint x: 160, startPoint y: 143, endPoint x: 466, endPoint y: 165, distance: 306.8
click at [466, 165] on p "Songs you won’t find anywhere else — crafted for the elite." at bounding box center [351, 153] width 436 height 45
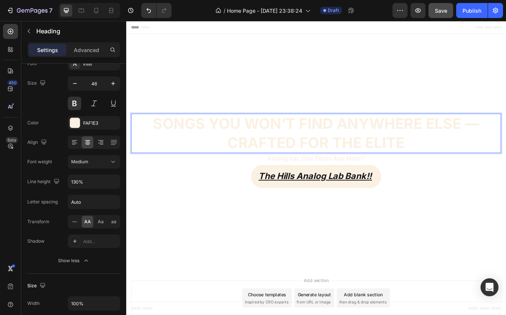
click at [506, 140] on strong "Songs you won’t find anywhere else — crafted for the elite" at bounding box center [351, 153] width 386 height 43
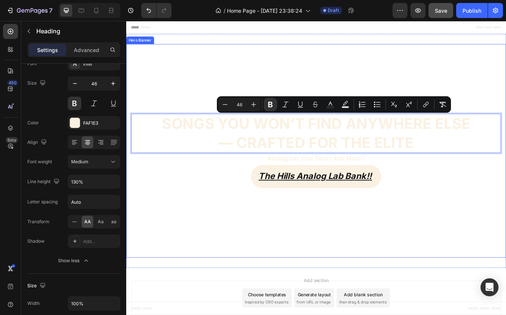
drag, startPoint x: 518, startPoint y: 158, endPoint x: 189, endPoint y: 118, distance: 331.0
click at [189, 118] on div "Songs you won’t find anywhere else — crafted for the elite Heading 0 Analog lab…" at bounding box center [350, 174] width 449 height 253
click at [426, 269] on div "Overlay" at bounding box center [350, 174] width 449 height 253
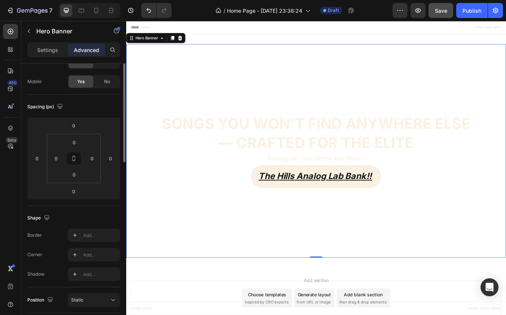
scroll to position [0, 0]
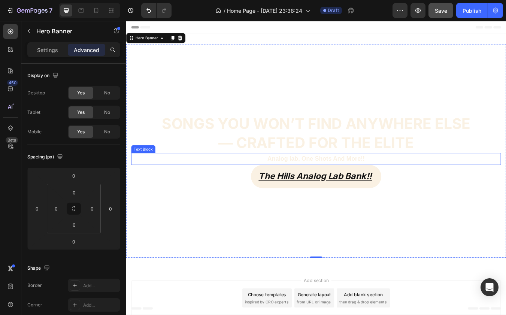
click at [403, 184] on p "Analog lab, One Shots And More!!" at bounding box center [351, 184] width 436 height 13
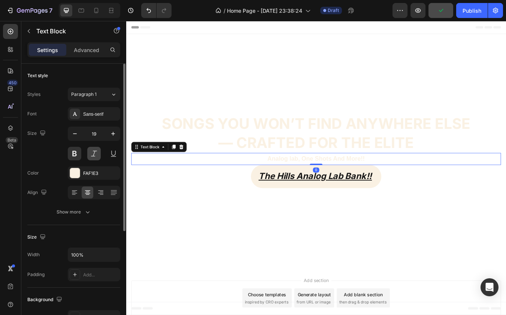
click at [97, 151] on button at bounding box center [93, 153] width 13 height 13
click at [81, 155] on button at bounding box center [74, 153] width 13 height 13
click at [75, 157] on button at bounding box center [74, 153] width 13 height 13
click at [98, 157] on button at bounding box center [93, 153] width 13 height 13
click at [111, 135] on icon "button" at bounding box center [112, 133] width 7 height 7
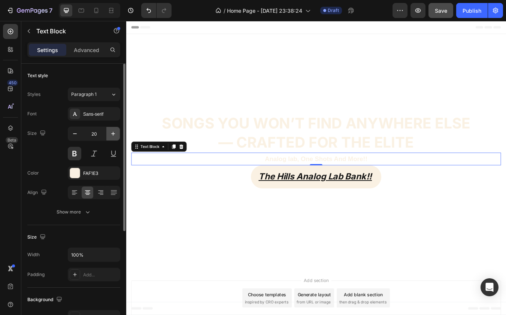
click at [111, 135] on icon "button" at bounding box center [112, 133] width 7 height 7
type input "21"
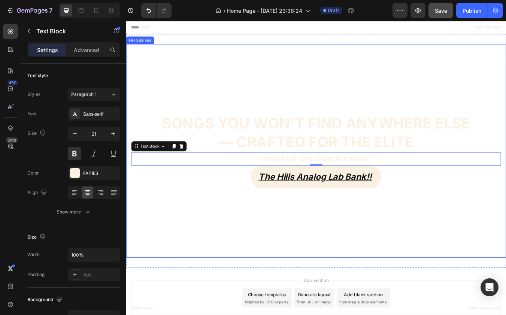
click at [193, 239] on div "Overlay" at bounding box center [350, 174] width 449 height 253
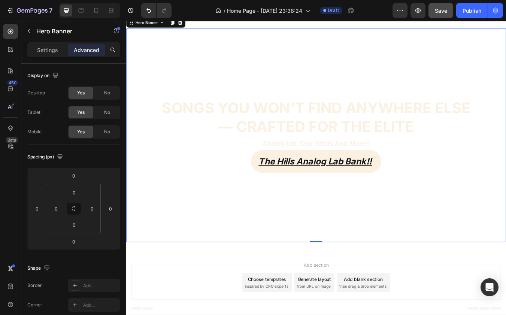
scroll to position [18, 0]
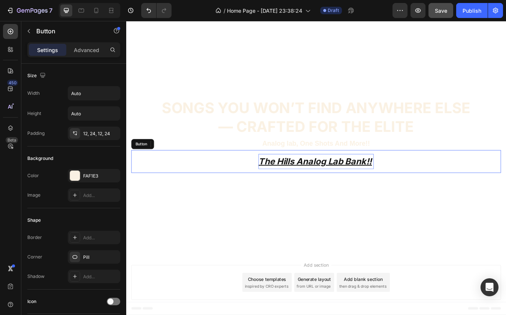
click at [294, 187] on p "The Hills Analog Lab Bank!!" at bounding box center [351, 187] width 136 height 18
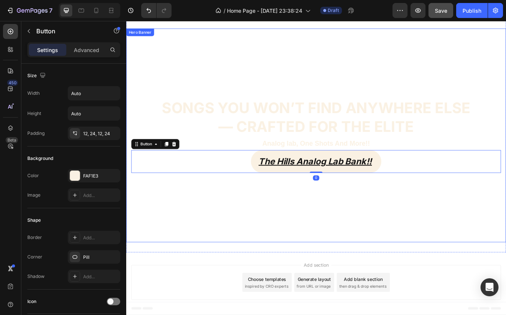
click at [277, 231] on div "Overlay" at bounding box center [350, 156] width 449 height 253
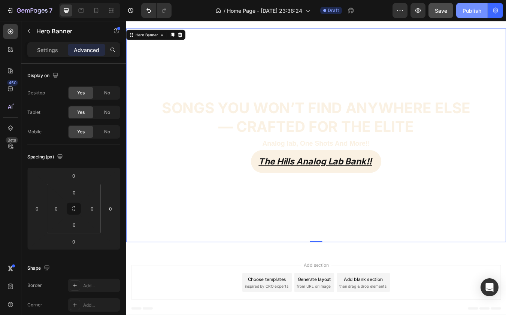
click at [460, 12] on button "Publish" at bounding box center [471, 10] width 31 height 15
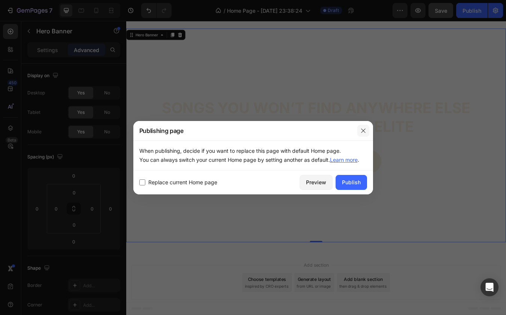
click at [361, 129] on icon "button" at bounding box center [363, 130] width 4 height 4
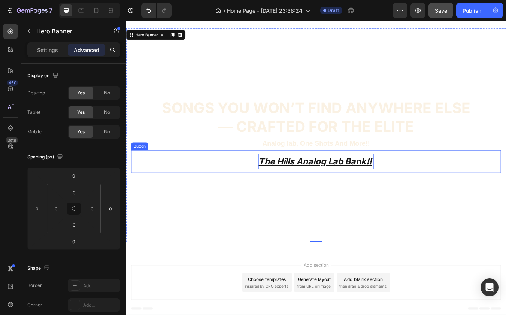
click at [399, 180] on p "The Hills Analog Lab Bank!!" at bounding box center [351, 187] width 136 height 18
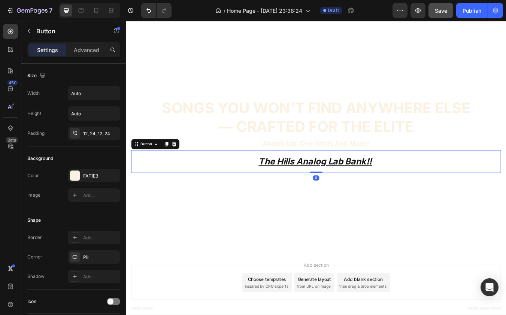
click at [399, 174] on button "The Hills Analog Lab Bank!!" at bounding box center [351, 187] width 154 height 27
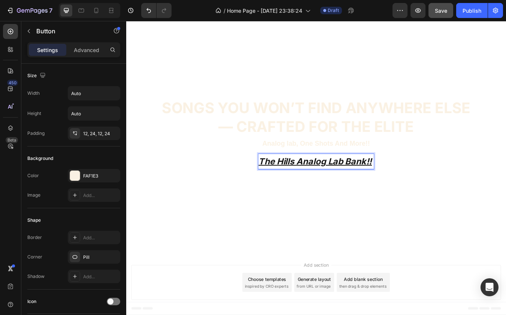
click at [398, 179] on p "The Hills Analog Lab Bank!!" at bounding box center [351, 187] width 136 height 18
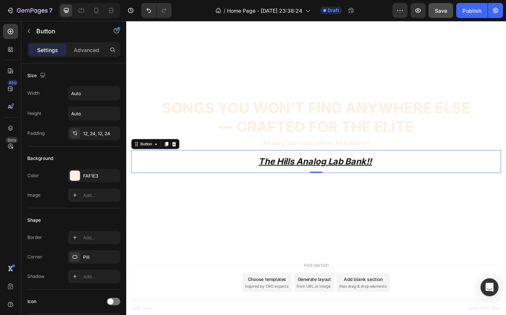
click at [399, 174] on button "The Hills Analog Lab Bank!!" at bounding box center [351, 187] width 154 height 27
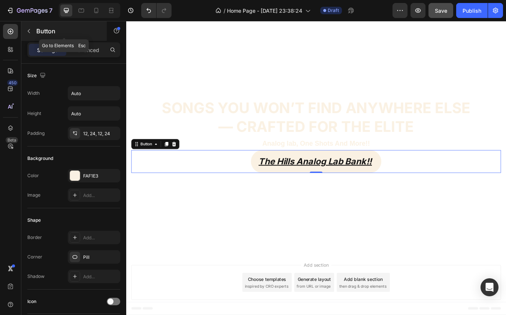
click at [33, 31] on button "button" at bounding box center [29, 31] width 12 height 12
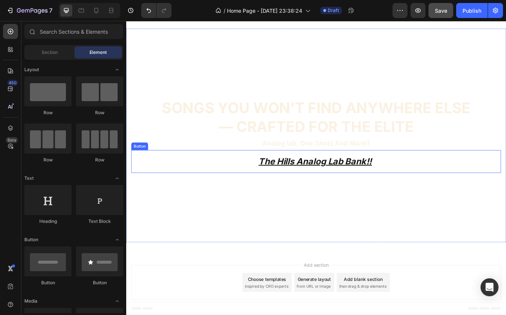
click at [284, 174] on button "The Hills Analog Lab Bank!!" at bounding box center [351, 187] width 154 height 27
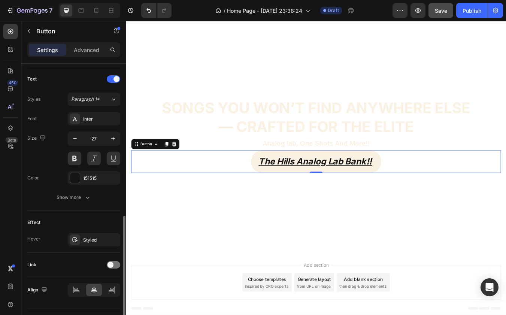
scroll to position [264, 0]
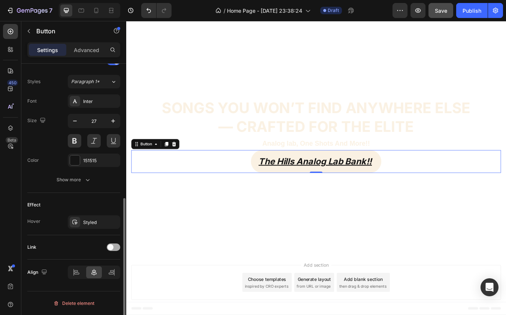
click at [110, 249] on span at bounding box center [110, 247] width 6 height 6
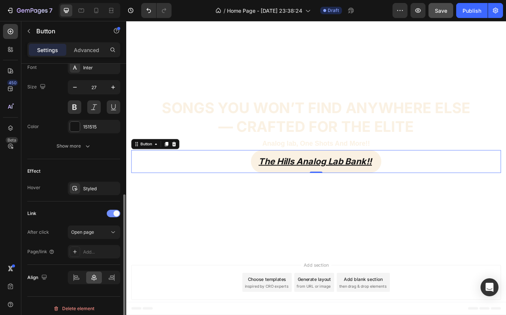
scroll to position [303, 0]
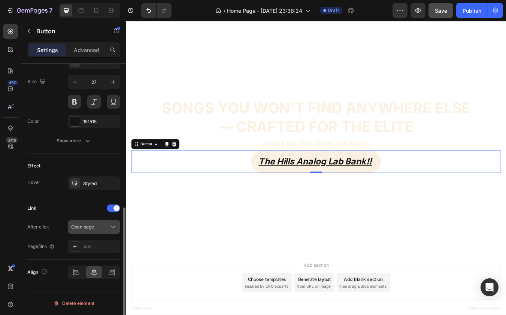
click at [101, 223] on div "Open page" at bounding box center [94, 226] width 46 height 7
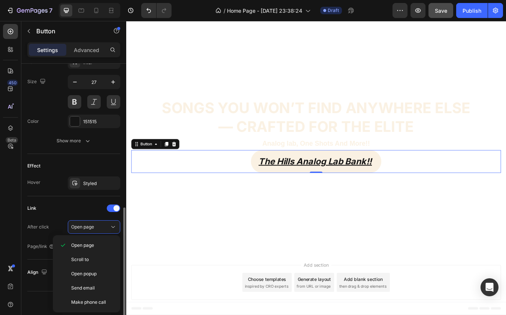
click at [81, 213] on div "Link" at bounding box center [73, 208] width 93 height 12
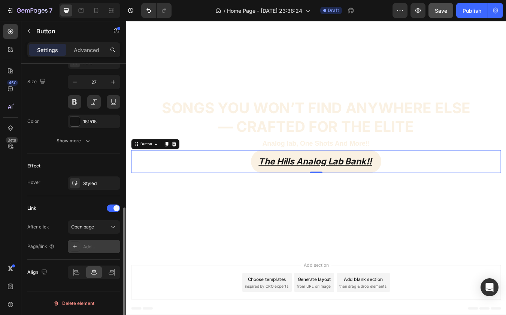
click at [99, 250] on div "Add..." at bounding box center [94, 246] width 52 height 13
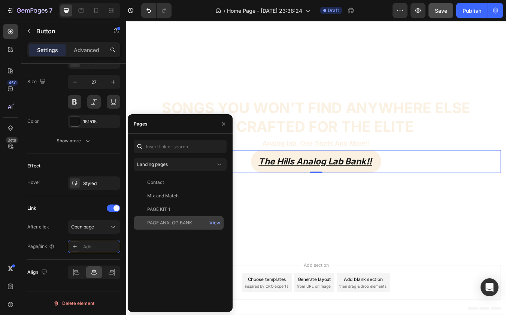
click at [172, 222] on div "PAGE ANALOG BANK" at bounding box center [169, 222] width 45 height 7
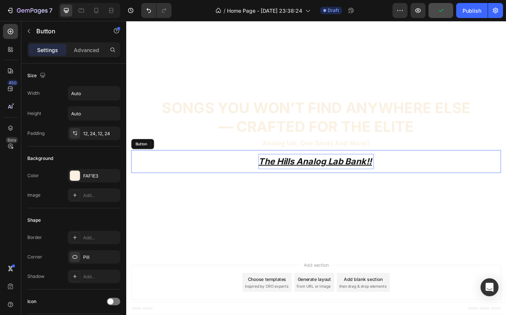
click at [345, 194] on p "The Hills Analog Lab Bank!!" at bounding box center [351, 187] width 136 height 18
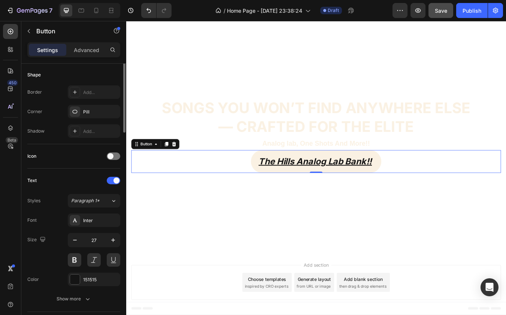
scroll to position [0, 0]
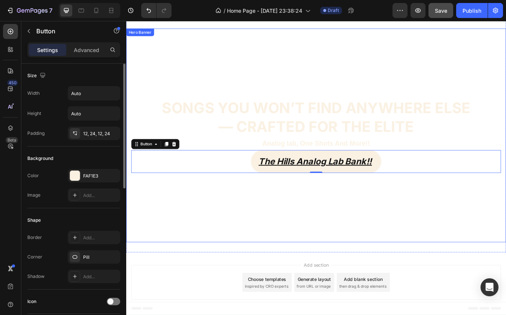
click at [195, 279] on div "Overlay" at bounding box center [350, 156] width 449 height 253
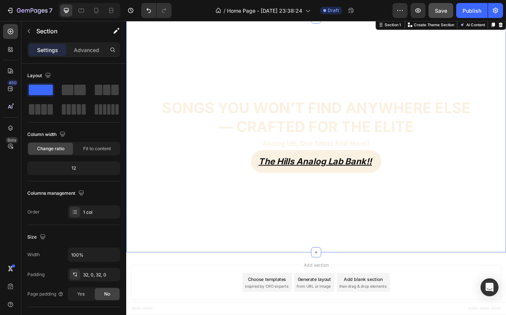
click at [201, 292] on div "⁠⁠⁠⁠⁠⁠⁠ Songs you won’t find anywhere else — crafted for the elite Heading Anal…" at bounding box center [350, 156] width 449 height 277
click at [30, 31] on icon "button" at bounding box center [29, 31] width 6 height 6
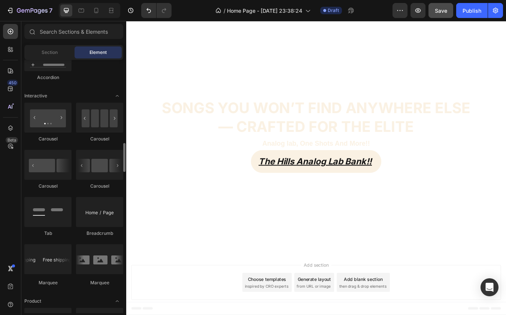
scroll to position [723, 0]
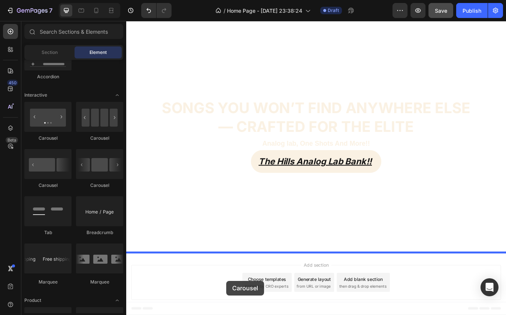
drag, startPoint x: 186, startPoint y: 194, endPoint x: 245, endPoint y: 328, distance: 146.9
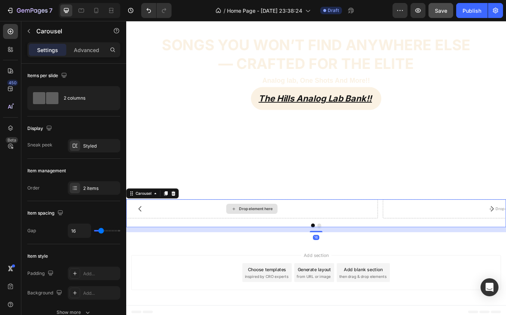
scroll to position [97, 0]
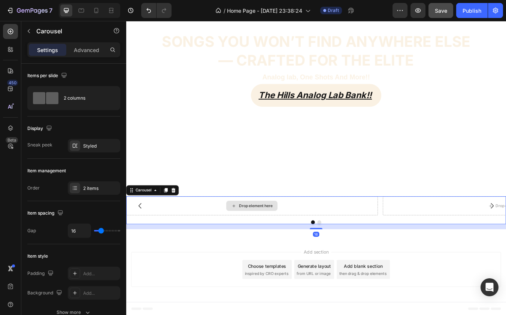
click at [278, 243] on div "Drop element here" at bounding box center [275, 240] width 61 height 12
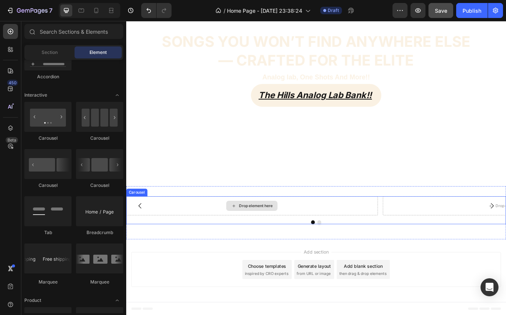
click at [278, 238] on div "Drop element here" at bounding box center [280, 240] width 40 height 6
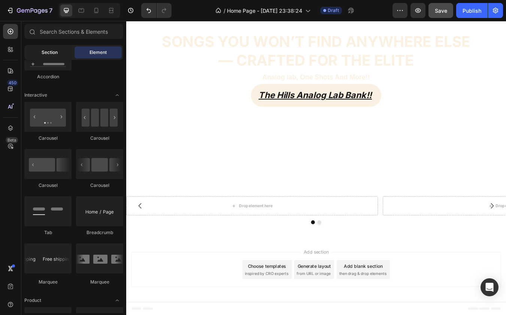
click at [52, 53] on span "Section" at bounding box center [50, 52] width 16 height 7
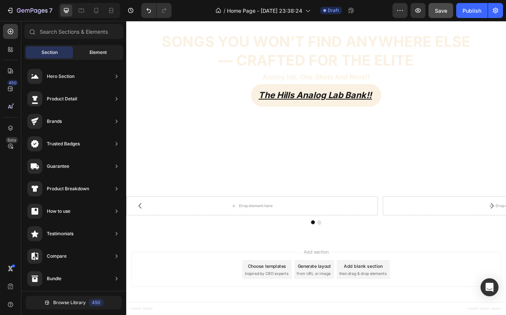
click at [81, 53] on div "Element" at bounding box center [98, 52] width 47 height 12
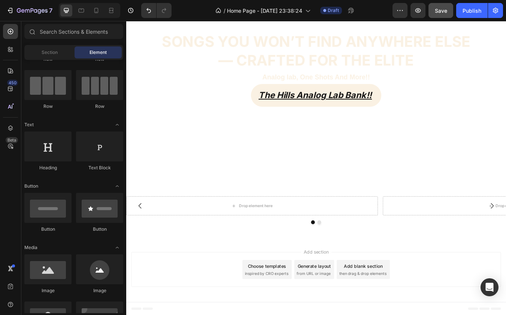
scroll to position [0, 0]
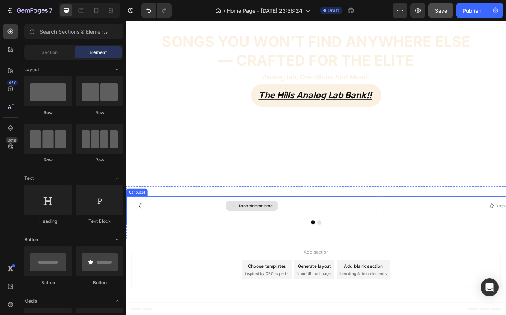
click at [279, 239] on div "Drop element here" at bounding box center [280, 240] width 40 height 6
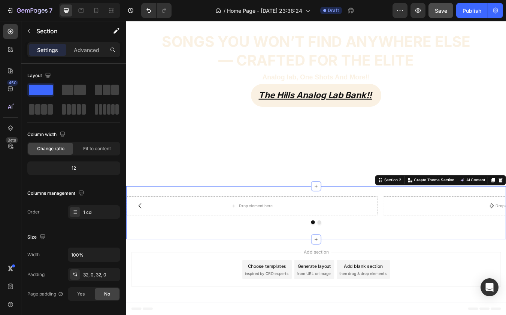
click at [420, 222] on div "Drop element here Drop element here Carousel Section 2 Create Theme Section AI …" at bounding box center [350, 247] width 449 height 63
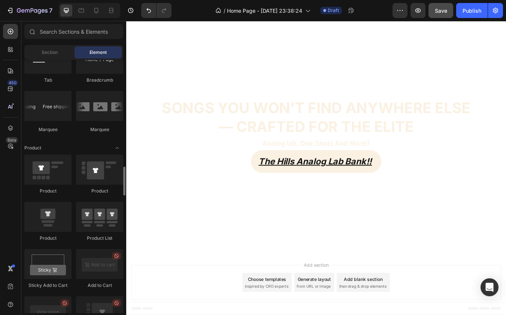
scroll to position [872, 0]
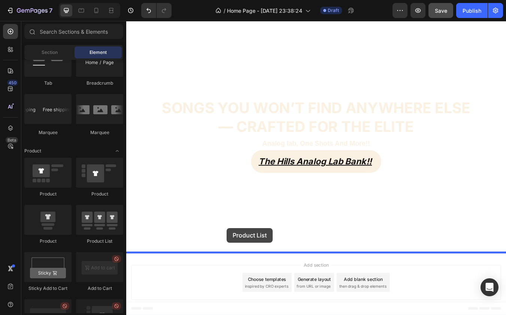
drag, startPoint x: 220, startPoint y: 239, endPoint x: 245, endPoint y: 266, distance: 36.8
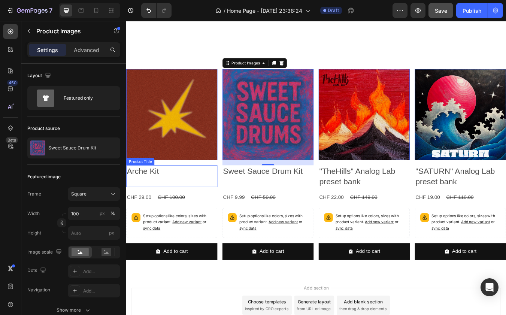
scroll to position [246, 0]
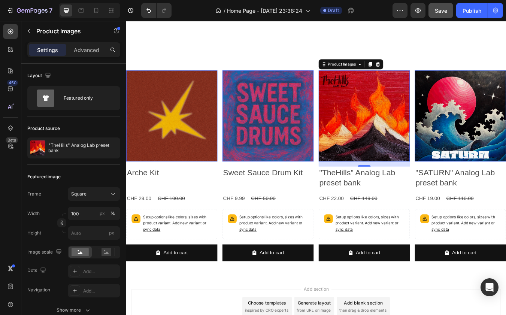
click at [175, 146] on img at bounding box center [180, 133] width 108 height 108
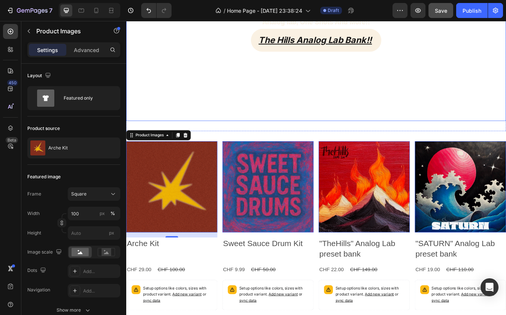
scroll to position [170, 0]
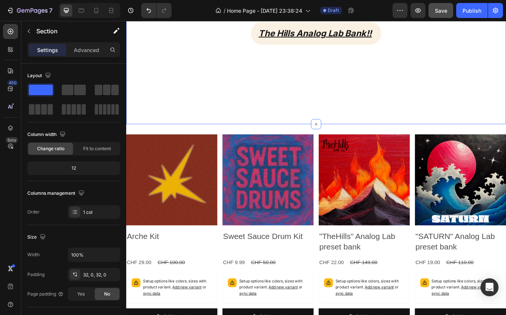
click at [239, 143] on div "⁠⁠⁠⁠⁠⁠⁠ Songs you won’t find anywhere else — crafted for the elite Heading Anal…" at bounding box center [350, 4] width 449 height 277
click at [96, 45] on div "Advanced" at bounding box center [86, 50] width 37 height 12
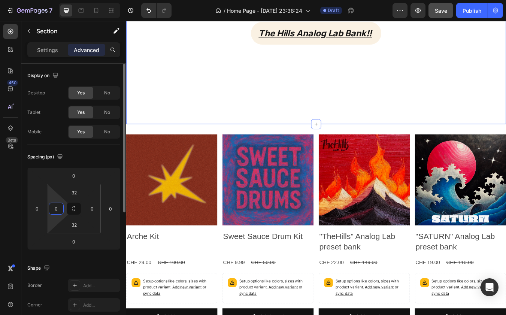
click at [54, 204] on input "0" at bounding box center [56, 208] width 11 height 11
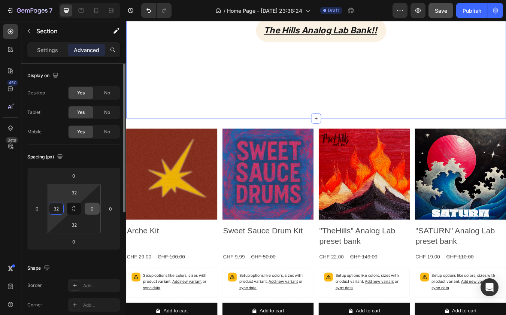
type input "32"
click at [87, 204] on div "0" at bounding box center [92, 209] width 15 height 12
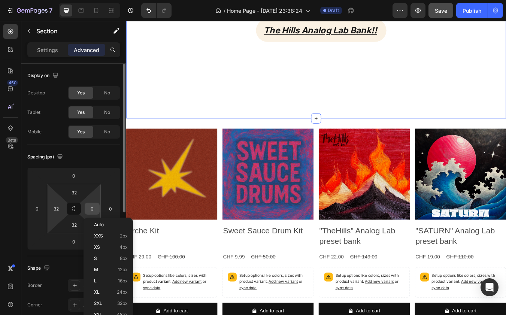
click at [92, 207] on input "0" at bounding box center [92, 208] width 11 height 11
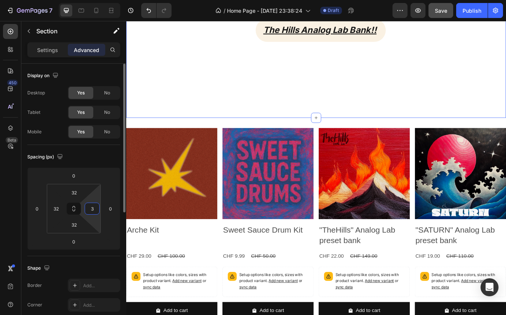
type input "32"
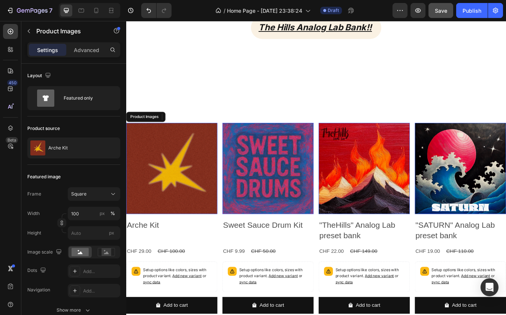
click at [187, 152] on img at bounding box center [180, 196] width 108 height 108
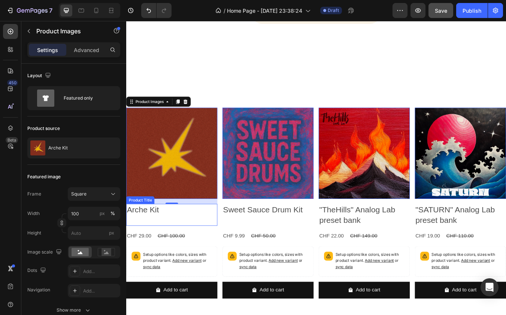
scroll to position [186, 0]
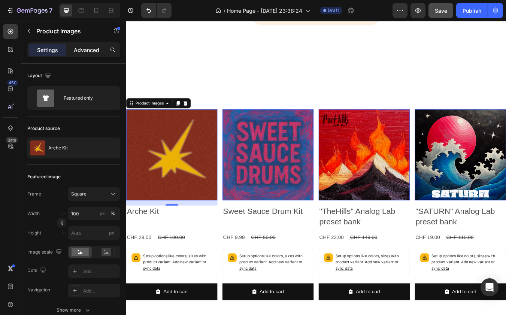
click at [92, 51] on p "Advanced" at bounding box center [86, 50] width 25 height 8
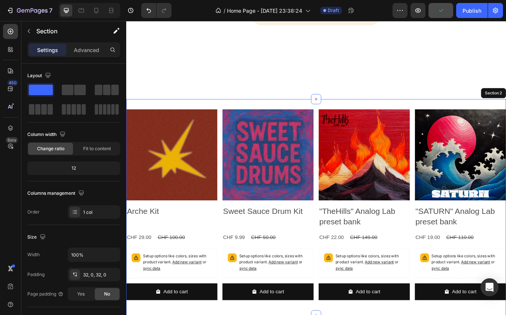
click at [243, 116] on div "Product Images 16 Arche Kit Product Title CHF 29.00 Product Price Product Price…" at bounding box center [350, 241] width 449 height 256
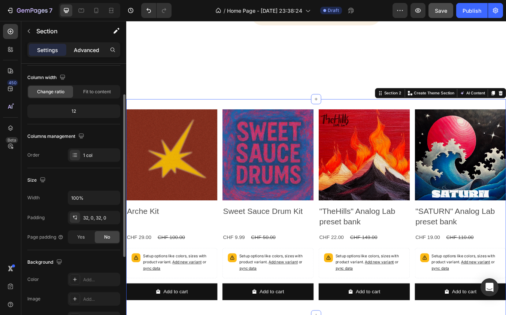
scroll to position [58, 0]
click at [94, 46] on p "Advanced" at bounding box center [86, 50] width 25 height 8
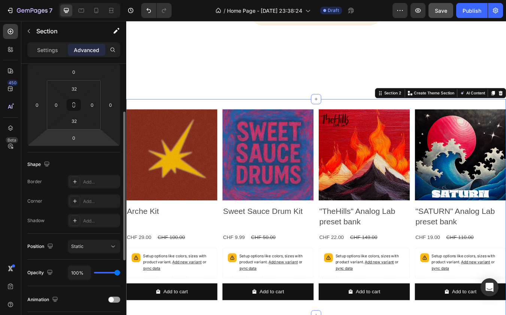
scroll to position [113, 0]
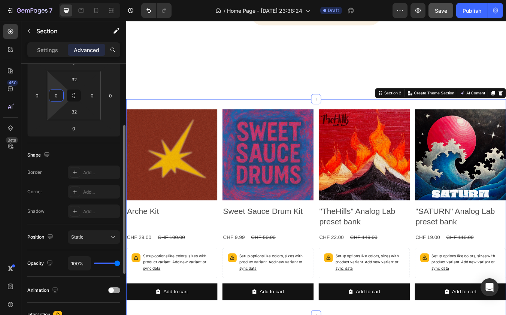
click at [55, 97] on input "0" at bounding box center [56, 95] width 11 height 11
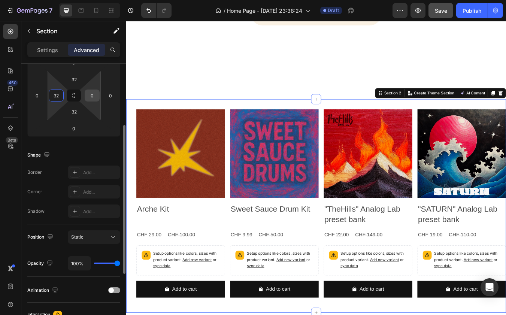
type input "32"
click at [88, 98] on input "0" at bounding box center [92, 95] width 11 height 11
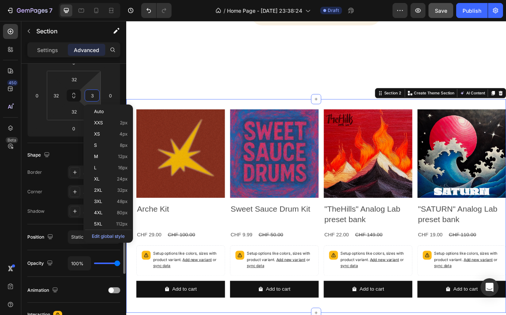
type input "32"
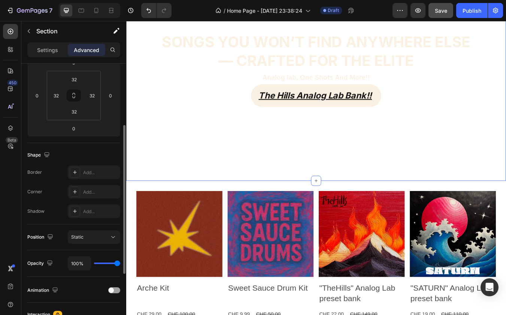
click at [172, 109] on div "The Hills Analog Lab Bank!! Button" at bounding box center [350, 109] width 413 height 27
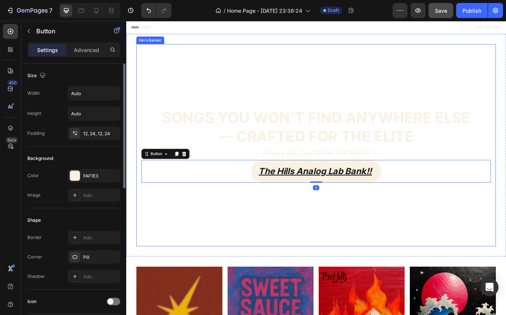
scroll to position [0, 0]
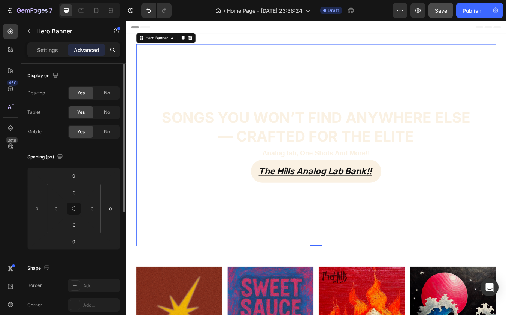
click at [145, 96] on div "Overlay" at bounding box center [350, 167] width 425 height 239
click at [148, 95] on div "Overlay" at bounding box center [350, 167] width 425 height 239
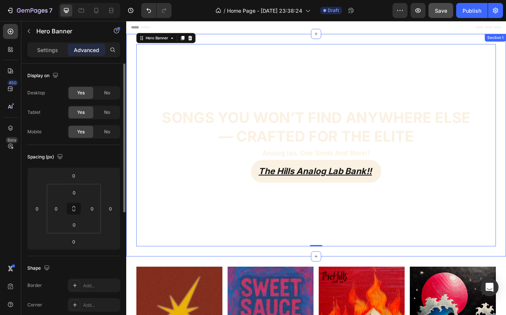
click at [135, 89] on div "⁠⁠⁠⁠⁠⁠⁠ Songs you won’t find anywhere else — crafted for the elite Heading Anal…" at bounding box center [350, 167] width 449 height 263
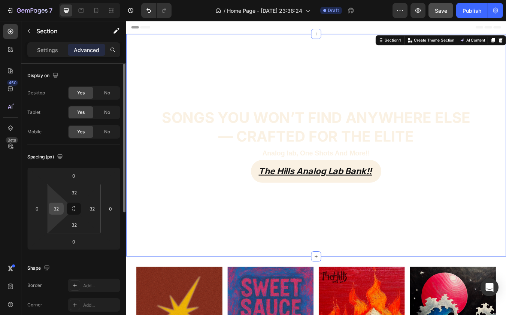
click at [61, 207] on input "32" at bounding box center [56, 208] width 11 height 11
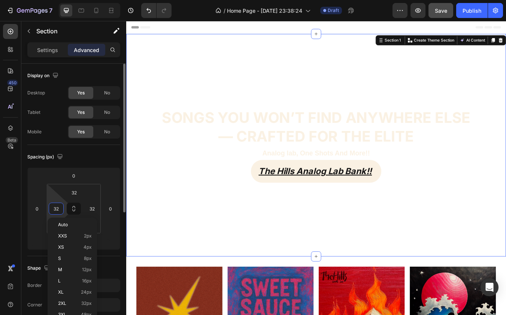
type input "3"
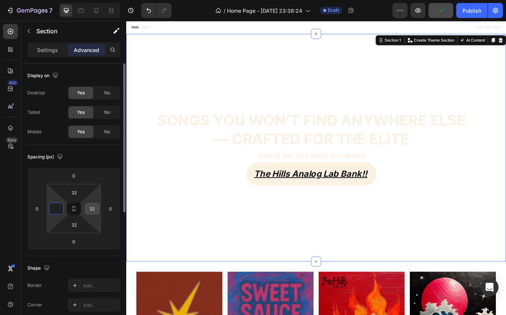
type input "0"
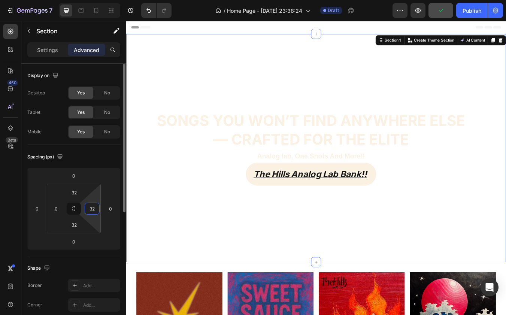
click at [91, 211] on input "32" at bounding box center [92, 208] width 11 height 11
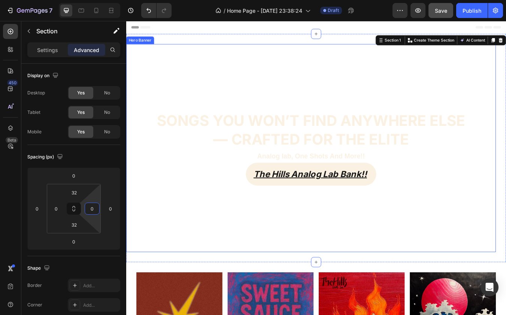
click at [156, 216] on div "⁠⁠⁠⁠⁠⁠⁠ Songs you won’t find anywhere else — crafted for the elite Heading Anal…" at bounding box center [344, 171] width 437 height 92
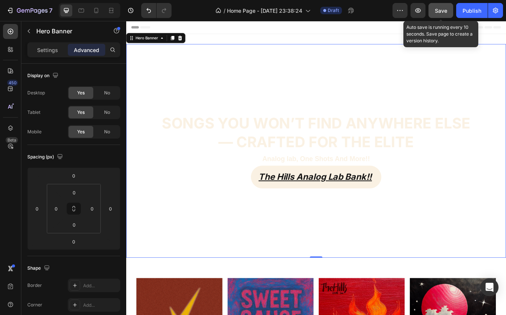
click at [436, 11] on span "Save" at bounding box center [441, 10] width 12 height 6
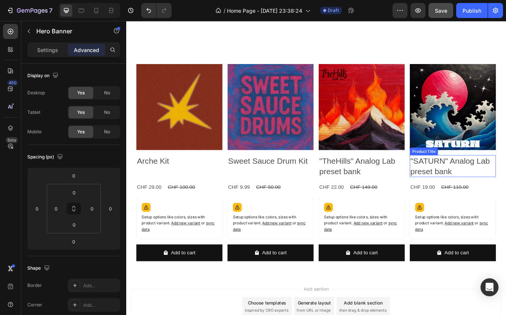
scroll to position [189, 0]
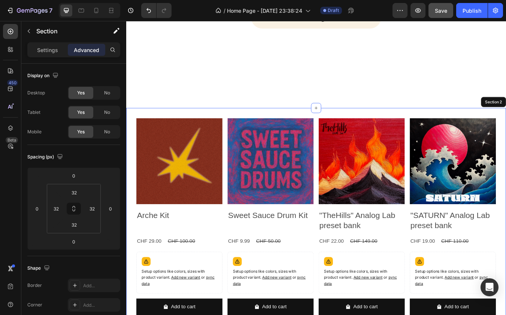
click at [336, 125] on div "Product Images Arche Kit Product Title CHF 29.00 Product Price Product Price CH…" at bounding box center [350, 255] width 449 height 263
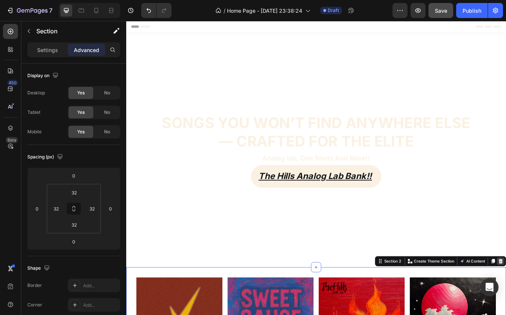
scroll to position [0, 0]
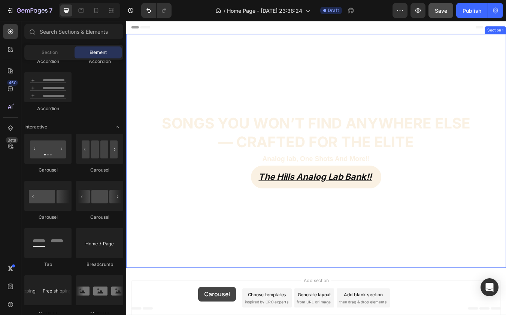
scroll to position [18, 0]
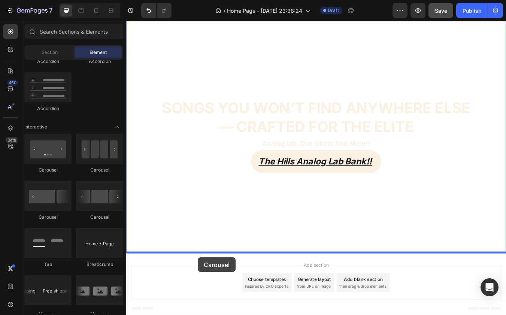
drag, startPoint x: 217, startPoint y: 213, endPoint x: 211, endPoint y: 301, distance: 87.8
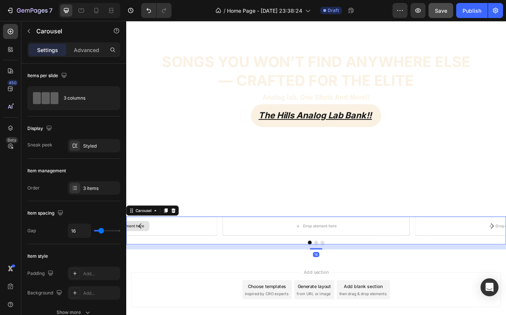
scroll to position [81, 0]
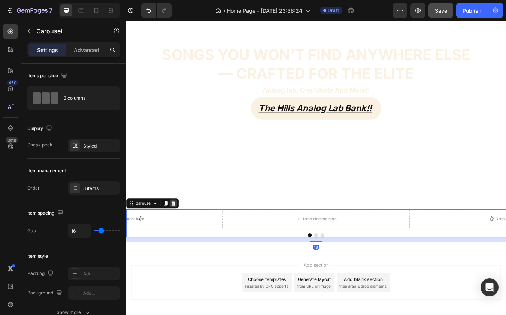
click at [180, 239] on icon at bounding box center [182, 237] width 6 height 6
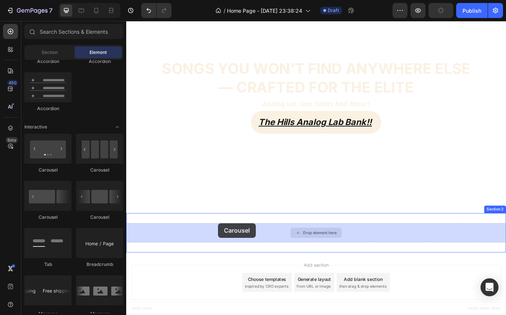
drag, startPoint x: 173, startPoint y: 212, endPoint x: 235, endPoint y: 260, distance: 78.7
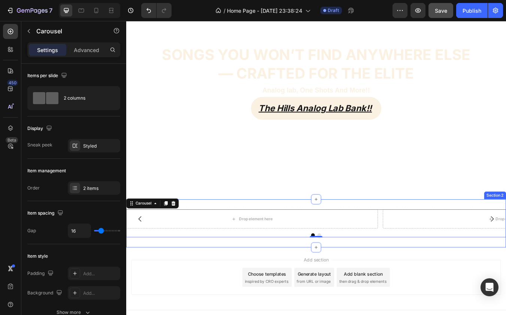
click at [496, 236] on div "Drop element here Drop element here Carousel 0 Section 2" at bounding box center [350, 260] width 449 height 57
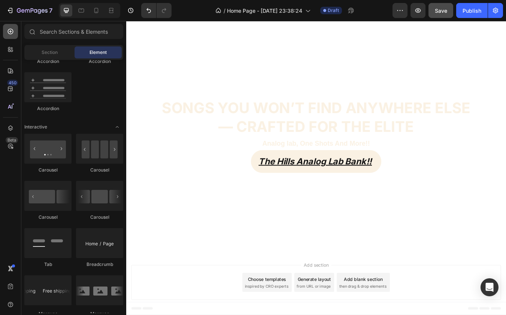
click at [10, 35] on icon at bounding box center [10, 31] width 7 height 7
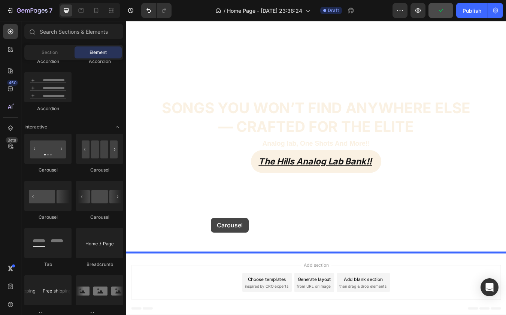
drag, startPoint x: 179, startPoint y: 216, endPoint x: 226, endPoint y: 254, distance: 60.5
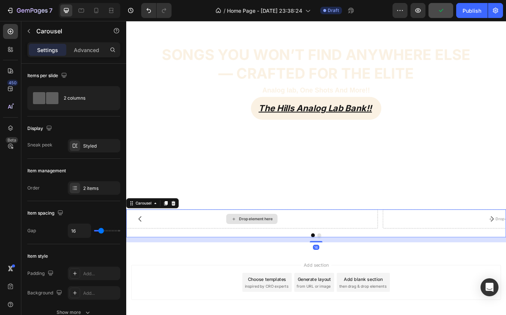
click at [212, 252] on div "Drop element here" at bounding box center [275, 255] width 298 height 22
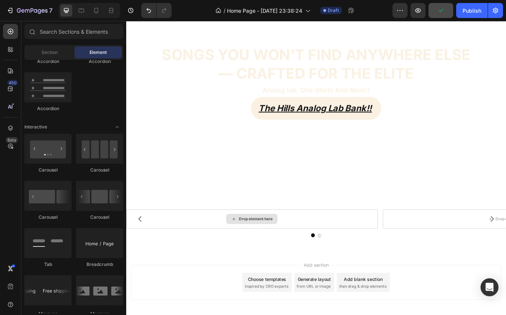
click at [261, 254] on div "Drop element here" at bounding box center [280, 255] width 40 height 6
click at [270, 252] on div "Drop element here" at bounding box center [280, 255] width 40 height 6
click at [60, 50] on div "Section" at bounding box center [49, 52] width 47 height 12
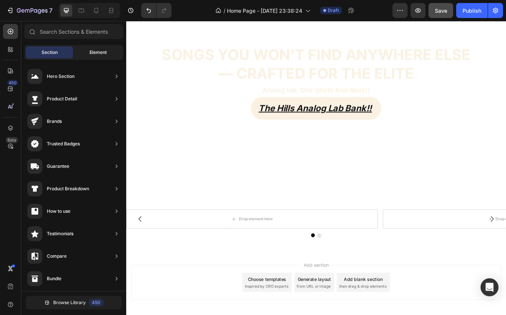
click at [90, 51] on span "Element" at bounding box center [98, 52] width 17 height 7
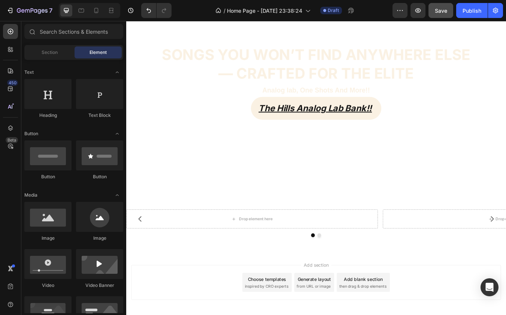
scroll to position [0, 0]
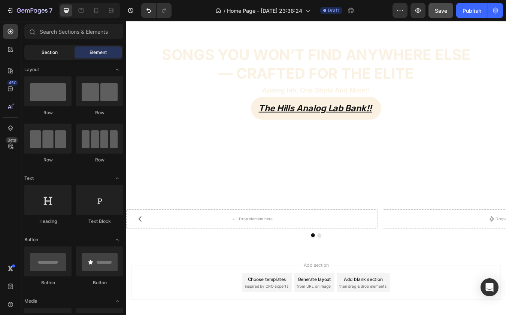
click at [65, 58] on div "Section" at bounding box center [49, 52] width 47 height 12
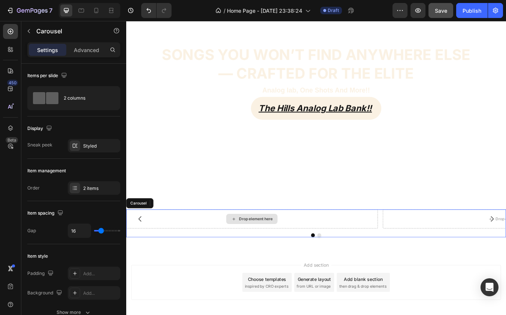
click at [238, 249] on div "Drop element here" at bounding box center [275, 255] width 298 height 22
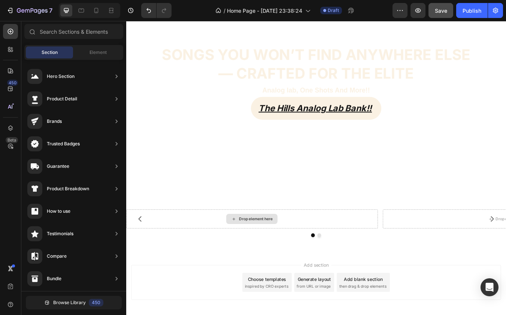
click at [281, 258] on div "Drop element here" at bounding box center [275, 255] width 61 height 12
click at [96, 54] on span "Element" at bounding box center [98, 52] width 17 height 7
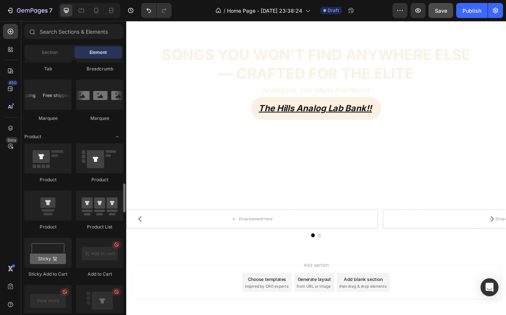
scroll to position [972, 0]
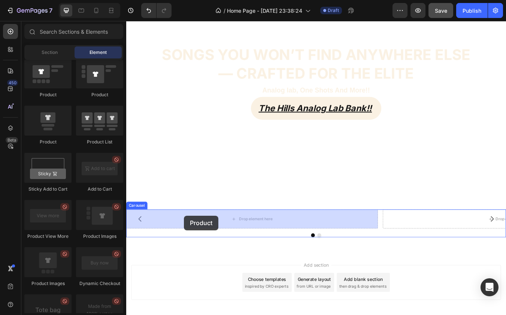
drag, startPoint x: 170, startPoint y: 137, endPoint x: 194, endPoint y: 251, distance: 116.8
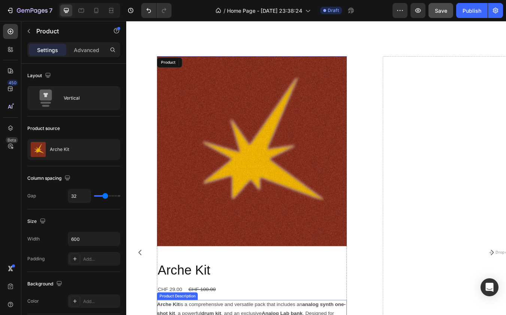
scroll to position [250, 0]
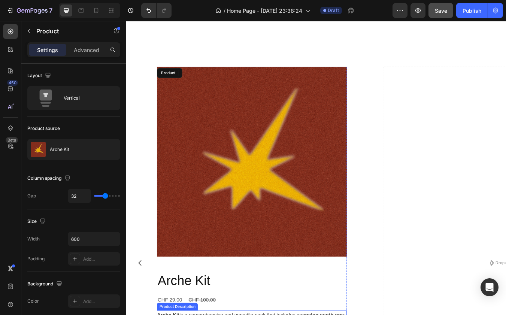
click at [312, 155] on img at bounding box center [275, 187] width 225 height 225
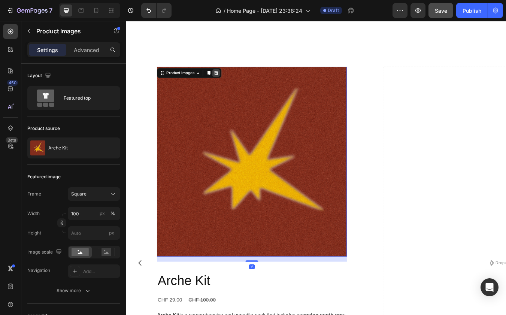
click at [235, 79] on div at bounding box center [232, 82] width 9 height 9
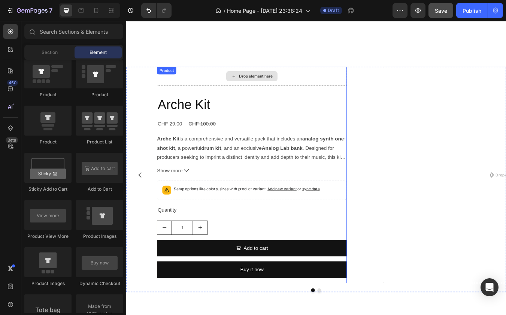
click at [225, 84] on div "Drop element here" at bounding box center [275, 86] width 225 height 22
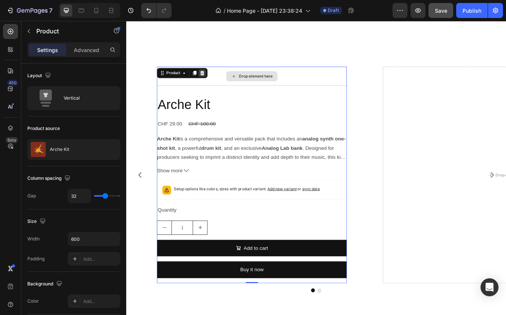
click at [220, 82] on div at bounding box center [216, 82] width 9 height 9
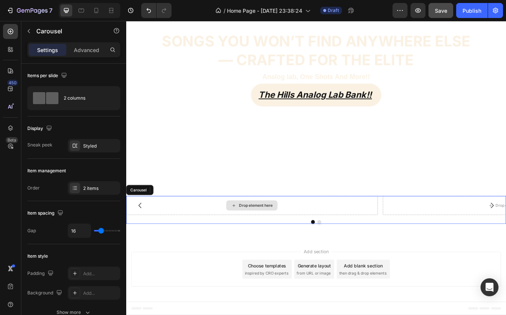
click at [220, 228] on div "Drop element here" at bounding box center [275, 239] width 298 height 22
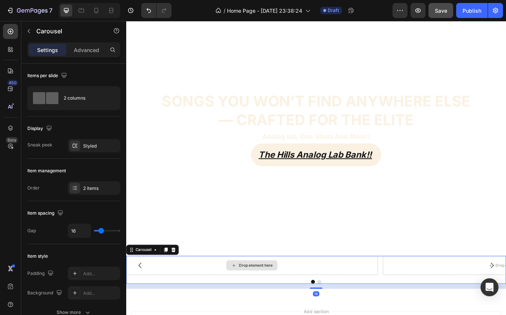
scroll to position [12, 0]
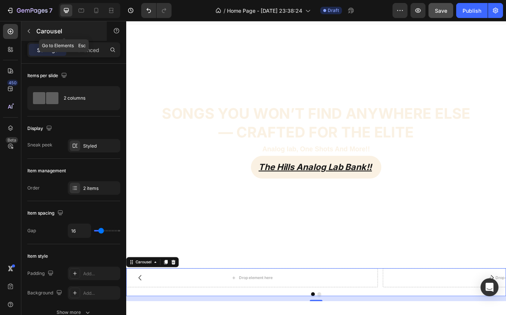
click at [52, 34] on p "Carousel" at bounding box center [68, 31] width 64 height 9
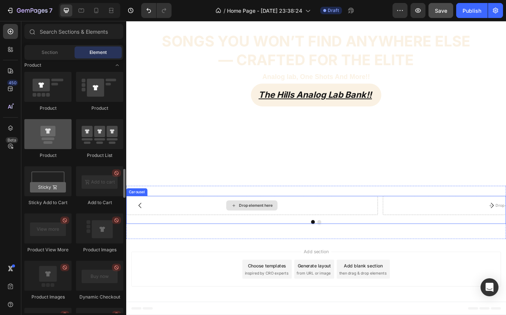
scroll to position [97, 0]
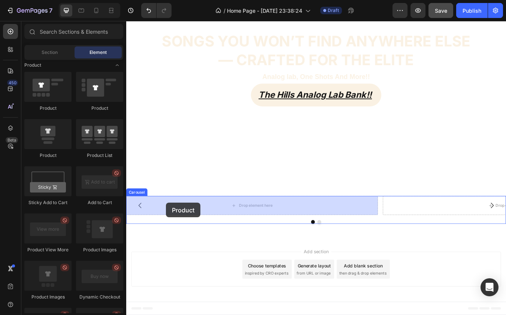
drag, startPoint x: 184, startPoint y: 164, endPoint x: 173, endPoint y: 236, distance: 72.7
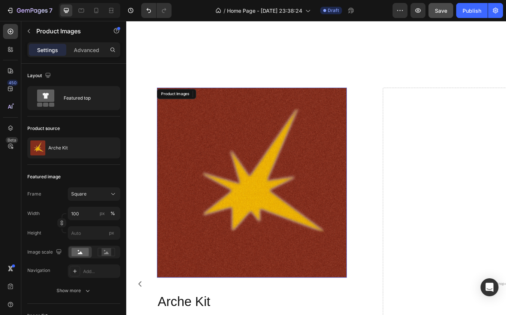
click at [173, 236] on img at bounding box center [275, 212] width 225 height 225
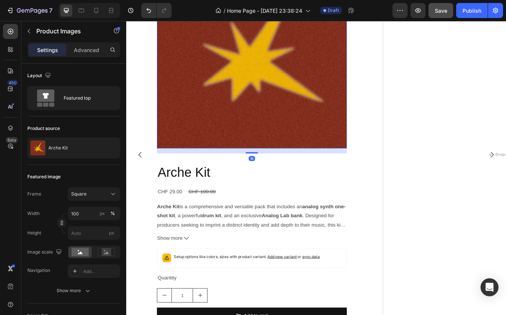
scroll to position [387, 0]
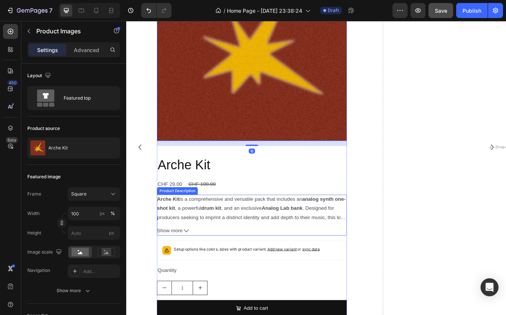
click at [180, 245] on strong "analog synth one-shot kit" at bounding box center [274, 236] width 223 height 17
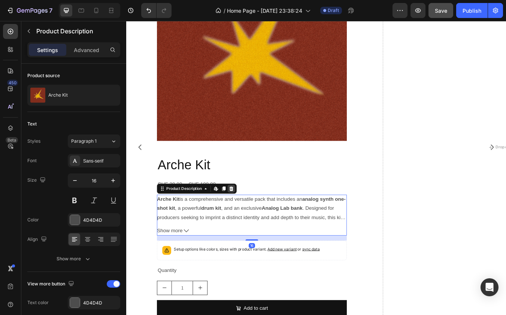
click at [255, 217] on div at bounding box center [250, 219] width 9 height 9
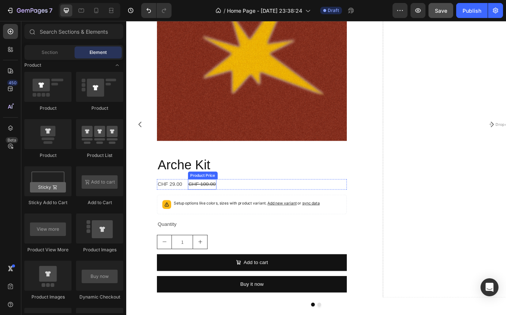
click at [227, 217] on div "CHF 100.00" at bounding box center [216, 214] width 34 height 12
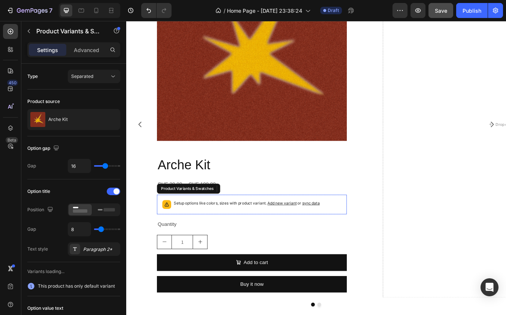
click at [227, 236] on p "Setup options like colors, sizes with product variant. Add new variant or sync …" at bounding box center [268, 236] width 173 height 7
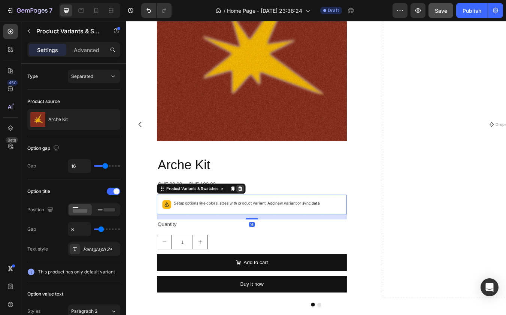
click at [259, 221] on icon at bounding box center [261, 219] width 6 height 6
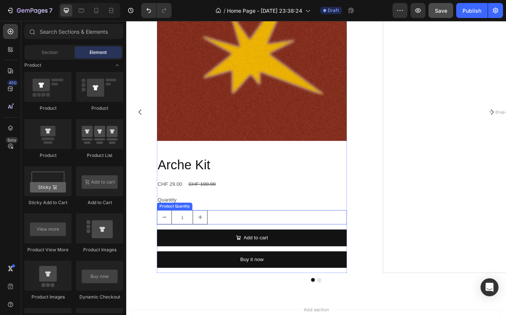
click at [244, 248] on div "1" at bounding box center [275, 253] width 225 height 17
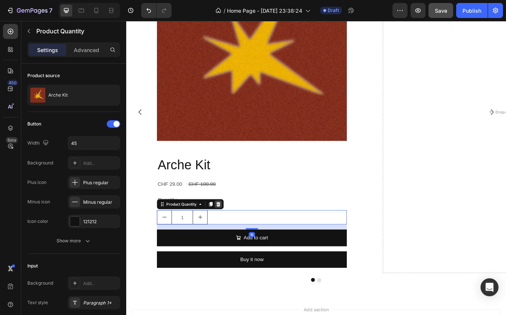
click at [238, 233] on div at bounding box center [235, 237] width 9 height 9
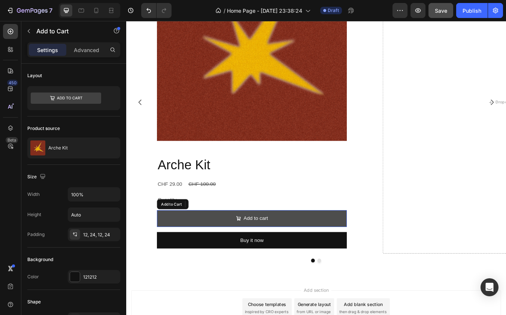
click at [244, 246] on button "Add to cart" at bounding box center [275, 255] width 225 height 20
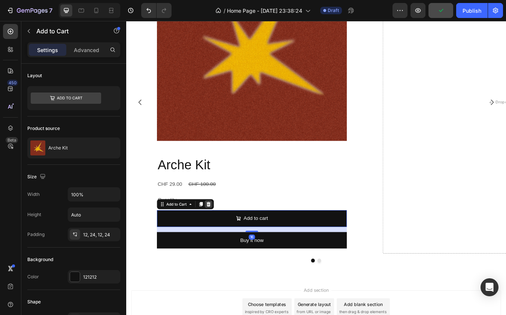
click at [226, 237] on icon at bounding box center [224, 238] width 6 height 6
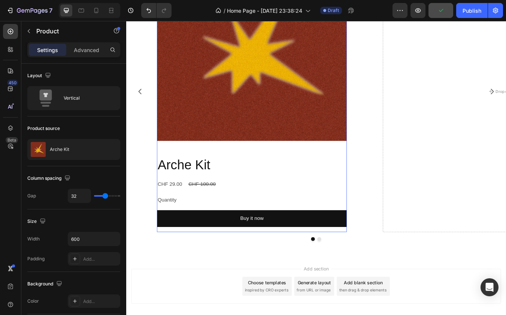
click at [225, 244] on div "Arche Kit Product Title CHF 29.00 Product Price Product Price CHF 100.00 Produc…" at bounding box center [275, 226] width 225 height 90
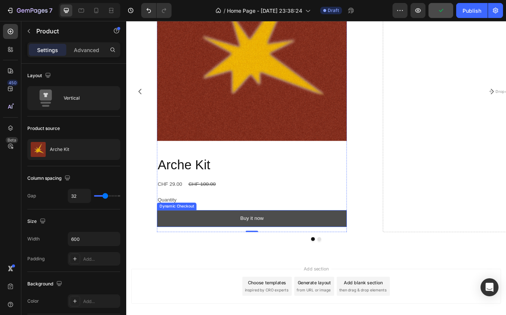
click at [225, 246] on button "Buy it now" at bounding box center [275, 255] width 225 height 20
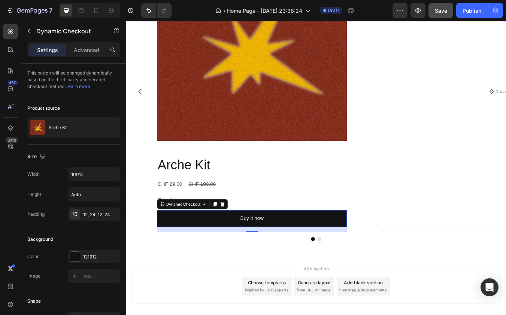
click at [240, 232] on div "Dynamic Checkout" at bounding box center [205, 238] width 84 height 12
click at [239, 236] on icon at bounding box center [240, 237] width 5 height 5
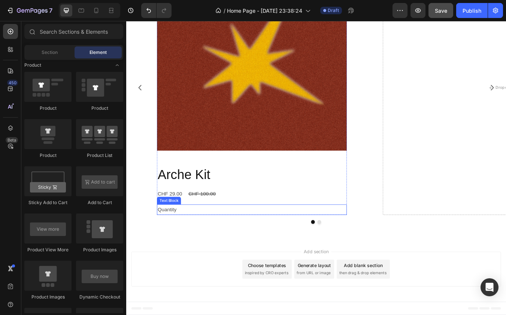
click at [226, 238] on div "Quantity" at bounding box center [275, 244] width 225 height 12
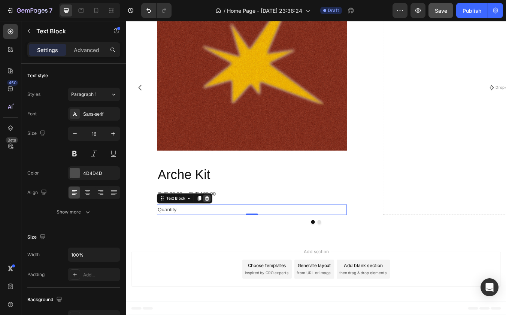
click at [223, 228] on icon at bounding box center [221, 230] width 5 height 5
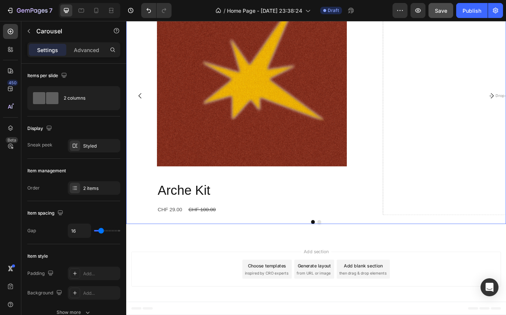
click at [348, 257] on button "Dot" at bounding box center [347, 259] width 4 height 4
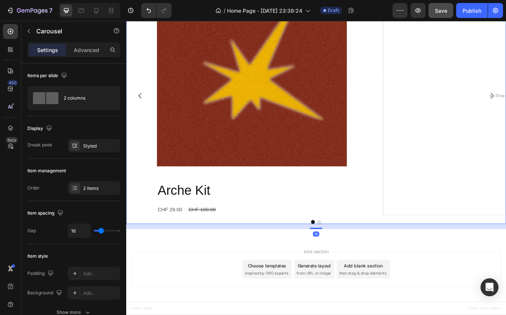
click at [350, 225] on div "Product Images Arche Kit Product Title CHF 29.00 Product Price Product Price CH…" at bounding box center [350, 114] width 449 height 293
click at [354, 225] on div "Product Images Arche Kit Product Title CHF 29.00 Product Price Product Price CH…" at bounding box center [350, 114] width 449 height 293
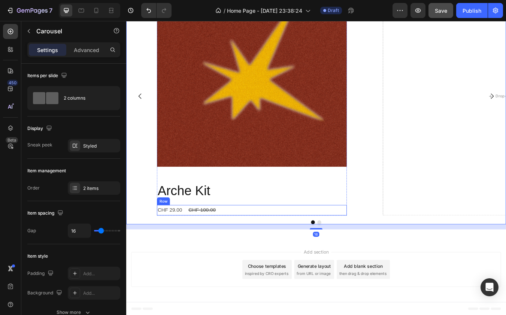
click at [278, 250] on div "CHF 29.00 Product Price Product Price CHF 100.00 Product Price Product Price Row" at bounding box center [275, 245] width 225 height 12
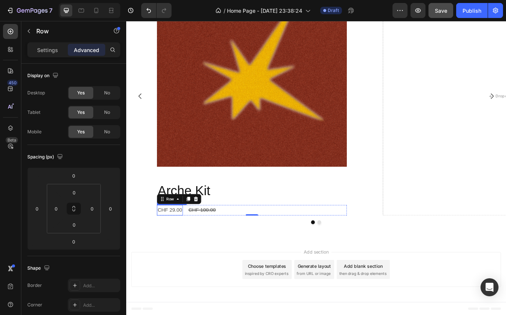
click at [185, 246] on div "CHF 29.00" at bounding box center [178, 245] width 30 height 12
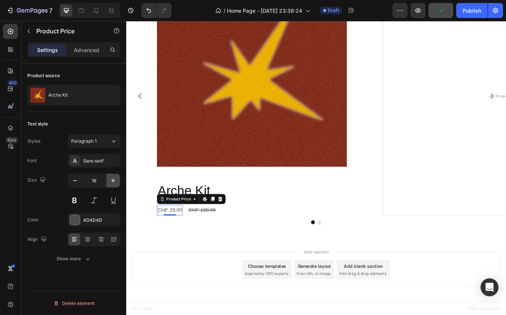
click at [116, 186] on button "button" at bounding box center [112, 180] width 13 height 13
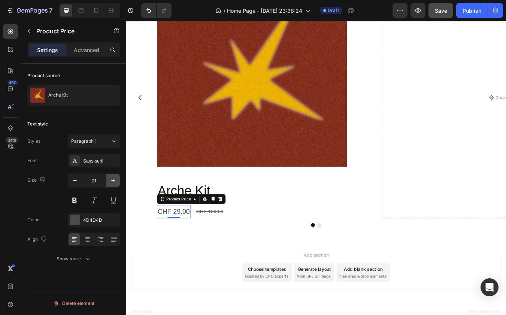
click at [116, 186] on button "button" at bounding box center [112, 180] width 13 height 13
type input "22"
click at [82, 193] on div "22" at bounding box center [94, 190] width 52 height 34
click at [75, 198] on button at bounding box center [74, 200] width 13 height 13
click at [233, 244] on div "CHF 100.00" at bounding box center [227, 247] width 34 height 12
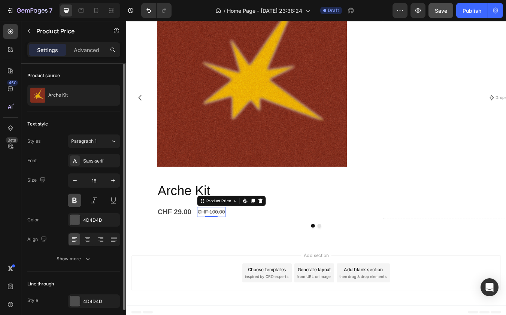
click at [72, 199] on button at bounding box center [74, 200] width 13 height 13
click at [166, 248] on div "CHF 29.00" at bounding box center [183, 247] width 41 height 16
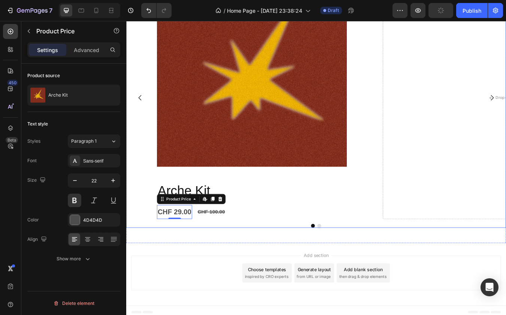
click at [221, 250] on div "CHF 100.00" at bounding box center [227, 247] width 34 height 12
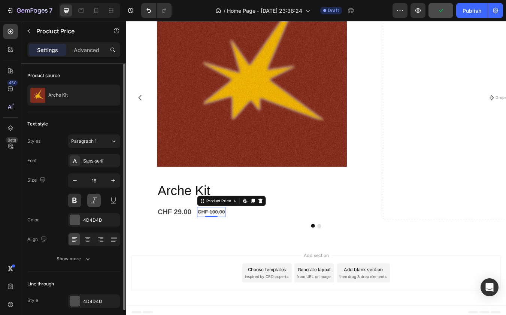
click at [90, 200] on button at bounding box center [93, 200] width 13 height 13
click at [221, 245] on div "CHF 100.00" at bounding box center [227, 247] width 34 height 12
click at [287, 235] on icon at bounding box center [285, 234] width 6 height 6
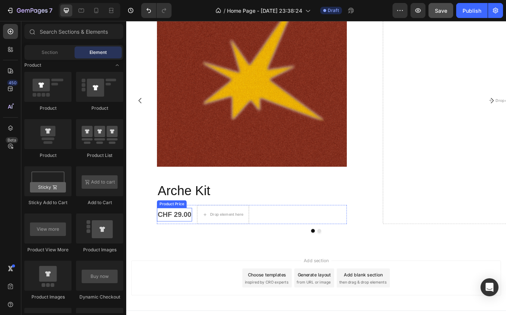
click at [187, 244] on div "CHF 29.00" at bounding box center [183, 250] width 41 height 16
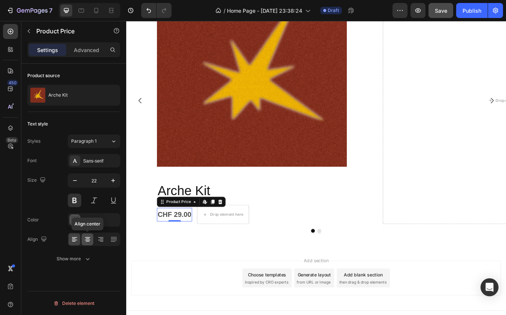
click at [87, 238] on icon at bounding box center [87, 239] width 7 height 7
click at [244, 254] on div "Drop element here" at bounding box center [240, 250] width 61 height 12
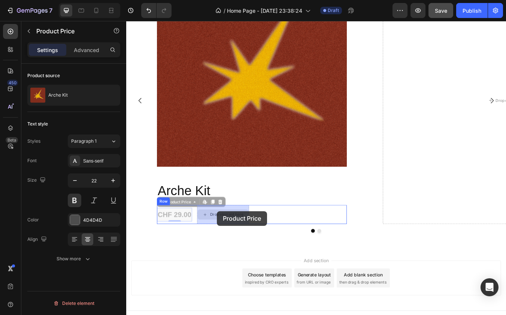
drag, startPoint x: 190, startPoint y: 246, endPoint x: 233, endPoint y: 246, distance: 43.4
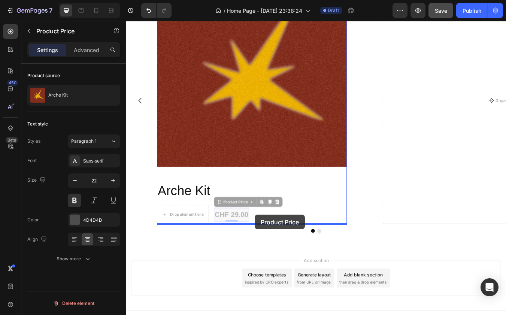
drag, startPoint x: 257, startPoint y: 251, endPoint x: 278, endPoint y: 250, distance: 21.7
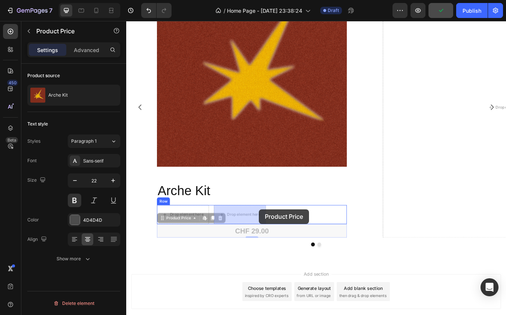
drag, startPoint x: 283, startPoint y: 270, endPoint x: 283, endPoint y: 244, distance: 25.8
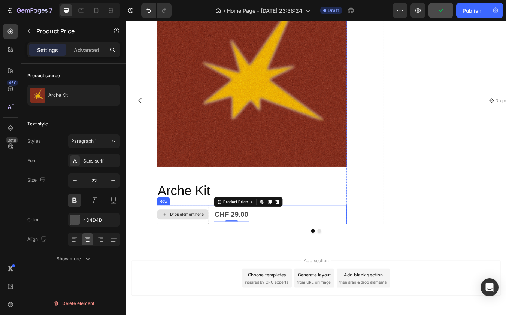
click at [212, 246] on div "Drop element here" at bounding box center [193, 250] width 61 height 12
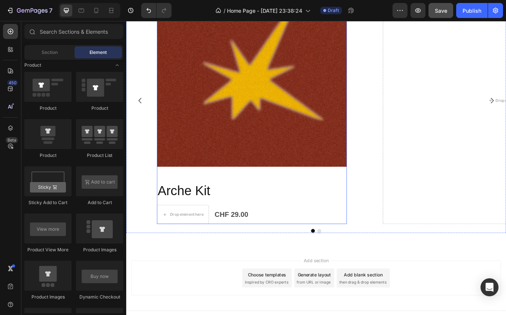
click at [186, 237] on div "Arche Kit Product Title Drop element here CHF 29.00 Product Price Product Price…" at bounding box center [275, 236] width 225 height 50
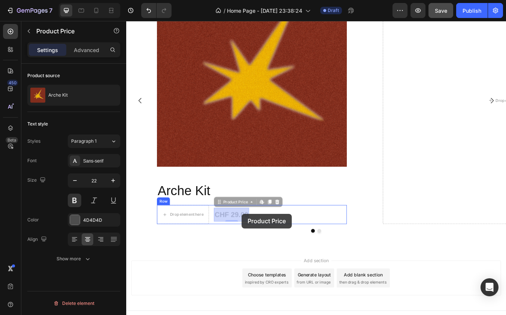
drag, startPoint x: 244, startPoint y: 248, endPoint x: 263, endPoint y: 249, distance: 18.4
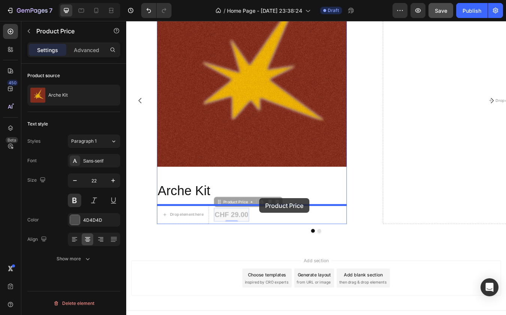
drag, startPoint x: 254, startPoint y: 250, endPoint x: 284, endPoint y: 231, distance: 35.2
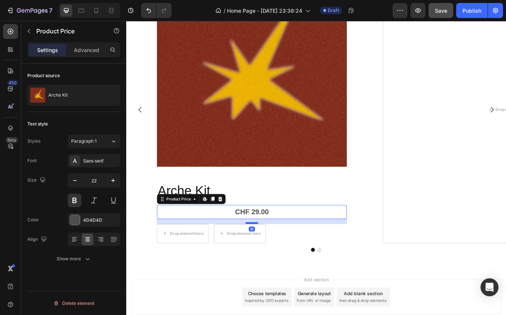
click at [271, 260] on div at bounding box center [274, 260] width 15 height 2
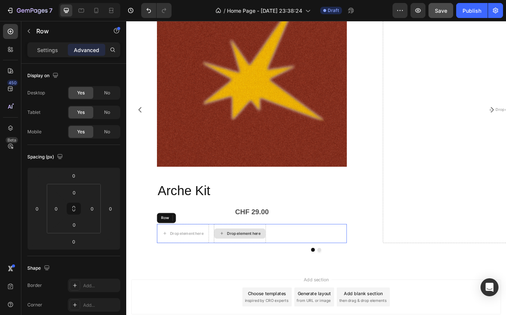
click at [291, 265] on div "Drop element here" at bounding box center [260, 272] width 61 height 22
click at [212, 250] on div at bounding box center [208, 253] width 9 height 9
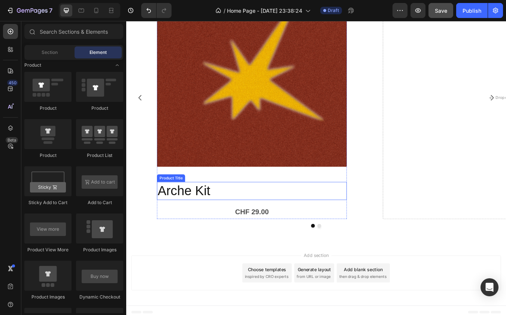
click at [230, 219] on h2 "Arche Kit" at bounding box center [275, 221] width 225 height 21
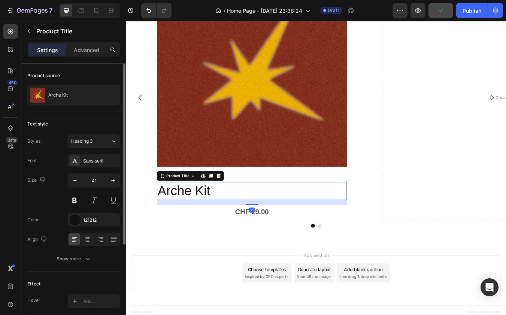
click at [83, 197] on div at bounding box center [94, 200] width 52 height 13
click at [75, 195] on button at bounding box center [74, 200] width 13 height 13
click at [89, 242] on icon at bounding box center [87, 239] width 7 height 7
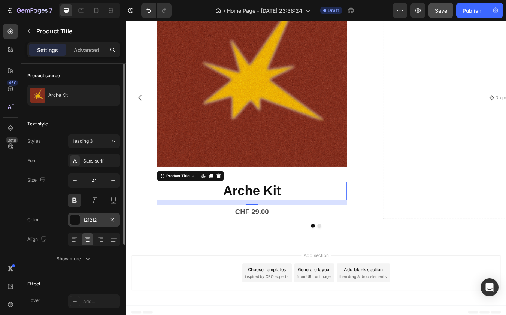
click at [79, 221] on div at bounding box center [75, 220] width 10 height 10
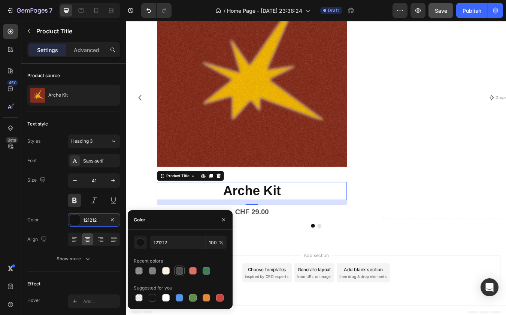
click at [180, 271] on div at bounding box center [179, 270] width 7 height 7
click at [152, 296] on div at bounding box center [152, 297] width 7 height 7
type input "151515"
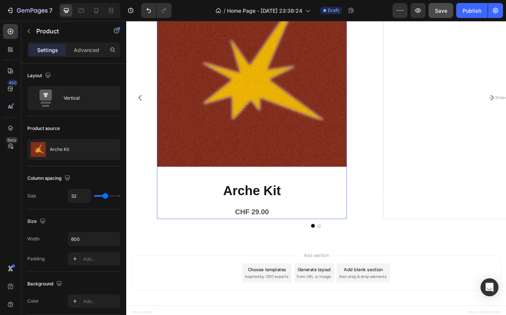
click at [281, 197] on div "Product Images" at bounding box center [275, 84] width 225 height 231
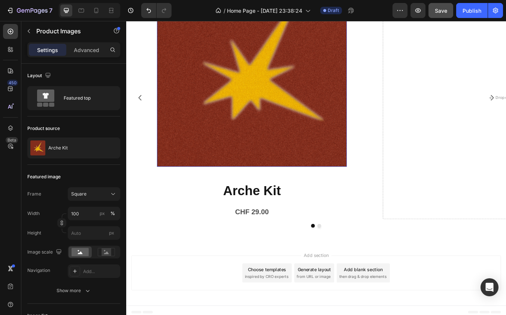
click at [281, 184] on img at bounding box center [275, 81] width 225 height 225
drag, startPoint x: 276, startPoint y: 197, endPoint x: 276, endPoint y: 186, distance: 11.2
click at [276, 186] on div "Product Images 16" at bounding box center [275, 81] width 225 height 225
drag, startPoint x: 275, startPoint y: 197, endPoint x: 275, endPoint y: 187, distance: 10.1
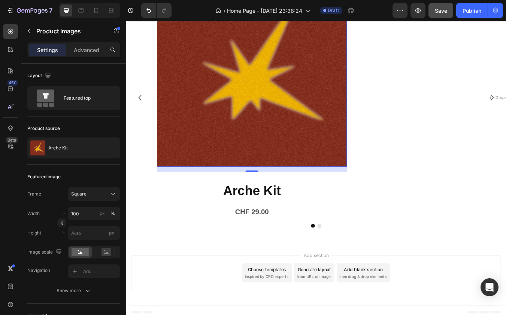
click at [275, 187] on div "Product Images 16" at bounding box center [275, 81] width 225 height 225
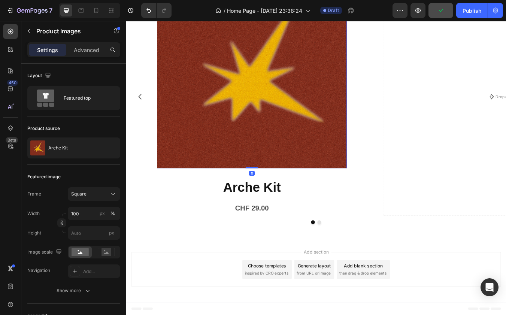
drag, startPoint x: 275, startPoint y: 198, endPoint x: 275, endPoint y: 185, distance: 12.7
click at [275, 185] on div "Product Images 0" at bounding box center [275, 82] width 225 height 225
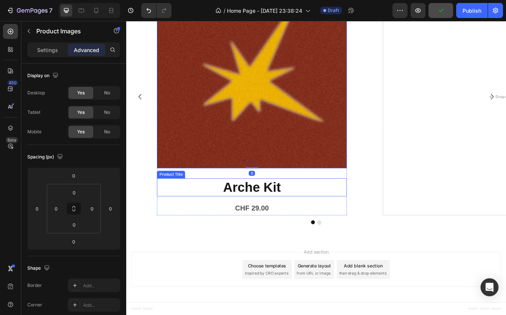
click at [275, 210] on h2 "Arche Kit" at bounding box center [275, 217] width 225 height 21
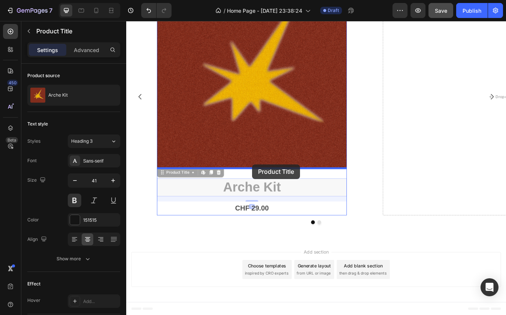
drag, startPoint x: 275, startPoint y: 213, endPoint x: 275, endPoint y: 191, distance: 22.8
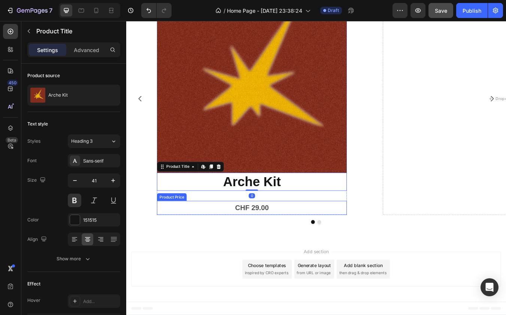
click at [226, 239] on div "CHF 29.00" at bounding box center [275, 242] width 225 height 16
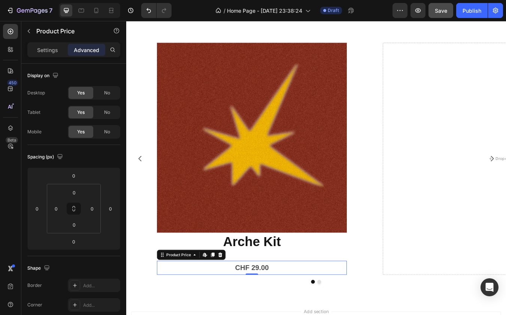
scroll to position [255, 0]
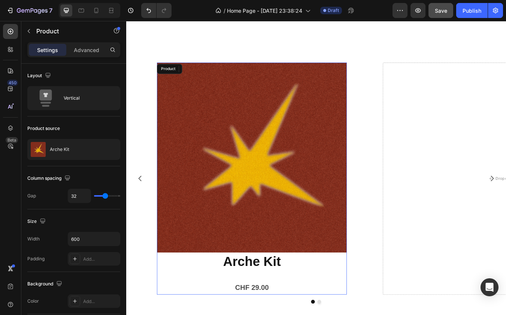
click at [275, 315] on div "Product Images Arche Kit Product Title CHF 29.00 Product Price Edit content in …" at bounding box center [275, 207] width 225 height 275
click at [275, 307] on h2 "Arche Kit" at bounding box center [275, 305] width 225 height 21
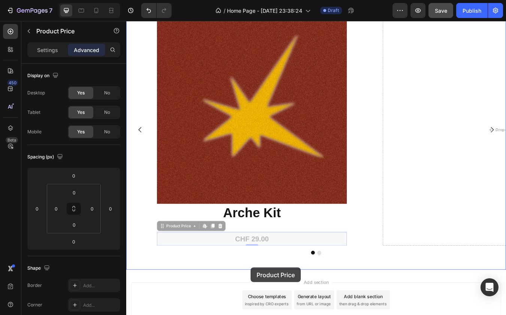
scroll to position [349, 0]
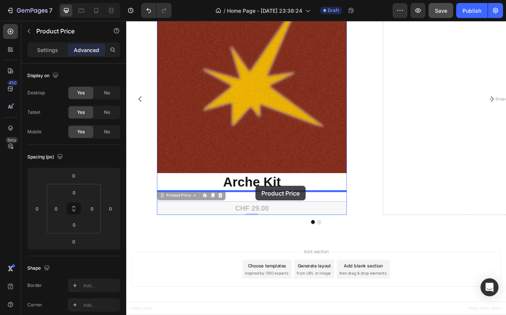
drag, startPoint x: 273, startPoint y: 336, endPoint x: 279, endPoint y: 216, distance: 119.6
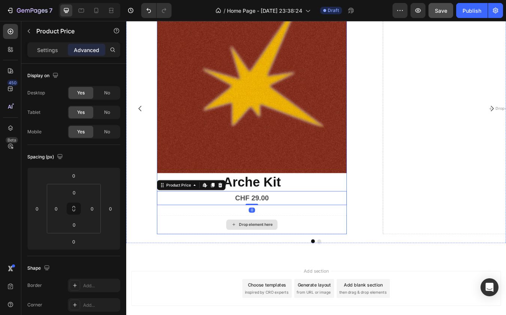
click at [244, 255] on div "Drop element here" at bounding box center [275, 262] width 225 height 22
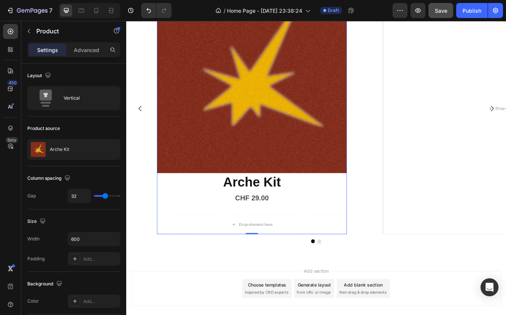
click at [298, 248] on div "Product Images Arche Kit Product Title CHF 29.00 Product Price Product Price Dr…" at bounding box center [275, 124] width 225 height 297
click at [304, 255] on div "Drop element here" at bounding box center [275, 262] width 225 height 22
click at [321, 255] on div "Drop element here" at bounding box center [275, 262] width 225 height 22
click at [324, 255] on div "Drop element here" at bounding box center [275, 262] width 225 height 22
click at [243, 250] on div "Product Images Arche Kit Product Title CHF 29.00 Product Price Product Price Dr…" at bounding box center [275, 124] width 225 height 297
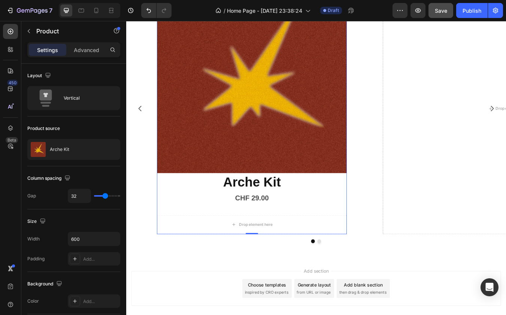
click at [243, 241] on div "Product Images Arche Kit Product Title CHF 29.00 Product Price Product Price Dr…" at bounding box center [275, 124] width 225 height 297
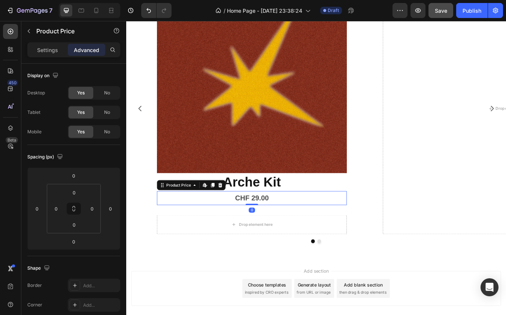
click at [262, 231] on div "CHF 29.00" at bounding box center [275, 230] width 225 height 16
click at [419, 121] on div "Product Images Arche Kit Product Title CHF 29.00 Product Price Edit content in …" at bounding box center [275, 124] width 298 height 297
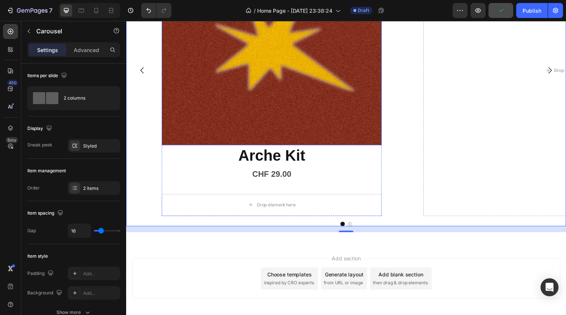
scroll to position [415, 0]
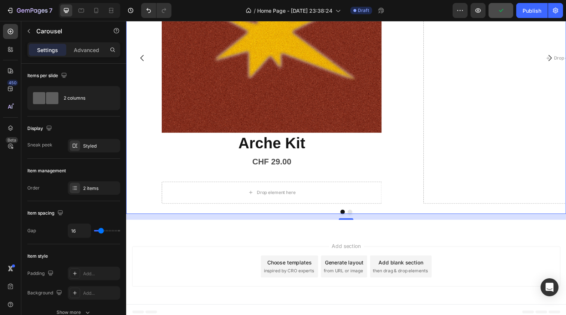
click at [353, 215] on button "Dot" at bounding box center [354, 215] width 4 height 4
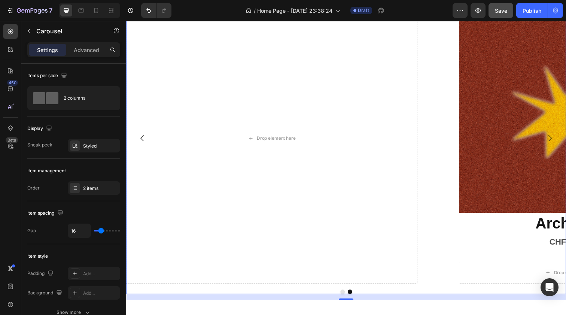
scroll to position [263, 0]
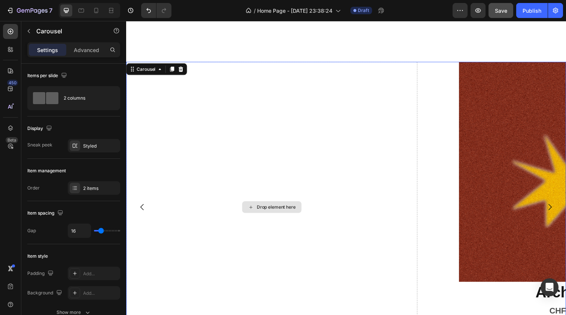
click at [346, 208] on div "Drop element here" at bounding box center [275, 211] width 298 height 297
click at [330, 146] on div "Drop element here" at bounding box center [275, 211] width 298 height 297
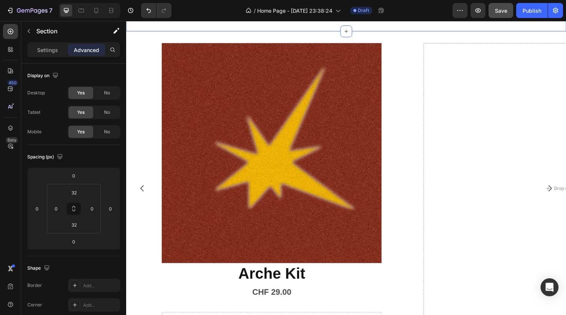
scroll to position [307, 0]
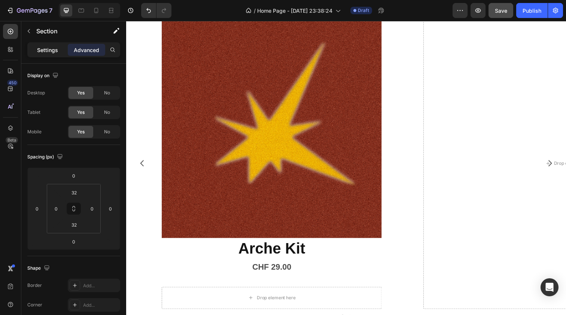
click at [42, 49] on p "Settings" at bounding box center [47, 50] width 21 height 8
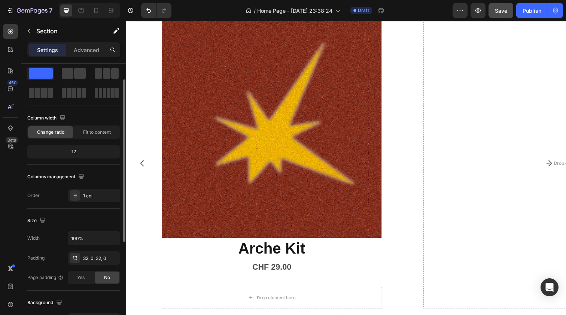
scroll to position [20, 0]
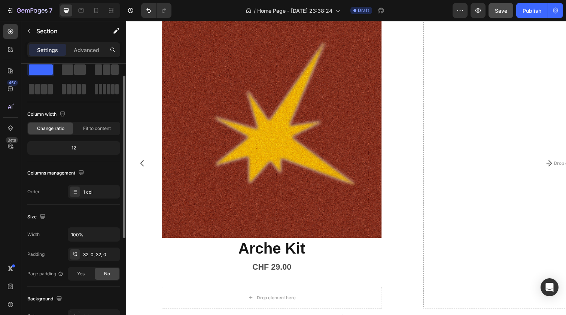
click at [91, 148] on div "12" at bounding box center [74, 148] width 90 height 10
click at [73, 150] on div "12" at bounding box center [74, 148] width 90 height 10
click at [83, 134] on div "Fit to content" at bounding box center [97, 128] width 45 height 12
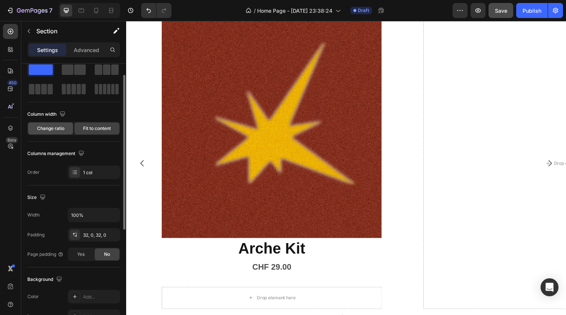
click at [50, 131] on span "Change ratio" at bounding box center [50, 128] width 27 height 7
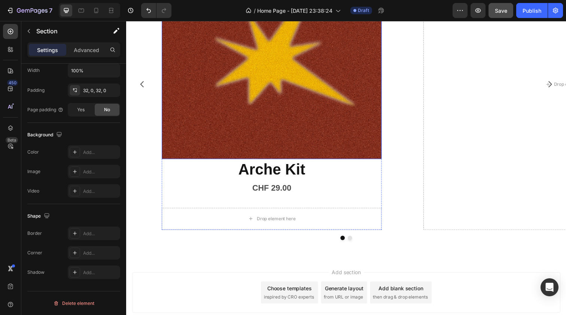
scroll to position [409, 0]
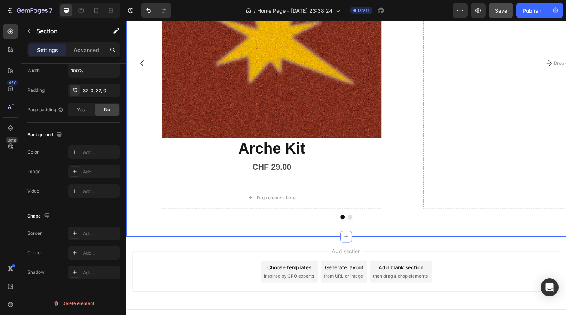
click at [247, 227] on div "Product Images Arche Kit Product Title CHF 29.00 Product Price Product Price Dr…" at bounding box center [350, 72] width 449 height 313
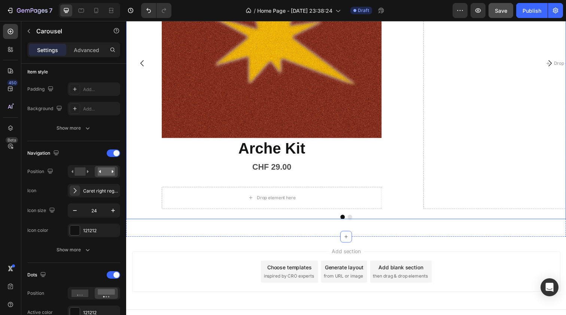
click at [148, 65] on button "Carousel Back Arrow" at bounding box center [142, 64] width 21 height 21
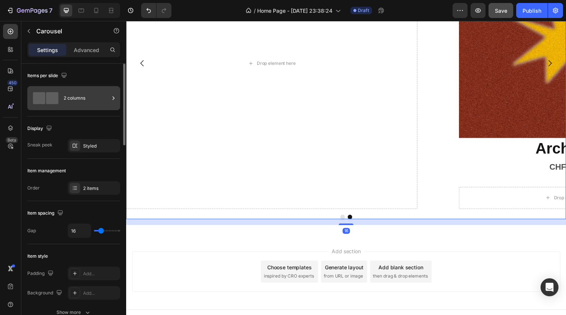
click at [101, 109] on div "2 columns" at bounding box center [73, 98] width 93 height 24
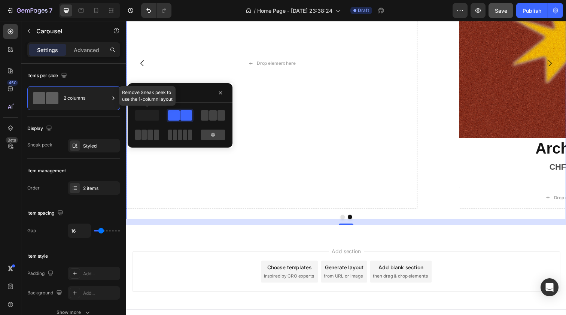
click at [149, 116] on span at bounding box center [147, 115] width 24 height 10
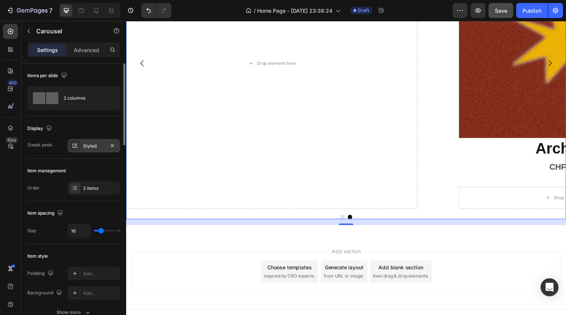
click at [94, 141] on div "Styled" at bounding box center [94, 145] width 52 height 13
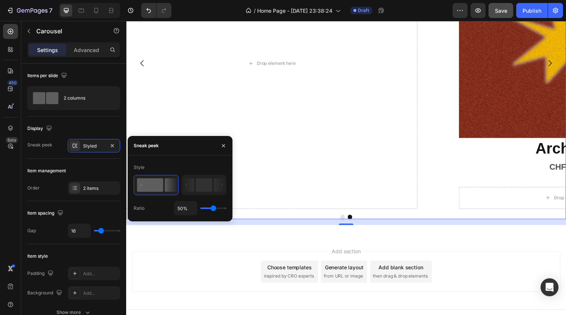
drag, startPoint x: 209, startPoint y: 207, endPoint x: 203, endPoint y: 207, distance: 6.4
click at [203, 207] on div "50%" at bounding box center [200, 208] width 52 height 14
click at [206, 179] on rect at bounding box center [204, 184] width 16 height 13
click at [165, 181] on icon at bounding box center [171, 184] width 13 height 13
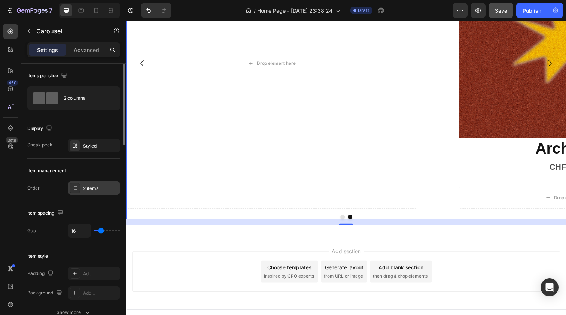
click at [103, 183] on div "2 items" at bounding box center [94, 187] width 52 height 13
drag, startPoint x: 103, startPoint y: 228, endPoint x: 118, endPoint y: 230, distance: 15.0
click at [118, 230] on div "16" at bounding box center [94, 231] width 52 height 14
type input "22"
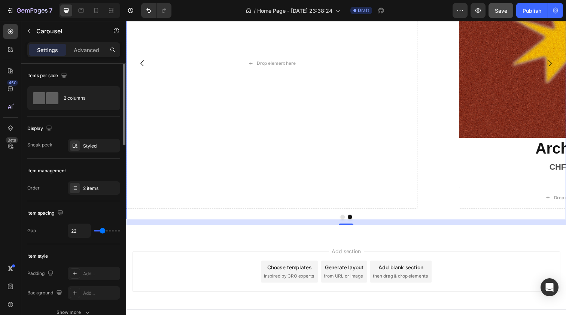
type input "40"
type input "53"
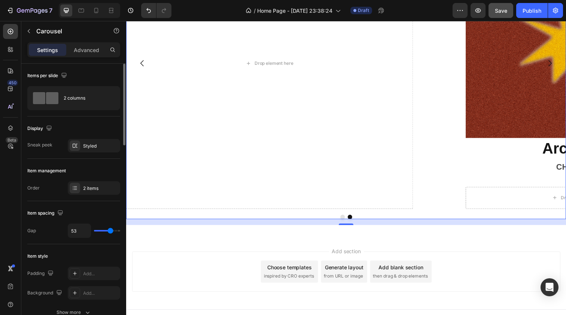
drag, startPoint x: 101, startPoint y: 230, endPoint x: 110, endPoint y: 230, distance: 8.2
type input "53"
click at [110, 230] on input "range" at bounding box center [107, 230] width 26 height 1
type input "51"
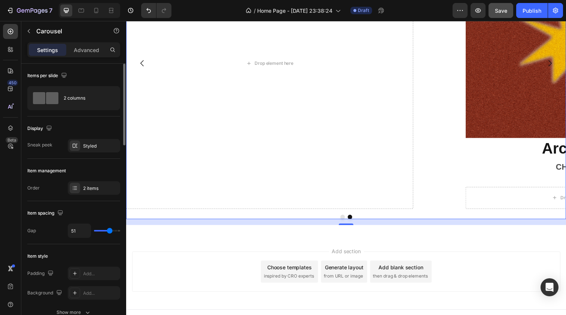
type input "29"
type input "19"
type input "18"
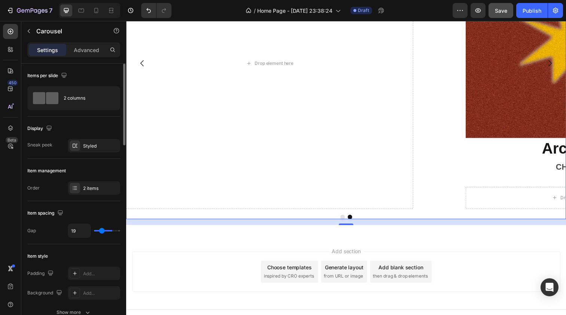
type input "18"
type input "15"
type input "1"
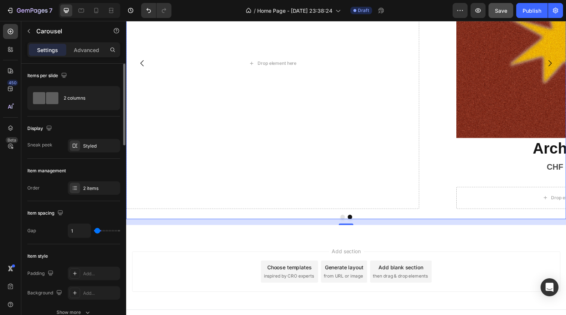
type input "0"
drag, startPoint x: 110, startPoint y: 230, endPoint x: 70, endPoint y: 227, distance: 40.2
type input "0"
click at [70, 227] on div "0" at bounding box center [94, 231] width 52 height 14
type input "4"
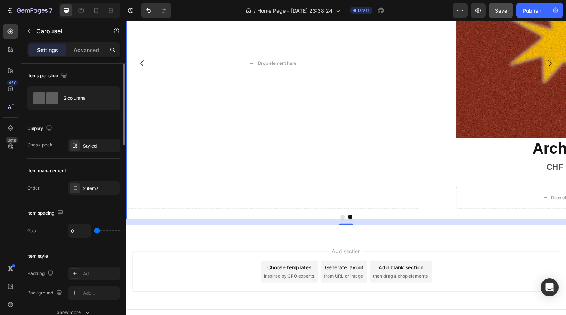
type input "4"
type input "20"
type input "22"
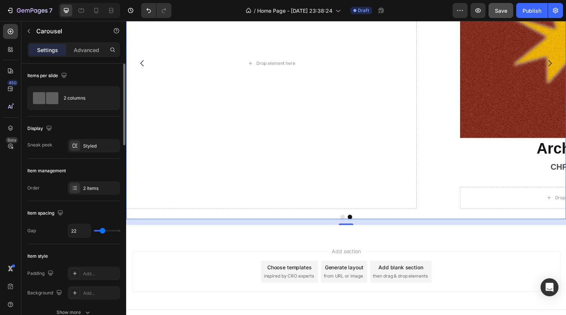
type input "20"
type input "16"
type input "13"
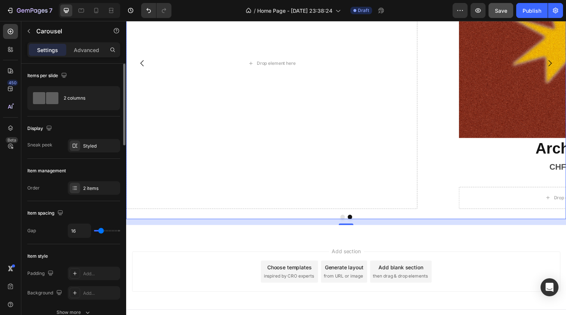
type input "13"
type input "12"
type input "11"
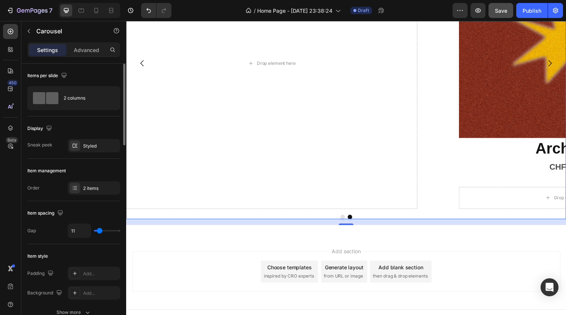
type input "9"
type input "8"
type input "6"
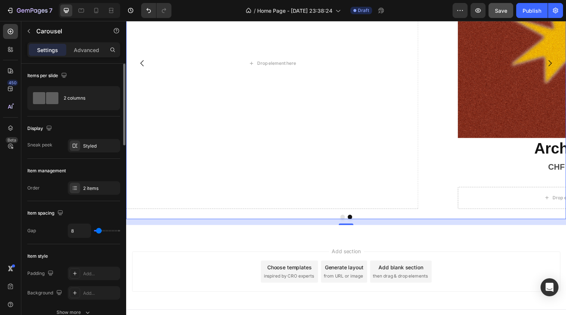
type input "6"
type input "5"
type input "6"
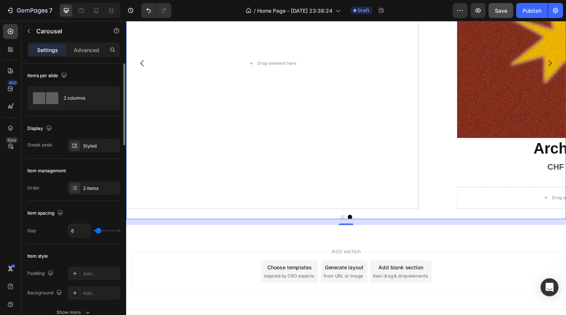
type input "8"
type input "9"
type input "11"
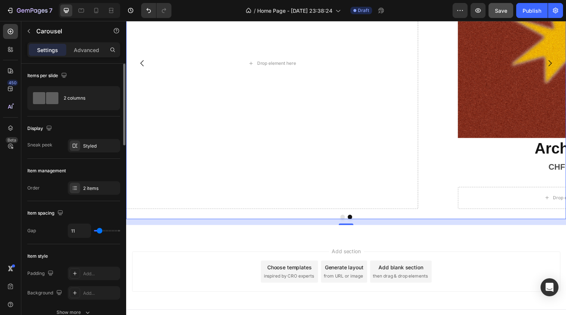
type input "11"
click at [99, 231] on input "range" at bounding box center [107, 230] width 26 height 1
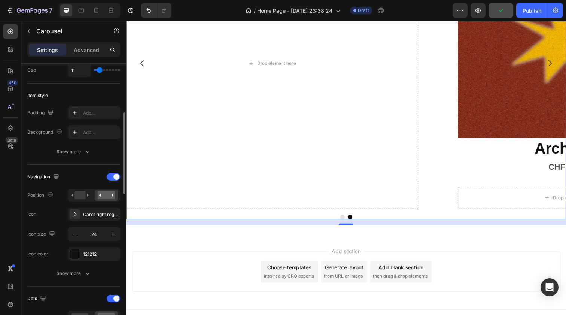
scroll to position [161, 0]
click at [102, 192] on rect at bounding box center [106, 195] width 17 height 8
click at [86, 193] on icon at bounding box center [80, 195] width 17 height 8
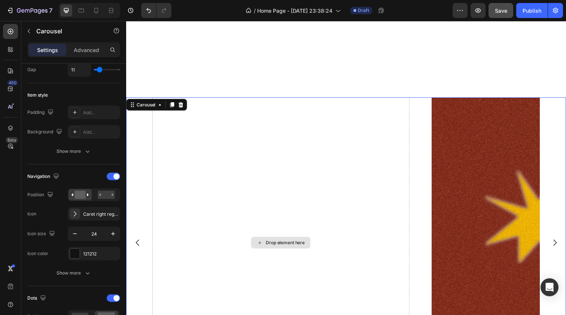
scroll to position [224, 0]
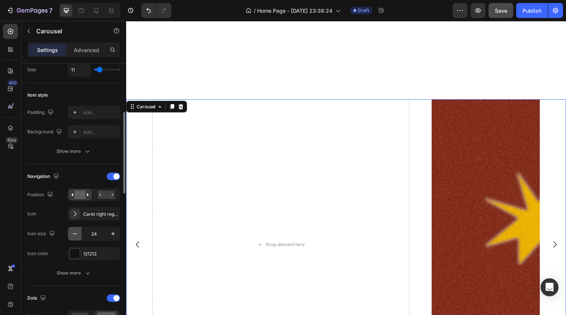
click at [74, 231] on icon "button" at bounding box center [74, 233] width 7 height 7
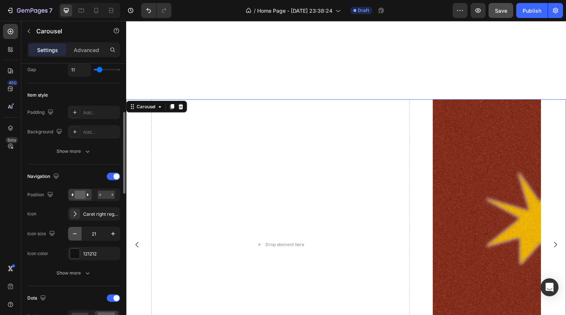
click at [74, 231] on icon "button" at bounding box center [74, 233] width 7 height 7
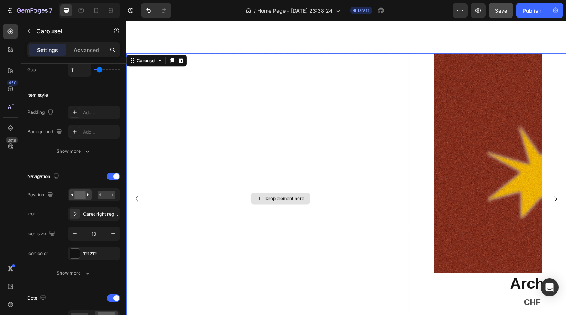
scroll to position [390, 0]
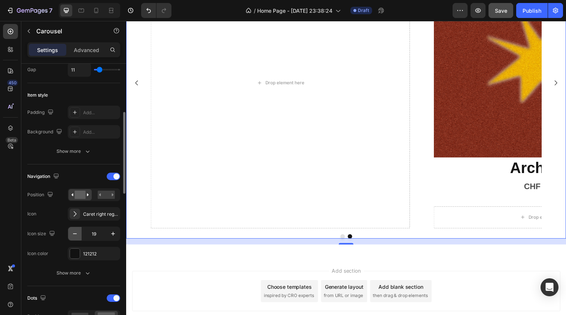
click at [74, 233] on icon "button" at bounding box center [74, 233] width 7 height 7
type input "15"
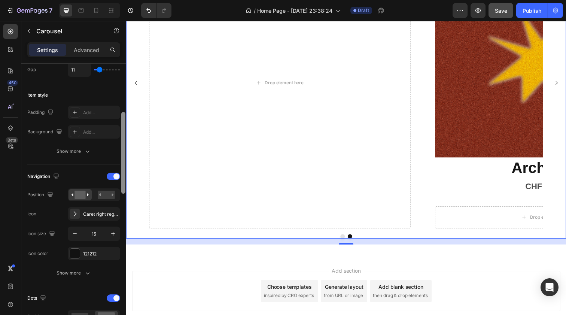
click at [122, 235] on div at bounding box center [124, 200] width 6 height 273
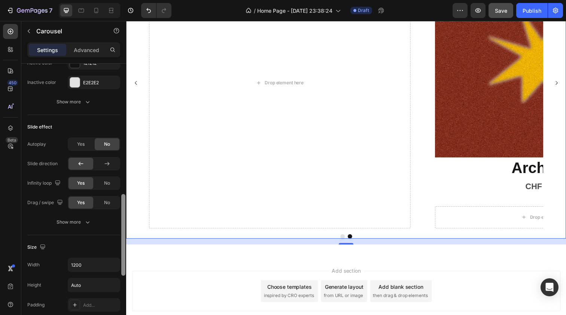
click at [122, 235] on div at bounding box center [123, 235] width 4 height 82
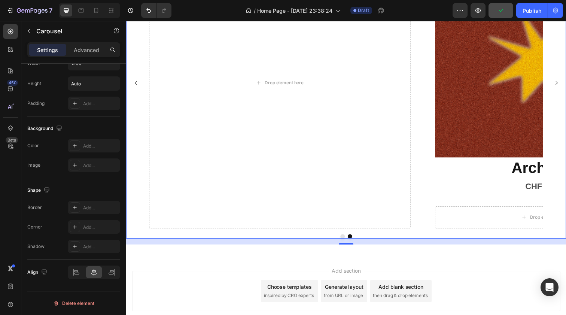
click at [147, 227] on div "Product Images Arche Kit Product Title CHF 29.00 Product Price Product Price Dr…" at bounding box center [350, 84] width 449 height 297
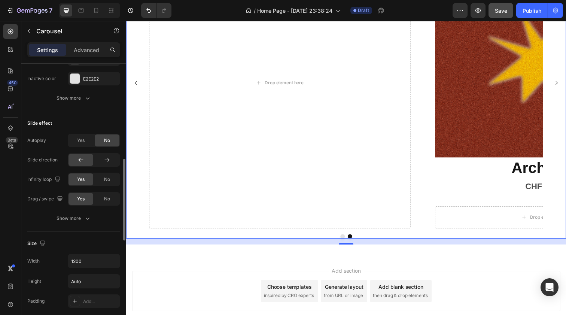
scroll to position [410, 0]
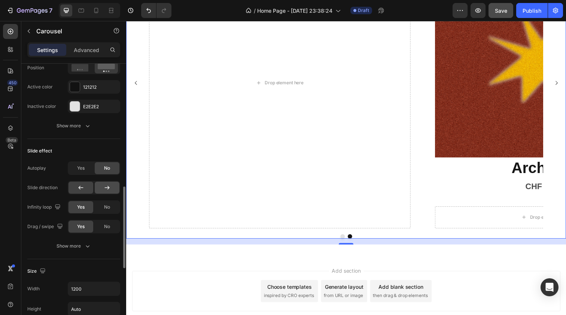
click at [108, 186] on icon at bounding box center [107, 188] width 5 height 4
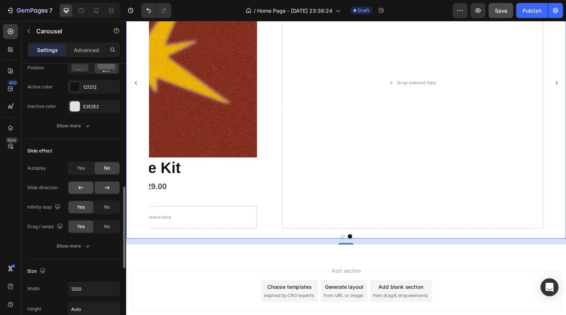
click at [83, 188] on icon at bounding box center [80, 187] width 7 height 7
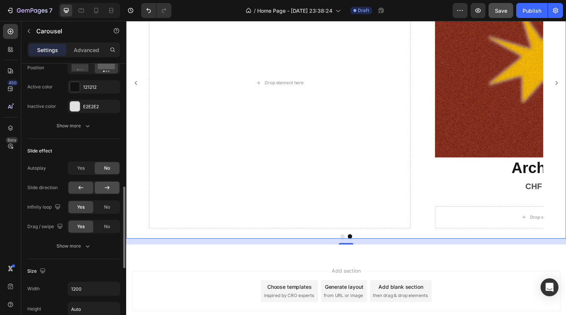
click at [98, 190] on div at bounding box center [107, 188] width 25 height 12
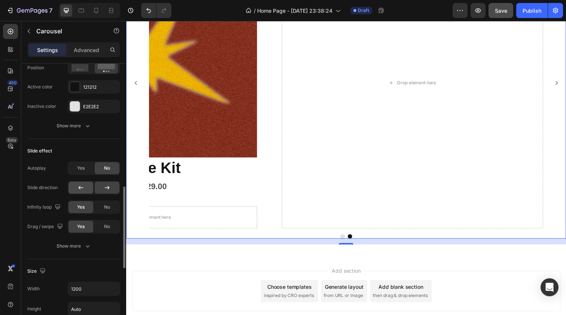
click at [82, 190] on icon at bounding box center [80, 187] width 7 height 7
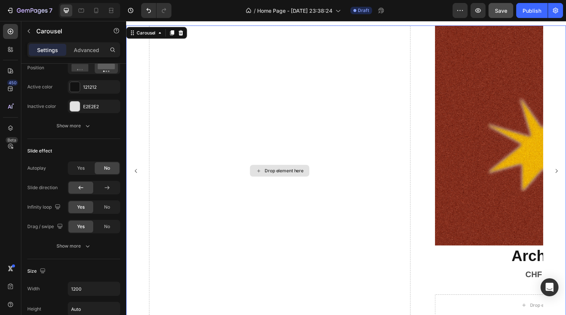
scroll to position [289, 0]
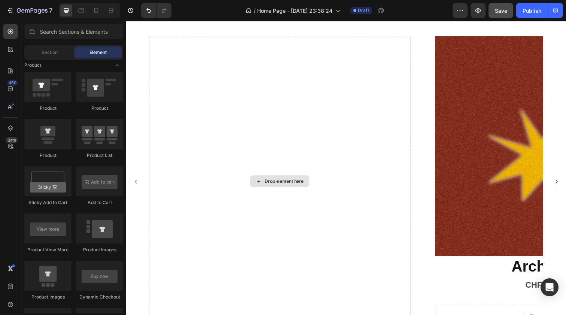
click at [264, 186] on icon at bounding box center [262, 185] width 6 height 6
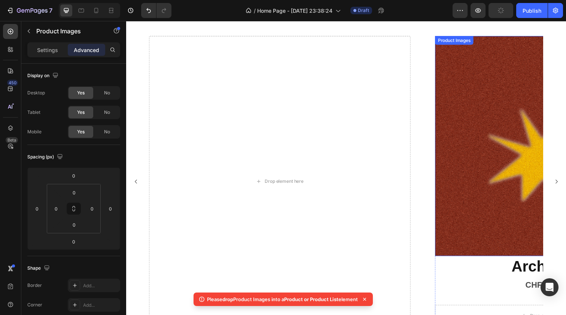
click at [466, 107] on img at bounding box center [554, 148] width 225 height 225
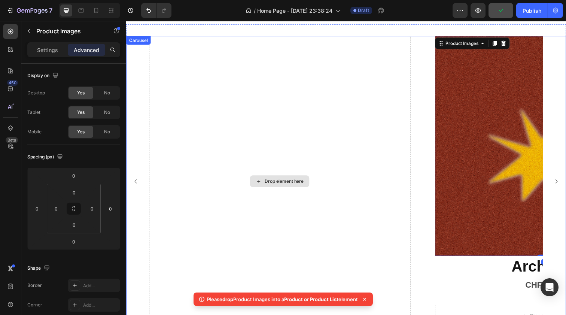
click at [331, 50] on div "Drop element here" at bounding box center [283, 184] width 267 height 297
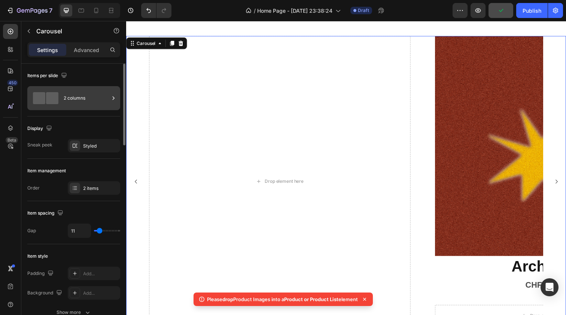
click at [96, 102] on div "2 columns" at bounding box center [87, 98] width 46 height 17
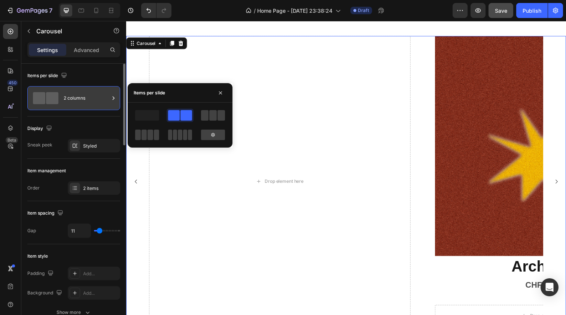
click at [111, 97] on icon at bounding box center [113, 97] width 7 height 7
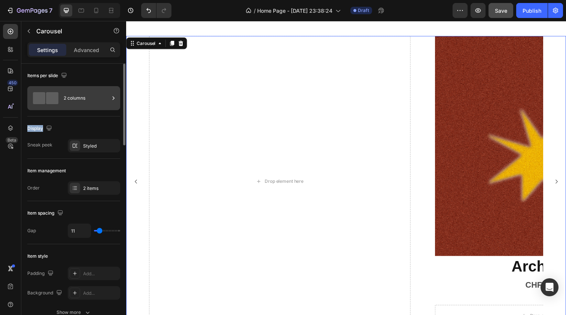
click at [111, 97] on icon at bounding box center [113, 97] width 7 height 7
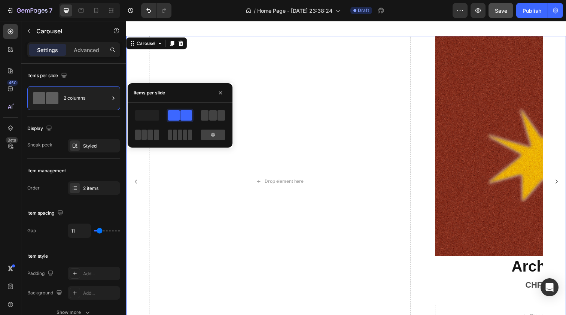
click at [166, 126] on div at bounding box center [180, 125] width 93 height 33
click at [155, 121] on div at bounding box center [147, 115] width 27 height 13
click at [183, 120] on span at bounding box center [187, 115] width 12 height 10
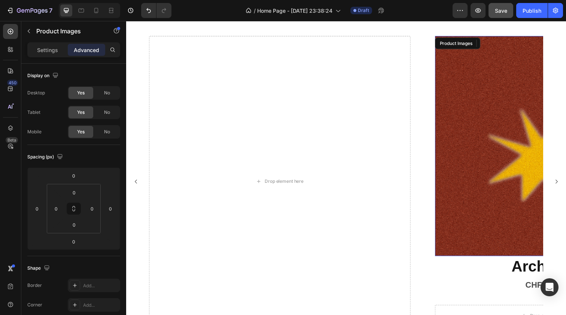
click at [492, 108] on img at bounding box center [554, 148] width 225 height 225
click at [504, 44] on icon at bounding box center [503, 43] width 4 height 5
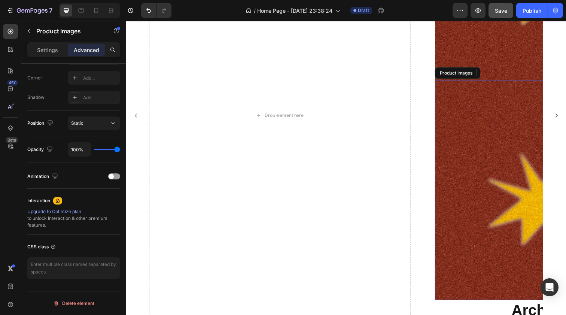
scroll to position [503, 0]
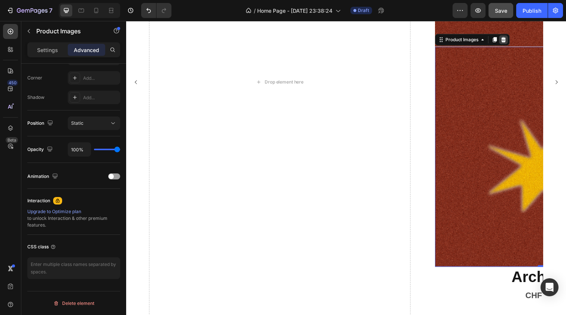
click at [506, 42] on icon at bounding box center [512, 40] width 6 height 6
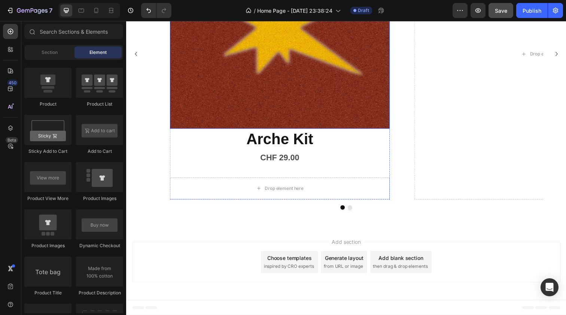
scroll to position [419, 0]
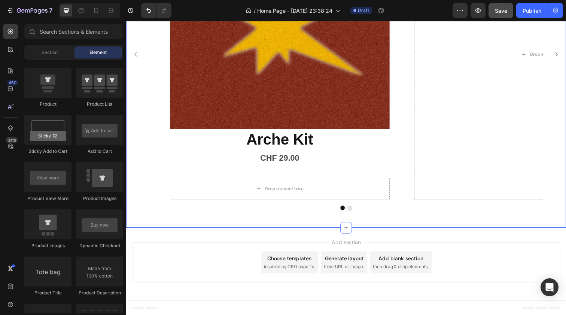
click at [315, 221] on div "Product Images Arche Kit Product Title CHF 29.00 Product Price Product Price Dr…" at bounding box center [350, 62] width 449 height 337
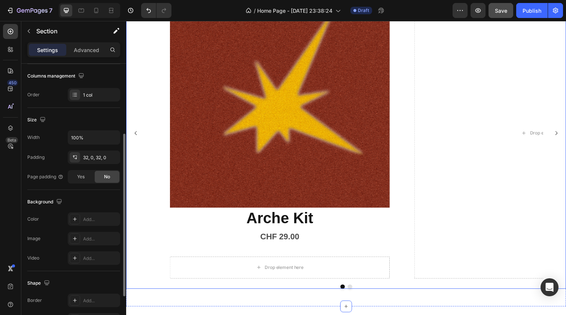
scroll to position [262, 0]
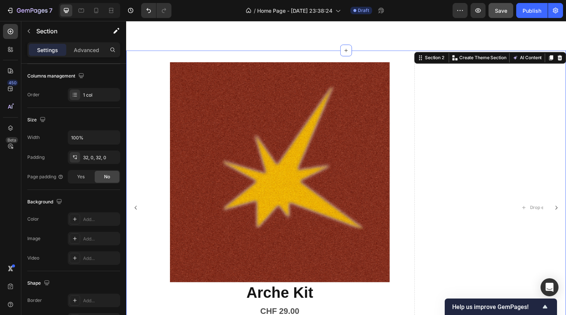
click at [185, 54] on div "Product Images Arche Kit Product Title CHF 29.00 Product Price Product Price Dr…" at bounding box center [350, 219] width 449 height 337
click at [157, 64] on div "Product Images Arche Kit Product Title CHF 29.00 Product Price Product Price Dr…" at bounding box center [283, 211] width 267 height 297
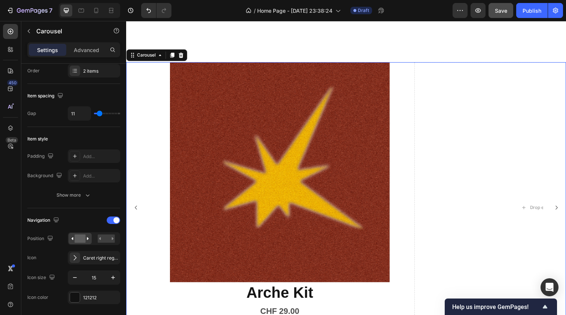
scroll to position [0, 0]
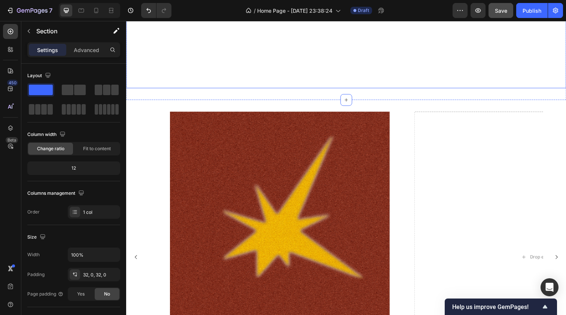
scroll to position [206, 0]
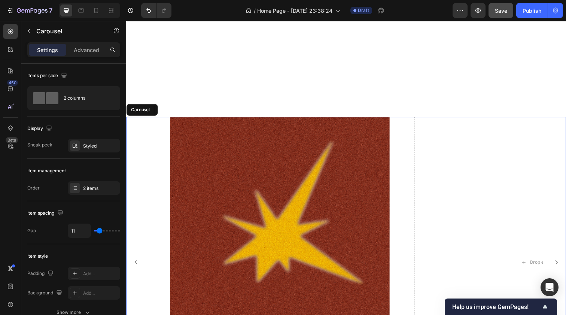
click at [145, 123] on div "Product Images Arche Kit Product Title CHF 29.00 Product Price Product Price Dr…" at bounding box center [350, 267] width 449 height 297
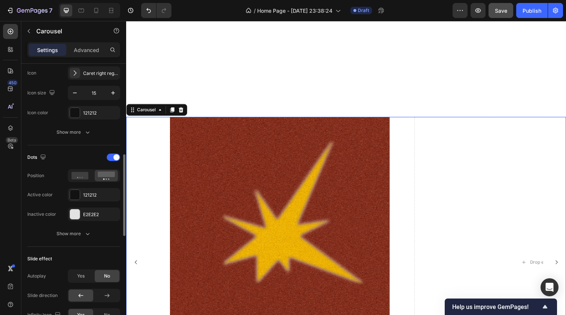
scroll to position [308, 0]
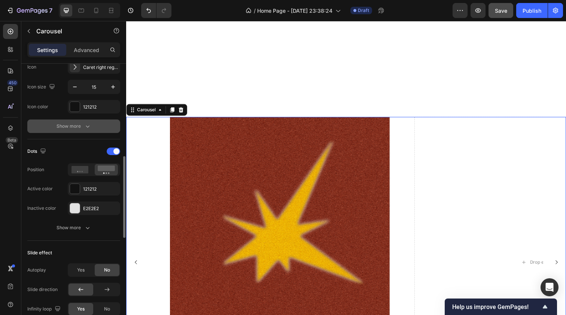
click at [85, 119] on button "Show more" at bounding box center [73, 125] width 93 height 13
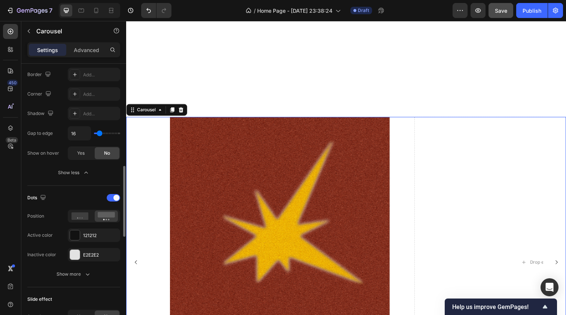
scroll to position [400, 0]
type input "9"
type input "22"
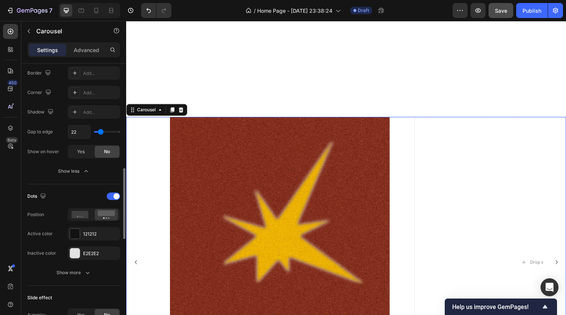
type input "43"
type input "54"
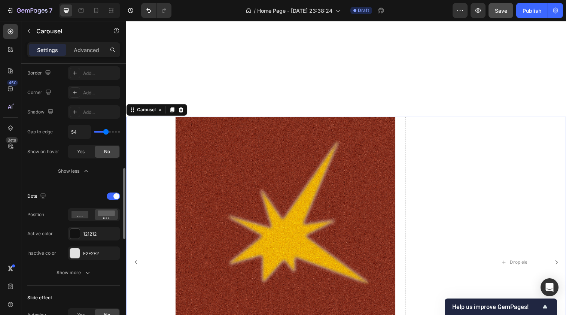
type input "60"
type input "64"
drag, startPoint x: 97, startPoint y: 133, endPoint x: 107, endPoint y: 133, distance: 9.7
type input "64"
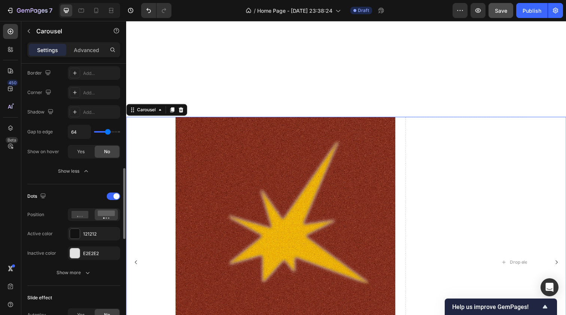
click at [107, 133] on input "range" at bounding box center [107, 131] width 26 height 1
type input "66"
type input "96"
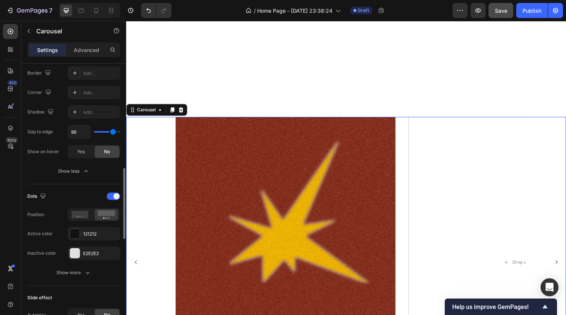
type input "120"
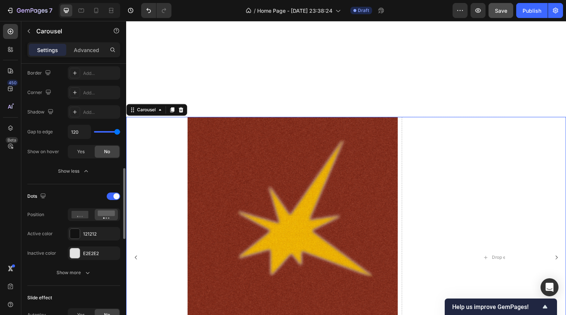
type input "119"
type input "117"
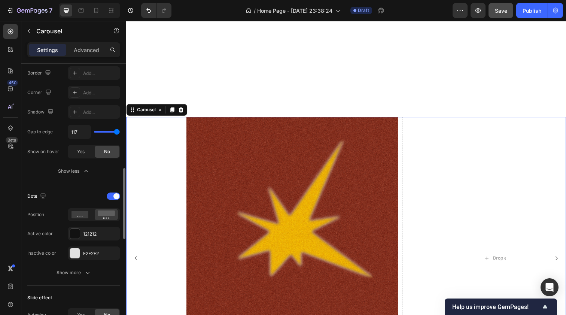
type input "108"
type input "94"
type input "75"
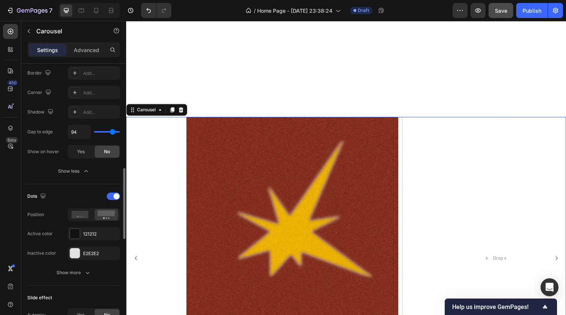
type input "75"
type input "68"
type input "54"
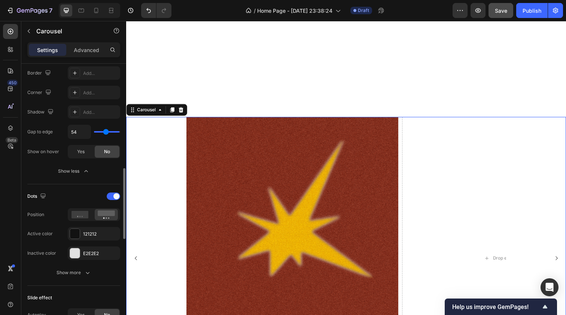
type input "49"
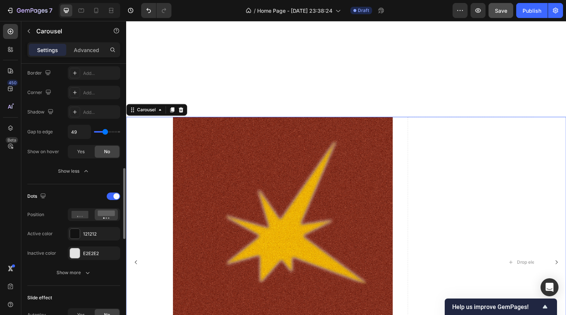
type input "41"
type input "12"
type input "0"
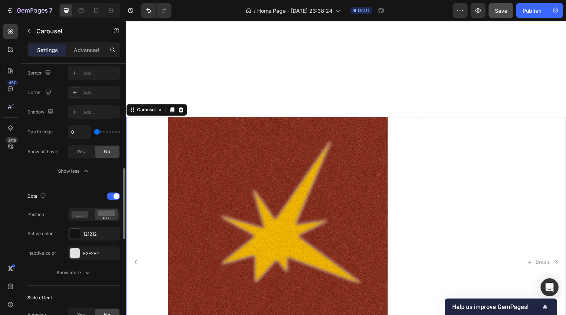
drag, startPoint x: 107, startPoint y: 133, endPoint x: 70, endPoint y: 141, distance: 37.9
type input "0"
click at [70, 141] on div "Button size Edit Background Add... Border Add... Corner Add... Shadow Add... Ga…" at bounding box center [73, 92] width 93 height 131
click at [79, 153] on span "Yes" at bounding box center [80, 151] width 7 height 7
click at [96, 154] on div "No" at bounding box center [107, 152] width 25 height 12
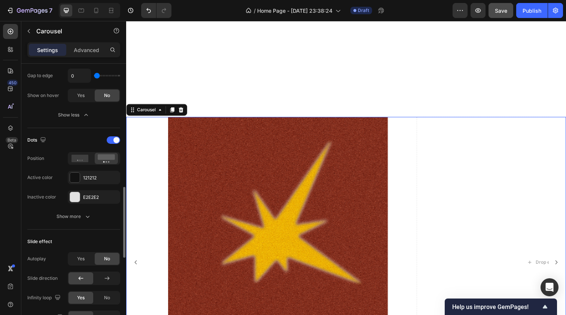
scroll to position [460, 0]
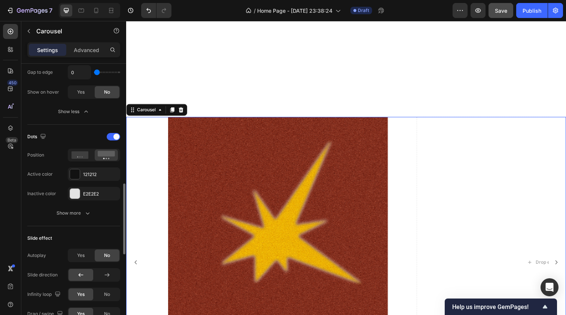
click at [78, 143] on div "Dots Position Active color 121212 Inactive color E2E2E2" at bounding box center [73, 166] width 93 height 70
click at [79, 154] on icon at bounding box center [80, 154] width 17 height 7
click at [88, 210] on icon "button" at bounding box center [87, 212] width 7 height 7
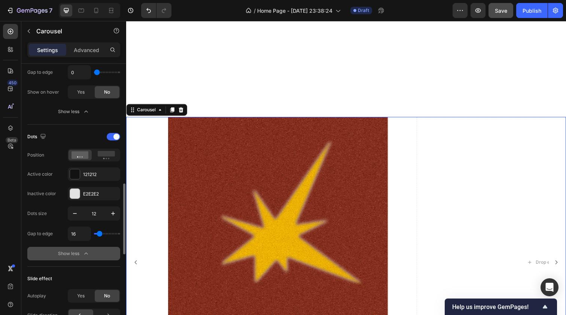
drag, startPoint x: 102, startPoint y: 231, endPoint x: 116, endPoint y: 231, distance: 13.9
click at [116, 231] on div "16" at bounding box center [94, 234] width 52 height 14
type input "20"
type input "87"
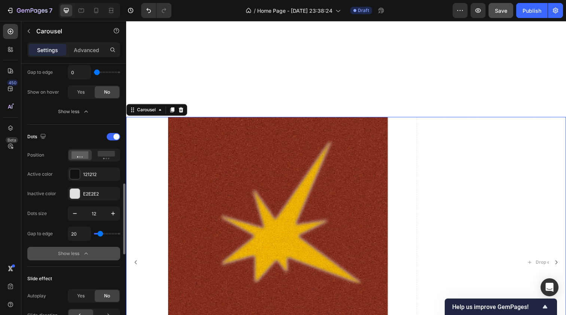
type input "87"
type input "98"
type input "102"
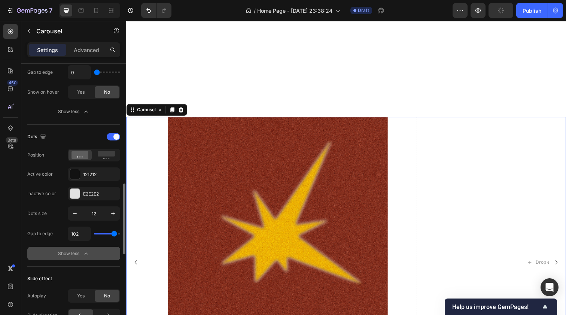
type input "100"
type input "98"
type input "81"
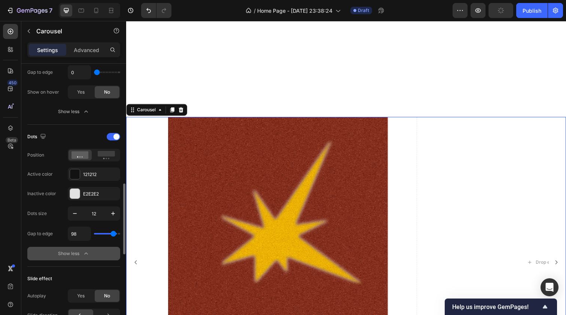
type input "81"
type input "62"
type input "56"
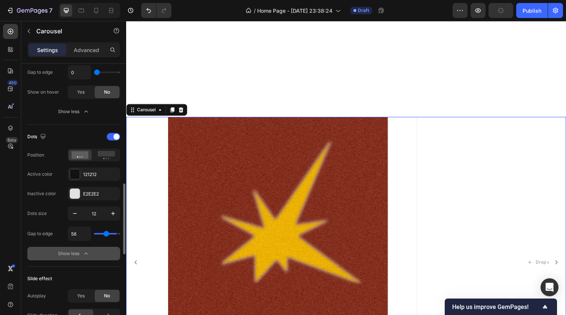
type input "12"
type input "0"
type input "1"
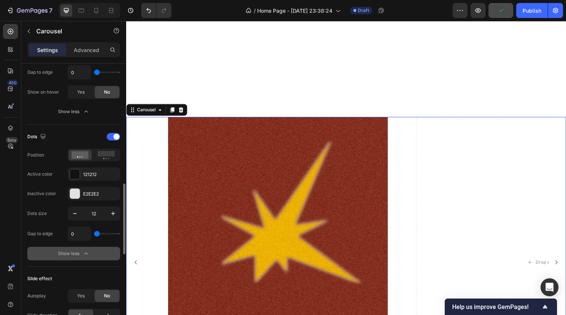
type input "1"
type input "3"
type input "5"
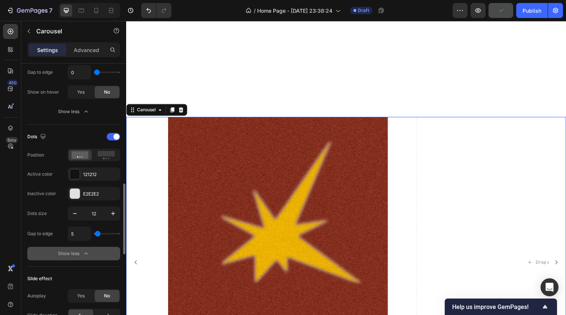
type input "7"
type input "9"
click at [97, 233] on input "range" at bounding box center [107, 233] width 26 height 1
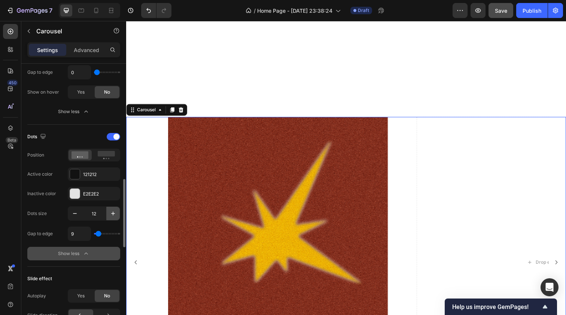
click at [112, 212] on icon "button" at bounding box center [112, 213] width 7 height 7
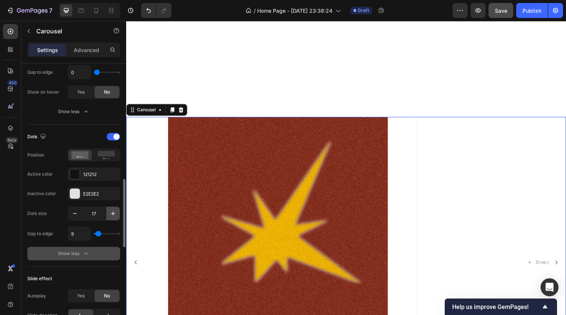
click at [112, 212] on icon "button" at bounding box center [112, 213] width 7 height 7
click at [78, 212] on icon "button" at bounding box center [74, 213] width 7 height 7
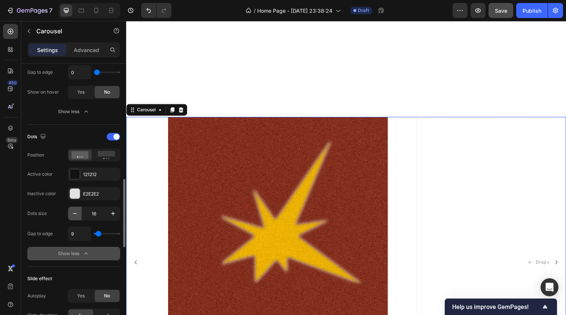
click at [78, 212] on icon "button" at bounding box center [74, 213] width 7 height 7
type input "13"
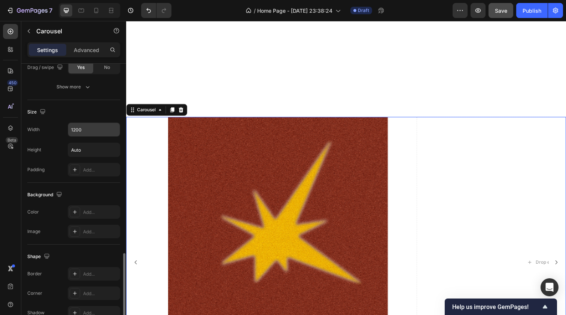
scroll to position [741, 0]
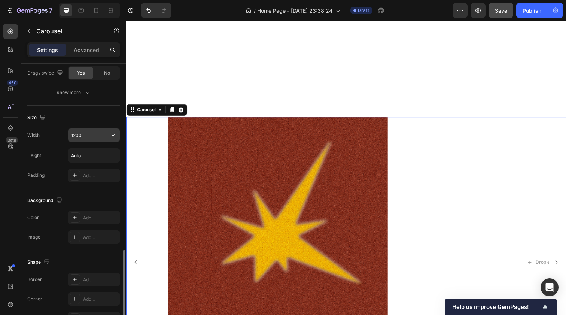
click at [78, 136] on input "1200" at bounding box center [94, 134] width 52 height 13
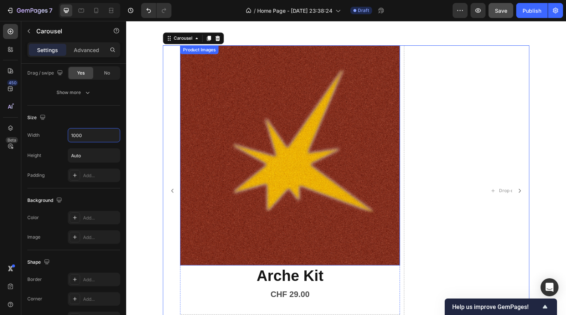
scroll to position [317, 0]
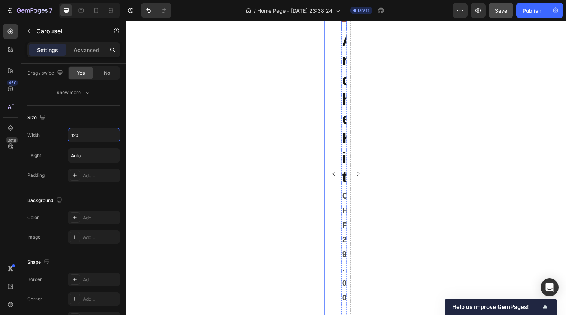
type input "1200"
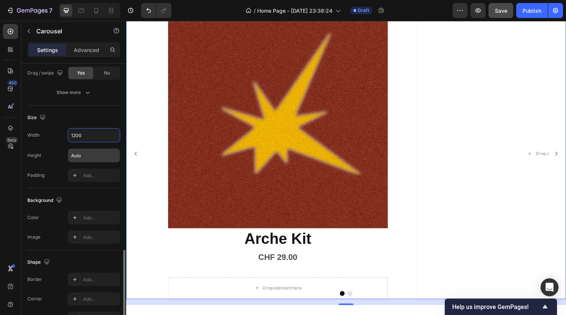
click at [79, 163] on div "Auto" at bounding box center [94, 155] width 52 height 14
click at [115, 157] on icon "button" at bounding box center [112, 155] width 7 height 7
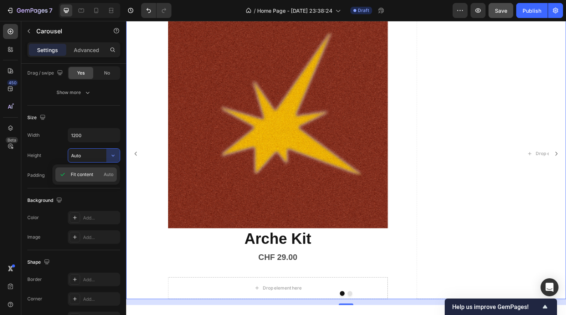
click at [97, 170] on div "Fit content Auto" at bounding box center [85, 174] width 61 height 14
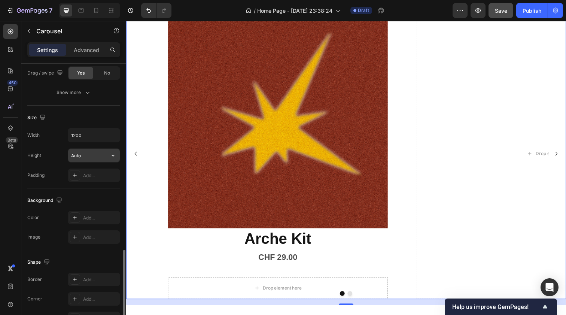
click at [93, 157] on input "Auto" at bounding box center [94, 155] width 52 height 13
type input "A"
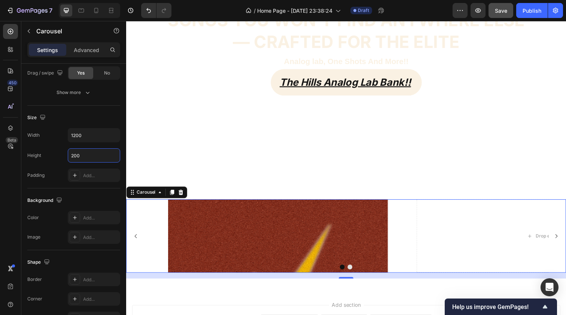
scroll to position [124, 0]
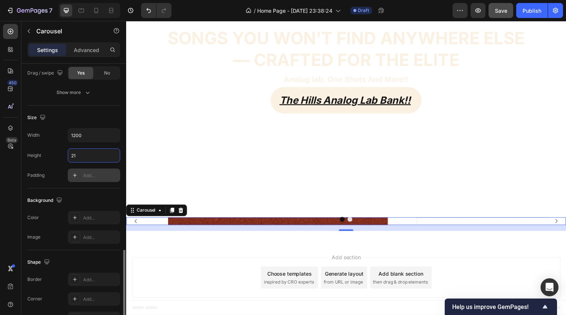
type input "21"
click at [92, 172] on div "Add..." at bounding box center [100, 175] width 35 height 7
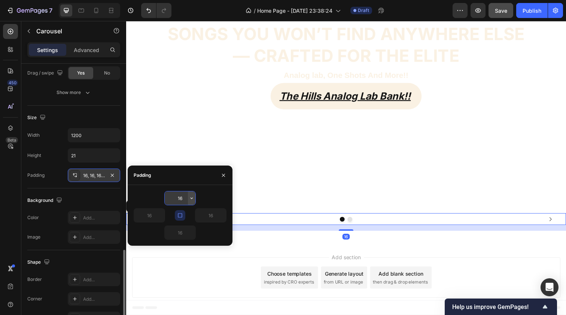
click at [191, 200] on icon "button" at bounding box center [192, 198] width 6 height 6
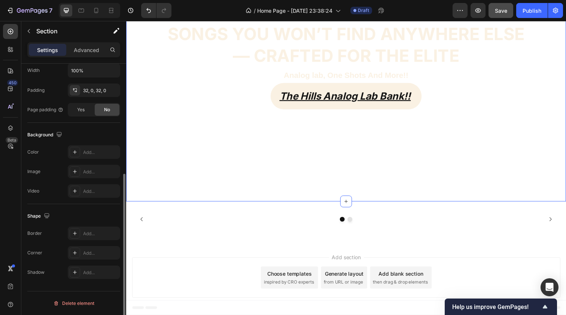
click at [273, 188] on div "Songs you won’t find anywhere else — crafted for the elite Heading Analog lab, …" at bounding box center [350, 66] width 449 height 277
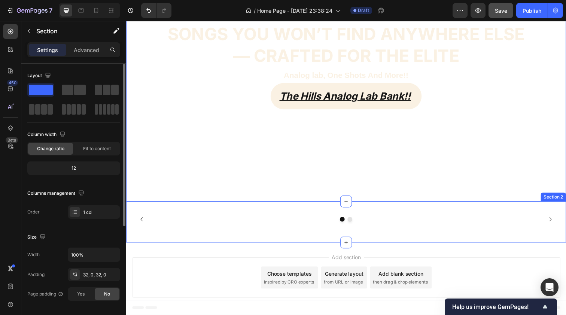
click at [279, 205] on div "Product Images Arche Kit Product Title CHF 29.00 Product Price Product Price Dr…" at bounding box center [350, 226] width 449 height 42
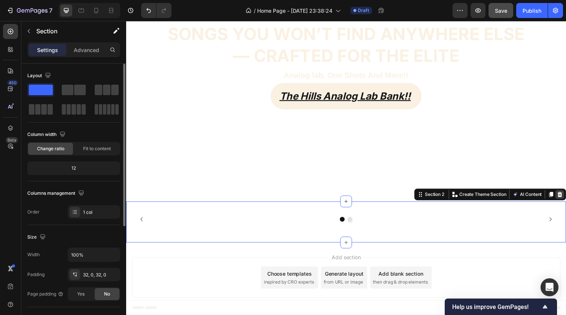
click at [506, 196] on icon at bounding box center [569, 198] width 5 height 5
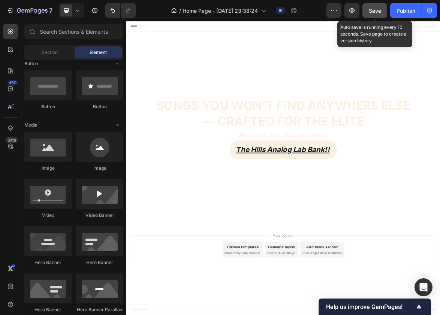
click at [375, 10] on span "Save" at bounding box center [375, 10] width 12 height 6
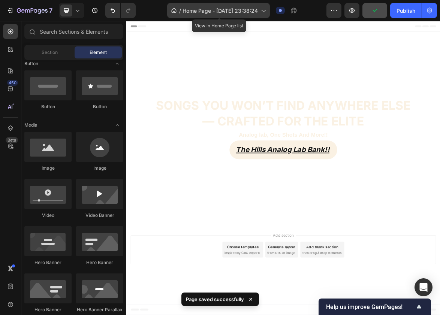
click at [254, 11] on span "Home Page - Sep 26, 23:38:24" at bounding box center [219, 11] width 75 height 8
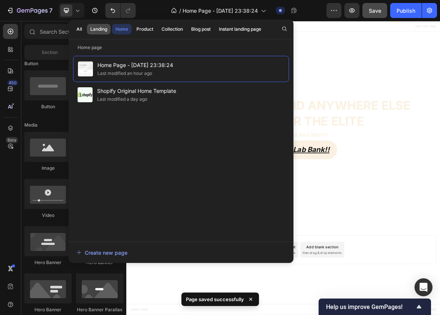
click at [98, 28] on div "Landing" at bounding box center [98, 29] width 17 height 7
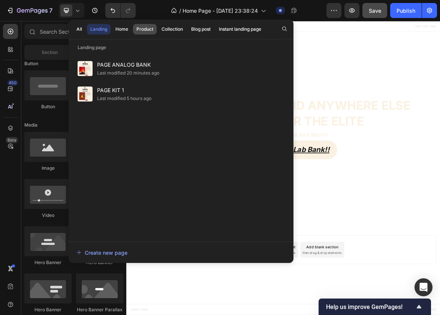
click at [148, 25] on button "Product" at bounding box center [145, 29] width 24 height 10
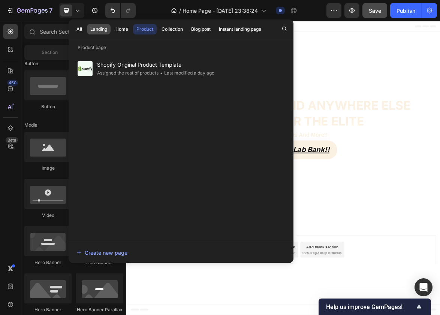
click at [105, 30] on div "Landing" at bounding box center [98, 29] width 17 height 7
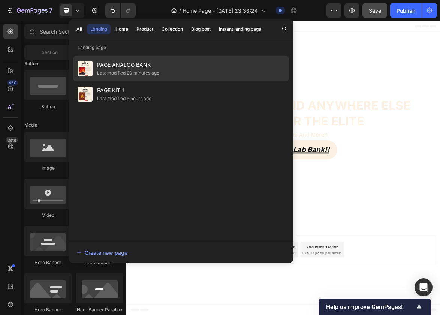
click at [118, 68] on span "PAGE ANALOG BANK" at bounding box center [128, 64] width 62 height 9
